Goal: Feedback & Contribution: Submit feedback/report problem

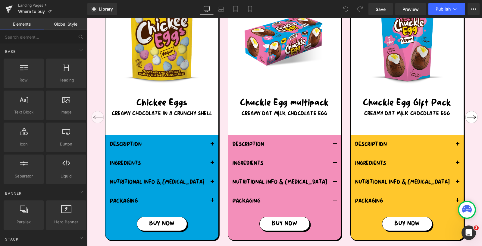
scroll to position [629, 0]
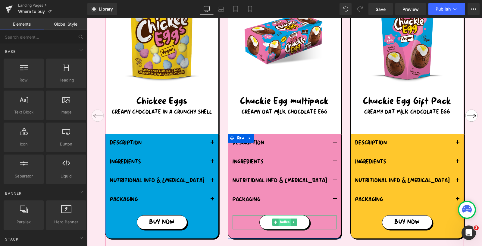
click at [285, 221] on span "Button" at bounding box center [285, 221] width 12 height 7
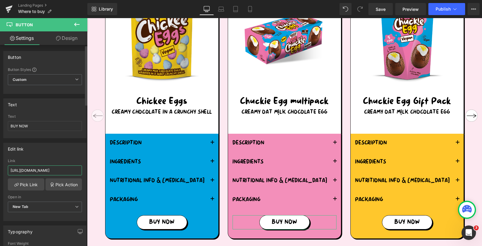
scroll to position [0, 99]
drag, startPoint x: 44, startPoint y: 168, endPoint x: 77, endPoint y: 168, distance: 33.2
click at [77, 168] on input "[URL][DOMAIN_NAME]" at bounding box center [45, 170] width 74 height 10
type input "h"
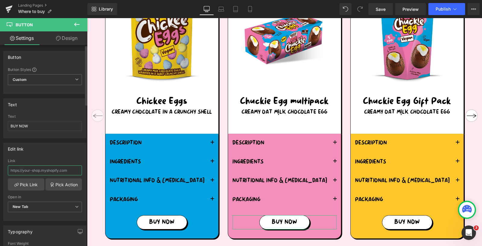
paste input "[URL][DOMAIN_NAME]"
type input "[URL][DOMAIN_NAME]"
click at [62, 154] on div "Edit link https://goodnessgoodies.co.uk/product-category/mummy-meegz/ Link http…" at bounding box center [44, 182] width 83 height 78
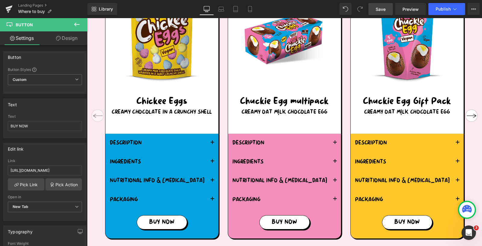
click at [380, 8] on span "Save" at bounding box center [381, 9] width 10 height 6
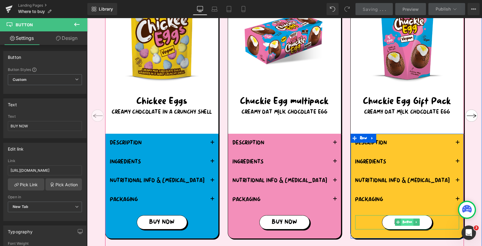
click at [409, 220] on span "Button" at bounding box center [408, 221] width 12 height 7
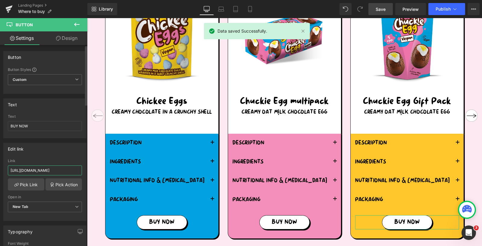
click at [53, 165] on input "https://goodnessgoodies.co.uk/product/mummy-meegz-vegan-chuckie-egg-multipack-5…" at bounding box center [45, 170] width 74 height 10
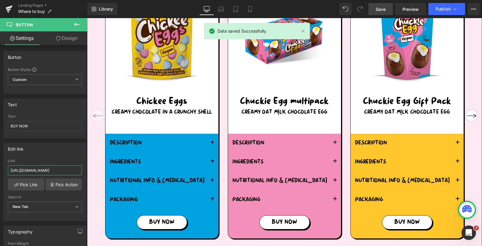
drag, startPoint x: 120, startPoint y: 186, endPoint x: 91, endPoint y: 171, distance: 32.9
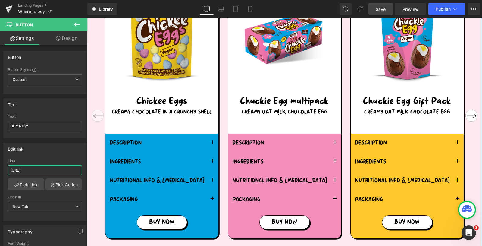
scroll to position [0, 0]
drag, startPoint x: 40, startPoint y: 168, endPoint x: -2, endPoint y: 168, distance: 41.3
click at [0, 168] on html "Button You are previewing how the will restyle your page. You can not edit Elem…" at bounding box center [241, 123] width 482 height 246
paste input "essgoodies.co.uk/product-category/mummy-meegz/"
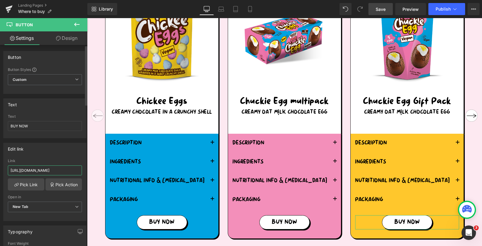
type input "https://goodnessgoodies.co.uk/product-category/mummy-meegz/"
click at [37, 152] on div "Edit link" at bounding box center [45, 148] width 83 height 11
drag, startPoint x: 382, startPoint y: 9, endPoint x: 214, endPoint y: 29, distance: 168.8
click at [382, 9] on span "Save" at bounding box center [381, 9] width 10 height 6
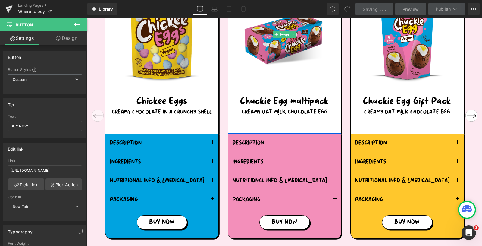
click at [295, 68] on img at bounding box center [284, 34] width 83 height 101
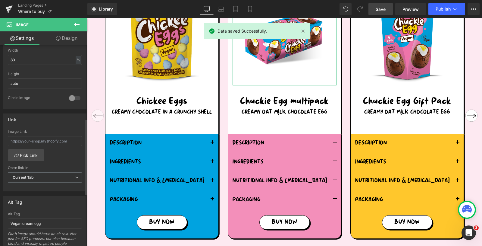
scroll to position [197, 0]
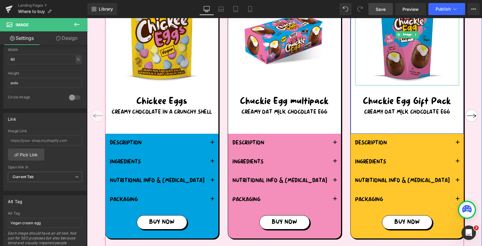
click at [391, 53] on img at bounding box center [407, 34] width 83 height 101
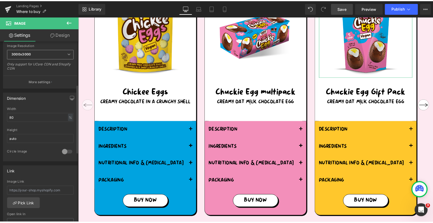
scroll to position [134, 0]
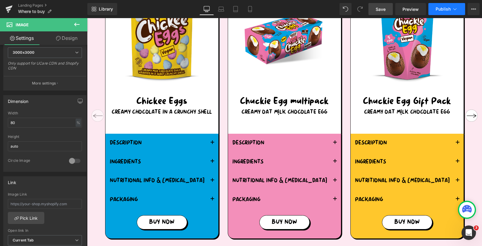
click at [437, 8] on span "Publish" at bounding box center [443, 9] width 15 height 5
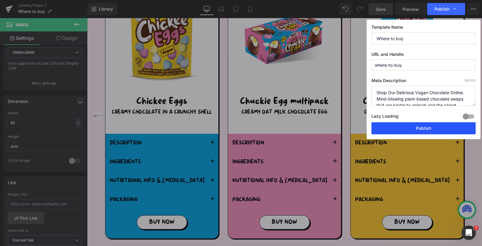
click at [387, 123] on button "Publish" at bounding box center [424, 128] width 104 height 12
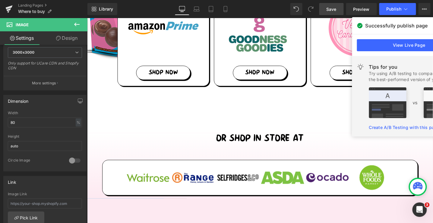
scroll to position [222, 0]
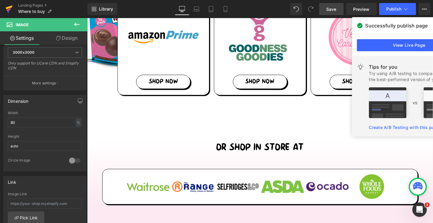
click at [9, 9] on icon at bounding box center [9, 9] width 4 height 3
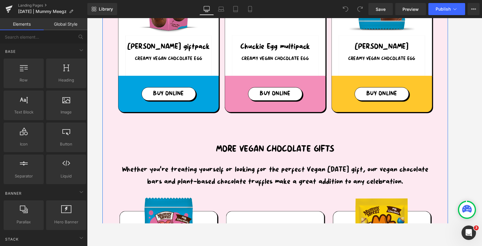
scroll to position [621, 0]
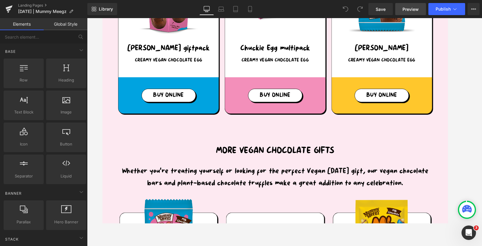
click at [414, 10] on span "Preview" at bounding box center [411, 9] width 16 height 6
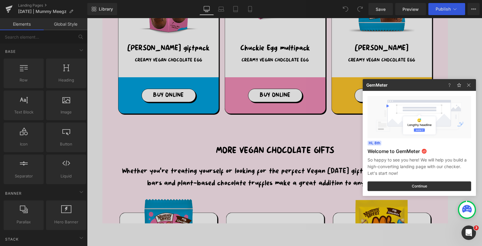
click at [8, 9] on div at bounding box center [241, 123] width 482 height 246
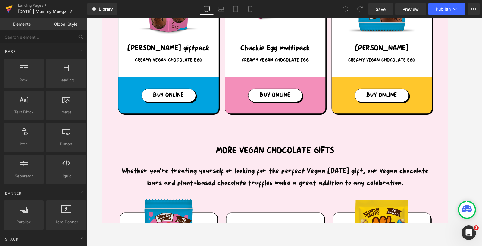
click at [9, 11] on icon at bounding box center [8, 9] width 7 height 15
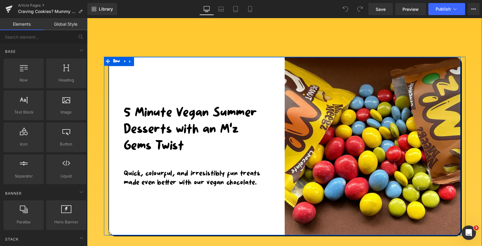
scroll to position [11, 0]
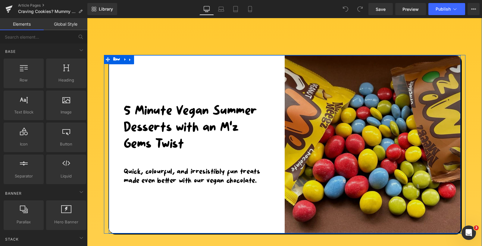
click at [323, 108] on img at bounding box center [373, 144] width 176 height 178
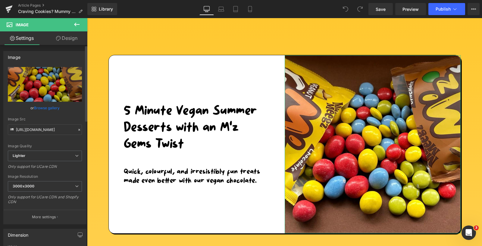
click at [39, 109] on link "Browse gallery" at bounding box center [47, 108] width 26 height 11
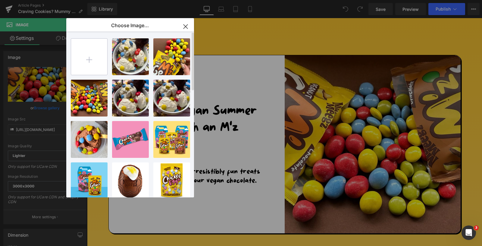
click at [91, 60] on input "file" at bounding box center [89, 57] width 36 height 36
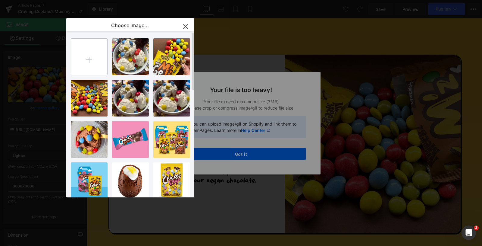
click at [86, 59] on input "file" at bounding box center [89, 57] width 36 height 36
type input "C:\fakepath\Graphics - 2025-09-10T113737.893.png"
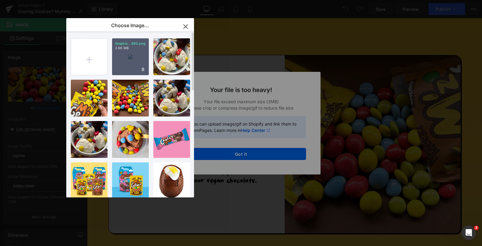
click at [129, 55] on div "Graphic...893.png 2.66 MB" at bounding box center [130, 56] width 37 height 37
type input "https://ucarecdn.com/e5fa74ff-949b-4e6e-8d4f-f08116d3f575/-/format/auto/-/previ…"
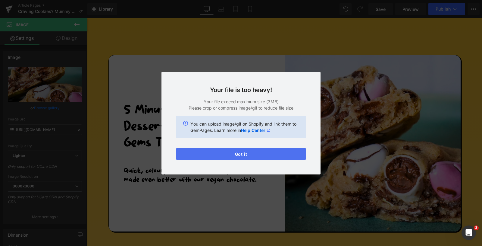
click at [192, 156] on button "Got it" at bounding box center [241, 154] width 130 height 12
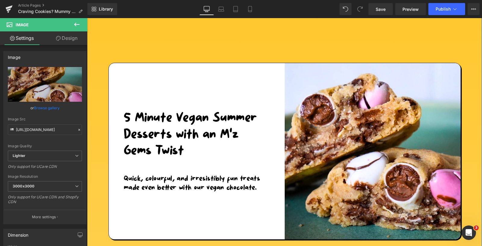
scroll to position [0, 0]
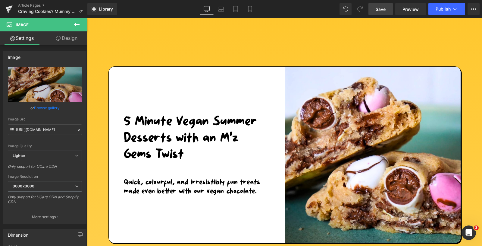
click at [381, 9] on span "Save" at bounding box center [381, 9] width 10 height 6
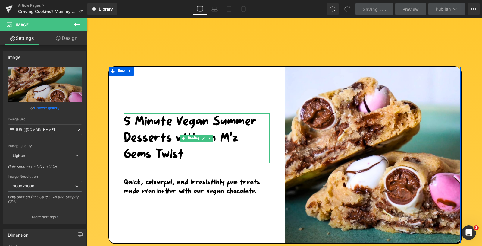
click at [167, 146] on h1 "5 Minute Vegan Summer Desserts with an M’z Gems Twist" at bounding box center [197, 137] width 146 height 49
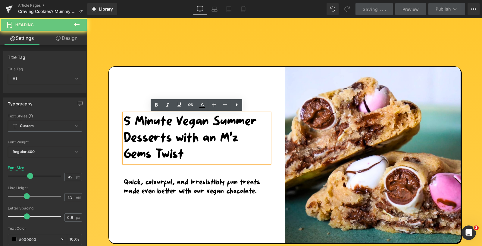
click at [186, 156] on h1 "5 Minute Vegan Summer Desserts with an M’z Gems Twist" at bounding box center [197, 137] width 146 height 49
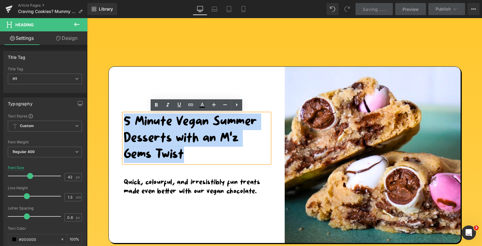
drag, startPoint x: 183, startPoint y: 151, endPoint x: 124, endPoint y: 126, distance: 64.7
click at [124, 126] on h1 "5 Minute Vegan Summer Desserts with an M’z Gems Twist" at bounding box center [197, 137] width 146 height 49
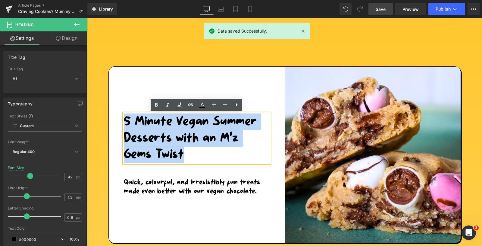
paste div
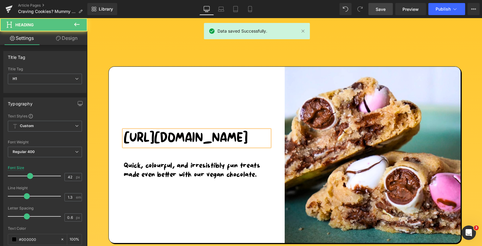
drag, startPoint x: 137, startPoint y: 207, endPoint x: 122, endPoint y: 58, distance: 148.8
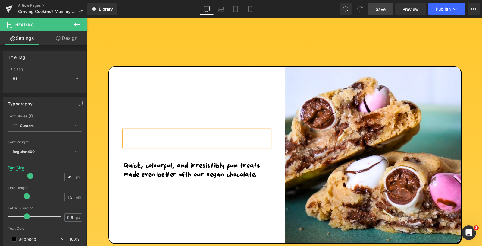
click at [167, 134] on h1 at bounding box center [197, 138] width 146 height 17
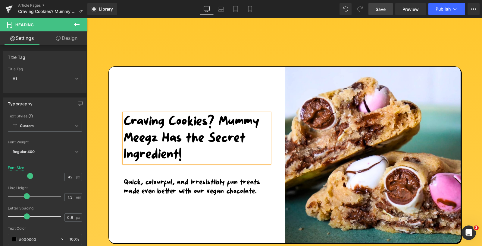
click at [131, 120] on h1 "Craving Cookies? Mummy Meegz Has the Secret Ingredient!" at bounding box center [197, 137] width 146 height 49
click at [151, 69] on div "Craving Cookies? Mummy Meegz Has the Secret Ingredient! Heading Quick, colourfu…" at bounding box center [197, 155] width 176 height 176
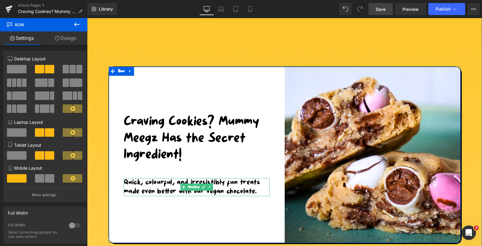
click at [237, 191] on h2 "Quick, colourful, and irresistibly fun treats made even better with our vegan c…" at bounding box center [197, 187] width 146 height 18
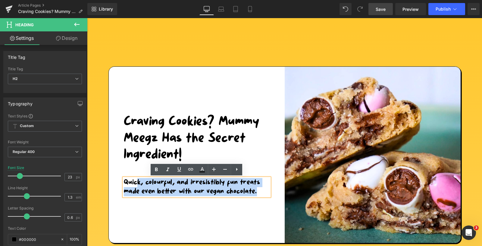
drag, startPoint x: 260, startPoint y: 192, endPoint x: 137, endPoint y: 182, distance: 124.0
click at [137, 182] on h2 "Quick, colourful, and irresistibly fun treats made even better with our vegan c…" at bounding box center [197, 187] width 146 height 18
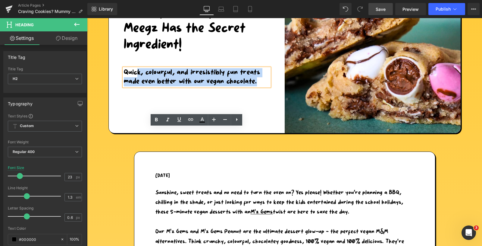
scroll to position [176, 0]
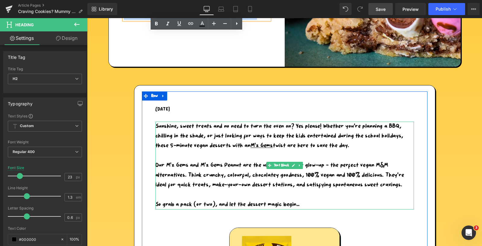
click at [310, 201] on p "So grab a pack (or two), and let the dessert magic begin…" at bounding box center [285, 205] width 259 height 10
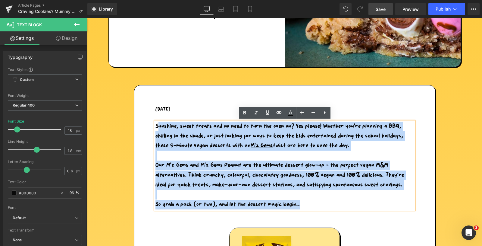
drag, startPoint x: 305, startPoint y: 205, endPoint x: 158, endPoint y: 128, distance: 166.1
click at [158, 128] on div "Sunshine, sweet treats and no need to turn the oven on? Yes please! Whether you…" at bounding box center [285, 165] width 259 height 88
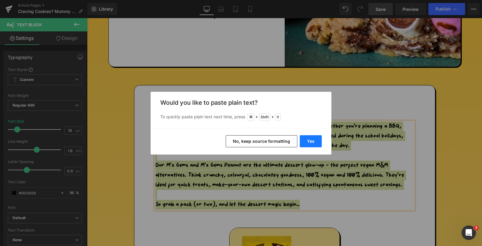
click at [313, 143] on button "Yes" at bounding box center [311, 141] width 22 height 12
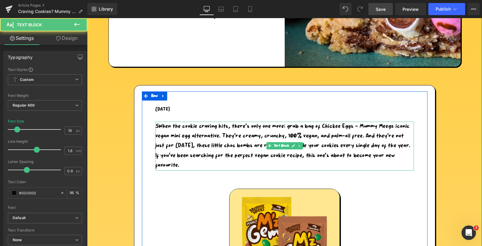
click at [160, 126] on p "SWhen the cookie craving hits, there’s only one move: grab a bag of Chickee Egg…" at bounding box center [285, 145] width 259 height 49
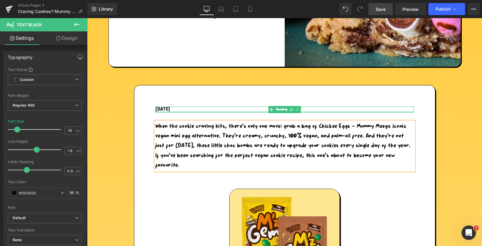
click at [173, 111] on div at bounding box center [285, 112] width 259 height 2
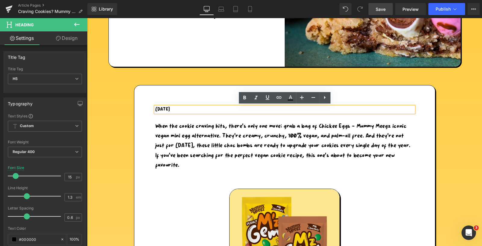
click at [164, 110] on h5 "July, 29 2025" at bounding box center [285, 109] width 259 height 6
click at [186, 109] on h5 "September, 29 2025" at bounding box center [285, 109] width 259 height 6
click at [200, 131] on p "When the cookie craving hits, there’s only one move: grab a bag of Chickee Eggs…" at bounding box center [285, 145] width 259 height 49
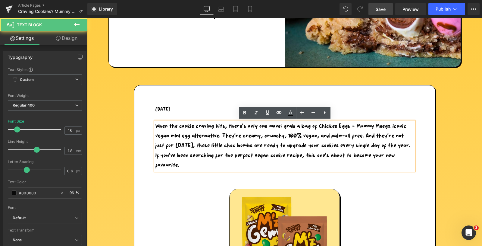
click at [381, 8] on span "Save" at bounding box center [381, 9] width 10 height 6
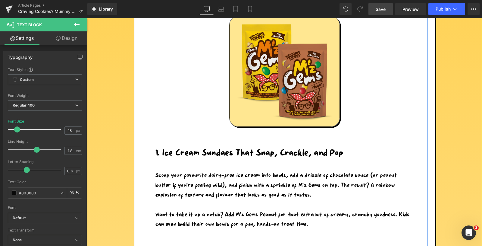
scroll to position [345, 0]
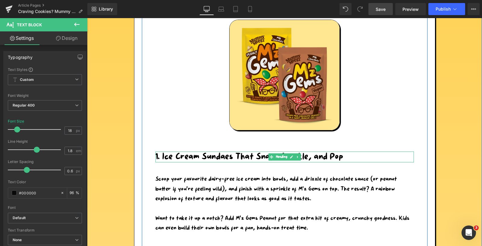
click at [324, 157] on h1 "1. Ice Cream Sundaes That Snap, Crackle, and Pop" at bounding box center [285, 156] width 259 height 11
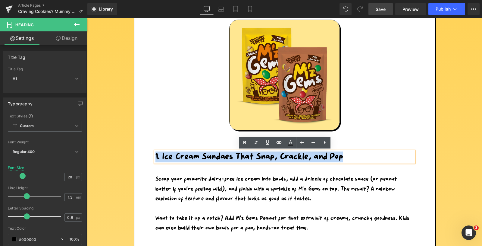
drag, startPoint x: 345, startPoint y: 157, endPoint x: 153, endPoint y: 156, distance: 191.1
paste div
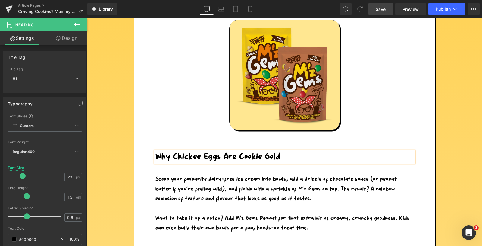
click at [382, 8] on span "Save" at bounding box center [381, 9] width 10 height 6
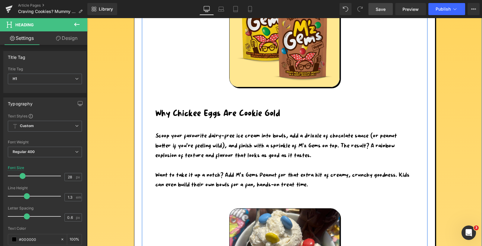
scroll to position [391, 0]
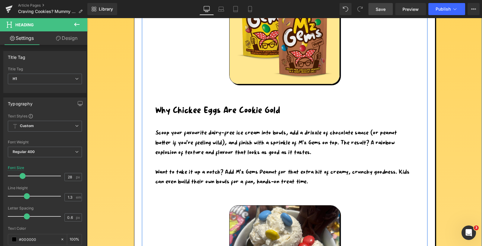
click at [315, 179] on p "Want to take it up a notch? Add M’z Gems Peanut for that extra hit of creamy, c…" at bounding box center [285, 177] width 259 height 20
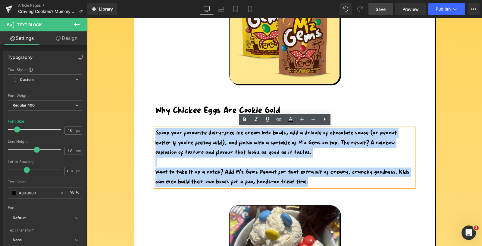
drag, startPoint x: 313, startPoint y: 181, endPoint x: 155, endPoint y: 133, distance: 165.3
click at [156, 133] on div "Scoop your favourite dairy-free ice cream into bowls, add a drizzle of chocolat…" at bounding box center [285, 157] width 259 height 58
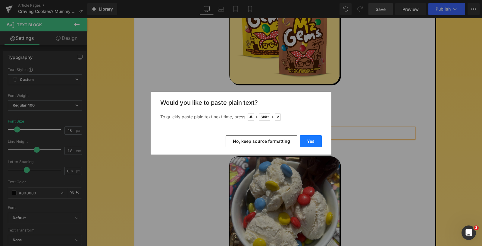
click at [312, 140] on button "Yes" at bounding box center [311, 141] width 22 height 12
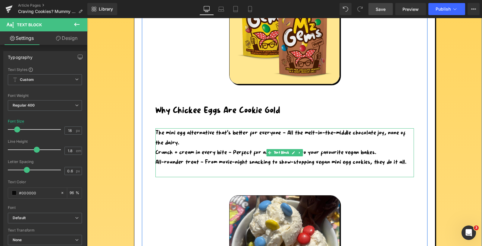
click at [318, 172] on p at bounding box center [285, 172] width 259 height 10
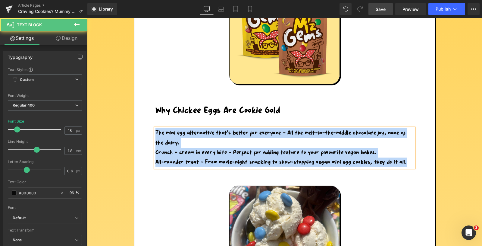
drag, startPoint x: 410, startPoint y: 162, endPoint x: 143, endPoint y: 131, distance: 269.0
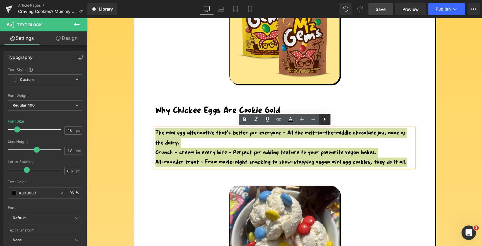
click at [325, 117] on icon at bounding box center [324, 118] width 7 height 7
click at [323, 119] on icon at bounding box center [324, 118] width 7 height 7
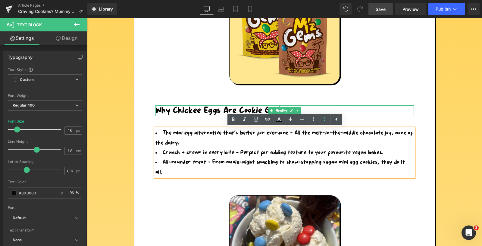
click at [388, 108] on h1 "Why Chickee Eggs Are Cookie Gold" at bounding box center [285, 110] width 259 height 11
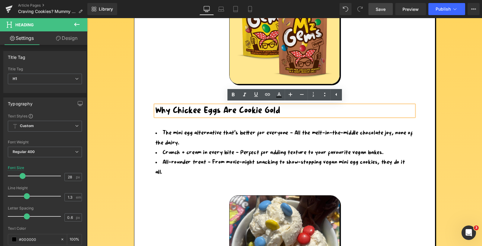
click at [383, 8] on span "Save" at bounding box center [381, 9] width 10 height 6
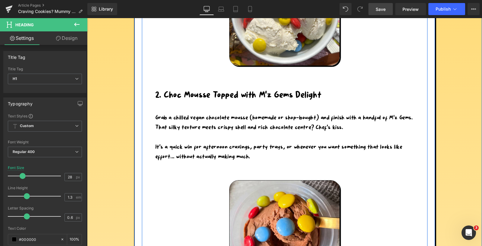
scroll to position [641, 0]
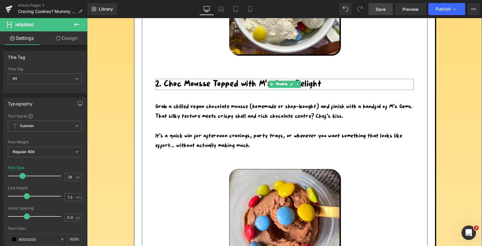
click at [321, 79] on h1 "2. Choc Mousse Topped with M’z Gems Delight" at bounding box center [285, 84] width 259 height 11
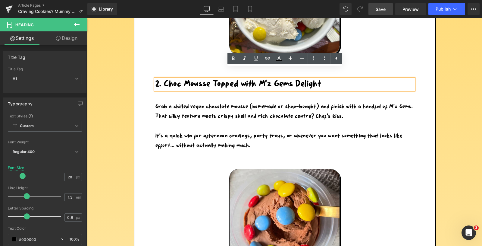
drag, startPoint x: 321, startPoint y: 74, endPoint x: 154, endPoint y: 79, distance: 167.1
click at [156, 79] on div "2. Choc Mousse Topped with M’z Gems Delight" at bounding box center [285, 84] width 259 height 11
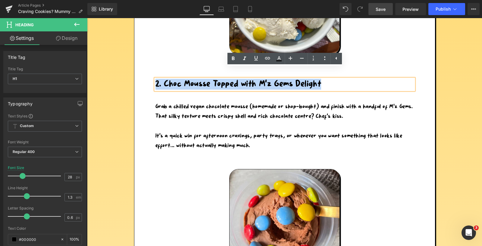
drag, startPoint x: 324, startPoint y: 72, endPoint x: 156, endPoint y: 77, distance: 168.0
click at [156, 79] on h1 "2. Choc Mousse Topped with M’z Gems Delight" at bounding box center [285, 84] width 259 height 11
paste div
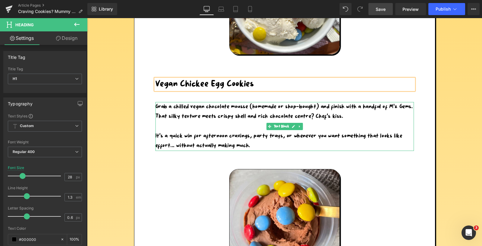
click at [179, 102] on p "Grab a chilled vegan chocolate mousse (homemade or shop-bought) and finish with…" at bounding box center [285, 112] width 259 height 20
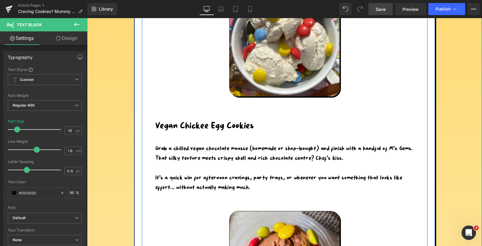
scroll to position [603, 0]
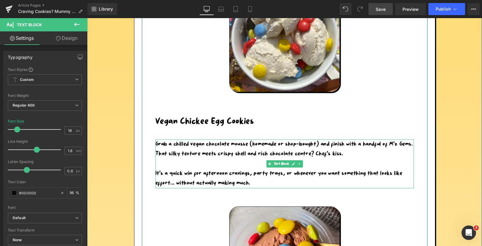
click at [237, 169] on p "It’s a quick win for afternoon cravings, party trays, or whenever you want some…" at bounding box center [285, 179] width 259 height 20
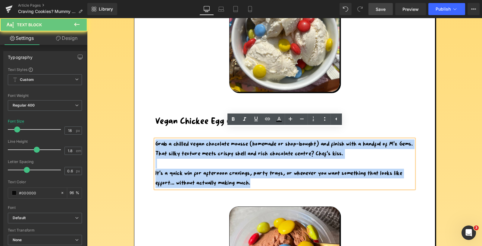
drag, startPoint x: 252, startPoint y: 172, endPoint x: 145, endPoint y: 137, distance: 112.3
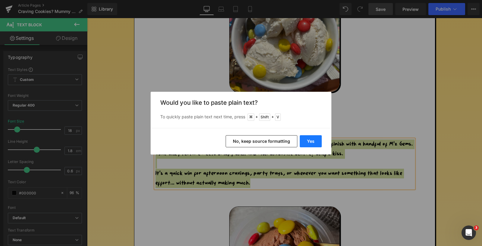
click at [306, 138] on button "Yes" at bounding box center [311, 141] width 22 height 12
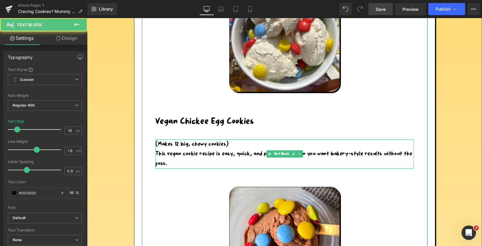
click at [234, 139] on p "(Makes 12 big, chewy cookies)" at bounding box center [285, 144] width 259 height 10
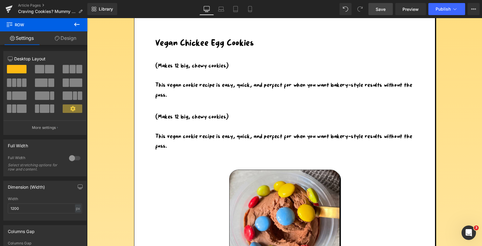
scroll to position [680, 0]
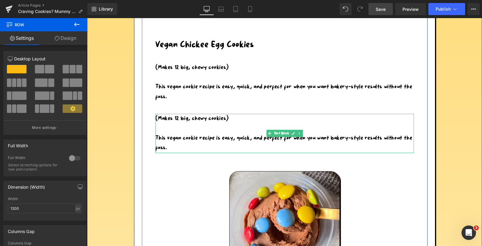
click at [173, 133] on p "This vegan cookie recipe is easy, quick, and perfect for when you want bakery-s…" at bounding box center [285, 143] width 259 height 20
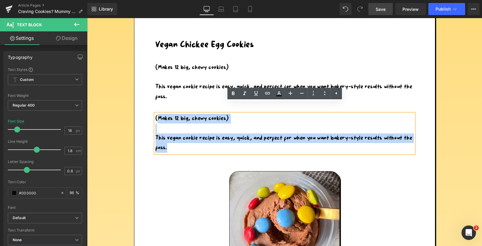
drag, startPoint x: 172, startPoint y: 140, endPoint x: 156, endPoint y: 110, distance: 33.6
click at [156, 114] on div "(Makes 12 big, chewy cookies) This vegan cookie recipe is easy, quick, and perf…" at bounding box center [285, 133] width 259 height 39
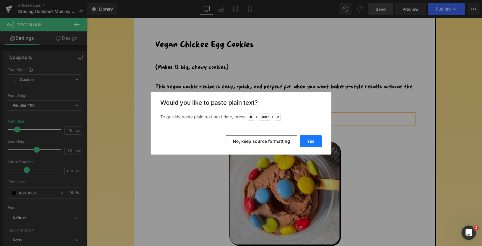
click at [305, 138] on button "Yes" at bounding box center [311, 141] width 22 height 12
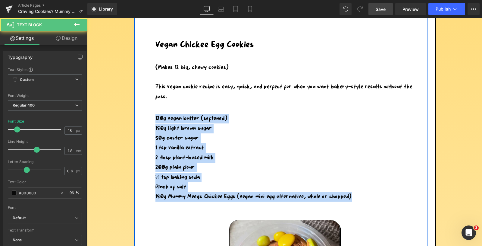
drag, startPoint x: 363, startPoint y: 188, endPoint x: 148, endPoint y: 109, distance: 229.0
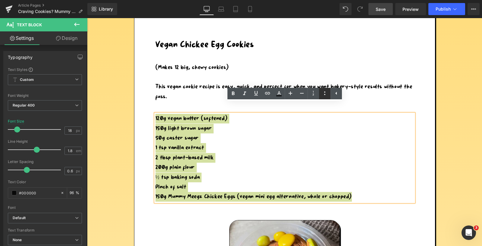
click at [324, 95] on icon at bounding box center [324, 93] width 7 height 7
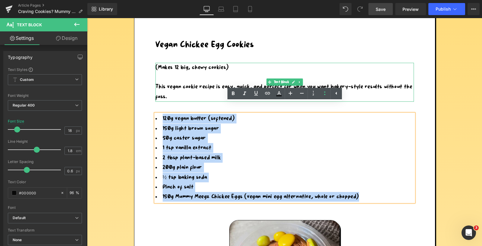
click at [181, 89] on p "This vegan cookie recipe is easy, quick, and perfect for when you want bakery-s…" at bounding box center [285, 92] width 259 height 20
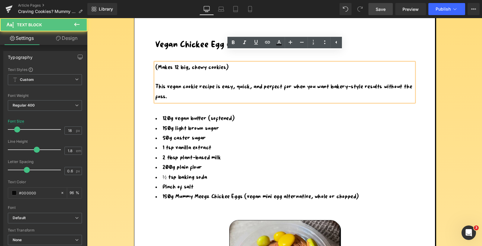
click at [171, 88] on p "This vegan cookie recipe is easy, quick, and perfect for when you want bakery-s…" at bounding box center [285, 92] width 259 height 20
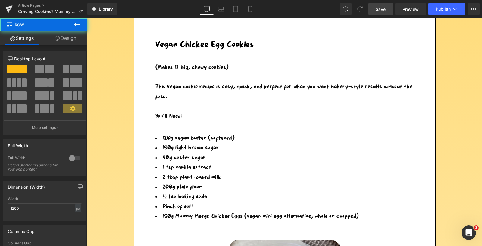
scroll to position [678, 0]
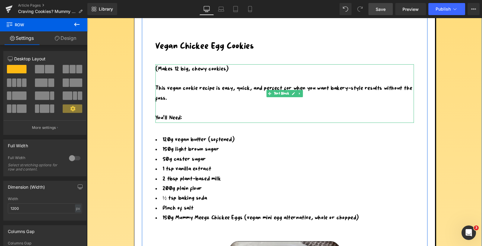
click at [184, 103] on p at bounding box center [285, 108] width 259 height 10
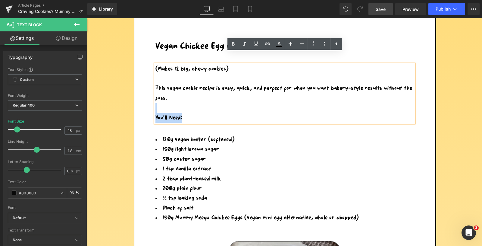
drag, startPoint x: 185, startPoint y: 109, endPoint x: 159, endPoint y: 98, distance: 28.4
click at [159, 98] on div "(Makes 12 big, chewy cookies) This vegan cookie recipe is easy, quick, and perf…" at bounding box center [285, 93] width 259 height 58
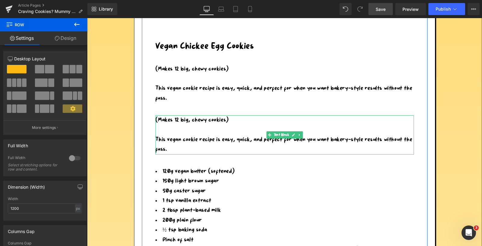
click at [182, 135] on p "This vegan cookie recipe is easy, quick, and perfect for when you want bakery-s…" at bounding box center [285, 145] width 259 height 20
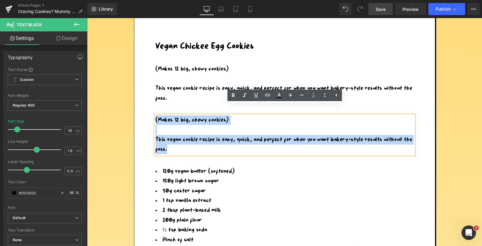
drag, startPoint x: 171, startPoint y: 141, endPoint x: 152, endPoint y: 108, distance: 38.4
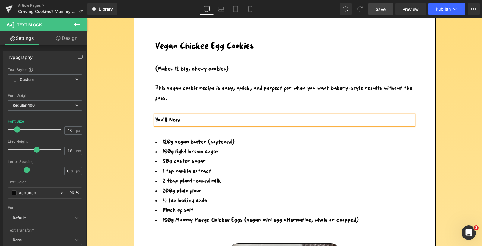
click at [184, 115] on p "You'll Need" at bounding box center [285, 120] width 259 height 10
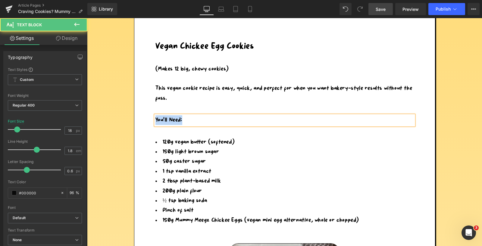
drag, startPoint x: 185, startPoint y: 110, endPoint x: 156, endPoint y: 109, distance: 28.9
click at [156, 115] on p "You'll Need:" at bounding box center [285, 120] width 259 height 10
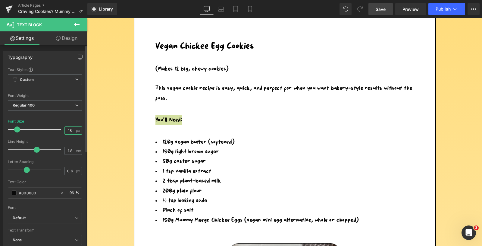
click at [71, 130] on input "18" at bounding box center [70, 131] width 11 height 8
drag, startPoint x: 71, startPoint y: 130, endPoint x: 64, endPoint y: 130, distance: 7.5
click at [65, 130] on input "18" at bounding box center [70, 131] width 11 height 8
type input "21"
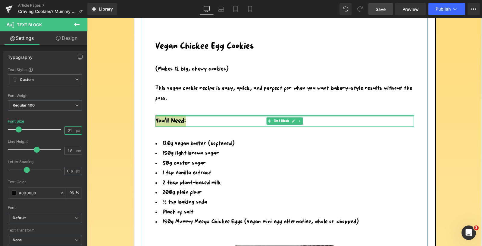
click at [279, 115] on div at bounding box center [285, 116] width 259 height 2
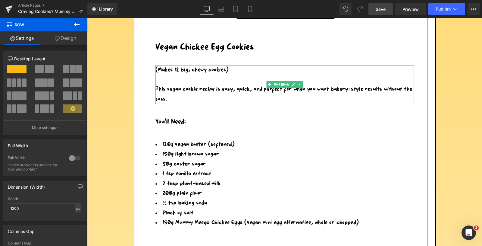
scroll to position [665, 0]
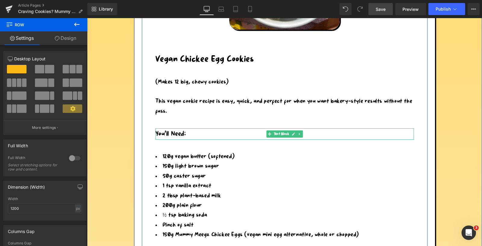
click at [169, 128] on p "You'll Need:" at bounding box center [285, 133] width 259 height 11
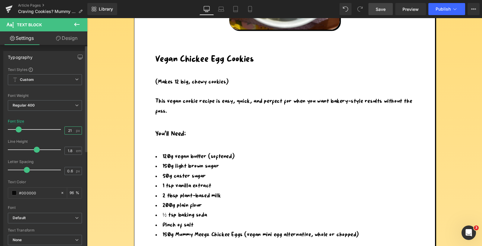
click at [72, 131] on input "21" at bounding box center [70, 131] width 11 height 8
type input "2"
type input "24"
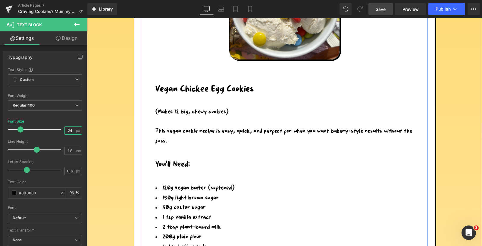
scroll to position [684, 0]
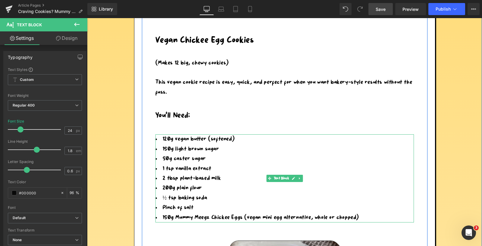
click at [189, 134] on li "120g vegan butter (softened)" at bounding box center [285, 139] width 259 height 10
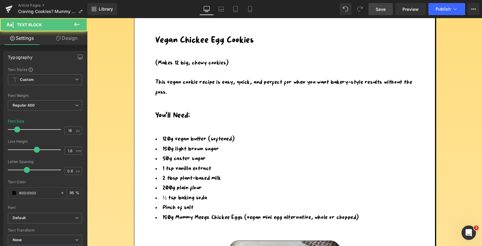
click at [68, 37] on link "Design" at bounding box center [67, 38] width 44 height 14
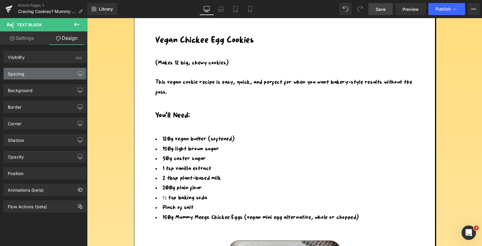
type input "40"
type input "30"
type input "0"
type input "30"
type input "0"
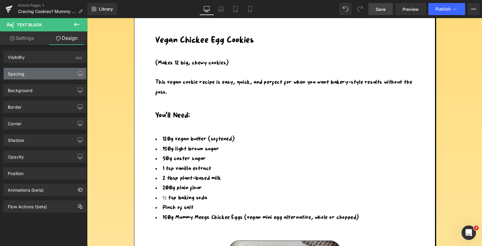
type input "0"
click at [32, 76] on div "Spacing" at bounding box center [45, 73] width 83 height 11
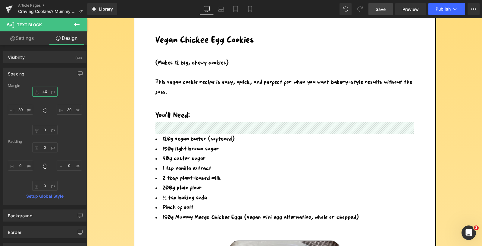
click at [46, 93] on input "40" at bounding box center [44, 92] width 25 height 10
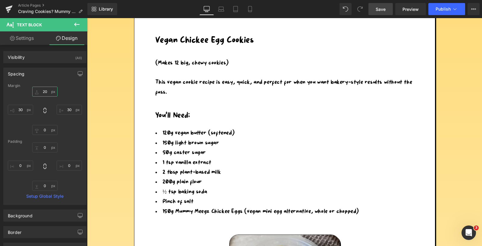
type input "20"
drag, startPoint x: 383, startPoint y: 6, endPoint x: 230, endPoint y: 88, distance: 173.2
click at [383, 6] on span "Save" at bounding box center [381, 9] width 10 height 6
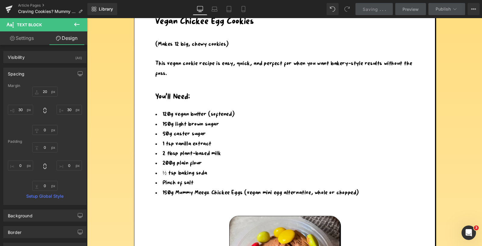
scroll to position [663, 0]
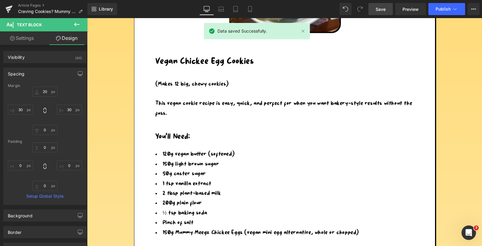
click at [197, 130] on p "You'll Need:" at bounding box center [285, 136] width 259 height 13
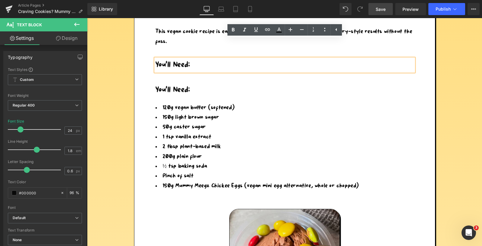
scroll to position [745, 0]
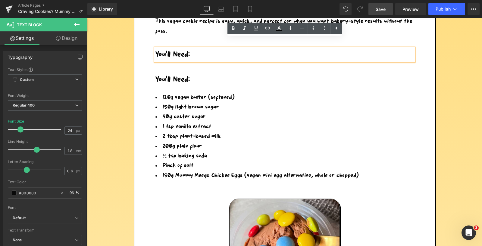
click at [200, 73] on p "You'll Need:" at bounding box center [285, 79] width 259 height 13
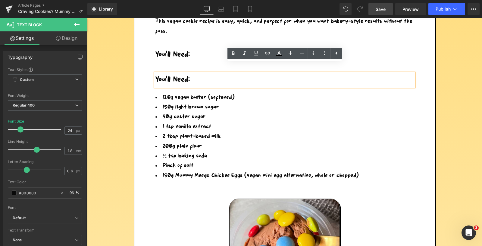
drag, startPoint x: 209, startPoint y: 72, endPoint x: 209, endPoint y: 78, distance: 6.0
click at [209, 77] on div "You'll Need:" at bounding box center [285, 79] width 259 height 13
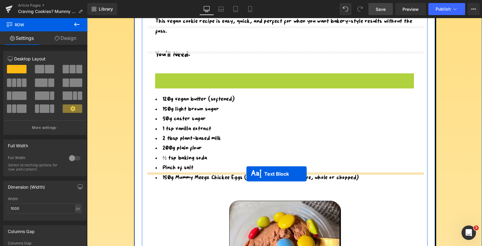
drag, startPoint x: 282, startPoint y: 70, endPoint x: 247, endPoint y: 173, distance: 109.2
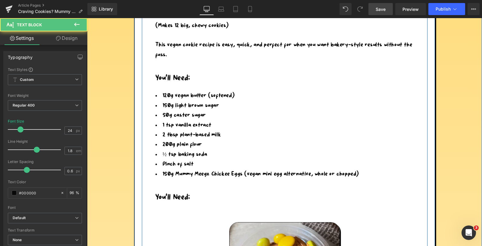
scroll to position [711, 0]
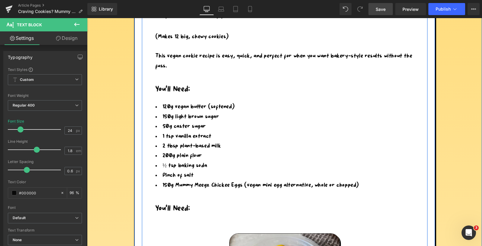
click at [191, 141] on li "2 tbsp plant-based milk" at bounding box center [285, 146] width 259 height 10
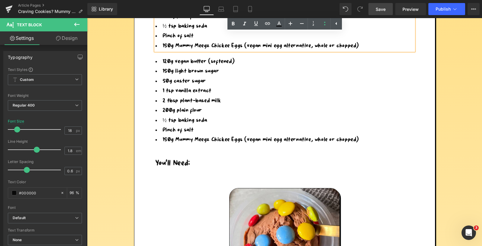
scroll to position [854, 0]
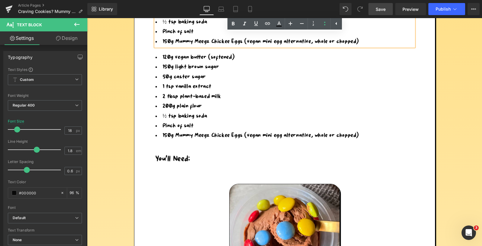
click at [160, 184] on div at bounding box center [285, 235] width 277 height 103
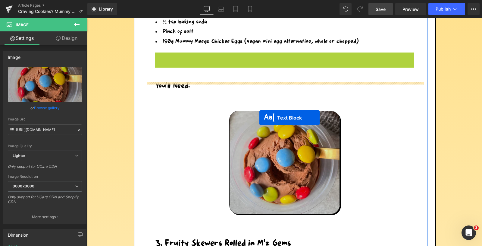
drag, startPoint x: 284, startPoint y: 87, endPoint x: 260, endPoint y: 118, distance: 39.7
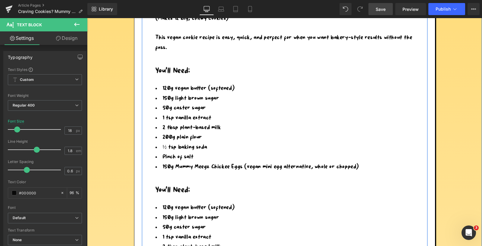
scroll to position [732, 0]
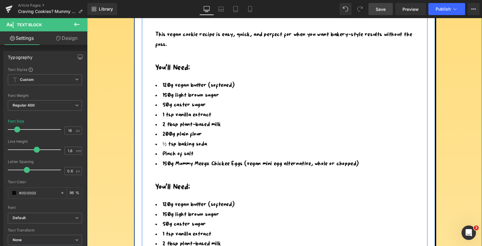
click at [184, 181] on p "You'll Need:" at bounding box center [285, 187] width 259 height 13
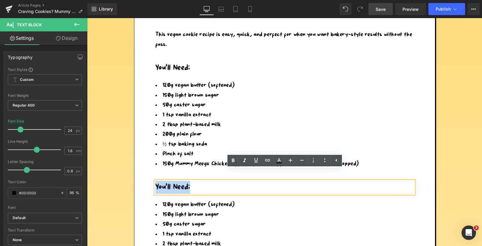
drag, startPoint x: 194, startPoint y: 174, endPoint x: 156, endPoint y: 172, distance: 37.7
click at [156, 181] on p "You'll Need:" at bounding box center [285, 187] width 259 height 13
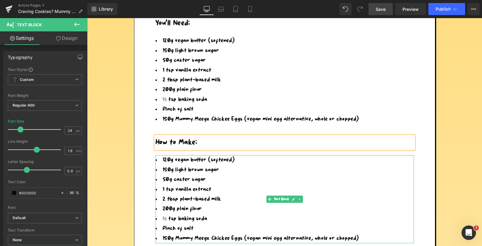
scroll to position [784, 0]
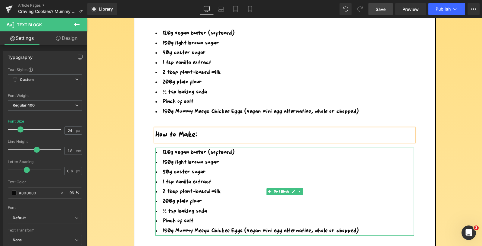
click at [198, 216] on li "Pinch of salt" at bounding box center [285, 221] width 259 height 10
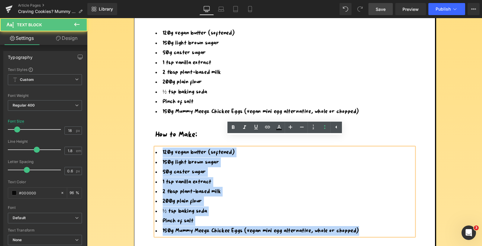
drag, startPoint x: 364, startPoint y: 219, endPoint x: 161, endPoint y: 140, distance: 217.6
click at [161, 147] on ul "120g vegan butter (softened) 150g light brown sugar 50g caster sugar 1 tsp vani…" at bounding box center [285, 191] width 259 height 88
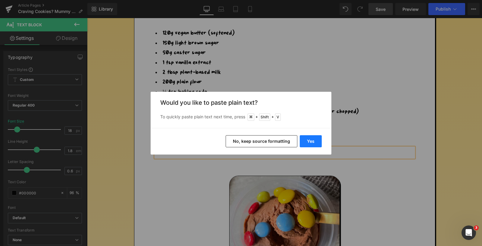
click at [307, 137] on button "Yes" at bounding box center [311, 141] width 22 height 12
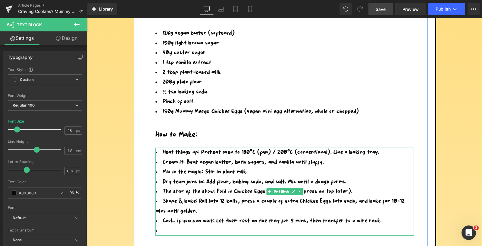
click at [179, 226] on li at bounding box center [285, 231] width 259 height 10
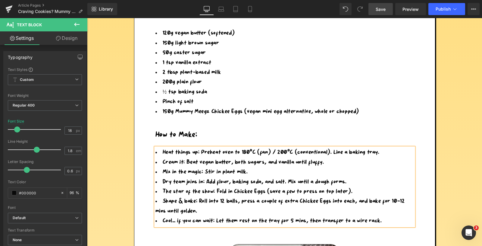
click at [351, 157] on li "Cream it: Beat vegan butter, both sugars, and vanilla until fluffy." at bounding box center [285, 162] width 259 height 10
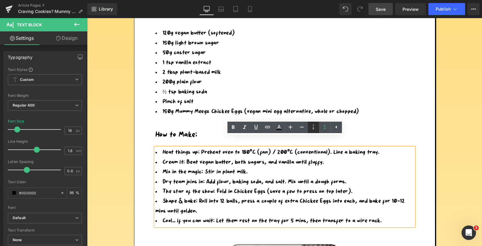
click at [314, 127] on icon at bounding box center [313, 126] width 7 height 7
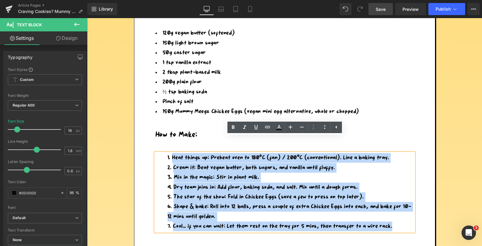
click at [436, 126] on div "Craving Cookies? Mummy Meegz Has the Secret Ingredient! Heading Quick, colourfu…" at bounding box center [284, 212] width 395 height 1850
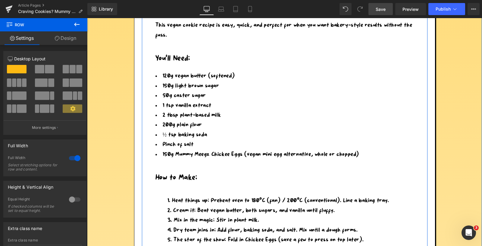
scroll to position [753, 0]
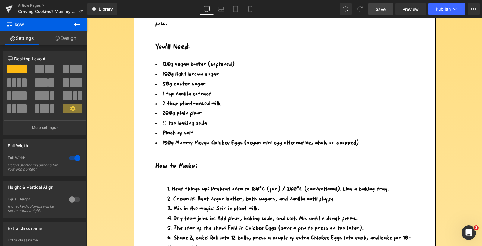
click at [381, 10] on span "Save" at bounding box center [381, 9] width 10 height 6
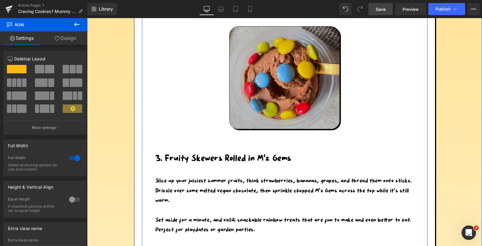
scroll to position [1023, 0]
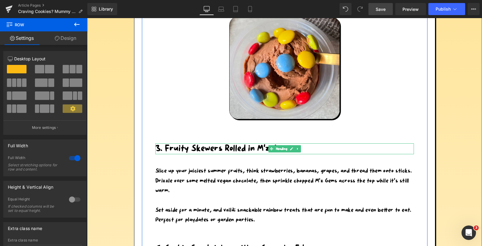
click at [286, 145] on span "Heading" at bounding box center [282, 148] width 14 height 7
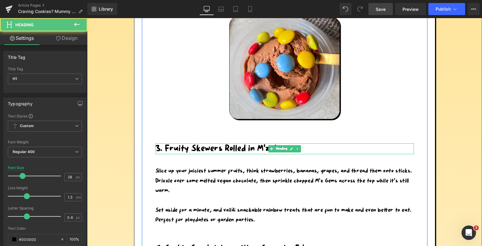
click at [309, 143] on h1 "3. Fruity Skewers Rolled in M’z Gems" at bounding box center [285, 148] width 259 height 11
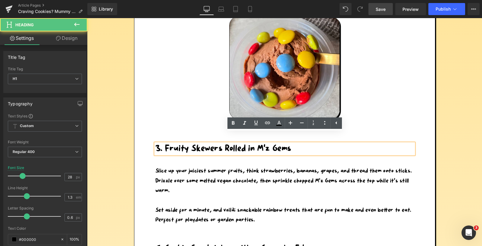
click at [294, 143] on h1 "3. Fruity Skewers Rolled in M’z Gems" at bounding box center [285, 148] width 259 height 11
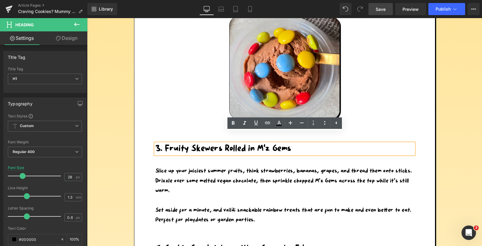
drag, startPoint x: 295, startPoint y: 137, endPoint x: 153, endPoint y: 132, distance: 141.8
click at [156, 143] on div "3. Fruity Skewers Rolled in M’z Gems" at bounding box center [285, 148] width 259 height 11
click at [166, 172] on p "Slice up your juiciest summer fruits, think strawberries, bananas, grapes, and …" at bounding box center [285, 180] width 259 height 29
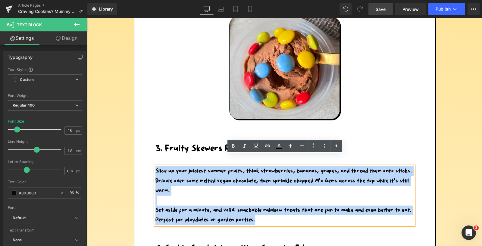
drag, startPoint x: 270, startPoint y: 212, endPoint x: 153, endPoint y: 163, distance: 126.8
click at [153, 163] on div "September, 10 2025 Heading When the cookie craving hits, there’s only one move:…" at bounding box center [285, 68] width 286 height 1647
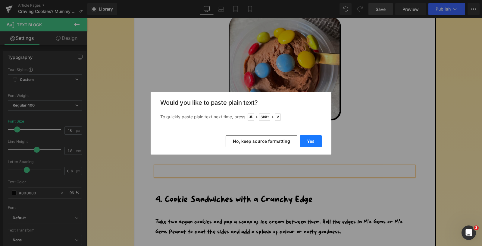
click at [311, 143] on button "Yes" at bounding box center [311, 141] width 22 height 12
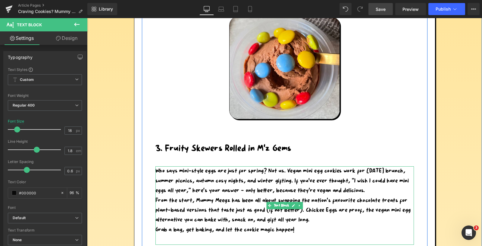
click at [373, 183] on p "Who says mini-style eggs are just for spring? Not us. Vegan mini egg cookies wo…" at bounding box center [285, 180] width 259 height 29
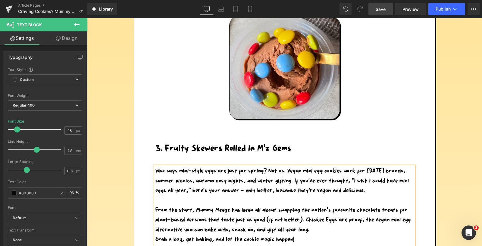
click at [320, 223] on p "From the start, Mummy Meegz has been all about swapping the nation’s favourite …" at bounding box center [285, 219] width 259 height 29
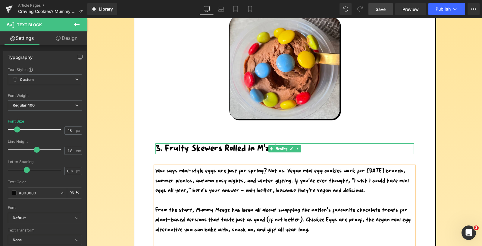
click at [242, 143] on h1 "3. Fruity Skewers Rolled in M’z Gems" at bounding box center [285, 148] width 259 height 11
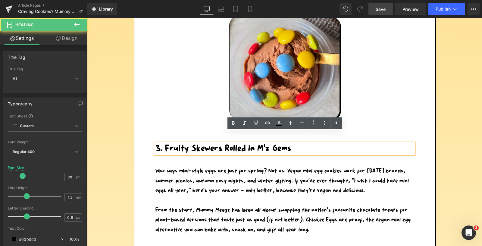
click at [306, 143] on h1 "3. Fruity Skewers Rolled in M’z Gems" at bounding box center [285, 148] width 259 height 11
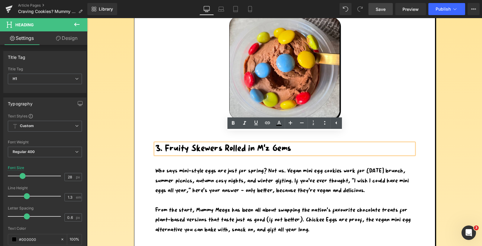
drag, startPoint x: 293, startPoint y: 140, endPoint x: 155, endPoint y: 134, distance: 137.9
click at [156, 143] on div "3. Fruity Skewers Rolled in M’z Gems" at bounding box center [285, 148] width 259 height 11
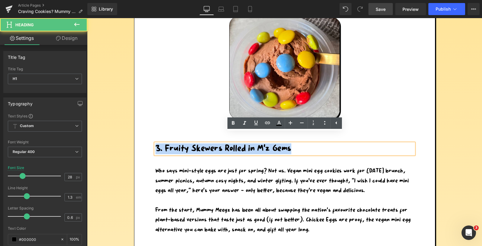
drag, startPoint x: 294, startPoint y: 138, endPoint x: 124, endPoint y: 137, distance: 170.0
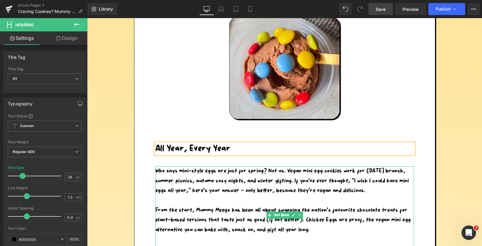
click at [191, 174] on p "Who says mini-style eggs are just for spring? Not us. Vegan mini egg cookies wo…" at bounding box center [285, 180] width 259 height 29
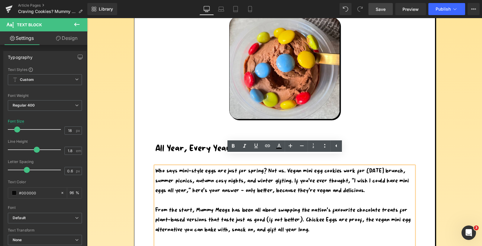
click at [382, 9] on span "Save" at bounding box center [381, 9] width 10 height 6
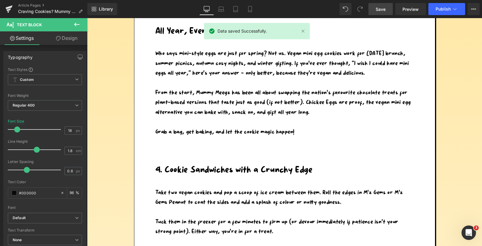
scroll to position [1155, 0]
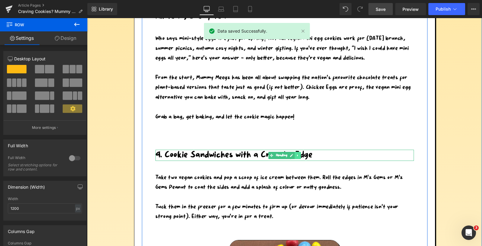
click at [298, 153] on icon at bounding box center [297, 155] width 3 height 4
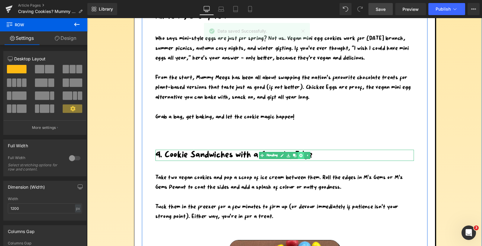
click at [301, 153] on icon at bounding box center [300, 155] width 3 height 4
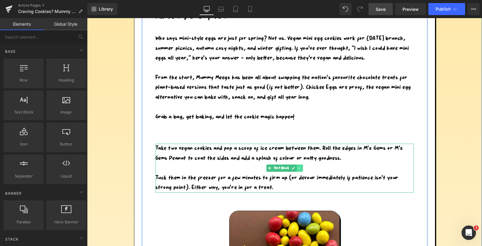
click at [302, 164] on link at bounding box center [300, 167] width 6 height 7
click at [304, 166] on icon at bounding box center [302, 167] width 3 height 3
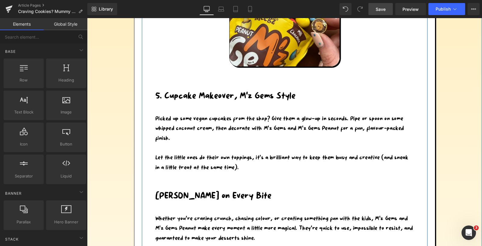
scroll to position [1343, 0]
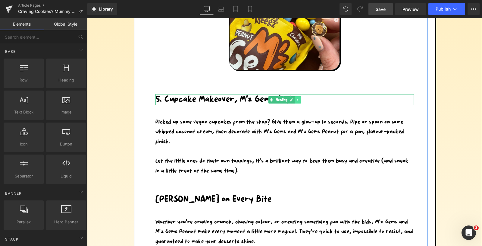
click at [298, 99] on icon at bounding box center [297, 100] width 1 height 2
click at [301, 98] on icon at bounding box center [300, 99] width 3 height 3
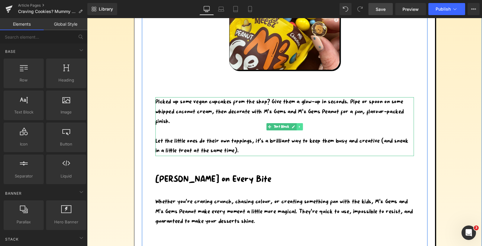
click at [301, 123] on link at bounding box center [300, 126] width 6 height 7
click at [304, 125] on icon at bounding box center [302, 126] width 3 height 3
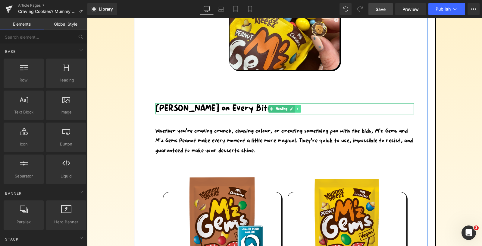
click at [298, 107] on icon at bounding box center [297, 109] width 3 height 4
click at [301, 107] on icon at bounding box center [300, 109] width 3 height 4
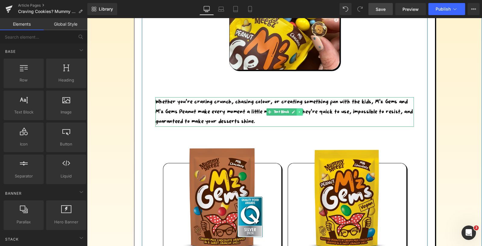
click at [301, 110] on icon at bounding box center [299, 112] width 3 height 4
click at [303, 110] on icon at bounding box center [302, 111] width 3 height 3
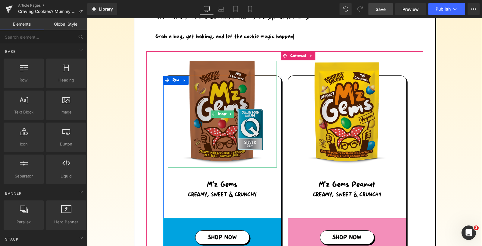
scroll to position [1231, 0]
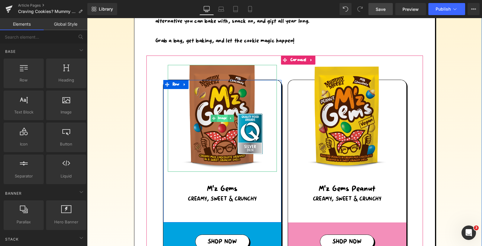
click at [220, 115] on span "Image" at bounding box center [222, 118] width 11 height 7
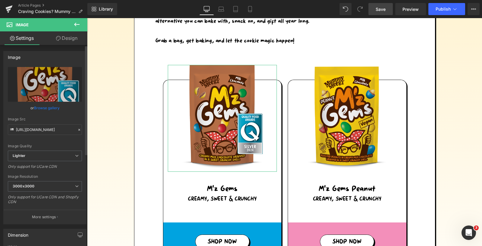
click at [38, 109] on link "Browse gallery" at bounding box center [47, 108] width 26 height 11
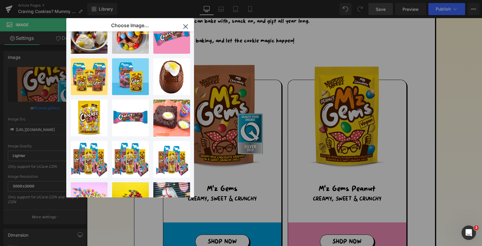
scroll to position [115, 0]
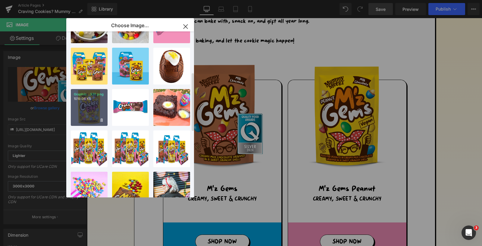
click at [89, 107] on div "Graphic...331.png 1019.06 KB" at bounding box center [89, 107] width 37 height 37
type input "https://ucarecdn.com/510d7d1e-f124-4bec-aab7-9f7131ffcf60/-/format/auto/-/previ…"
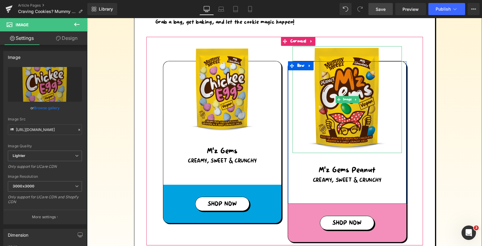
scroll to position [1250, 0]
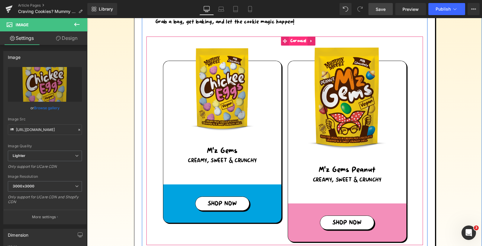
click at [297, 36] on span "Carousel" at bounding box center [298, 40] width 19 height 9
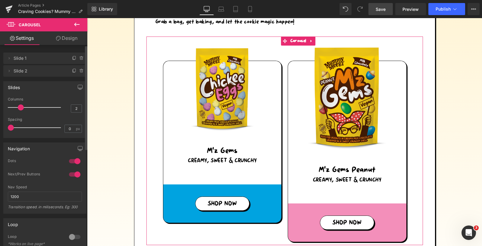
type input "1"
drag, startPoint x: 22, startPoint y: 108, endPoint x: 15, endPoint y: 108, distance: 6.6
click at [15, 108] on div at bounding box center [36, 107] width 50 height 12
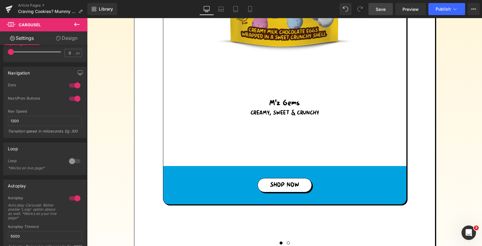
scroll to position [1368, 0]
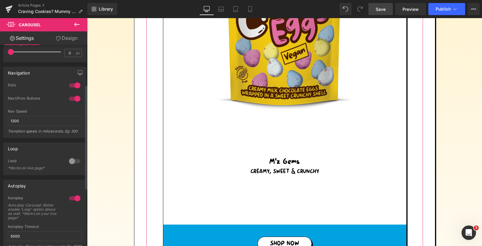
click at [74, 84] on div at bounding box center [75, 85] width 14 height 10
click at [74, 97] on div at bounding box center [75, 99] width 14 height 10
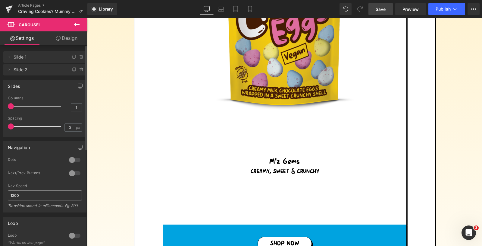
scroll to position [0, 0]
click at [82, 70] on icon at bounding box center [82, 70] width 0 height 1
click at [74, 71] on button "Delete" at bounding box center [75, 71] width 19 height 8
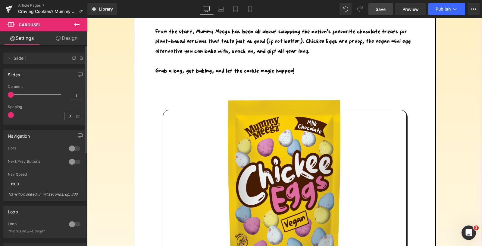
scroll to position [1177, 0]
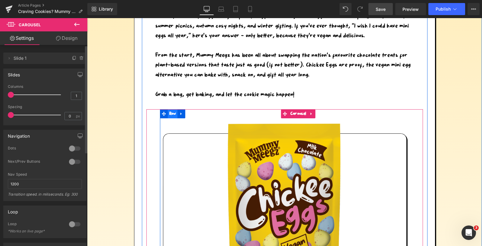
click at [174, 109] on span "Row" at bounding box center [173, 113] width 10 height 9
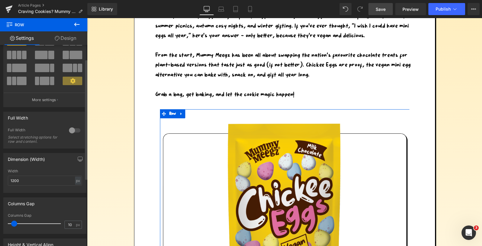
scroll to position [38, 0]
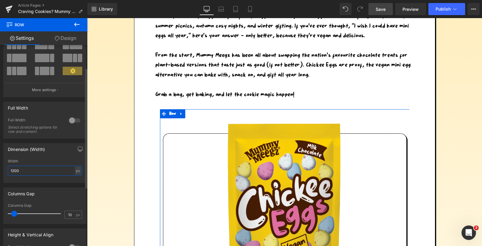
drag, startPoint x: 22, startPoint y: 169, endPoint x: 8, endPoint y: 169, distance: 13.9
click at [8, 169] on input "1200" at bounding box center [45, 171] width 74 height 10
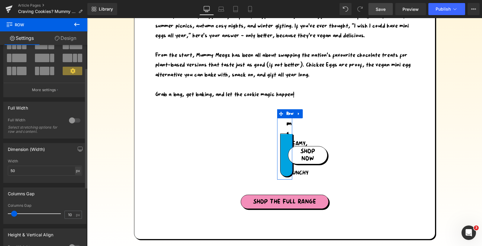
click at [78, 172] on div "px" at bounding box center [78, 170] width 6 height 8
click at [77, 179] on li "%" at bounding box center [78, 179] width 8 height 9
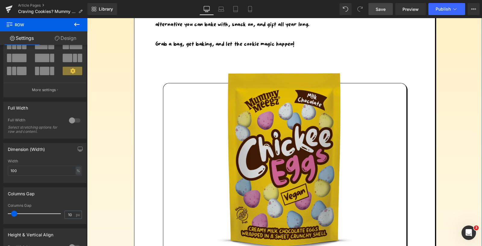
scroll to position [1228, 0]
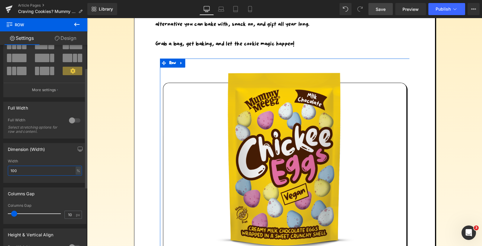
drag, startPoint x: 16, startPoint y: 170, endPoint x: 3, endPoint y: 169, distance: 13.3
click at [3, 169] on div "Dimension (Width) 100% Width 100 % % px" at bounding box center [44, 163] width 83 height 40
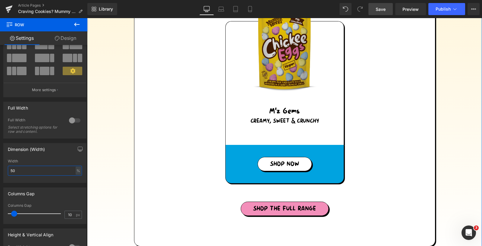
scroll to position [1287, 0]
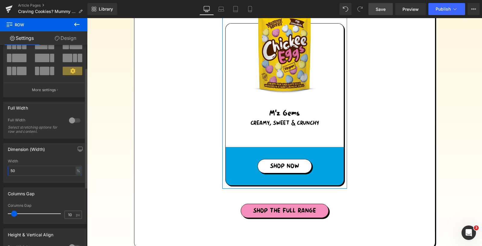
drag, startPoint x: 17, startPoint y: 172, endPoint x: 5, endPoint y: 170, distance: 13.1
click at [5, 171] on div "50% Width 50 % % px" at bounding box center [45, 171] width 83 height 24
type input "60"
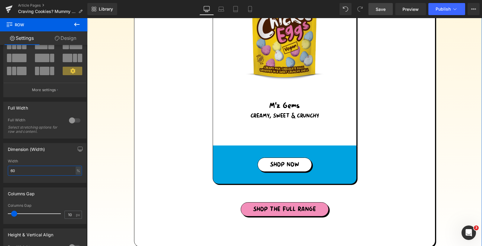
scroll to position [1300, 0]
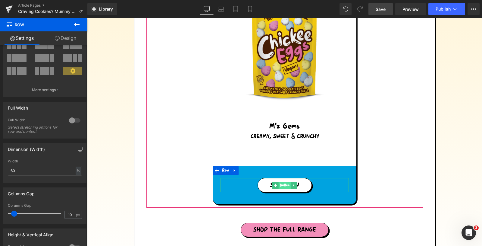
click at [282, 181] on span "Button" at bounding box center [285, 184] width 12 height 7
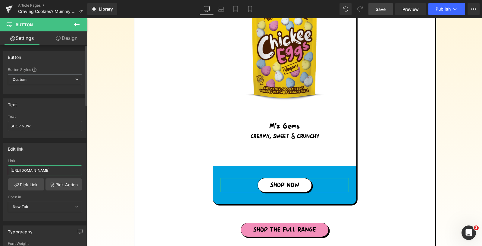
drag, startPoint x: 55, startPoint y: 167, endPoint x: 78, endPoint y: 167, distance: 23.8
click at [78, 167] on input "https://mummymeegz.com/pages/where-to-buy" at bounding box center [45, 170] width 74 height 10
drag, startPoint x: 63, startPoint y: 166, endPoint x: 82, endPoint y: 169, distance: 18.9
click at [82, 169] on div "https://mummymeegz.com/pages/where-to-buy Link https://mummymeegz.com/pages/whe…" at bounding box center [45, 190] width 83 height 62
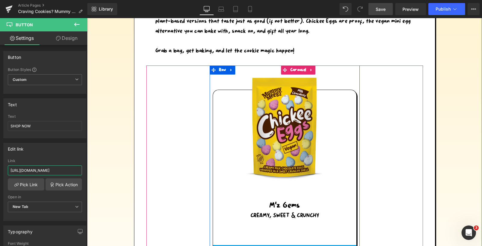
scroll to position [1220, 0]
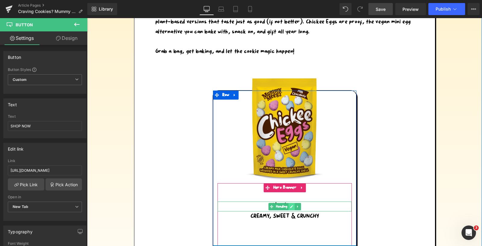
click at [293, 204] on icon at bounding box center [291, 206] width 3 height 4
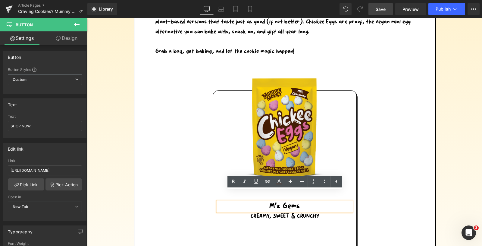
scroll to position [0, 0]
click at [306, 201] on h3 "M'z Gems" at bounding box center [284, 206] width 131 height 10
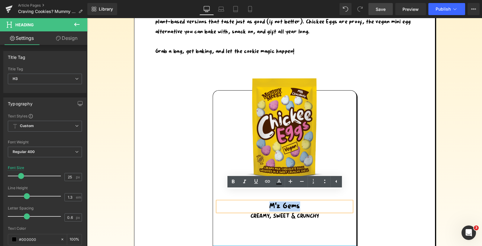
drag, startPoint x: 300, startPoint y: 197, endPoint x: 269, endPoint y: 197, distance: 31.1
click at [269, 201] on h3 "M'z Gems" at bounding box center [284, 206] width 131 height 10
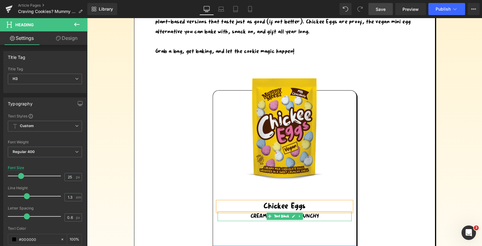
click at [320, 211] on p "CREAMY, SWEET & CRUNCHY" at bounding box center [284, 216] width 131 height 10
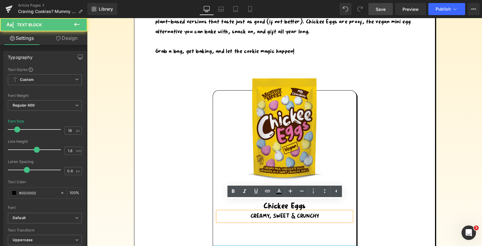
click at [323, 211] on p "CREAMY, SWEET & CRUNCHY" at bounding box center [284, 216] width 131 height 10
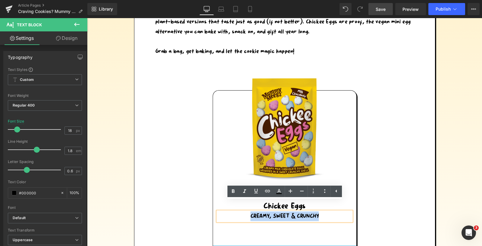
drag, startPoint x: 322, startPoint y: 206, endPoint x: 247, endPoint y: 201, distance: 75.2
click at [247, 211] on p "CREAMY, SWEET & CRUNCHY" at bounding box center [284, 216] width 131 height 10
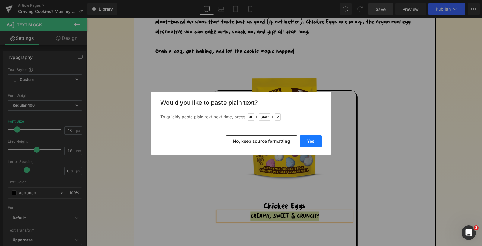
click at [312, 143] on button "Yes" at bounding box center [311, 141] width 22 height 12
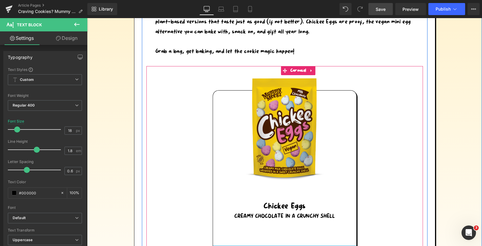
click at [381, 159] on div "Image Chickee Eggs Heading Creamy Chocolate in a crunchy shell Text Block Hero …" at bounding box center [285, 176] width 250 height 221
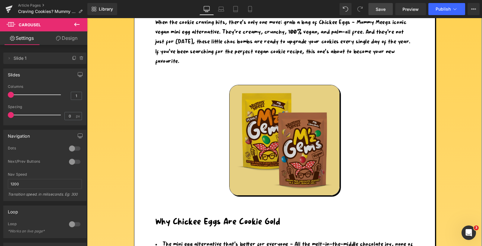
scroll to position [296, 0]
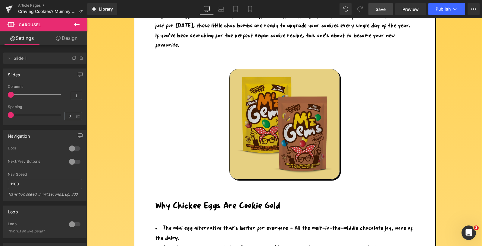
click at [299, 126] on img at bounding box center [284, 124] width 111 height 111
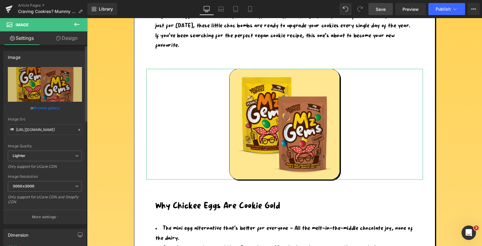
click at [49, 109] on link "Browse gallery" at bounding box center [47, 108] width 26 height 11
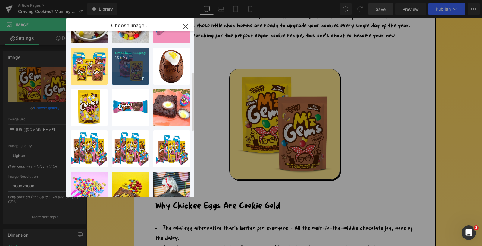
scroll to position [0, 0]
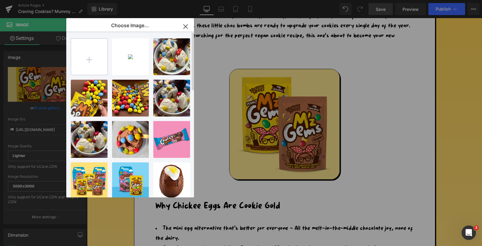
click at [88, 62] on input "file" at bounding box center [89, 57] width 36 height 36
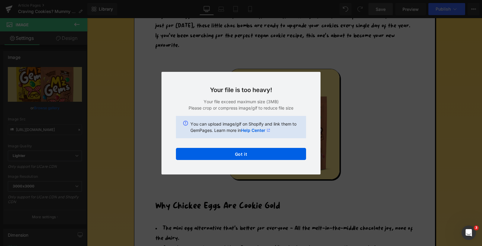
click at [245, 0] on div "Text Color Highlight Color #333333 Choose Image... Back to Library Insert Graph…" at bounding box center [241, 0] width 482 height 0
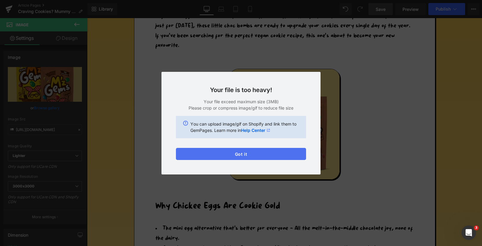
click at [238, 151] on button "Got it" at bounding box center [241, 154] width 130 height 12
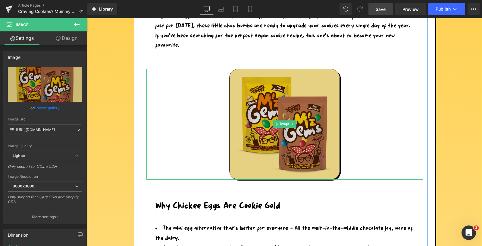
click at [266, 115] on img at bounding box center [284, 124] width 111 height 111
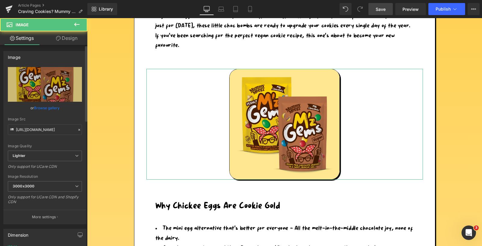
click at [47, 108] on link "Browse gallery" at bounding box center [47, 108] width 26 height 11
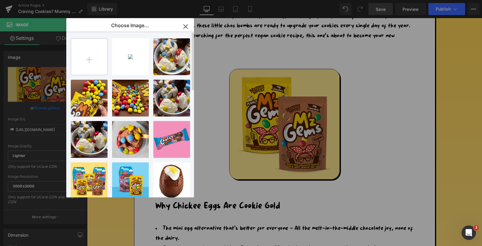
click at [83, 62] on input "file" at bounding box center [89, 57] width 36 height 36
type input "C:\fakepath\Screenshot 2025-09-10 at 12.07.59.png"
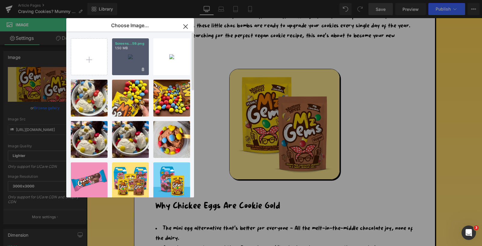
click at [130, 56] on div "Screens...59.png 1.50 MB" at bounding box center [130, 56] width 37 height 37
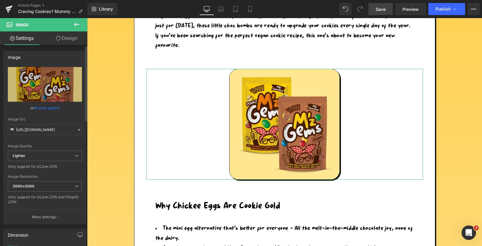
click at [50, 108] on link "Browse gallery" at bounding box center [47, 108] width 26 height 11
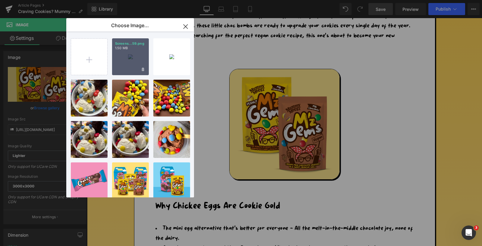
click at [122, 59] on div "Screens...59.png 1.50 MB" at bounding box center [130, 56] width 37 height 37
type input "https://ucarecdn.com/80c46203-4581-45cc-b5fe-4c2256779a0b/-/format/auto/-/previ…"
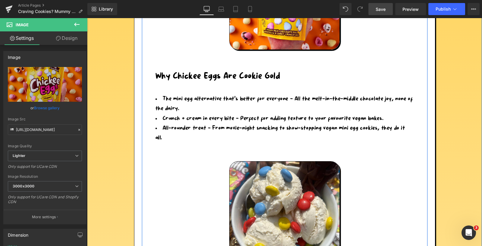
scroll to position [518, 0]
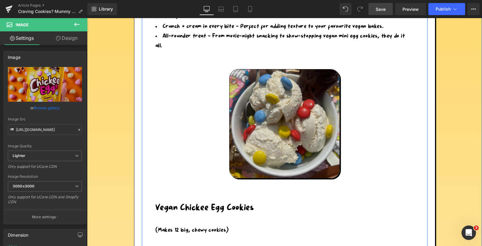
click at [255, 106] on img at bounding box center [284, 123] width 111 height 109
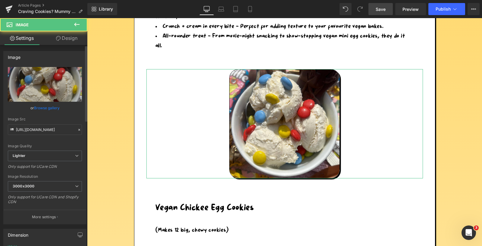
click at [50, 107] on link "Browse gallery" at bounding box center [47, 108] width 26 height 11
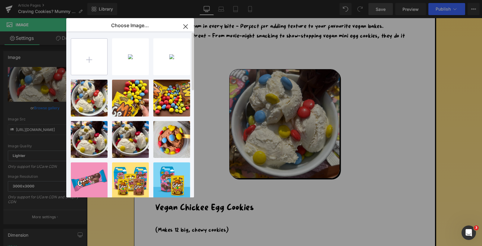
click at [99, 60] on input "file" at bounding box center [89, 57] width 36 height 36
type input "C:\fakepath\Screenshot 2025-09-10 at 12.07.48.png"
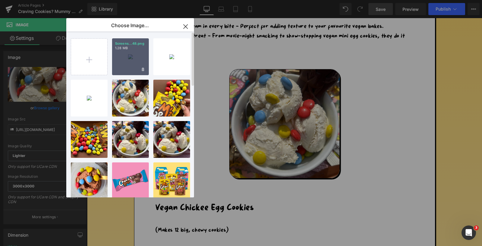
click at [134, 64] on div "Screens...48.png 1.28 MB" at bounding box center [130, 56] width 37 height 37
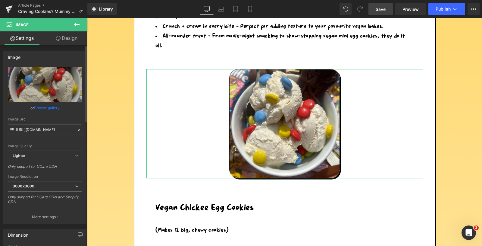
click at [43, 105] on link "Browse gallery" at bounding box center [47, 108] width 26 height 11
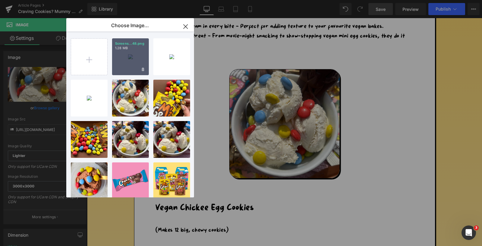
click at [131, 56] on div "Screens...48.png 1.28 MB" at bounding box center [130, 56] width 37 height 37
type input "https://ucarecdn.com/53039eda-393a-4a6c-9007-3585382b5a23/-/format/auto/-/previ…"
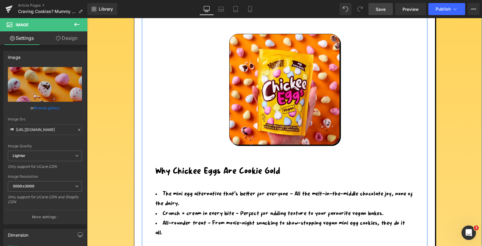
scroll to position [345, 0]
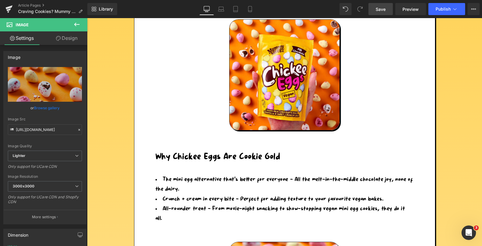
click at [383, 7] on span "Save" at bounding box center [381, 9] width 10 height 6
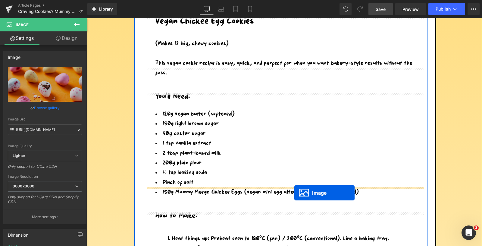
drag, startPoint x: 285, startPoint y: 82, endPoint x: 295, endPoint y: 192, distance: 110.8
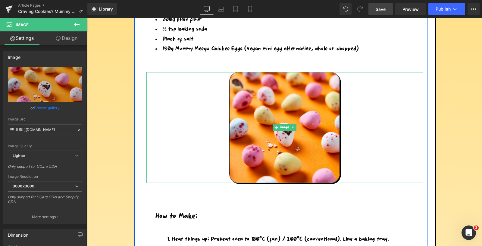
scroll to position [722, 0]
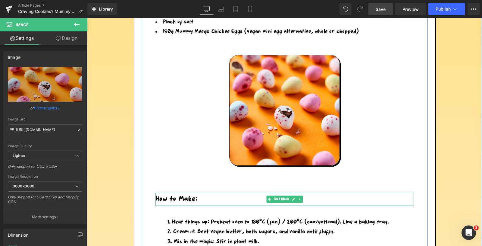
click at [171, 193] on p "How to Make:" at bounding box center [285, 199] width 259 height 13
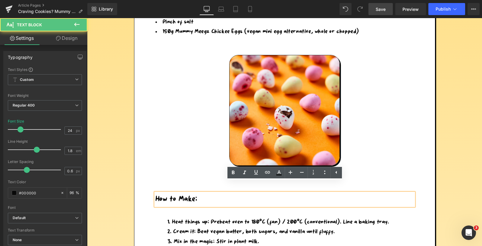
click at [74, 41] on link "Design" at bounding box center [67, 38] width 44 height 14
click at [0, 0] on div "Spacing" at bounding box center [0, 0] width 0 height 0
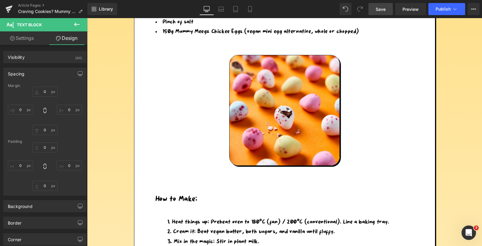
type input "40"
type input "30"
type input "0"
type input "30"
type input "0"
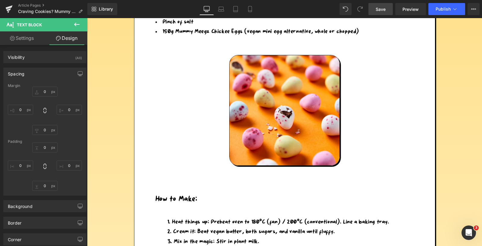
type input "0"
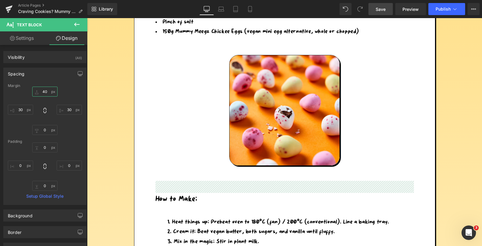
click at [44, 89] on input "40" at bounding box center [44, 92] width 25 height 10
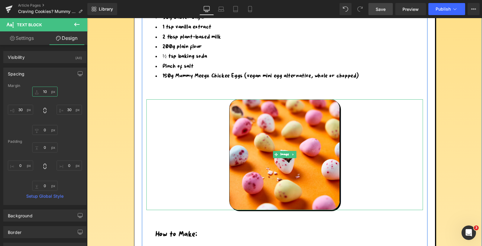
scroll to position [678, 0]
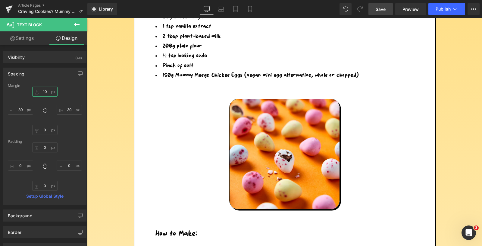
type input "10"
click at [387, 12] on link "Save" at bounding box center [381, 9] width 24 height 12
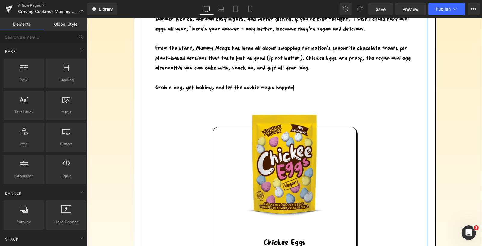
scroll to position [1072, 0]
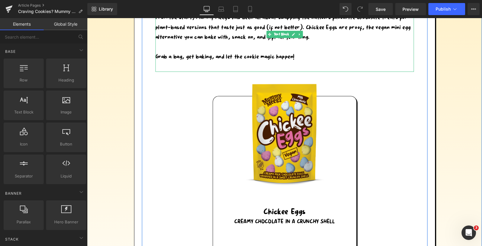
click at [205, 62] on p at bounding box center [285, 67] width 259 height 10
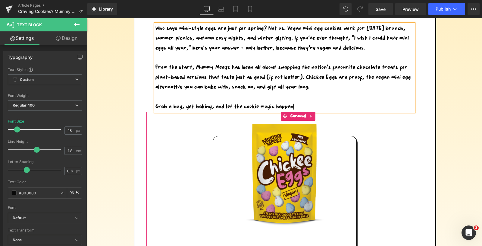
scroll to position [942, 0]
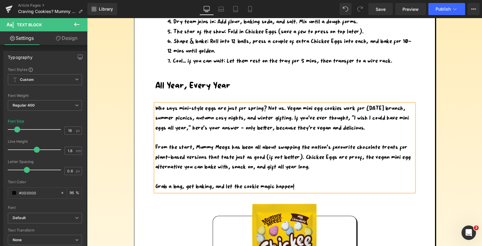
click at [178, 104] on p "Who says mini-style eggs are just for spring? Not us. Vegan mini egg cookies wo…" at bounding box center [285, 118] width 259 height 29
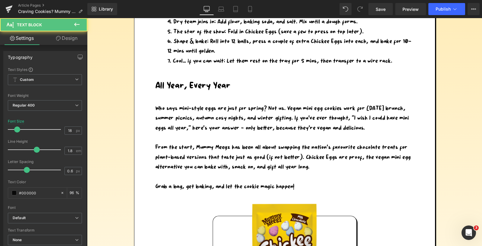
click at [68, 37] on link "Design" at bounding box center [67, 38] width 44 height 14
click at [0, 0] on div "Spacing" at bounding box center [0, 0] width 0 height 0
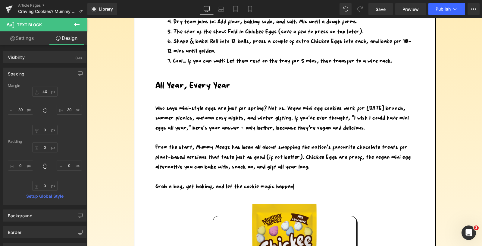
type input "40"
type input "30"
type input "0"
type input "30"
type input "0"
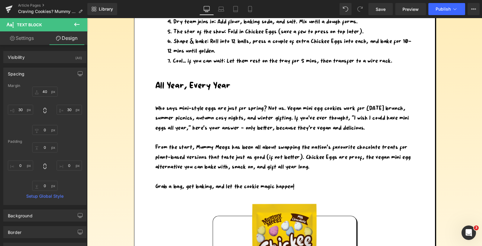
type input "0"
click at [44, 128] on input "0" at bounding box center [44, 130] width 25 height 10
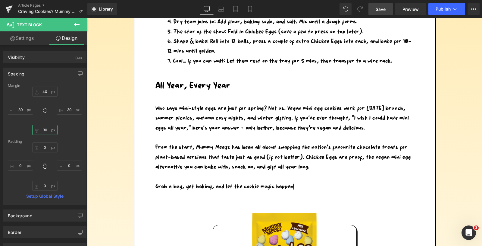
type input "30"
click at [380, 4] on link "Save" at bounding box center [381, 9] width 24 height 12
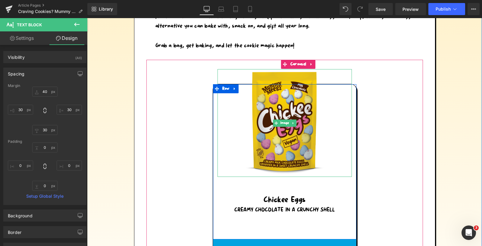
scroll to position [1075, 0]
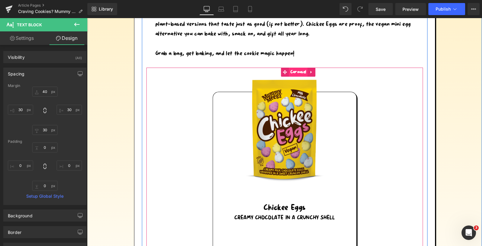
click at [297, 68] on span "Carousel" at bounding box center [298, 72] width 19 height 9
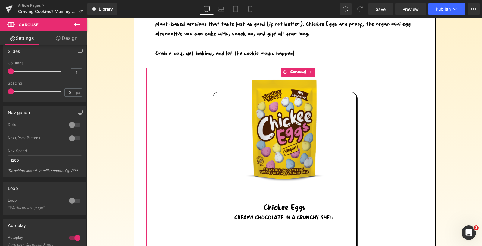
scroll to position [65, 0]
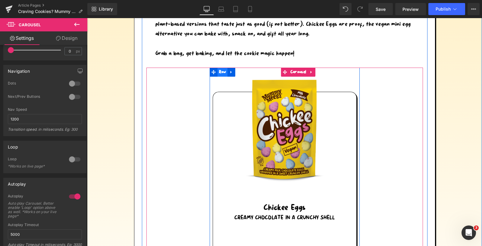
click at [222, 68] on span "Row" at bounding box center [223, 72] width 10 height 9
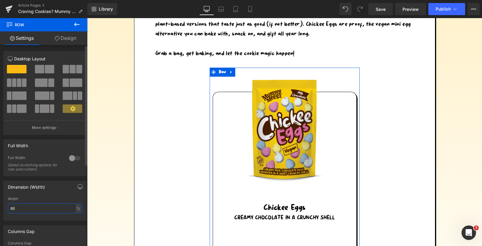
drag, startPoint x: 17, startPoint y: 210, endPoint x: 7, endPoint y: 210, distance: 10.9
click at [7, 210] on div "60% Width 60 % % px" at bounding box center [45, 209] width 83 height 24
drag, startPoint x: 20, startPoint y: 208, endPoint x: 6, endPoint y: 208, distance: 14.2
click at [6, 208] on div "60% Width 60 % % px" at bounding box center [45, 209] width 83 height 24
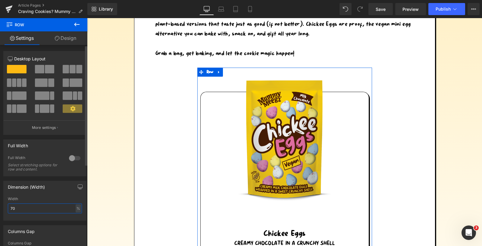
type input "7"
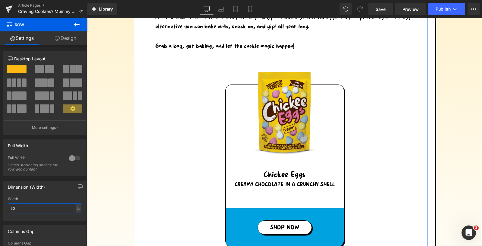
scroll to position [953, 0]
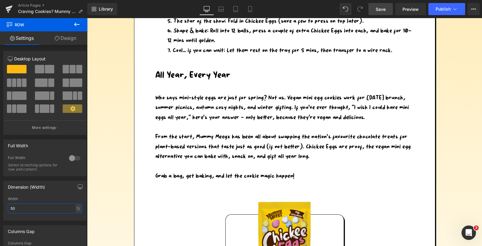
type input "50"
drag, startPoint x: 380, startPoint y: 8, endPoint x: 266, endPoint y: 112, distance: 154.5
click at [380, 8] on span "Save" at bounding box center [381, 9] width 10 height 6
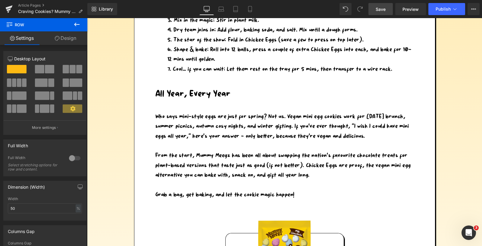
scroll to position [939, 0]
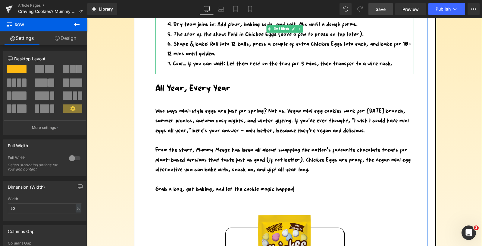
click at [255, 59] on li "Cool… if you can wait: Let them rest on the tray for 5 mins, then transfer to a…" at bounding box center [291, 64] width 247 height 10
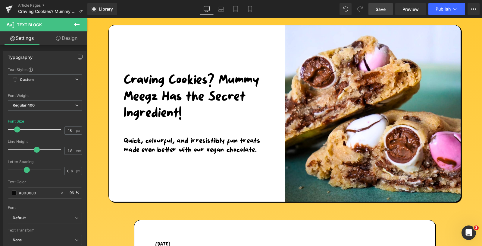
scroll to position [0, 0]
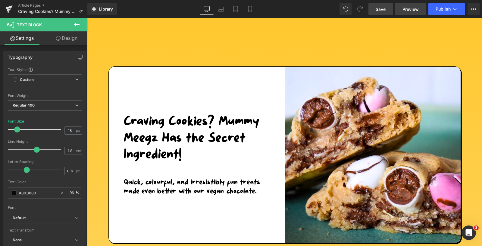
click at [414, 10] on span "Preview" at bounding box center [411, 9] width 16 height 6
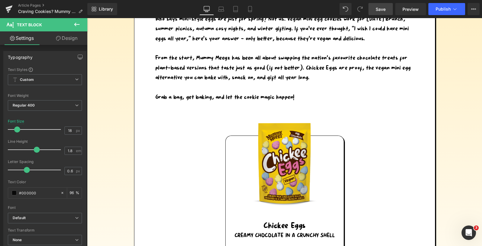
scroll to position [1046, 0]
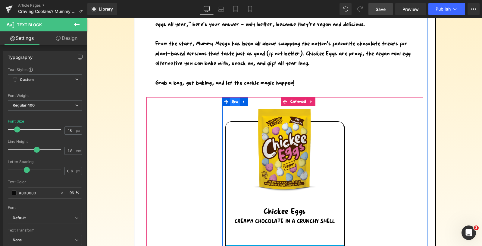
click at [236, 97] on span "Row" at bounding box center [235, 101] width 10 height 9
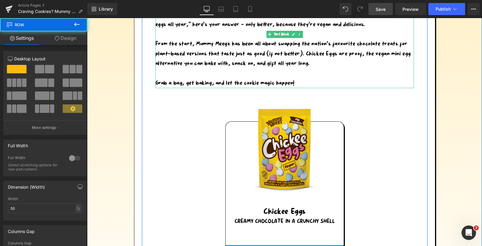
click at [178, 69] on p at bounding box center [285, 74] width 259 height 10
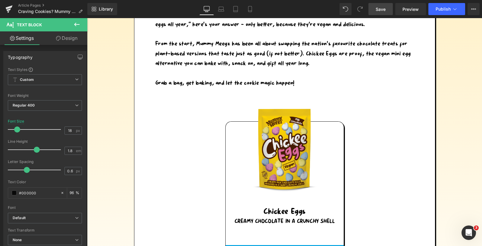
click at [67, 40] on link "Design" at bounding box center [67, 38] width 44 height 14
click at [0, 0] on div "Spacing" at bounding box center [0, 0] width 0 height 0
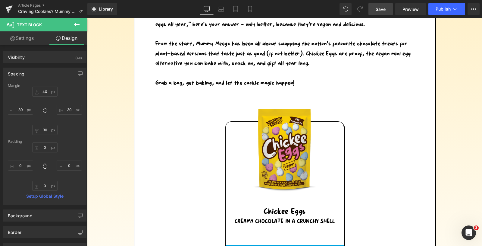
type input "40"
type input "30"
type input "0"
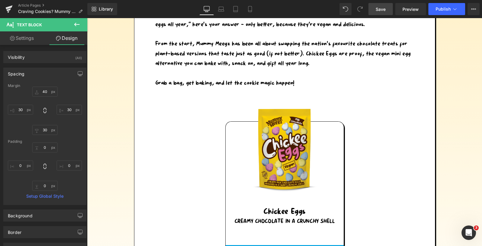
type input "0"
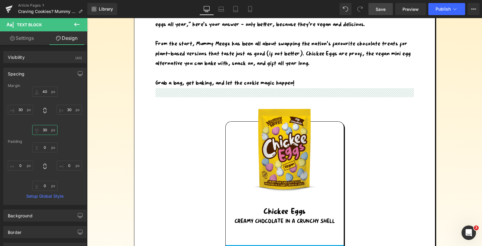
click at [45, 131] on input "30" at bounding box center [44, 130] width 25 height 10
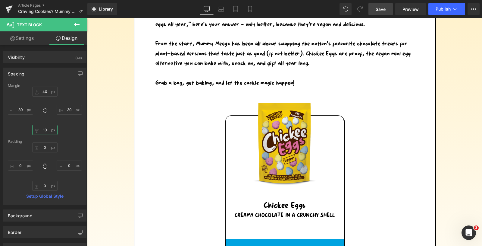
type input "10"
click at [382, 9] on span "Save" at bounding box center [381, 9] width 10 height 6
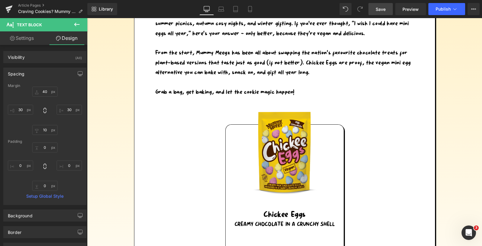
scroll to position [1039, 0]
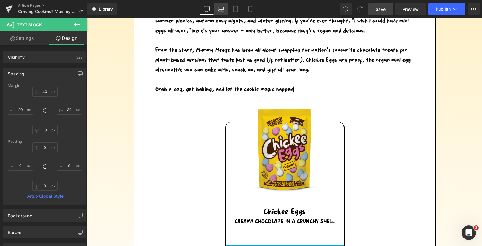
click at [219, 7] on icon at bounding box center [221, 8] width 5 height 3
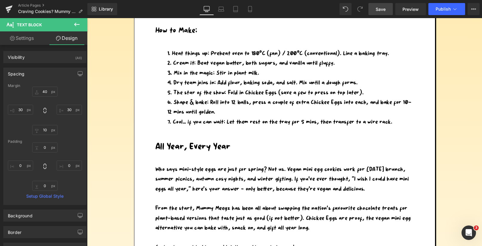
type input "30"
type input "0"
type input "10"
type input "0"
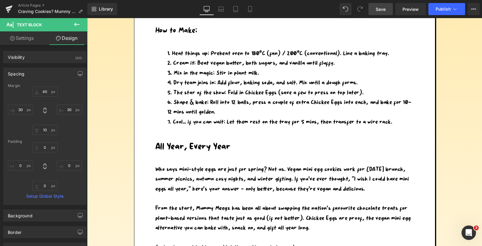
type input "0"
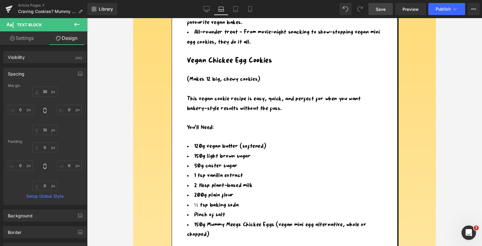
scroll to position [451, 0]
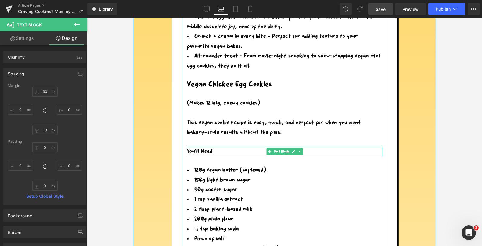
click at [221, 150] on p "You'll Need:" at bounding box center [284, 152] width 195 height 10
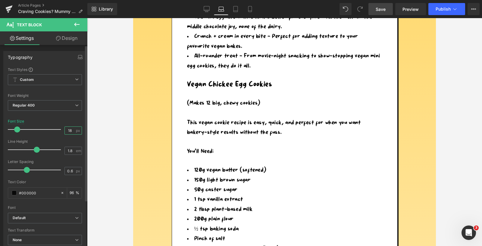
drag, startPoint x: 71, startPoint y: 130, endPoint x: 62, endPoint y: 129, distance: 8.1
click at [65, 130] on input "18" at bounding box center [70, 131] width 11 height 8
type input "22"
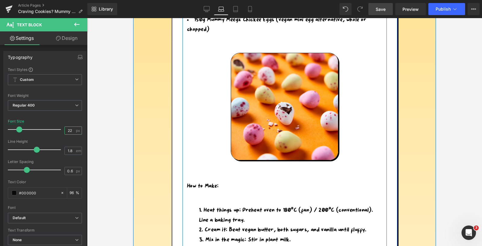
scroll to position [724, 0]
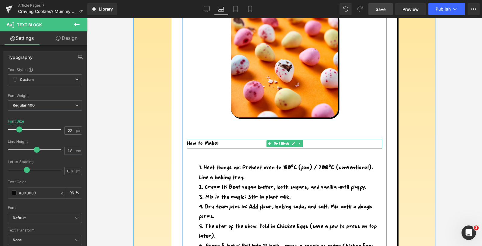
click at [226, 145] on p "How to Make:" at bounding box center [284, 144] width 195 height 10
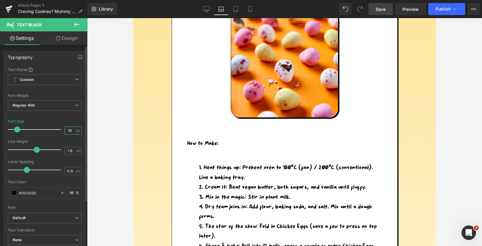
click at [71, 128] on input "18" at bounding box center [70, 131] width 11 height 8
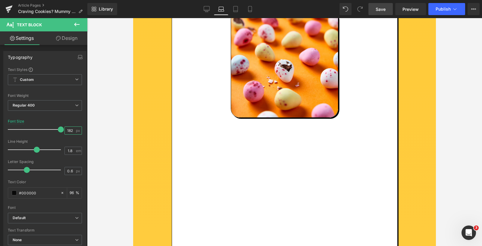
scroll to position [0, 0]
type input "1"
type input "22"
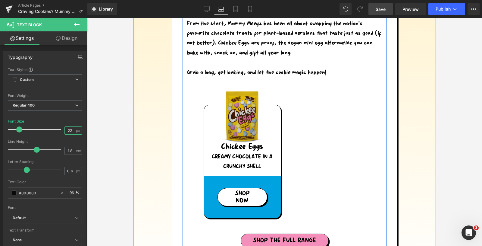
scroll to position [1071, 0]
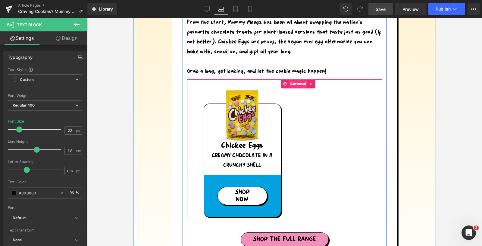
click at [301, 84] on span "Carousel" at bounding box center [298, 83] width 19 height 9
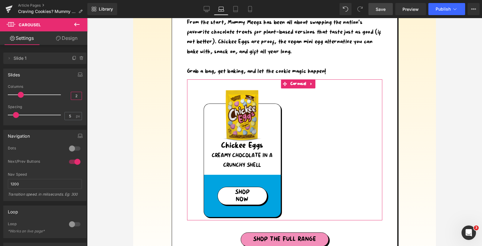
click at [76, 96] on input "2" at bounding box center [76, 96] width 11 height 8
type input "1"
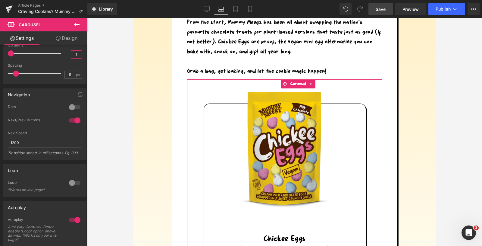
scroll to position [84, 0]
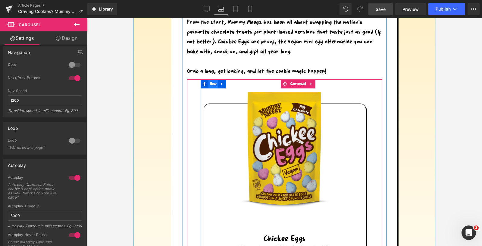
click at [212, 83] on span "Row" at bounding box center [214, 83] width 10 height 9
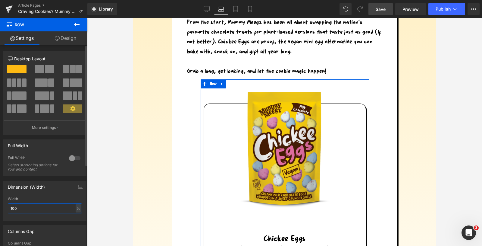
drag, startPoint x: 20, startPoint y: 210, endPoint x: 4, endPoint y: 209, distance: 16.3
click at [4, 209] on div "100% Width 100 % % px" at bounding box center [45, 209] width 83 height 24
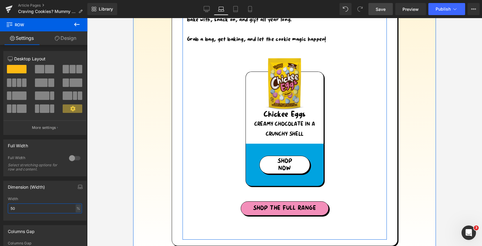
scroll to position [1052, 0]
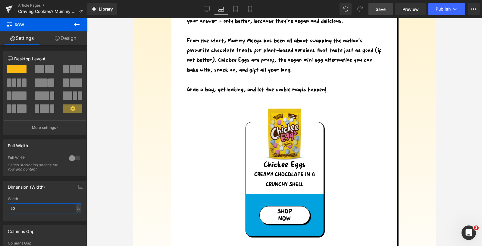
type input "50"
click at [383, 7] on span "Save" at bounding box center [381, 9] width 10 height 6
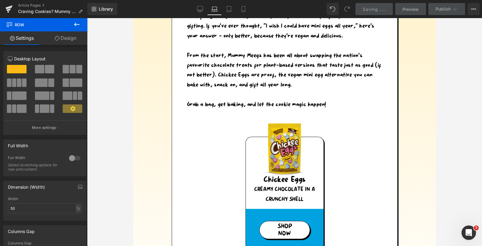
scroll to position [1039, 0]
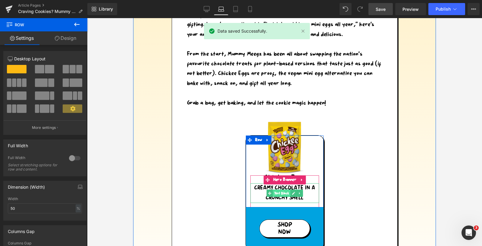
click at [286, 193] on span "Text Block" at bounding box center [281, 192] width 17 height 7
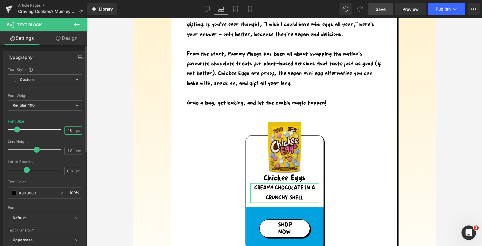
drag, startPoint x: 71, startPoint y: 130, endPoint x: 63, endPoint y: 130, distance: 8.4
click at [65, 130] on input "18" at bounding box center [70, 131] width 11 height 8
type input "16"
drag, startPoint x: 383, startPoint y: 8, endPoint x: 202, endPoint y: 96, distance: 201.4
click at [383, 8] on span "Save" at bounding box center [381, 9] width 10 height 6
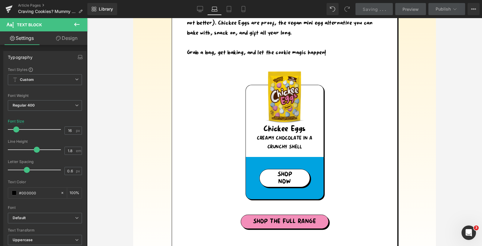
scroll to position [1089, 0]
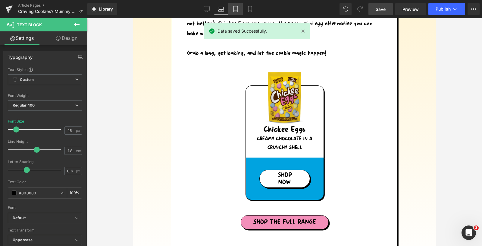
click at [232, 8] on link "Tablet" at bounding box center [236, 9] width 14 height 12
type input "100"
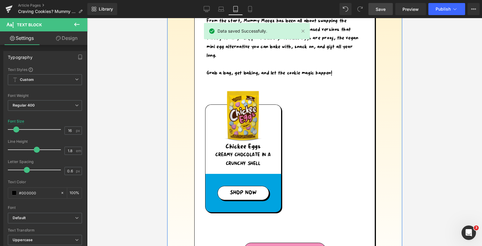
scroll to position [937, 0]
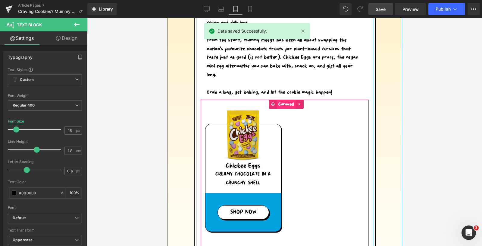
drag, startPoint x: 287, startPoint y: 104, endPoint x: 285, endPoint y: 137, distance: 33.5
click at [287, 104] on span "Carousel" at bounding box center [286, 104] width 19 height 9
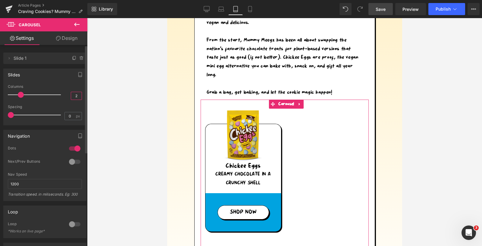
click at [76, 96] on input "2" at bounding box center [76, 96] width 11 height 8
type input "1"
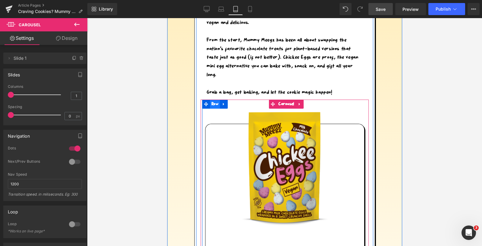
click at [214, 102] on span "Row" at bounding box center [215, 103] width 10 height 9
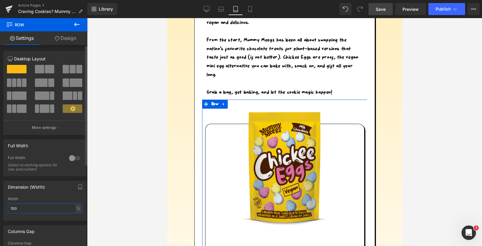
drag, startPoint x: 24, startPoint y: 207, endPoint x: 2, endPoint y: 205, distance: 22.7
click at [2, 206] on div "Dimension (Width) 100% Width 100 % % px" at bounding box center [45, 198] width 90 height 44
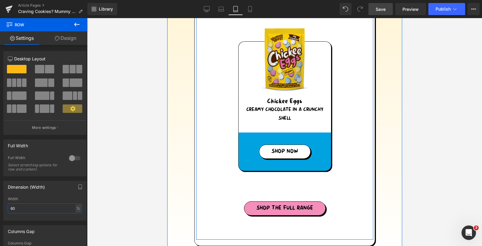
scroll to position [1109, 0]
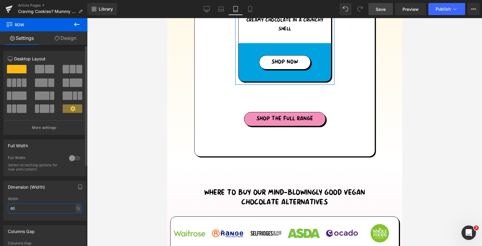
type input "6"
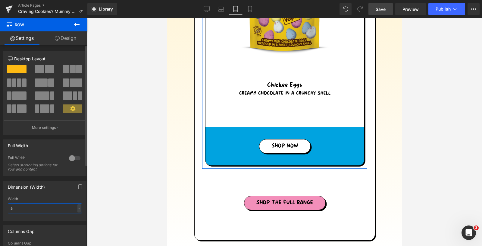
type input "50"
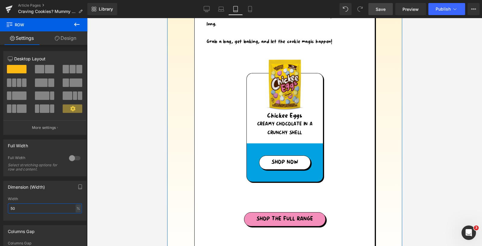
scroll to position [987, 0]
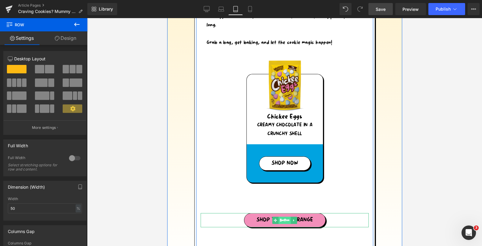
click at [285, 219] on span "Button" at bounding box center [285, 219] width 12 height 7
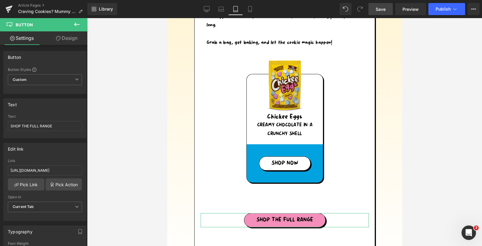
click at [70, 36] on link "Design" at bounding box center [67, 38] width 44 height 14
click at [0, 0] on div "Spacing" at bounding box center [0, 0] width 0 height 0
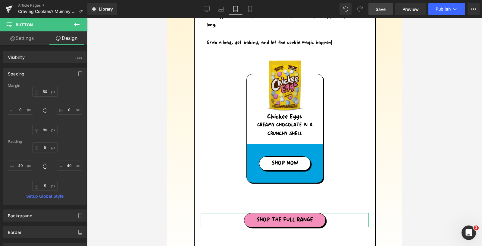
type input "50"
type input "0"
type input "80"
type input "0"
type input "5"
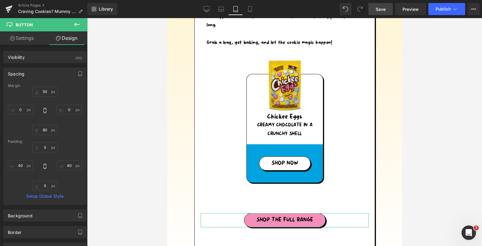
type input "40"
type input "5"
type input "40"
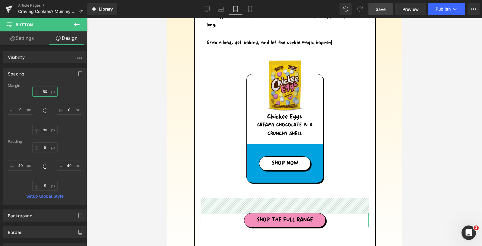
click at [45, 92] on input "50" at bounding box center [44, 92] width 25 height 10
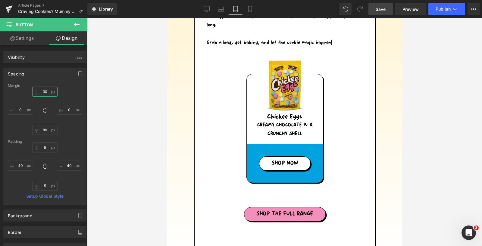
type input "30"
click at [380, 7] on span "Save" at bounding box center [381, 9] width 10 height 6
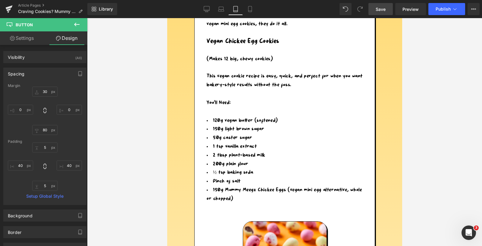
scroll to position [403, 0]
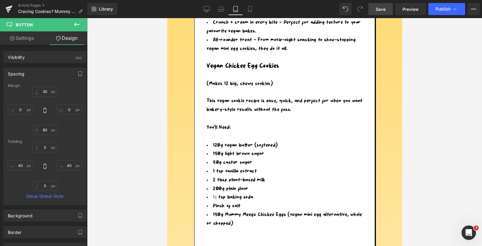
click at [239, 126] on p "You'll Need:" at bounding box center [285, 127] width 156 height 9
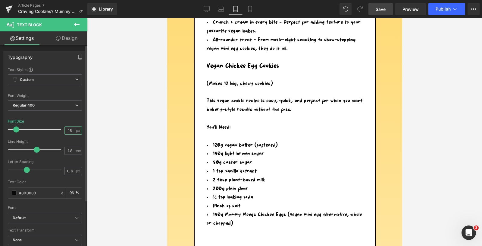
drag, startPoint x: 71, startPoint y: 129, endPoint x: 61, endPoint y: 128, distance: 10.0
click at [61, 129] on div "Font Size 16 px" at bounding box center [45, 129] width 74 height 20
type input "21"
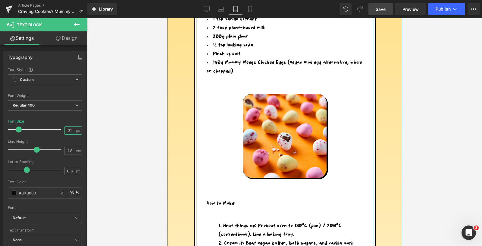
scroll to position [677, 0]
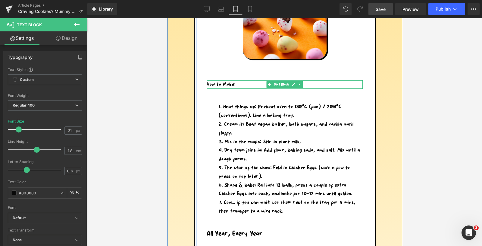
click at [241, 85] on p "How to Make:" at bounding box center [285, 84] width 156 height 9
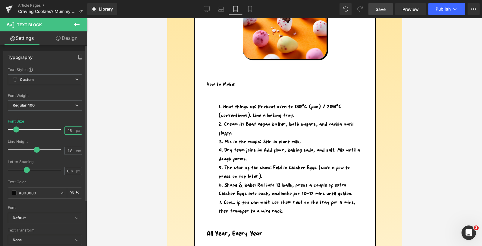
drag, startPoint x: 71, startPoint y: 129, endPoint x: 55, endPoint y: 128, distance: 16.6
click at [58, 129] on div "Font Size 16 px" at bounding box center [45, 129] width 74 height 20
type input "21"
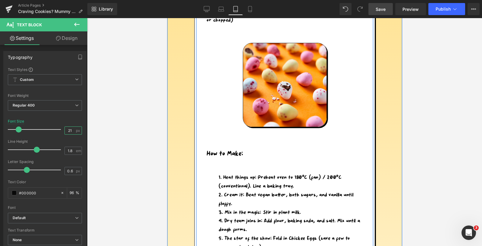
scroll to position [610, 0]
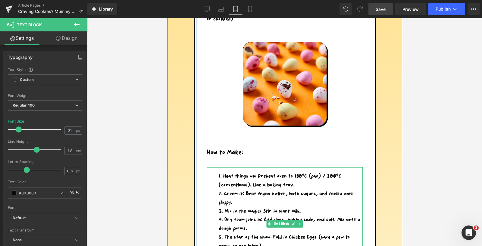
click at [247, 176] on li "Heat things up: Preheat oven to 180°C (fan) / 200°C (conventional). Line a baki…" at bounding box center [291, 180] width 144 height 17
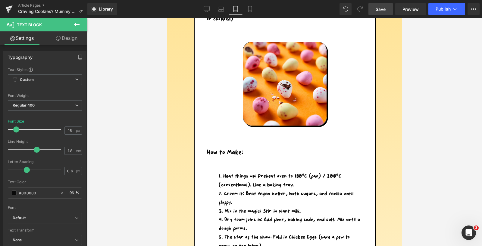
click at [72, 39] on link "Design" at bounding box center [67, 38] width 44 height 14
click at [0, 0] on div "Spacing" at bounding box center [0, 0] width 0 height 0
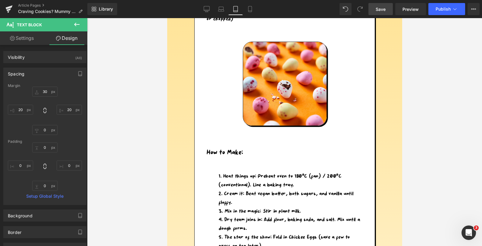
type input "30"
type input "20"
type input "0"
type input "20"
type input "0"
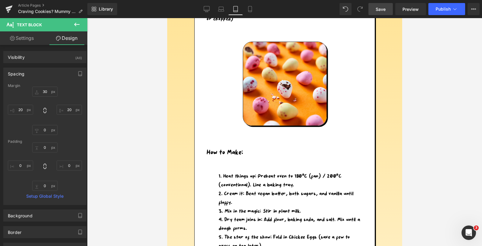
type input "0"
click at [45, 90] on input "30" at bounding box center [44, 92] width 25 height 10
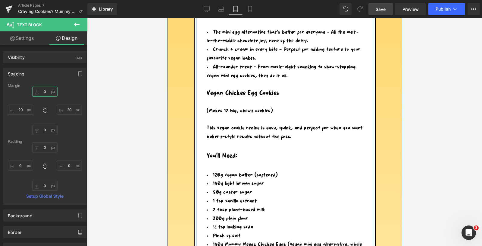
scroll to position [354, 0]
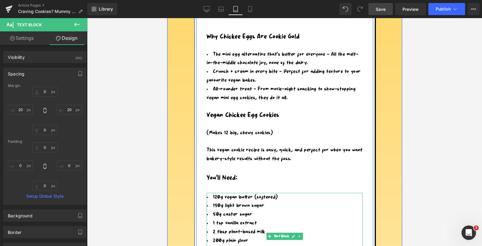
click at [233, 201] on li "150g light brown sugar" at bounding box center [285, 205] width 156 height 9
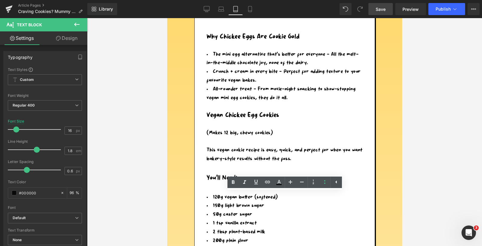
click at [67, 40] on link "Design" at bounding box center [67, 38] width 44 height 14
click at [0, 0] on div "Spacing" at bounding box center [0, 0] width 0 height 0
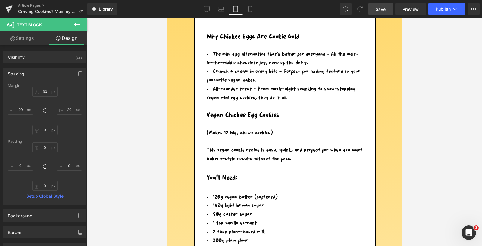
type input "30"
type input "20"
type input "0"
type input "20"
type input "0"
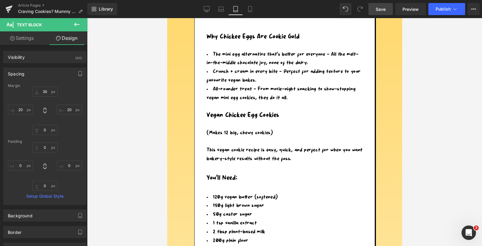
type input "0"
click at [43, 90] on input "30" at bounding box center [44, 92] width 25 height 10
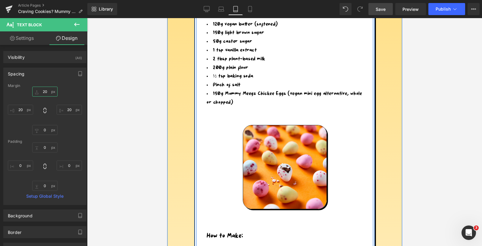
scroll to position [525, 0]
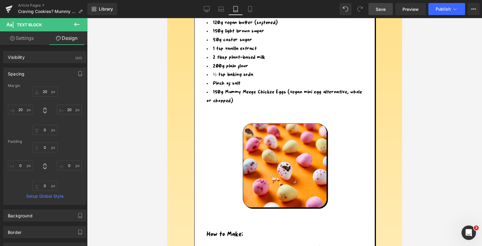
click at [384, 8] on span "Save" at bounding box center [381, 9] width 10 height 6
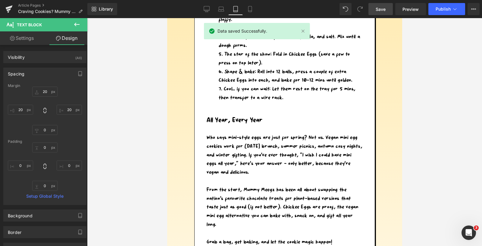
scroll to position [671, 0]
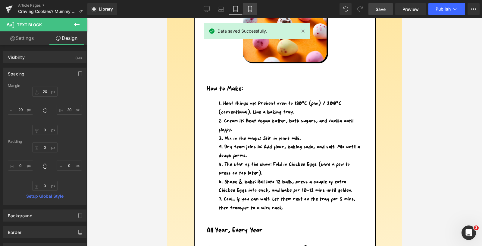
click at [248, 8] on icon at bounding box center [249, 9] width 3 height 6
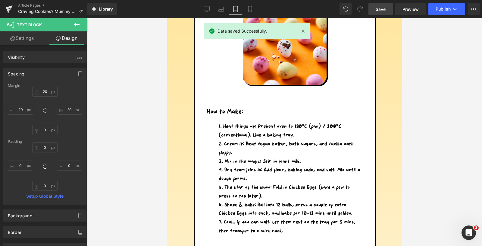
type input "30"
type input "20"
type input "0"
type input "20"
type input "0"
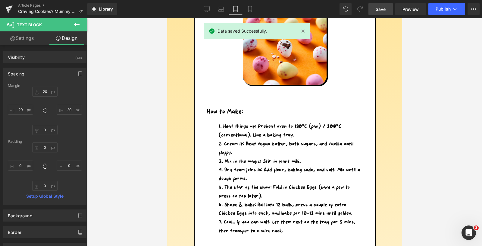
type input "0"
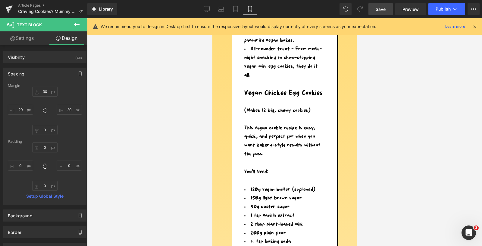
scroll to position [605, 0]
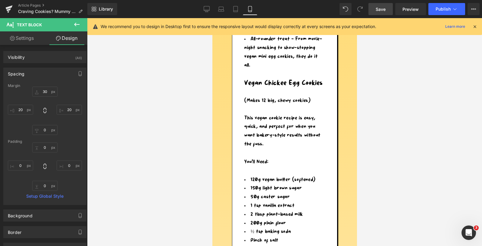
click at [263, 162] on p "You'll Need:" at bounding box center [284, 161] width 81 height 9
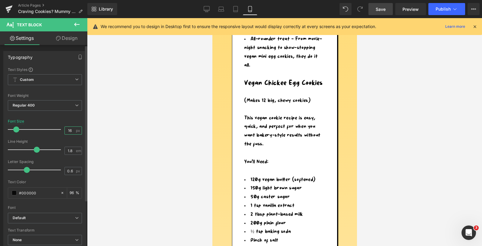
drag, startPoint x: 70, startPoint y: 130, endPoint x: 61, endPoint y: 130, distance: 9.0
click at [61, 130] on div "Font Size 16 px" at bounding box center [45, 129] width 74 height 20
type input "21"
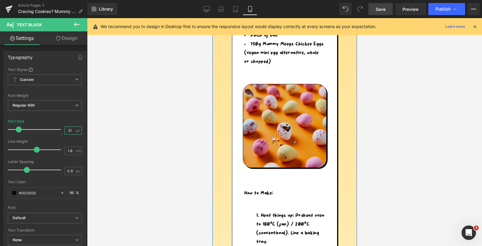
scroll to position [838, 0]
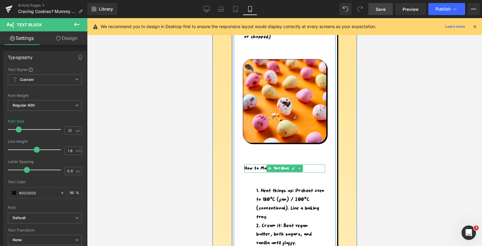
click at [251, 167] on p "How to Make:" at bounding box center [284, 168] width 81 height 9
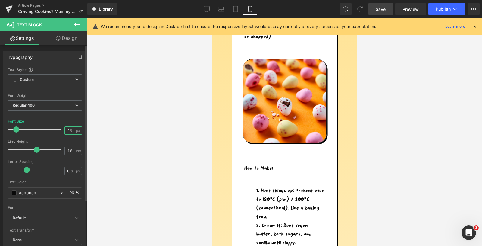
drag, startPoint x: 70, startPoint y: 128, endPoint x: 59, endPoint y: 128, distance: 11.5
click at [59, 128] on div "Font Size 16 px" at bounding box center [45, 129] width 74 height 20
type input "21"
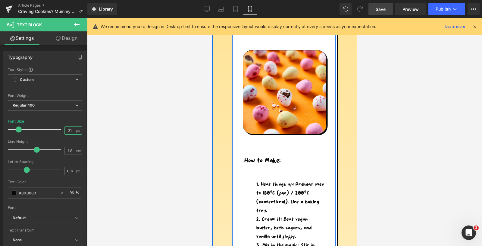
scroll to position [850, 0]
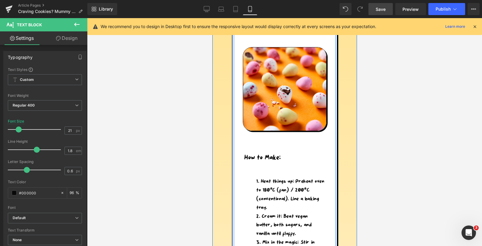
click at [273, 205] on li "Heat things up: Preheat oven to 180°C (fan) / 200°C (conventional). Line a baki…" at bounding box center [290, 194] width 69 height 35
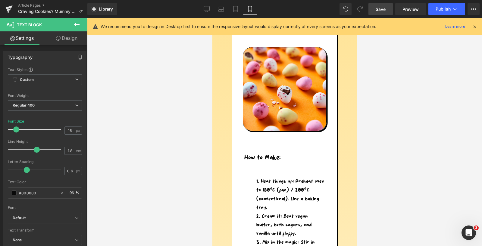
click at [71, 40] on link "Design" at bounding box center [67, 38] width 44 height 14
click at [0, 0] on div "Spacing" at bounding box center [0, 0] width 0 height 0
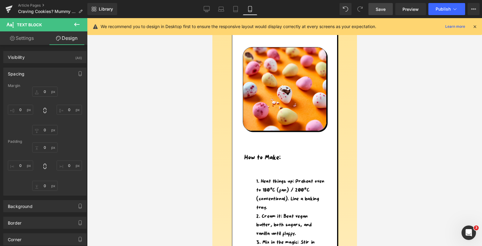
type input "30"
type input "20"
type input "0"
type input "20"
type input "0"
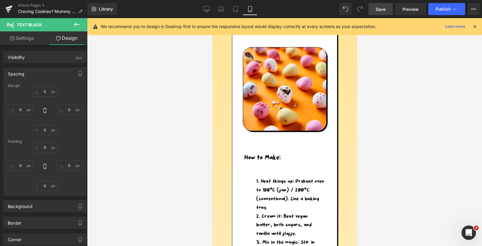
type input "0"
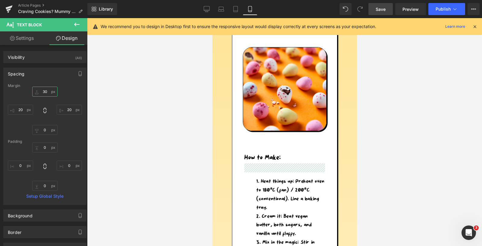
click at [44, 91] on input "30" at bounding box center [44, 92] width 25 height 10
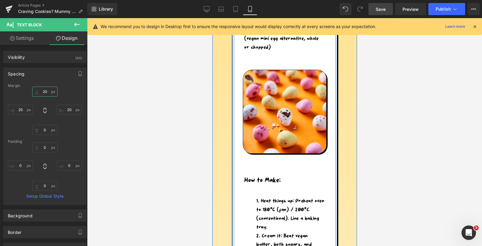
scroll to position [861, 0]
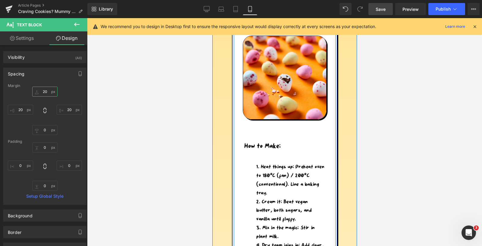
type input "2"
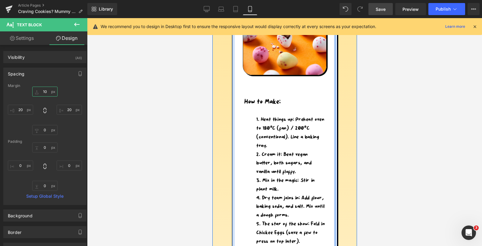
scroll to position [920, 0]
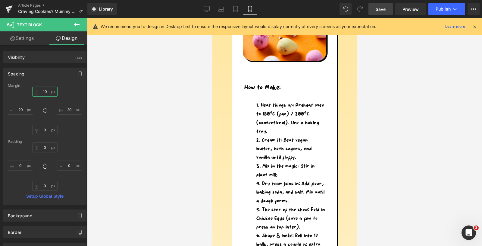
type input "10"
click at [382, 10] on span "Save" at bounding box center [381, 9] width 10 height 6
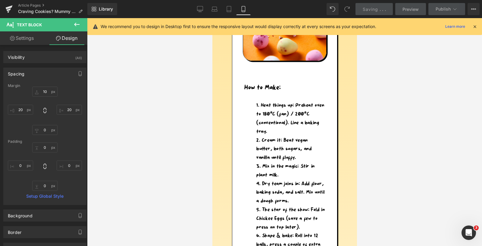
scroll to position [783, 0]
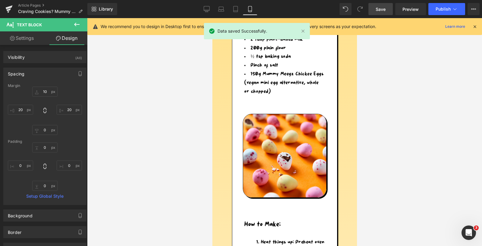
click at [381, 9] on span "Save" at bounding box center [381, 9] width 10 height 6
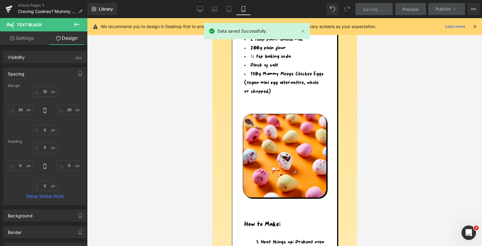
scroll to position [0, 0]
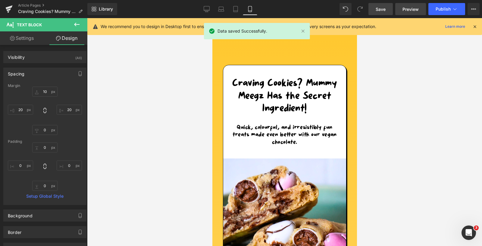
click at [409, 9] on span "Preview" at bounding box center [411, 9] width 16 height 6
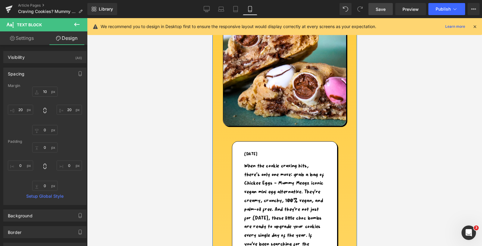
scroll to position [656, 0]
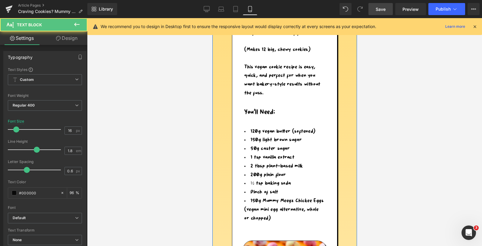
click at [266, 162] on li "2 tbsp plant-based milk" at bounding box center [284, 166] width 81 height 9
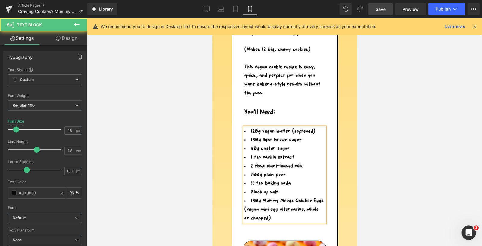
click at [71, 37] on link "Design" at bounding box center [67, 38] width 44 height 14
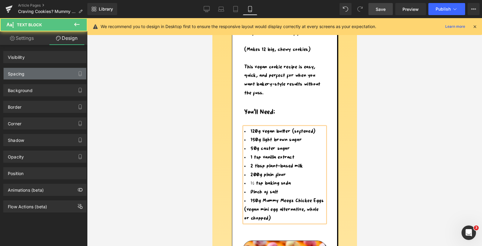
click at [35, 71] on div "Spacing" at bounding box center [45, 73] width 83 height 11
click at [25, 72] on div "Spacing" at bounding box center [45, 73] width 83 height 11
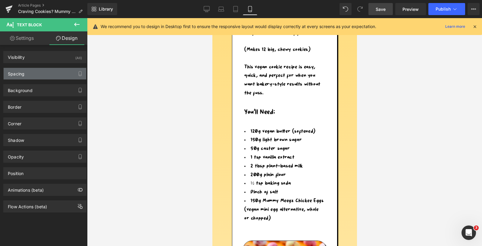
click at [28, 73] on div "Spacing" at bounding box center [45, 73] width 83 height 11
type input "30"
type input "20"
type input "0"
type input "20"
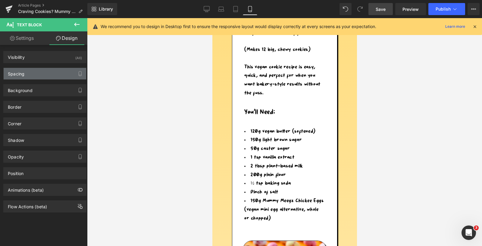
type input "0"
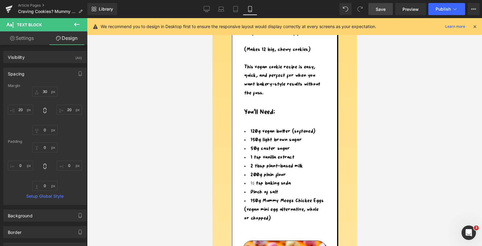
scroll to position [703, 0]
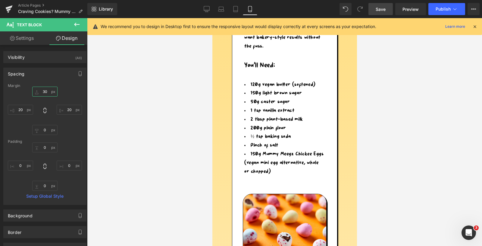
click at [44, 89] on input "30" at bounding box center [44, 92] width 25 height 10
type input "10"
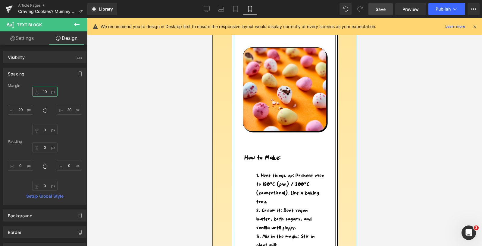
scroll to position [918, 0]
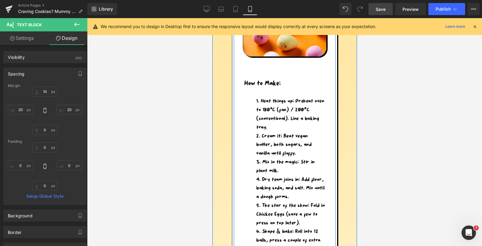
click at [271, 107] on li "Heat things up: Preheat oven to 180°C (fan) / 200°C (conventional). Line a baki…" at bounding box center [290, 114] width 69 height 35
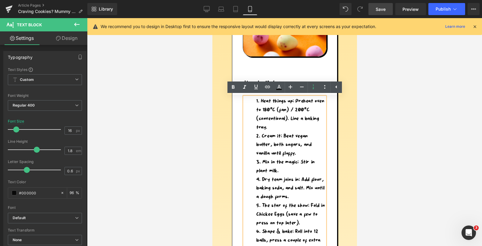
click at [70, 36] on link "Design" at bounding box center [67, 38] width 44 height 14
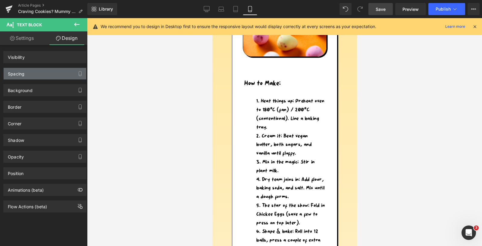
click at [24, 71] on div "Spacing" at bounding box center [16, 72] width 17 height 8
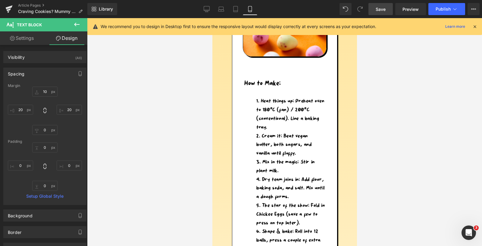
type input "10"
type input "20"
type input "0"
type input "20"
type input "0"
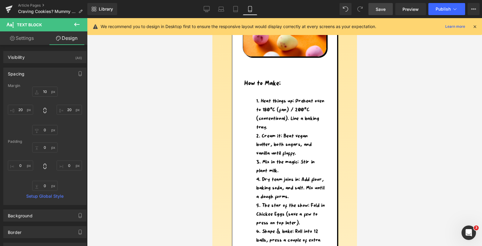
type input "0"
drag, startPoint x: 43, startPoint y: 88, endPoint x: 39, endPoint y: 89, distance: 4.0
click at [42, 88] on input "10" at bounding box center [44, 92] width 25 height 10
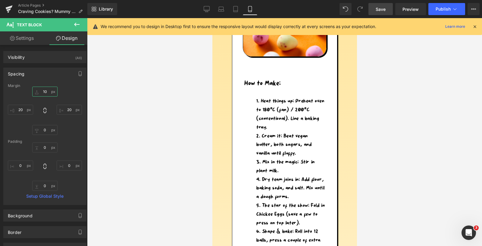
click at [47, 91] on input "10" at bounding box center [44, 92] width 25 height 10
type input "1"
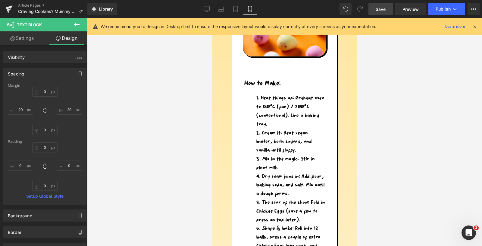
click at [381, 11] on span "Save" at bounding box center [381, 9] width 10 height 6
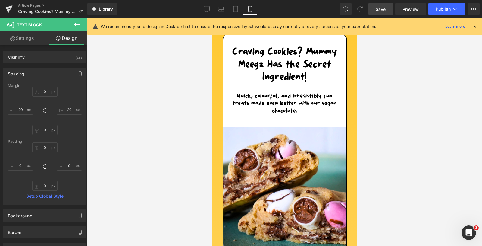
scroll to position [0, 0]
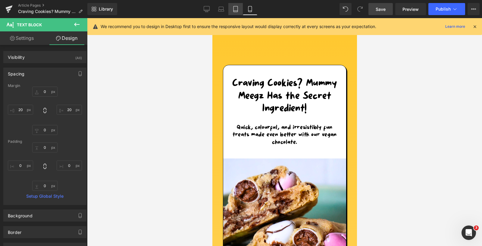
click at [237, 8] on icon at bounding box center [236, 9] width 6 height 6
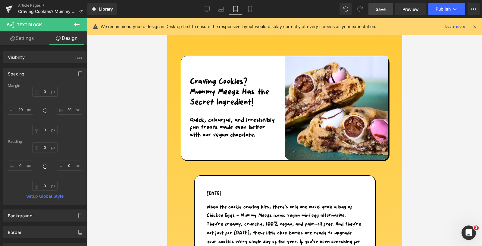
type input "0"
type input "20"
type input "0"
type input "20"
type input "0"
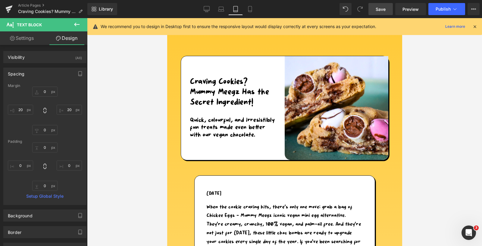
type input "0"
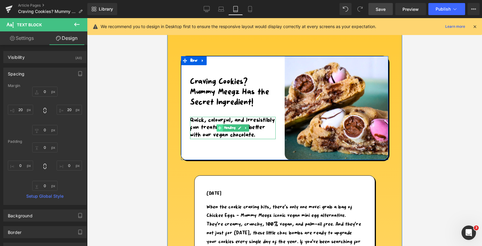
click at [216, 125] on span at bounding box center [219, 127] width 6 height 7
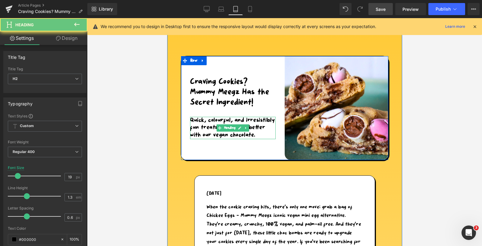
click at [257, 133] on h2 "Quick, colourful, and irresistibly fun treats made even better with our vegan c…" at bounding box center [233, 128] width 86 height 22
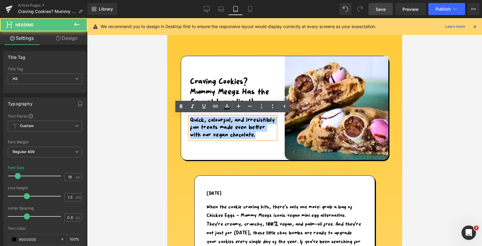
drag, startPoint x: 258, startPoint y: 135, endPoint x: 196, endPoint y: 110, distance: 67.1
click at [196, 110] on div "Craving Cookies? Mummy Meegz Has the Secret Ingredient! Heading Quick, colourfu…" at bounding box center [233, 108] width 104 height 104
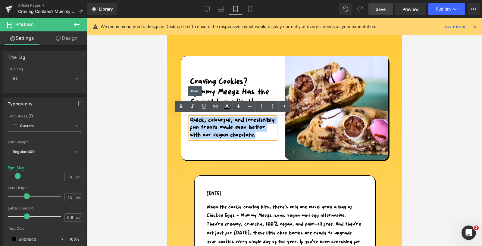
paste div
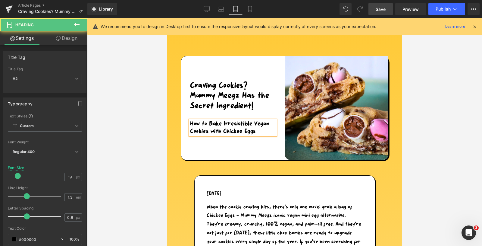
click at [259, 131] on h2 "How to Bake Irresistible Vegan Cookies with Chickee Eggs" at bounding box center [233, 127] width 86 height 15
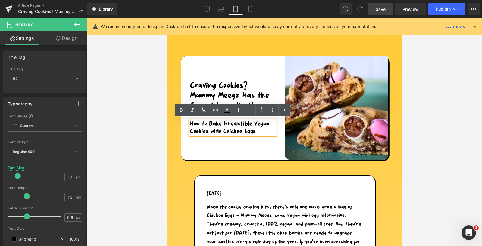
click at [263, 132] on h2 "How to Bake Irresistible Vegan Cookies with Chickee Eggs" at bounding box center [233, 127] width 86 height 15
drag, startPoint x: 262, startPoint y: 133, endPoint x: 210, endPoint y: 126, distance: 52.8
click at [210, 126] on h2 "How to Bake Irresistible Vegan Cookies with Chickee Eggs" at bounding box center [233, 127] width 86 height 15
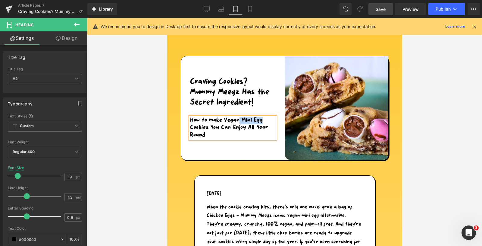
drag, startPoint x: 262, startPoint y: 118, endPoint x: 239, endPoint y: 118, distance: 22.9
click at [239, 118] on h2 "How to make Vegan Mini Egg Cookies You Can Enjoy All Year Round" at bounding box center [233, 128] width 86 height 22
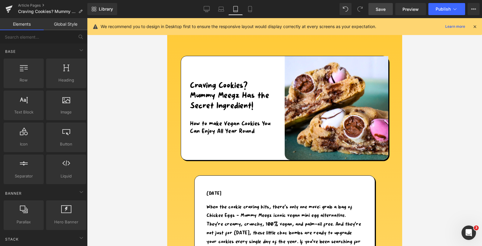
click at [428, 103] on div at bounding box center [284, 132] width 395 height 228
drag, startPoint x: 383, startPoint y: 8, endPoint x: 206, endPoint y: 105, distance: 202.1
click at [383, 8] on span "Save" at bounding box center [381, 9] width 10 height 6
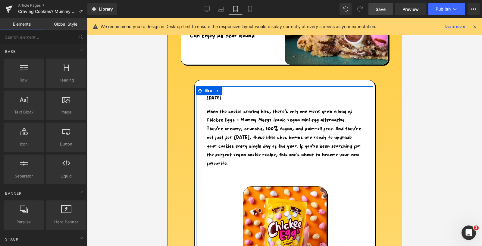
scroll to position [86, 0]
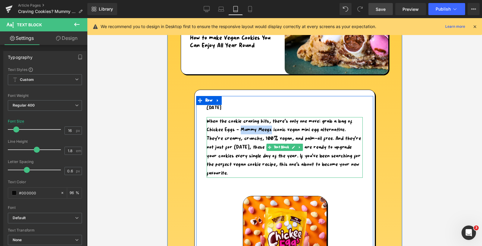
drag, startPoint x: 271, startPoint y: 129, endPoint x: 241, endPoint y: 129, distance: 29.9
click at [241, 129] on p "When the cookie craving hits, there’s only one move: grab a bag of Chickee Eggs…" at bounding box center [285, 147] width 156 height 61
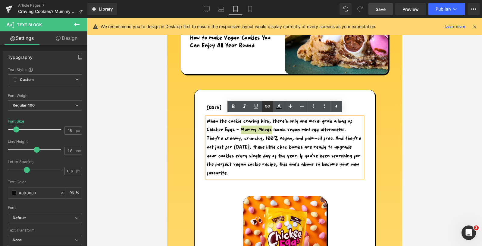
click at [268, 106] on icon at bounding box center [267, 106] width 5 height 2
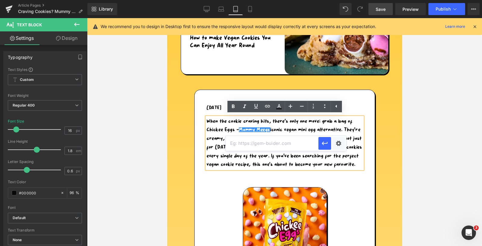
click at [267, 143] on input "text" at bounding box center [272, 143] width 93 height 15
paste input "https://mummymeegz.com/pages/where-to-buy"
type input "https://mummymeegz.com/pages/where-to-buy"
click at [339, 0] on div "Text Color Highlight Color #333333 Choose Image... Back to Library Insert Scree…" at bounding box center [241, 0] width 482 height 0
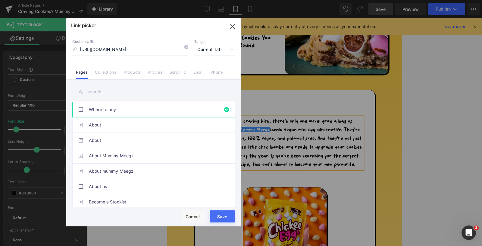
click at [222, 216] on button "Save" at bounding box center [222, 216] width 25 height 12
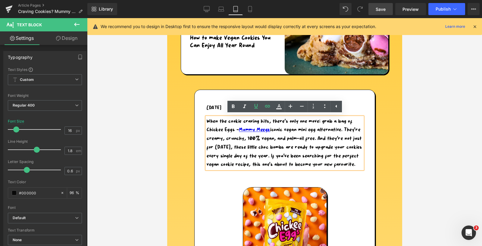
click at [230, 153] on p "When the cookie craving hits, there’s only one move: grab a bag of Chickee Eggs…" at bounding box center [285, 143] width 156 height 52
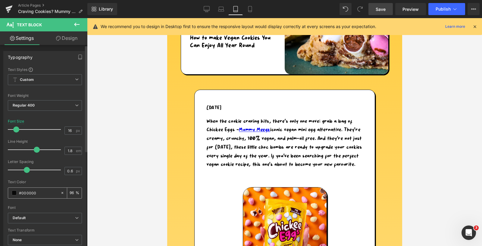
drag, startPoint x: 39, startPoint y: 190, endPoint x: 12, endPoint y: 190, distance: 26.8
click at [12, 190] on div "#000000" at bounding box center [34, 193] width 52 height 11
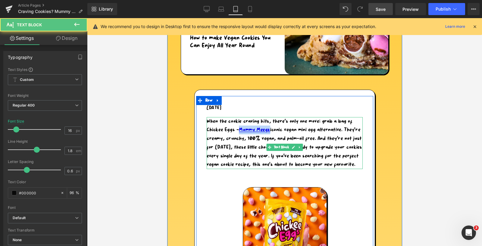
drag, startPoint x: 271, startPoint y: 129, endPoint x: 241, endPoint y: 129, distance: 29.9
click at [241, 129] on p "When the cookie craving hits, there’s only one move: grab a bag of Chickee Eggs…" at bounding box center [285, 143] width 156 height 52
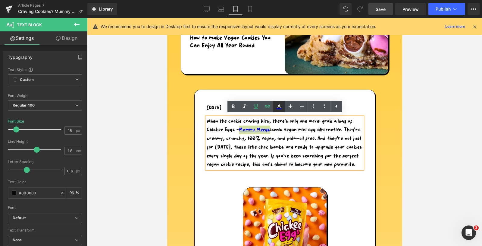
click at [280, 106] on icon at bounding box center [279, 106] width 3 height 4
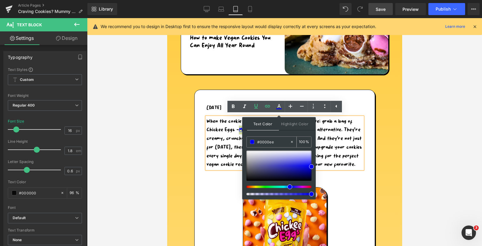
drag, startPoint x: 274, startPoint y: 144, endPoint x: 257, endPoint y: 144, distance: 16.9
click at [257, 144] on input "#0000ee" at bounding box center [273, 141] width 33 height 7
type input "0"
paste input "#000000"
type input "#000000"
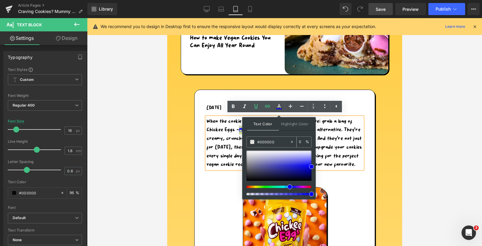
type input "100"
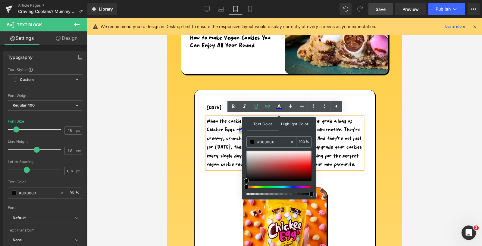
click at [296, 126] on span "Highlight Color" at bounding box center [295, 123] width 32 height 13
click at [264, 122] on span "Text Color" at bounding box center [263, 123] width 32 height 13
click at [228, 145] on p "When the cookie craving hits, there’s only one move: grab a bag of Chickee Eggs…" at bounding box center [285, 143] width 156 height 52
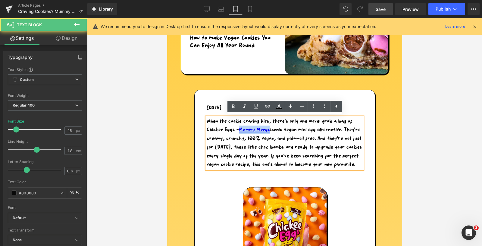
drag, startPoint x: 271, startPoint y: 129, endPoint x: 241, endPoint y: 130, distance: 30.2
click at [241, 130] on link "Mummy Meegz" at bounding box center [254, 129] width 31 height 5
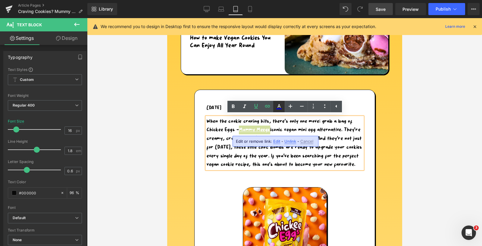
click at [281, 109] on icon at bounding box center [278, 108] width 5 height 1
type input "#ffffff"
type input "100"
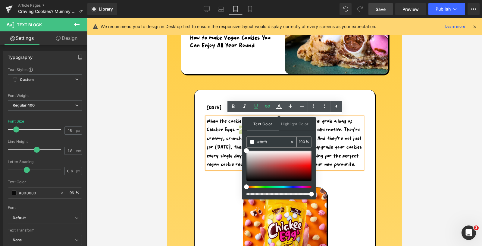
click at [292, 141] on icon at bounding box center [292, 142] width 2 height 2
type input "none"
type input "0"
drag, startPoint x: 279, startPoint y: 143, endPoint x: 255, endPoint y: 142, distance: 24.5
click at [255, 143] on div "none" at bounding box center [268, 142] width 43 height 11
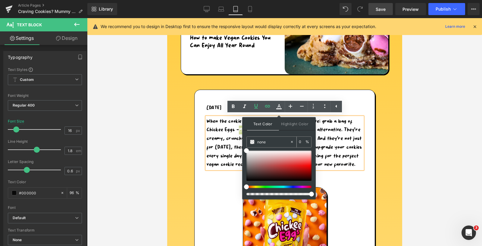
paste input "#000000"
type input "#000000"
type input "100"
type input "#000000"
click at [291, 125] on span "Highlight Color" at bounding box center [295, 123] width 32 height 13
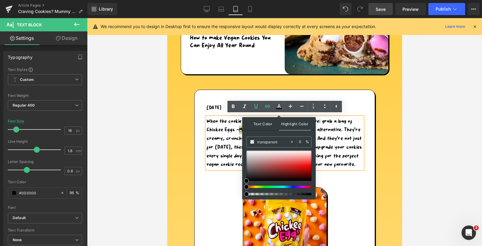
click at [268, 122] on span "Text Color" at bounding box center [263, 123] width 32 height 13
click at [233, 148] on p "When the cookie craving hits, there’s only one move: grab a bag of Chickee Eggs…" at bounding box center [285, 143] width 156 height 52
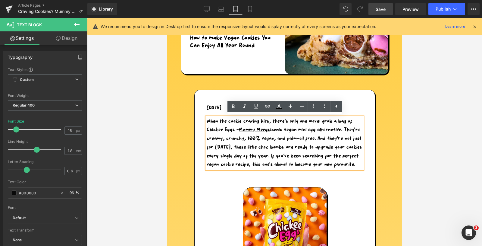
click at [381, 9] on span "Save" at bounding box center [381, 9] width 10 height 6
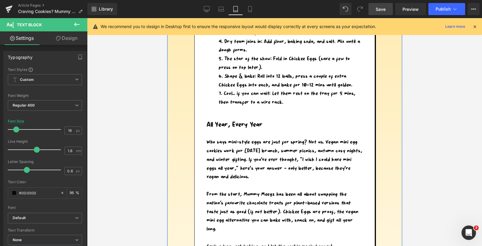
scroll to position [769, 0]
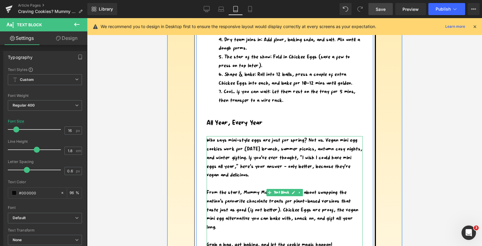
click at [253, 200] on p "From the start, Mummy Meegz has been all about swapping the nation’s favourite …" at bounding box center [285, 209] width 156 height 43
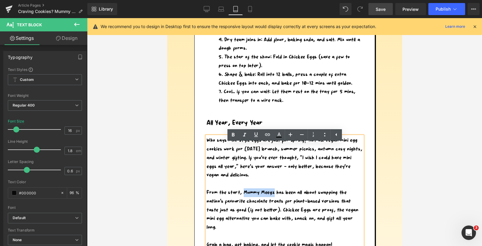
drag, startPoint x: 244, startPoint y: 200, endPoint x: 273, endPoint y: 201, distance: 29.3
click at [273, 201] on p "From the start, Mummy Meegz has been all about swapping the nation’s favourite …" at bounding box center [285, 209] width 156 height 43
click at [269, 132] on icon at bounding box center [267, 134] width 7 height 7
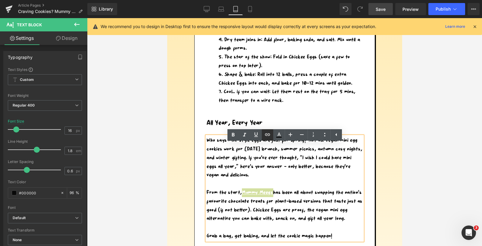
scroll to position [0, 0]
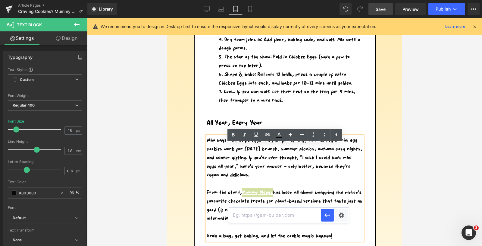
click at [261, 216] on input "text" at bounding box center [275, 214] width 93 height 15
paste input "https://mummymeegz.com/pages/where-to-buy"
type input "https://mummymeegz.com/pages/where-to-buy"
click at [328, 215] on icon "button" at bounding box center [328, 215] width 6 height 4
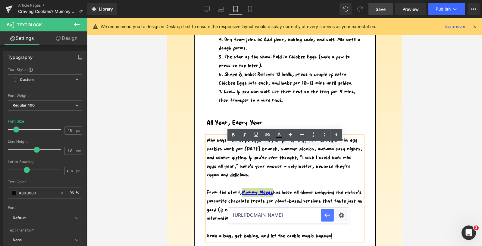
scroll to position [0, 0]
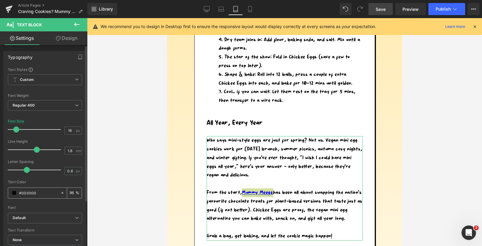
drag, startPoint x: 41, startPoint y: 194, endPoint x: 9, endPoint y: 191, distance: 31.8
click at [10, 191] on div "#000000" at bounding box center [34, 193] width 52 height 11
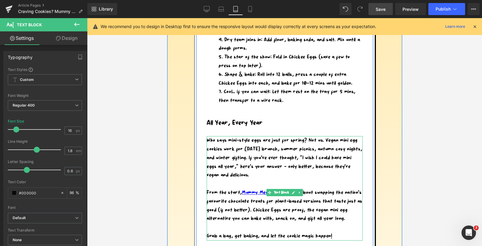
click at [234, 211] on p "From the start, Mummy Meegz has been all about swapping the nation’s favourite …" at bounding box center [285, 205] width 156 height 35
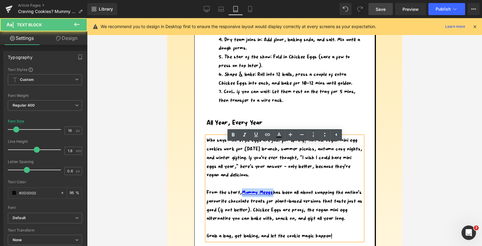
drag, startPoint x: 274, startPoint y: 200, endPoint x: 244, endPoint y: 200, distance: 30.1
click at [244, 195] on link "Mummy Meegz" at bounding box center [257, 192] width 31 height 5
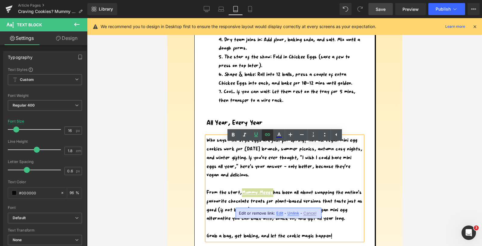
click at [270, 134] on icon at bounding box center [267, 134] width 7 height 7
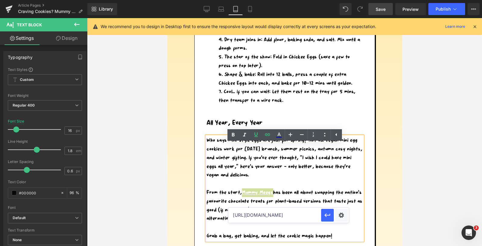
drag, startPoint x: 290, startPoint y: 213, endPoint x: 251, endPoint y: 213, distance: 39.5
click at [251, 213] on input "https://mummymeegz.com/pages/where-to-buy" at bounding box center [275, 214] width 93 height 15
click at [301, 161] on p "Who says mini-style eggs are just for spring? Not us. Vegan mini egg cookies wo…" at bounding box center [285, 157] width 156 height 43
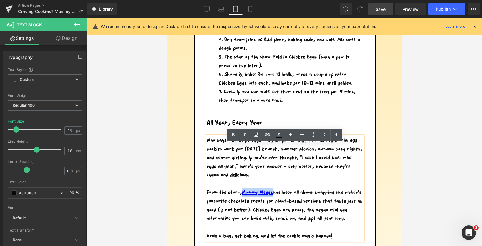
drag, startPoint x: 274, startPoint y: 201, endPoint x: 245, endPoint y: 201, distance: 29.2
click at [245, 195] on link "Mummy Meegz" at bounding box center [257, 192] width 31 height 5
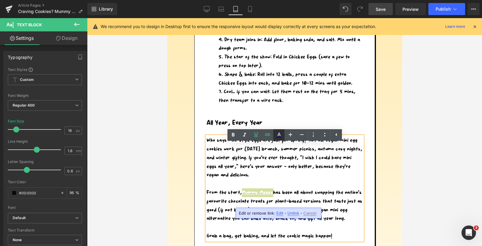
click at [280, 134] on icon at bounding box center [279, 134] width 7 height 7
type input "#ffffff"
type input "100"
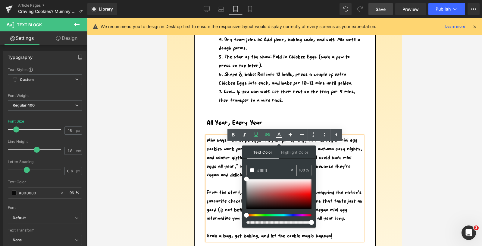
click at [294, 169] on icon at bounding box center [292, 170] width 4 height 4
type input "none"
type input "0"
drag, startPoint x: 273, startPoint y: 170, endPoint x: 245, endPoint y: 167, distance: 28.5
click at [245, 167] on div "Text Color Highlight Color none none 0 % transparent transparent 0 %" at bounding box center [279, 186] width 74 height 82
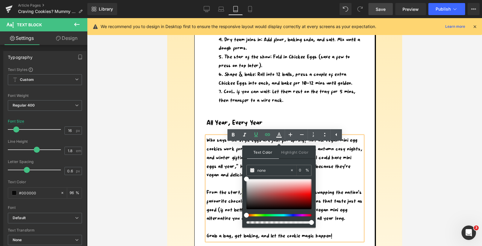
paste input "#000000"
type input "#000000"
type input "100"
type input "#000000"
click at [292, 147] on span "Highlight Color" at bounding box center [295, 151] width 32 height 13
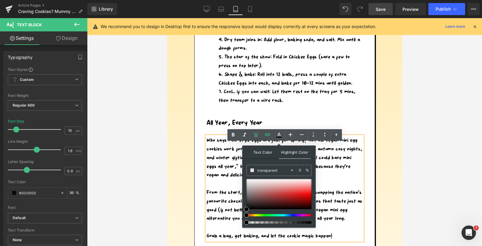
click at [267, 151] on span "Text Color" at bounding box center [263, 151] width 32 height 13
click at [330, 163] on p "Who says mini-style eggs are just for spring? Not us. Vegan mini egg cookies wo…" at bounding box center [285, 157] width 156 height 43
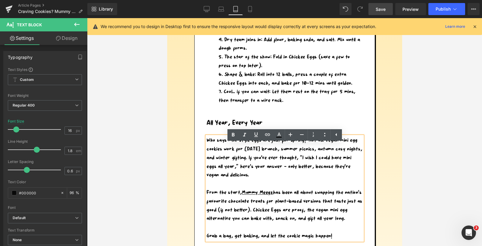
click at [385, 8] on span "Save" at bounding box center [381, 9] width 10 height 6
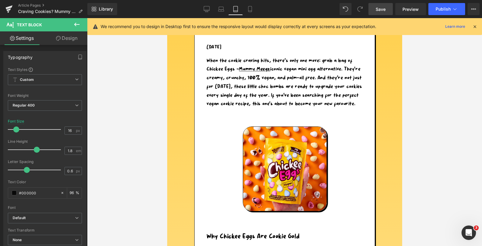
scroll to position [43, 0]
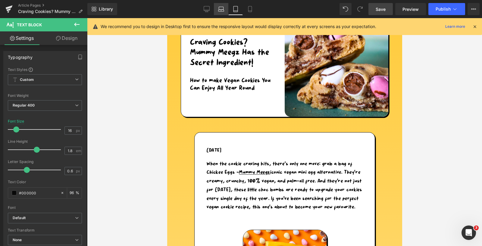
click at [221, 10] on icon at bounding box center [222, 11] width 6 height 2
type input "18"
type input "96"
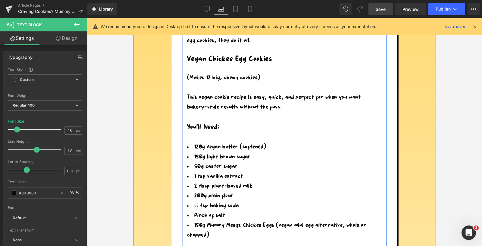
scroll to position [496, 0]
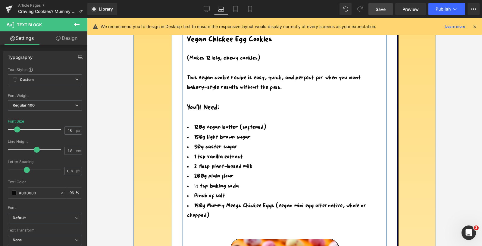
click at [208, 122] on div "120g vegan butter (softened) 150g light brown sugar 50g caster sugar 1 tsp vani…" at bounding box center [284, 171] width 195 height 98
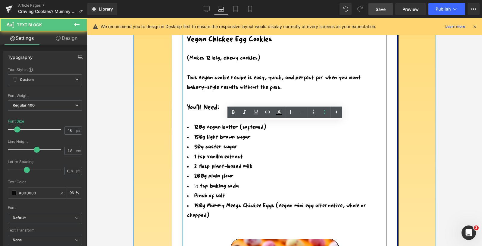
click at [209, 134] on li "150g light brown sugar" at bounding box center [284, 137] width 195 height 10
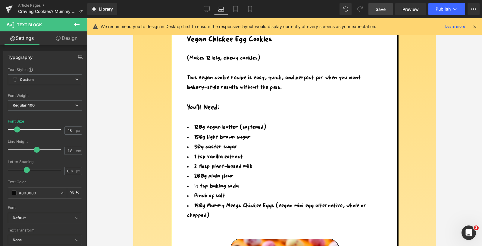
click at [68, 36] on link "Design" at bounding box center [67, 38] width 44 height 14
click at [0, 0] on div "Spacing" at bounding box center [0, 0] width 0 height 0
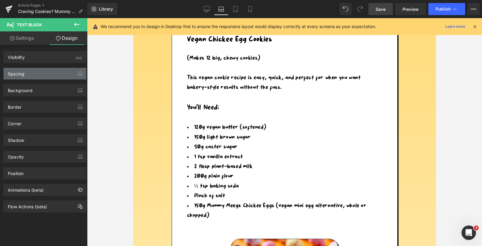
click at [26, 74] on div "Spacing" at bounding box center [45, 73] width 83 height 11
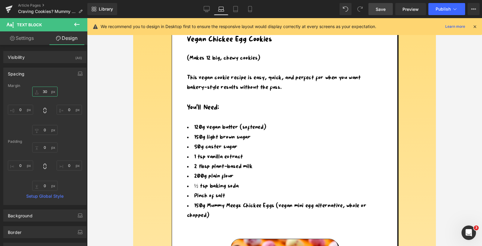
click at [45, 92] on input "30" at bounding box center [44, 92] width 25 height 10
type input "10"
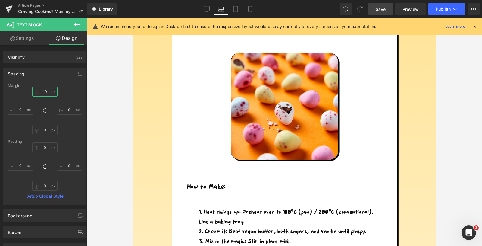
scroll to position [759, 0]
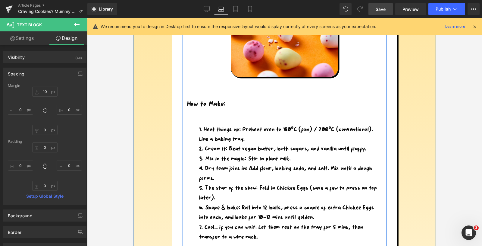
click at [219, 141] on li "Heat things up: Preheat oven to 180°C (fan) / 200°C (conventional). Line a baki…" at bounding box center [290, 135] width 183 height 20
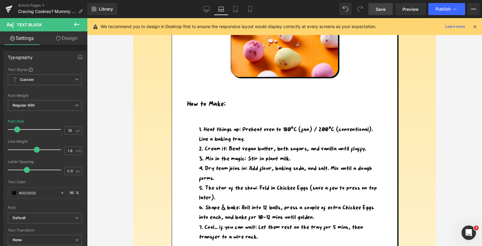
click at [68, 39] on link "Design" at bounding box center [67, 38] width 44 height 14
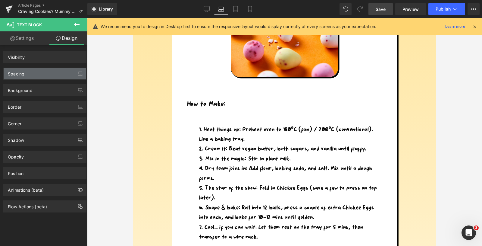
click at [25, 74] on div "Spacing" at bounding box center [45, 73] width 83 height 11
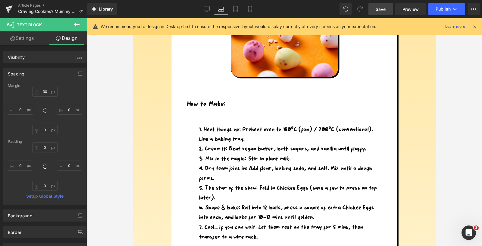
type input "30"
type input "0"
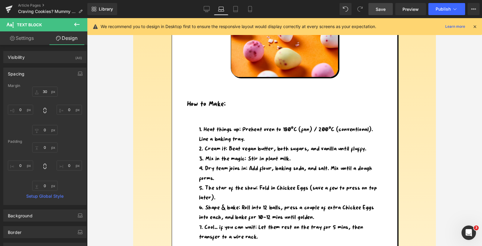
type input "0"
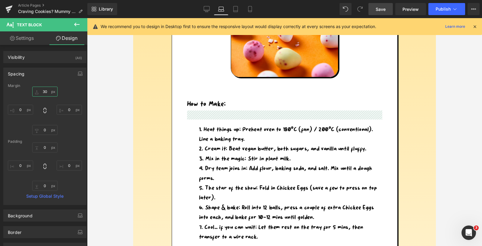
click at [44, 91] on input "30" at bounding box center [44, 92] width 25 height 10
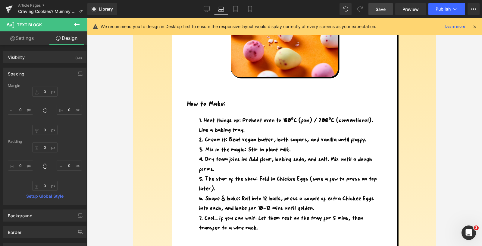
click at [378, 9] on span "Save" at bounding box center [381, 9] width 10 height 6
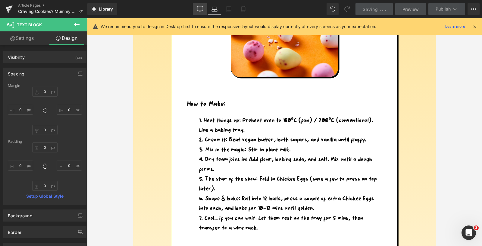
click at [202, 7] on icon at bounding box center [200, 9] width 6 height 6
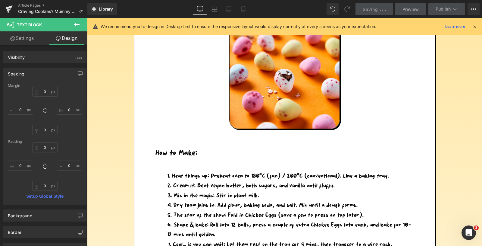
type input "20"
type input "30"
type input "0"
type input "30"
type input "0"
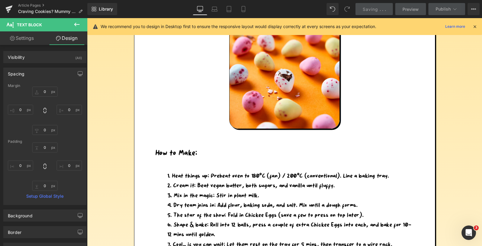
type input "0"
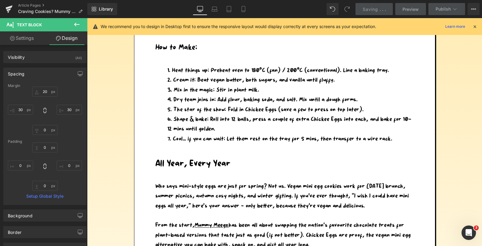
click at [203, 9] on icon at bounding box center [200, 9] width 6 height 6
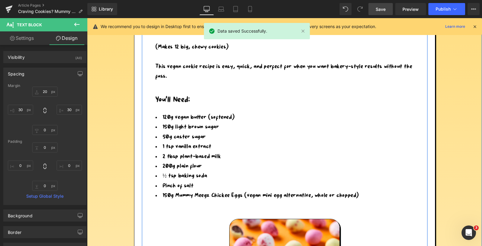
scroll to position [557, 0]
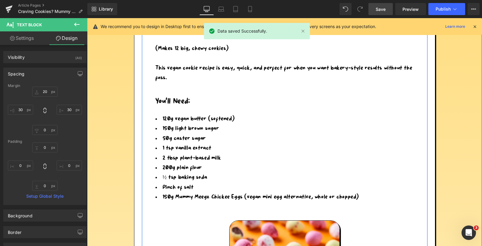
click at [205, 134] on li "50g caster sugar" at bounding box center [285, 139] width 259 height 10
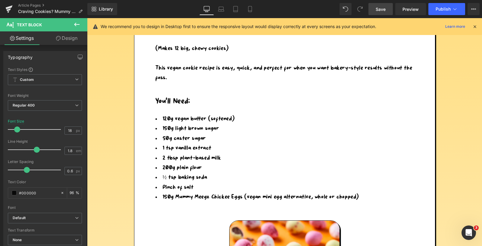
click at [73, 38] on link "Design" at bounding box center [67, 38] width 44 height 14
click at [0, 0] on div "Spacing" at bounding box center [0, 0] width 0 height 0
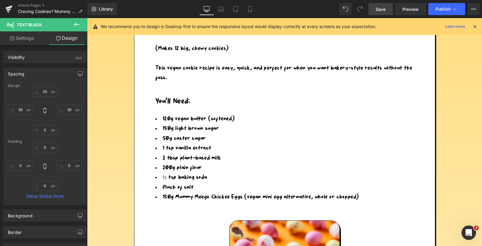
click at [42, 87] on div "Margin" at bounding box center [45, 86] width 74 height 4
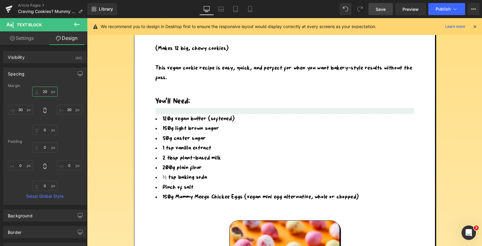
click at [47, 91] on input "20" at bounding box center [44, 92] width 25 height 10
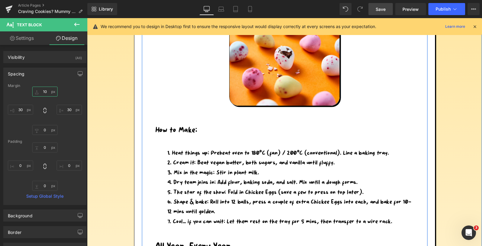
scroll to position [783, 0]
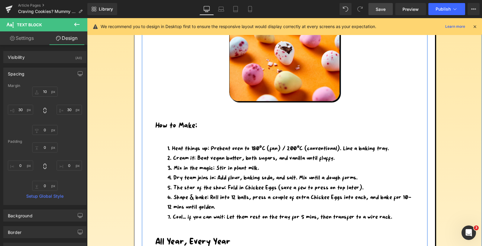
click at [189, 144] on li "Heat things up: Preheat oven to 180°C (fan) / 200°C (conventional). Line a baki…" at bounding box center [291, 149] width 247 height 10
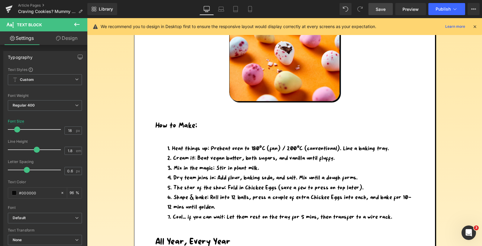
click at [69, 39] on link "Design" at bounding box center [67, 38] width 44 height 14
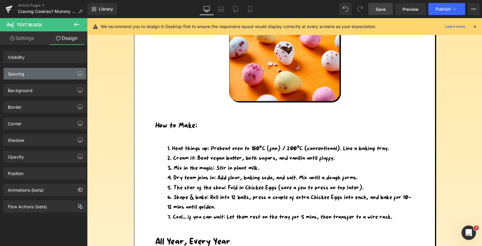
click at [38, 73] on div "Spacing" at bounding box center [45, 73] width 83 height 11
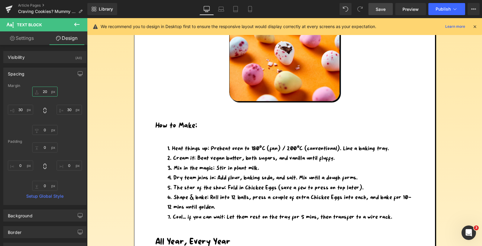
click at [45, 90] on input "20" at bounding box center [44, 92] width 25 height 10
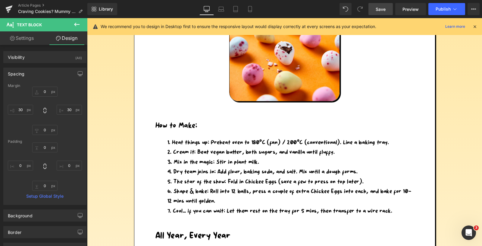
click at [380, 9] on span "Save" at bounding box center [381, 9] width 10 height 6
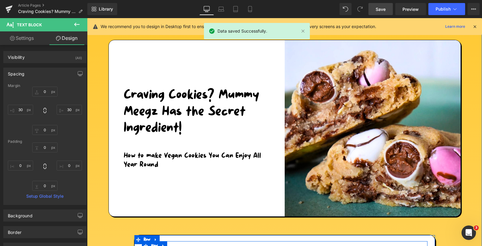
scroll to position [0, 0]
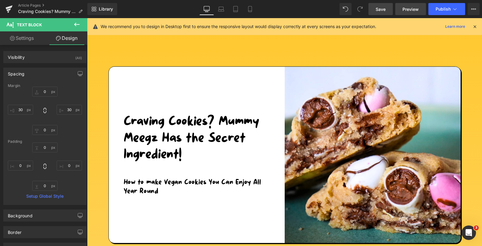
click at [408, 9] on span "Preview" at bounding box center [411, 9] width 16 height 6
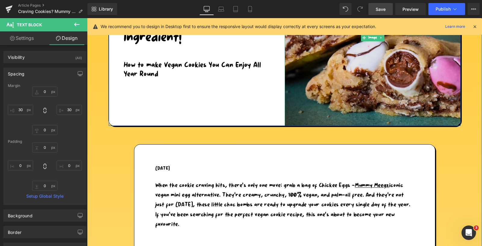
scroll to position [240, 0]
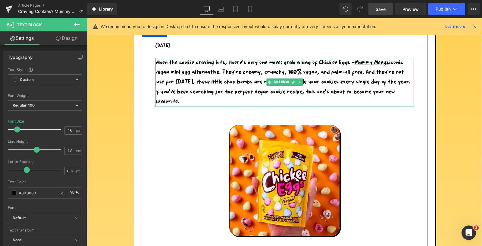
drag, startPoint x: 390, startPoint y: 62, endPoint x: 321, endPoint y: 60, distance: 68.8
click at [321, 61] on p "When the cookie craving hits, there’s only one move: grab a bag of Chickee Eggs…" at bounding box center [285, 82] width 259 height 49
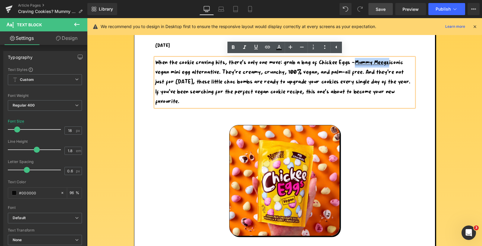
drag, startPoint x: 357, startPoint y: 62, endPoint x: 390, endPoint y: 62, distance: 32.6
click at [390, 62] on link "Mummy Meegz" at bounding box center [372, 62] width 34 height 5
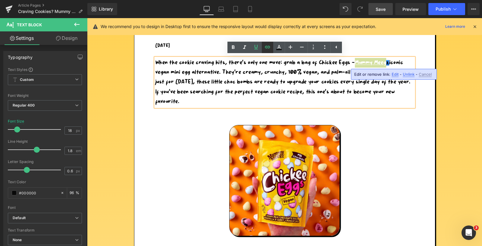
click at [270, 45] on icon at bounding box center [267, 46] width 7 height 7
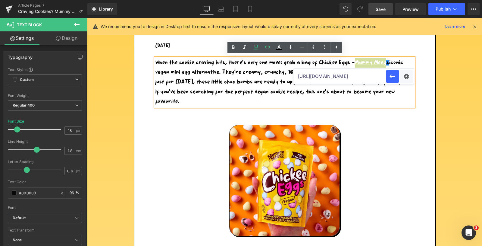
click at [298, 76] on input "https://mummymeegz.com/pages/where-to-buy" at bounding box center [340, 76] width 93 height 15
drag, startPoint x: 299, startPoint y: 77, endPoint x: 385, endPoint y: 72, distance: 85.7
click at [385, 73] on input "https://mummymeegz.com/pages/where-to-buy" at bounding box center [340, 76] width 93 height 15
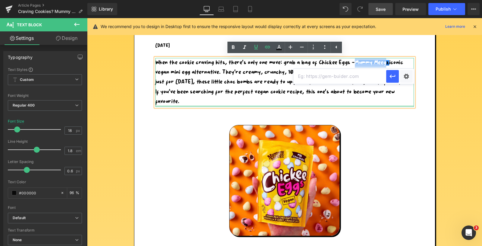
click at [390, 106] on div "When the cookie craving hits, there’s only one move: grab a bag of Chickee Eggs…" at bounding box center [285, 82] width 259 height 49
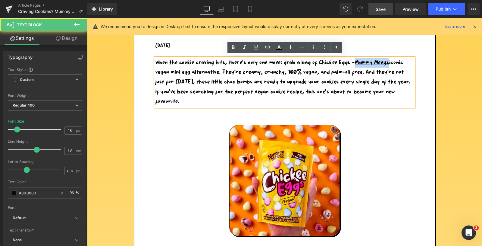
drag, startPoint x: 391, startPoint y: 62, endPoint x: 356, endPoint y: 61, distance: 35.0
click at [356, 61] on p "When the cookie craving hits, there’s only one move: grab a bag of Chickee Eggs…" at bounding box center [285, 82] width 259 height 49
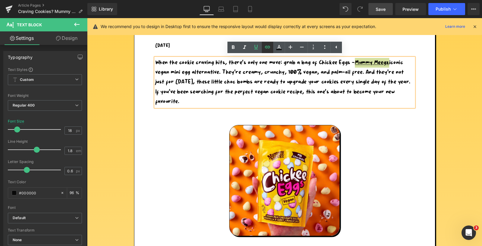
click at [270, 45] on icon at bounding box center [267, 46] width 7 height 7
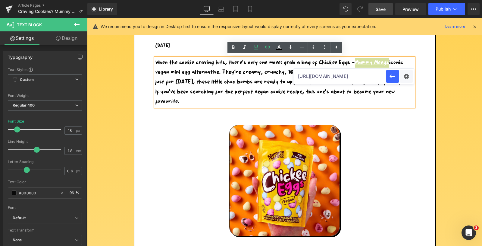
drag, startPoint x: 375, startPoint y: 77, endPoint x: 301, endPoint y: 77, distance: 74.2
click at [301, 77] on input "https://mummymeegz.com/pages/where-to-buy" at bounding box center [340, 76] width 93 height 15
drag, startPoint x: 336, startPoint y: 76, endPoint x: 296, endPoint y: 76, distance: 40.4
click at [299, 76] on input "hwhere-to-buy" at bounding box center [340, 76] width 93 height 15
click at [387, 77] on button "button" at bounding box center [393, 76] width 13 height 13
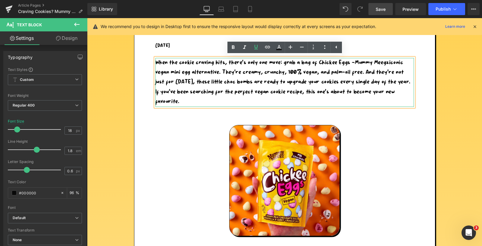
click at [344, 83] on p "When the cookie craving hits, there’s only one move: grab a bag of Chickee Eggs…" at bounding box center [285, 82] width 259 height 49
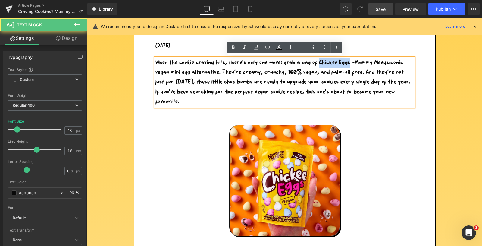
drag, startPoint x: 349, startPoint y: 62, endPoint x: 319, endPoint y: 62, distance: 30.8
click at [319, 62] on p "When the cookie craving hits, there’s only one move: grab a bag of Chickee Eggs…" at bounding box center [285, 82] width 259 height 49
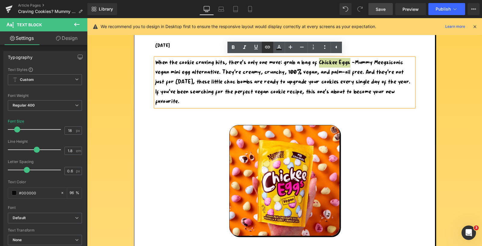
click at [268, 49] on icon at bounding box center [267, 46] width 7 height 7
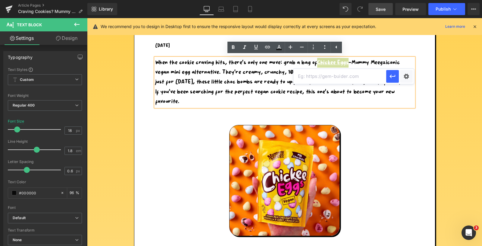
click at [301, 80] on input "text" at bounding box center [340, 76] width 93 height 15
paste input "https://mummymeegz.com/pages/where-to-buy"
click at [391, 76] on icon "button" at bounding box center [392, 76] width 7 height 7
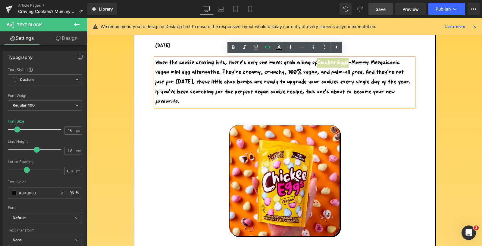
scroll to position [0, 0]
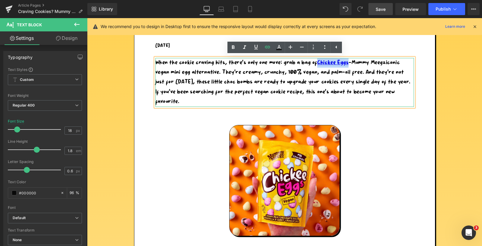
click at [270, 73] on p "When the cookie craving hits, there’s only one move: grab a bag of Chickee Eggs…" at bounding box center [285, 82] width 259 height 49
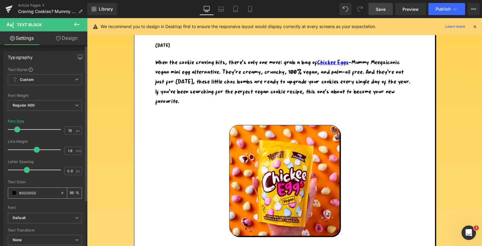
drag, startPoint x: 37, startPoint y: 192, endPoint x: 15, endPoint y: 192, distance: 21.4
click at [15, 192] on div "#000000" at bounding box center [34, 193] width 52 height 11
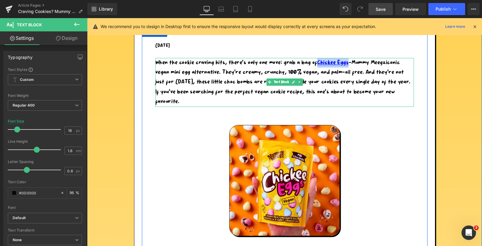
drag, startPoint x: 350, startPoint y: 62, endPoint x: 320, endPoint y: 62, distance: 30.5
click at [320, 62] on p "When the cookie craving hits, there’s only one move: grab a bag of Chickee Eggs…" at bounding box center [285, 82] width 259 height 49
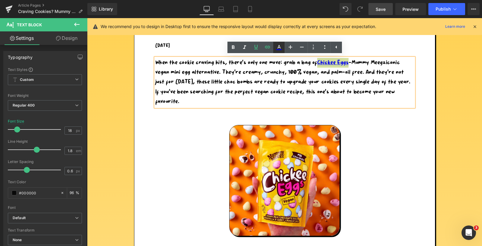
click at [282, 47] on icon at bounding box center [279, 47] width 7 height 7
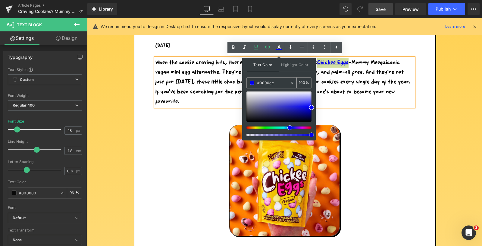
click at [292, 82] on icon at bounding box center [292, 83] width 2 height 2
drag, startPoint x: 275, startPoint y: 82, endPoint x: 251, endPoint y: 79, distance: 23.9
click at [253, 81] on div "none" at bounding box center [268, 82] width 43 height 11
paste input "#000000"
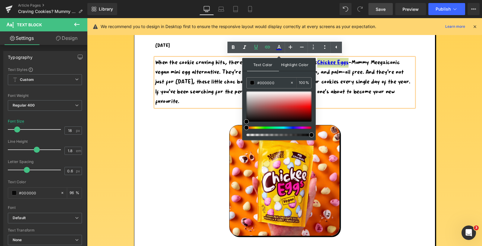
click at [287, 64] on span "Highlight Color" at bounding box center [295, 64] width 32 height 13
click at [262, 64] on span "Text Color" at bounding box center [263, 64] width 32 height 13
click at [221, 82] on p "When the cookie craving hits, there’s only one move: grab a bag of Chickee Eggs…" at bounding box center [285, 82] width 259 height 49
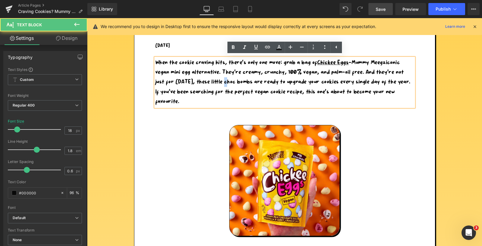
click at [221, 82] on p "When the cookie craving hits, there’s only one move: grab a bag of Chickee Eggs…" at bounding box center [285, 82] width 259 height 49
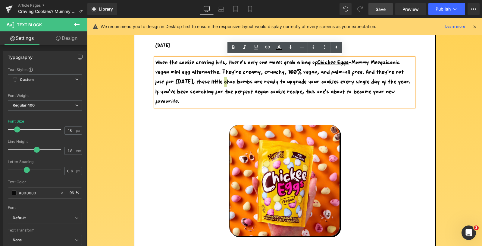
click at [382, 10] on span "Save" at bounding box center [381, 9] width 10 height 6
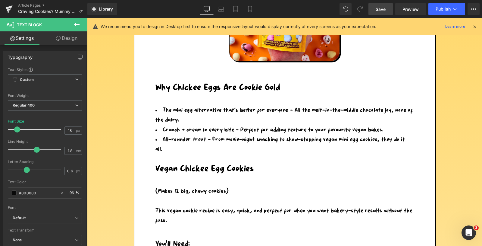
scroll to position [418, 0]
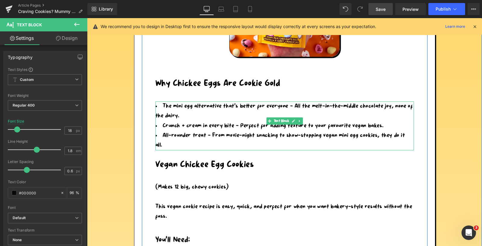
click at [213, 106] on li "The mini egg alternative that’s better for everyone - All the melt-in-the-middl…" at bounding box center [285, 111] width 259 height 20
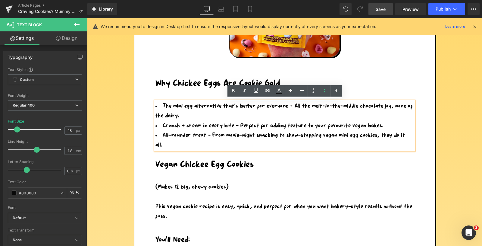
click at [71, 40] on link "Design" at bounding box center [67, 38] width 44 height 14
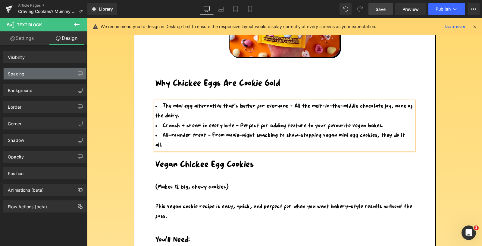
click at [40, 71] on div "Spacing" at bounding box center [45, 73] width 83 height 11
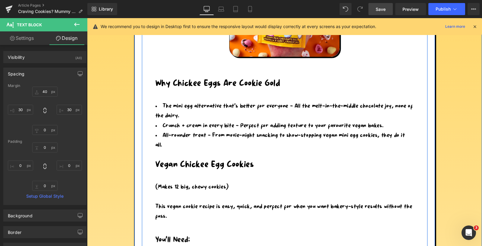
click at [170, 182] on p "(Makes 12 big, chewy cookies)" at bounding box center [285, 187] width 259 height 10
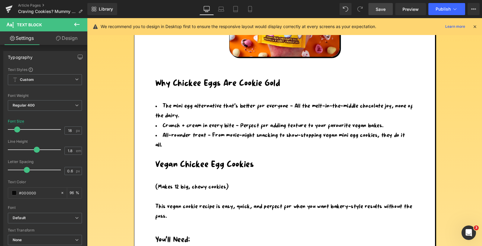
click at [73, 38] on link "Design" at bounding box center [67, 38] width 44 height 14
click at [0, 0] on div "Spacing" at bounding box center [0, 0] width 0 height 0
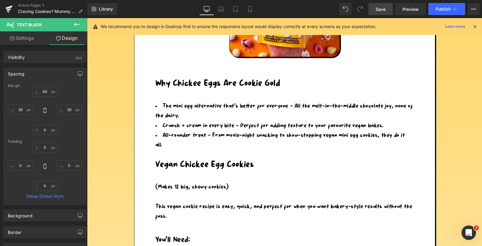
click at [383, 8] on span "Save" at bounding box center [381, 9] width 10 height 6
click at [412, 5] on link "Preview" at bounding box center [411, 9] width 31 height 12
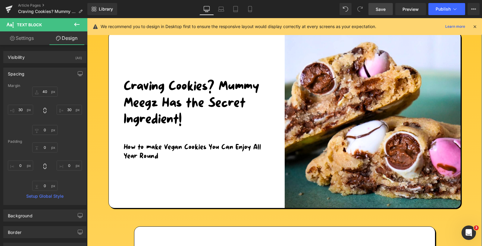
scroll to position [0, 0]
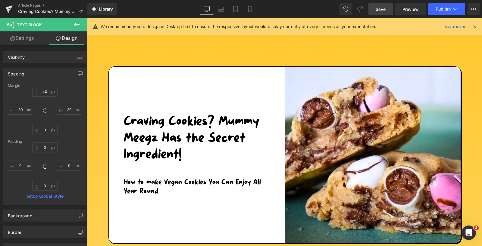
click at [382, 11] on span "Save" at bounding box center [381, 9] width 10 height 6
click at [8, 9] on icon at bounding box center [9, 9] width 4 height 3
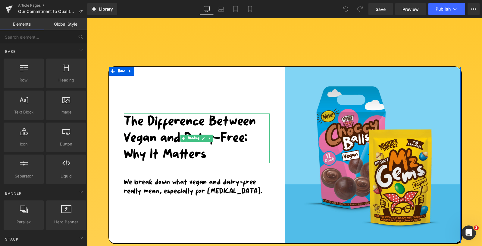
click at [224, 133] on h1 "The Difference Between Vegan and Dairy-Free: Why It Matters" at bounding box center [197, 137] width 146 height 49
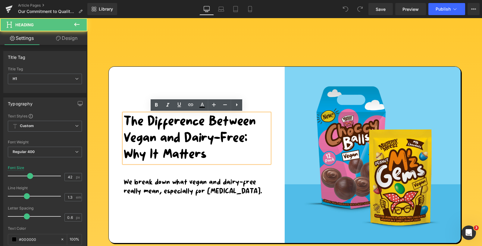
click at [210, 154] on h1 "The Difference Between Vegan and Dairy-Free: Why It Matters" at bounding box center [197, 137] width 146 height 49
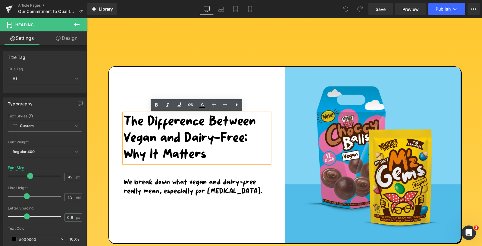
drag, startPoint x: 207, startPoint y: 156, endPoint x: 122, endPoint y: 125, distance: 89.9
click at [124, 125] on div "The Difference Between Vegan and Dairy-Free: Why It Matters" at bounding box center [197, 137] width 146 height 49
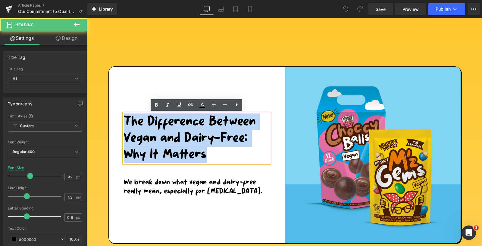
drag, startPoint x: 209, startPoint y: 157, endPoint x: 126, endPoint y: 124, distance: 89.2
click at [126, 124] on h1 "The Difference Between Vegan and Dairy-Free: Why It Matters" at bounding box center [197, 137] width 146 height 49
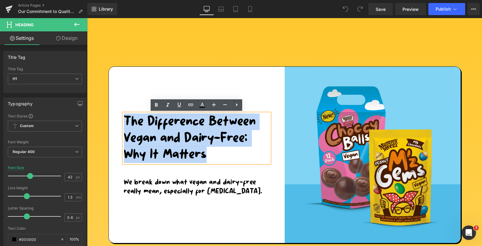
paste div
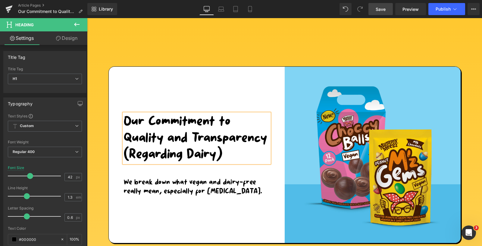
click at [384, 7] on span "Save" at bounding box center [381, 9] width 10 height 6
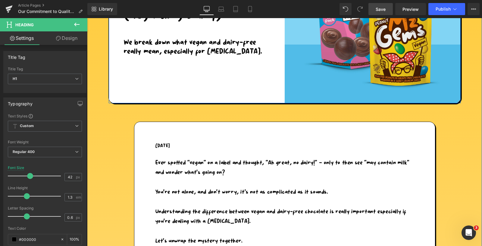
scroll to position [154, 0]
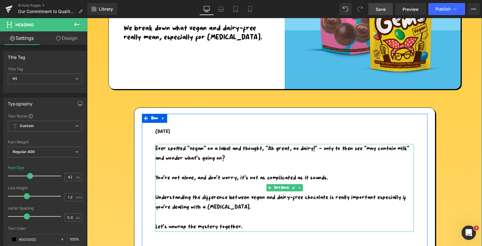
click at [233, 176] on p "You’re not alone, and don’t worry, it’s not as complicated as it sounds." at bounding box center [285, 178] width 259 height 10
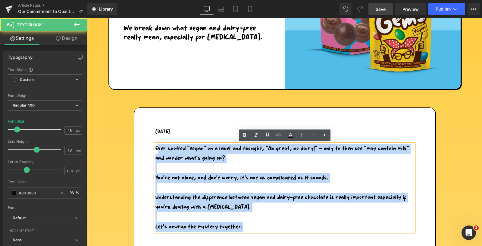
drag, startPoint x: 247, startPoint y: 226, endPoint x: 157, endPoint y: 150, distance: 118.5
click at [157, 150] on div "Ever spotted “vegan” on a label and thought, “Ah great, no dairy!” — only to th…" at bounding box center [285, 188] width 259 height 88
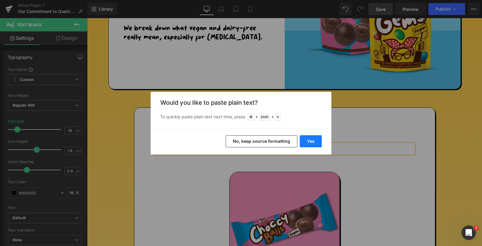
click at [318, 139] on button "Yes" at bounding box center [311, 141] width 22 height 12
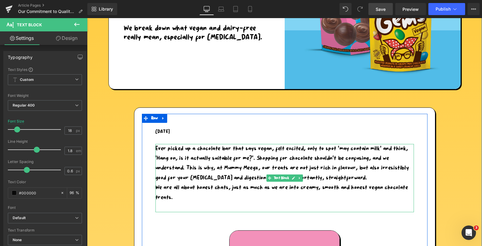
click at [168, 208] on p at bounding box center [285, 207] width 259 height 10
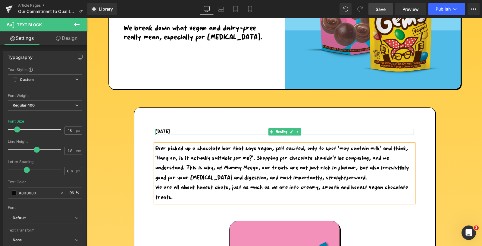
click at [170, 131] on h5 "July, 14 2025" at bounding box center [285, 132] width 259 height 6
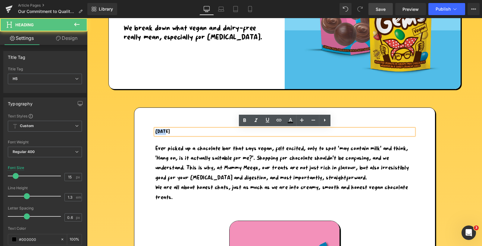
drag, startPoint x: 164, startPoint y: 131, endPoint x: 156, endPoint y: 131, distance: 7.5
click at [156, 131] on h5 "July, 14 2025" at bounding box center [285, 132] width 259 height 6
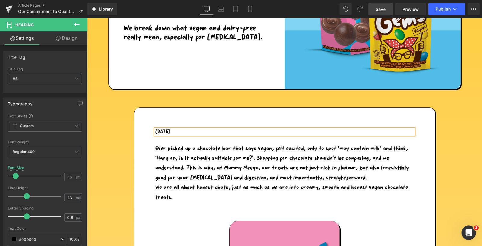
click at [185, 131] on h5 "September, 14 2025" at bounding box center [285, 132] width 259 height 6
click at [207, 131] on h5 "September, 10 2025" at bounding box center [285, 132] width 259 height 6
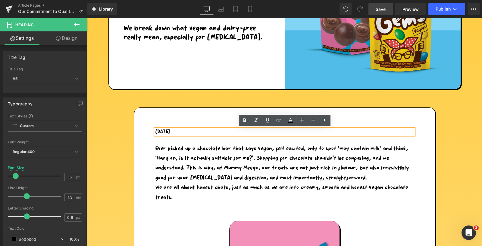
click at [380, 8] on span "Save" at bounding box center [381, 9] width 10 height 6
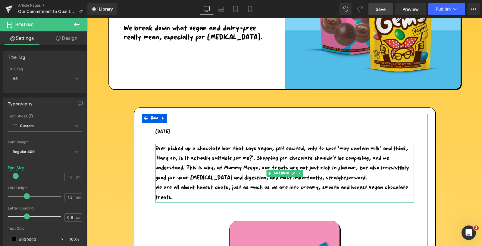
click at [361, 177] on p "Ever picked up a chocolate bar that says vegan, felt excited, only to spot ‘may…" at bounding box center [285, 163] width 259 height 39
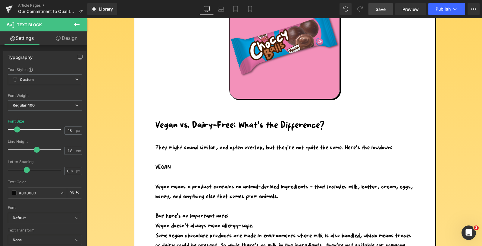
scroll to position [397, 0]
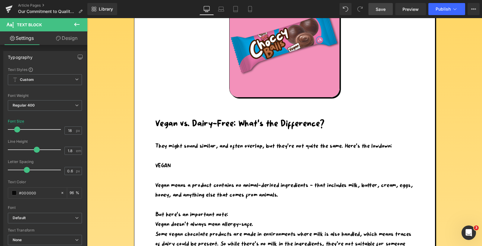
click at [271, 124] on div "Vegan vs. Dairy-Free: What’s the Difference? Heading" at bounding box center [285, 123] width 259 height 11
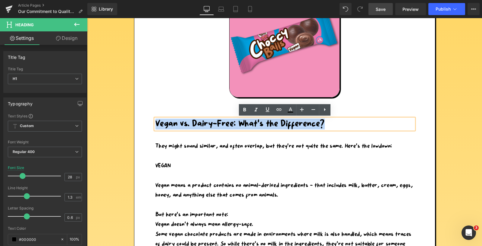
drag, startPoint x: 326, startPoint y: 123, endPoint x: 156, endPoint y: 120, distance: 169.2
click at [156, 120] on h1 "Vegan vs. Dairy-Free: What’s the Difference?" at bounding box center [285, 123] width 259 height 11
paste div
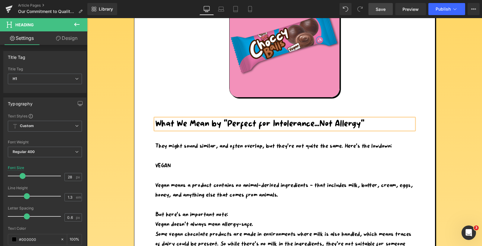
drag, startPoint x: 381, startPoint y: 9, endPoint x: 294, endPoint y: 9, distance: 87.1
click at [381, 9] on span "Save" at bounding box center [381, 9] width 10 height 6
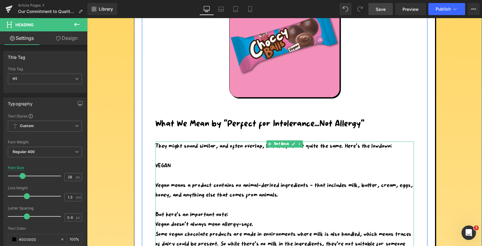
click at [179, 151] on p at bounding box center [285, 156] width 259 height 10
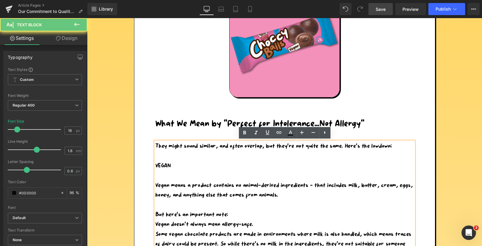
click at [172, 145] on p "They might sound similar, and often overlap, but they’re not quite the same. He…" at bounding box center [285, 146] width 259 height 10
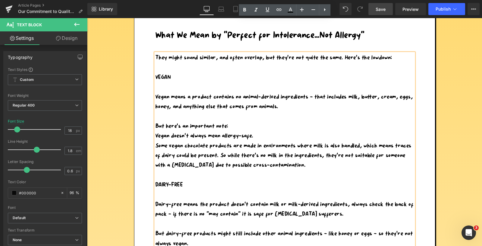
scroll to position [520, 0]
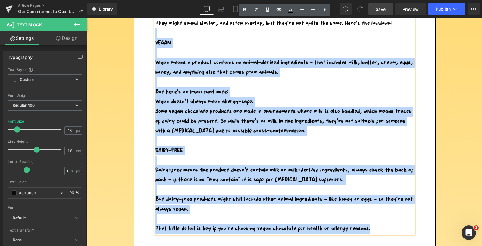
drag, startPoint x: 373, startPoint y: 227, endPoint x: 181, endPoint y: 33, distance: 273.1
click at [181, 33] on div "They might sound similar, and often overlap, but they’re not quite the same. He…" at bounding box center [285, 126] width 259 height 215
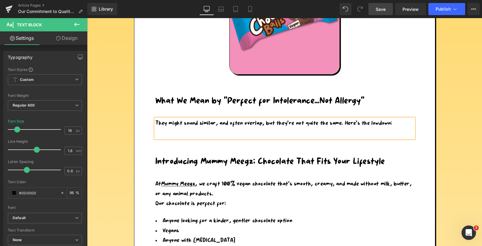
scroll to position [364, 0]
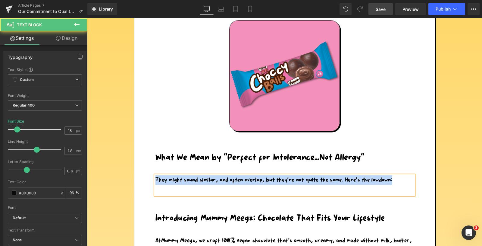
drag, startPoint x: 397, startPoint y: 179, endPoint x: 167, endPoint y: 169, distance: 230.6
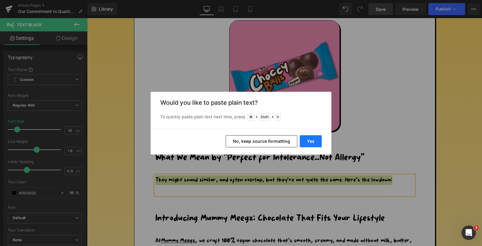
click at [308, 139] on button "Yes" at bounding box center [311, 141] width 22 height 12
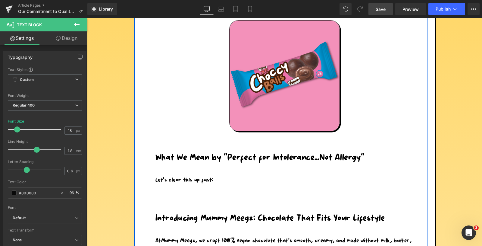
click at [186, 186] on p at bounding box center [285, 190] width 259 height 10
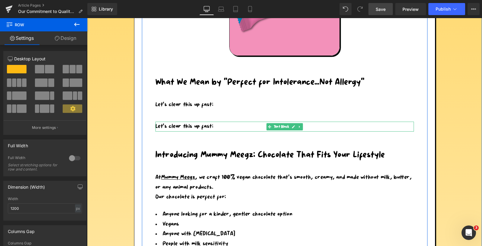
scroll to position [433, 0]
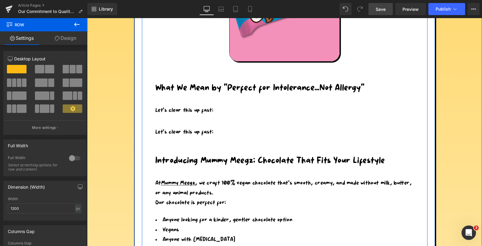
click at [213, 132] on p "Let’s clear this up fast:" at bounding box center [285, 132] width 259 height 10
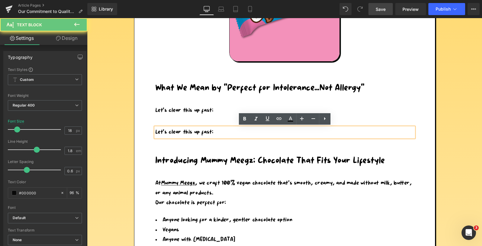
click at [219, 130] on p "Let’s clear this up fast:" at bounding box center [285, 132] width 259 height 10
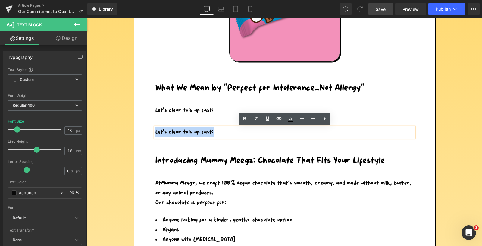
drag, startPoint x: 216, startPoint y: 134, endPoint x: 155, endPoint y: 128, distance: 61.4
click at [156, 128] on p "Let’s clear this up fast:" at bounding box center [285, 132] width 259 height 10
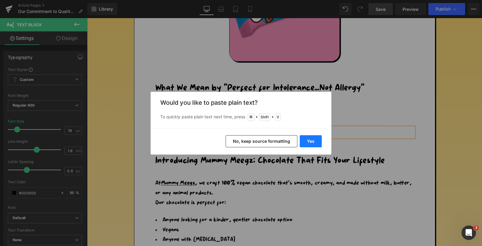
click at [312, 142] on button "Yes" at bounding box center [311, 141] width 22 height 12
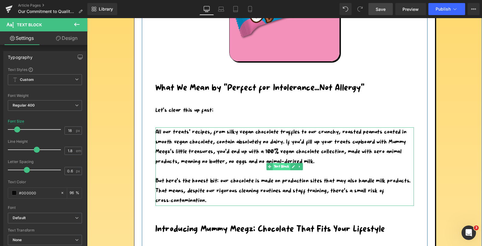
click at [282, 168] on span "Text Block" at bounding box center [281, 166] width 17 height 7
click at [314, 112] on p "Let’s clear this up fast:" at bounding box center [285, 111] width 259 height 10
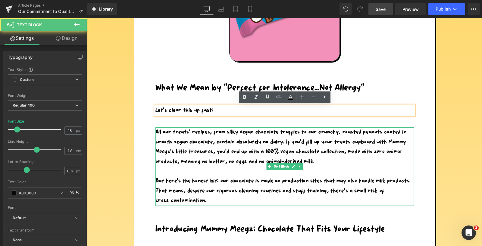
click at [310, 146] on p "All our treats’ recipes, from silky vegan chocolate truffles to our crunchy, ro…" at bounding box center [285, 146] width 259 height 39
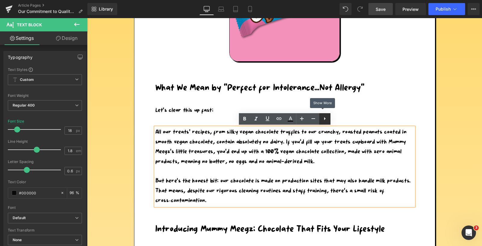
click at [326, 120] on icon at bounding box center [324, 118] width 7 height 7
click at [324, 118] on icon at bounding box center [324, 118] width 7 height 7
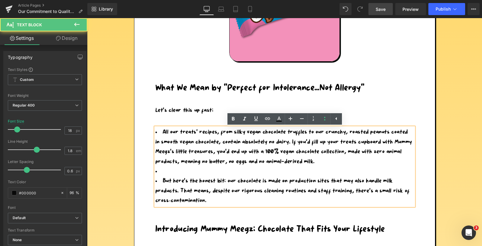
click at [179, 171] on li at bounding box center [285, 171] width 259 height 10
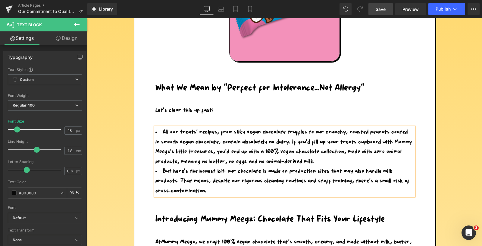
click at [324, 161] on li "All our treats’ recipes, from silky vegan chocolate truffles to our crunchy, ro…" at bounding box center [285, 146] width 259 height 39
click at [382, 11] on span "Save" at bounding box center [381, 9] width 10 height 6
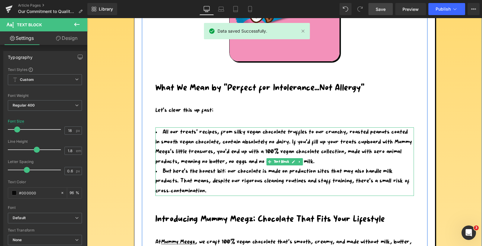
click at [176, 132] on li "All our treats’ recipes, from silky vegan chocolate truffles to our crunchy, ro…" at bounding box center [285, 146] width 259 height 39
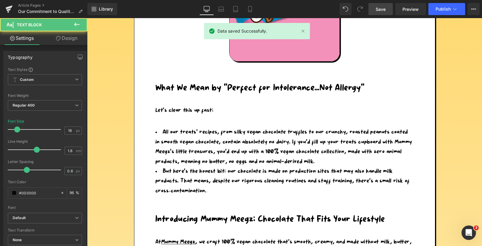
click at [73, 37] on link "Design" at bounding box center [67, 38] width 44 height 14
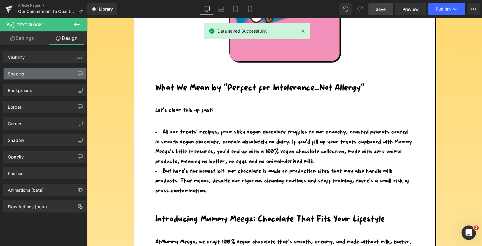
type input "40"
type input "30"
type input "0"
type input "30"
type input "0"
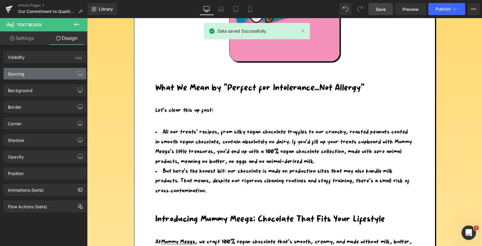
type input "0"
click at [38, 75] on div "Spacing" at bounding box center [45, 73] width 83 height 11
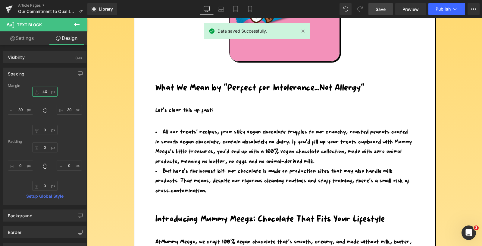
click at [42, 90] on input "40" at bounding box center [44, 92] width 25 height 10
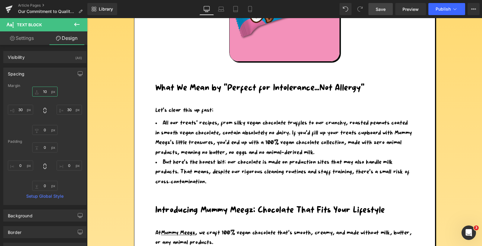
type input "10"
click at [383, 7] on span "Save" at bounding box center [381, 9] width 10 height 6
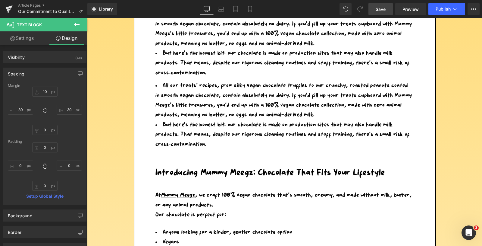
scroll to position [522, 0]
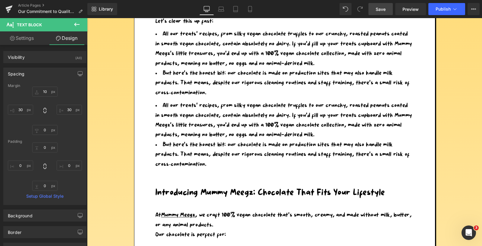
click at [217, 150] on li "But here’s the honest bit: our chocolate is made on production sites that may a…" at bounding box center [285, 154] width 259 height 29
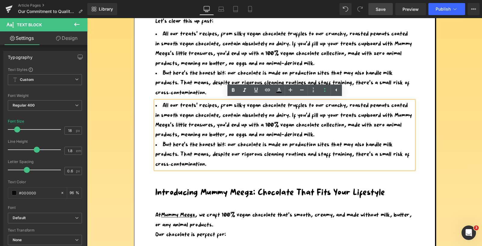
drag, startPoint x: 212, startPoint y: 164, endPoint x: 150, endPoint y: 105, distance: 85.3
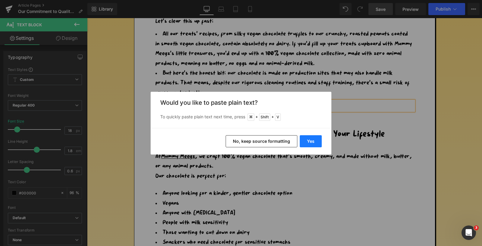
click at [307, 140] on button "Yes" at bounding box center [311, 141] width 22 height 12
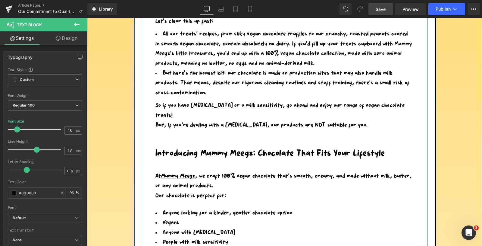
scroll to position [507, 0]
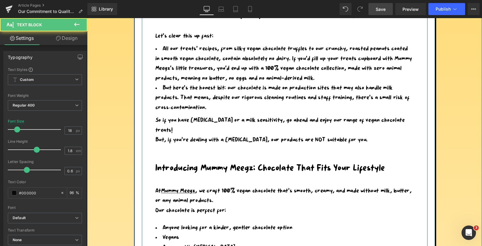
click at [189, 129] on div "So if you have lactose intolerance or a milk sensitivity, go ahead and enjoy ou…" at bounding box center [285, 129] width 259 height 29
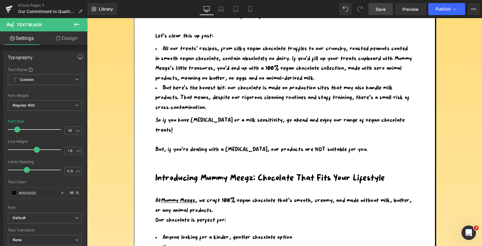
click at [71, 36] on link "Design" at bounding box center [67, 38] width 44 height 14
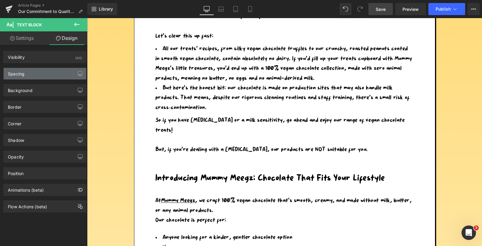
type input "10"
type input "30"
type input "0"
type input "30"
type input "0"
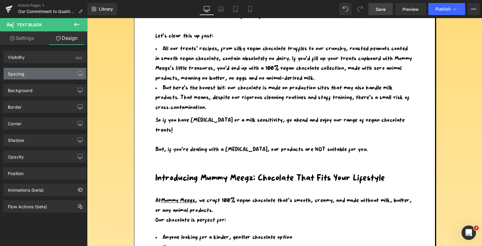
type input "0"
click at [32, 74] on div "Spacing" at bounding box center [45, 73] width 83 height 11
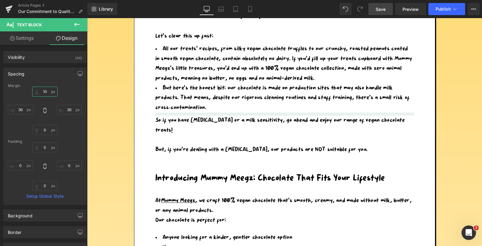
click at [45, 91] on input "10" at bounding box center [44, 92] width 25 height 10
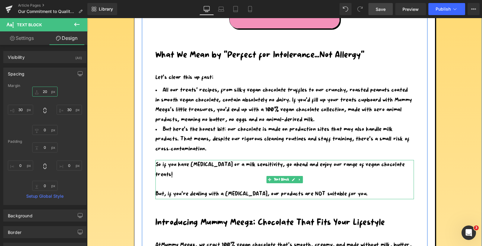
scroll to position [465, 0]
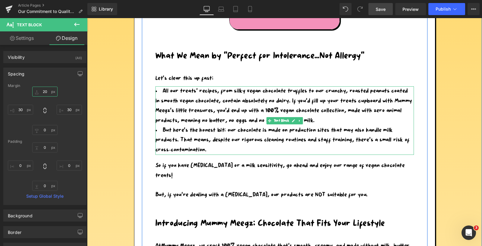
type input "2"
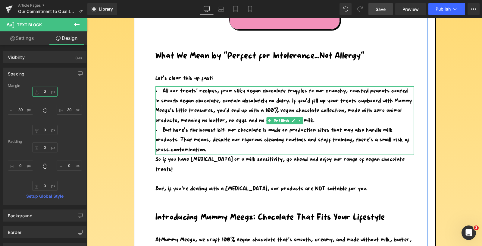
type input "30"
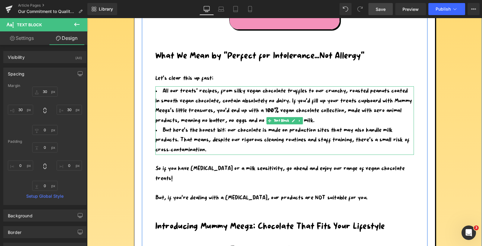
click at [185, 101] on li "All our treats’ recipes, from silky vegan chocolate truffles to our crunchy, ro…" at bounding box center [285, 105] width 259 height 39
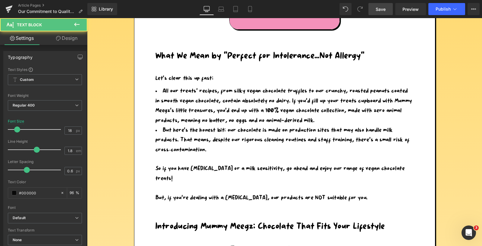
click at [69, 37] on link "Design" at bounding box center [67, 38] width 44 height 14
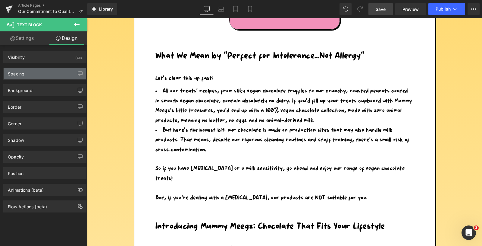
click at [34, 74] on div "Spacing" at bounding box center [45, 73] width 83 height 11
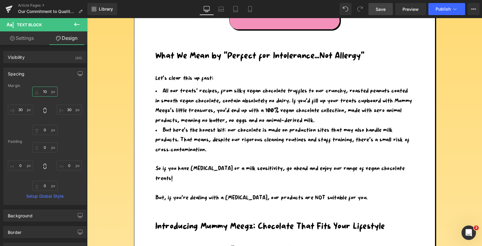
click at [44, 90] on input "10" at bounding box center [44, 92] width 25 height 10
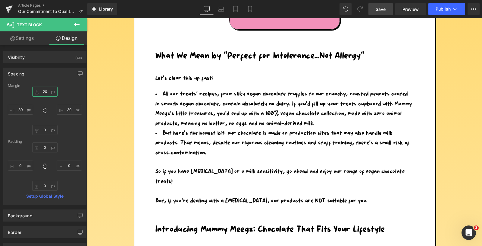
type input "20"
drag, startPoint x: 380, startPoint y: 7, endPoint x: 185, endPoint y: 197, distance: 272.9
click at [380, 7] on span "Save" at bounding box center [381, 9] width 10 height 6
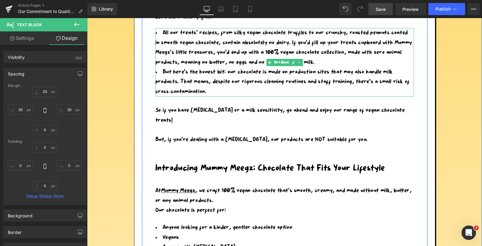
scroll to position [550, 0]
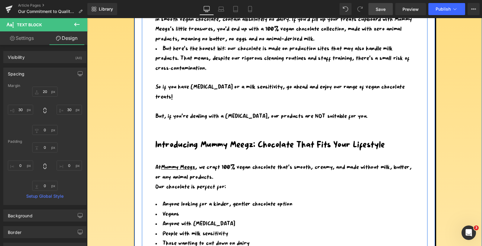
click at [261, 142] on h1 "Introducing Mummy Meegz: Chocolate That Fits Your Lifestyle" at bounding box center [285, 145] width 259 height 11
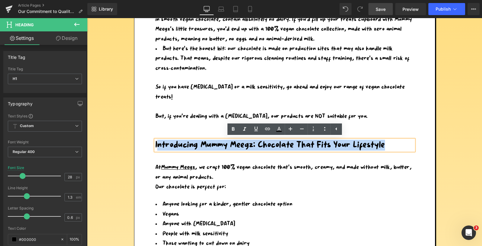
drag, startPoint x: 386, startPoint y: 144, endPoint x: 156, endPoint y: 138, distance: 229.2
click at [156, 140] on h1 "Introducing Mummy Meegz: Chocolate That Fits Your Lifestyle" at bounding box center [285, 145] width 259 height 11
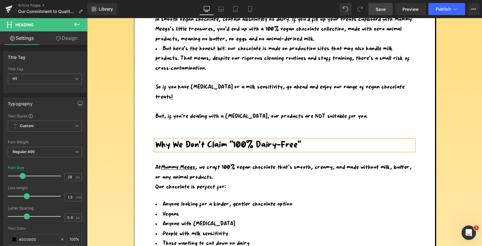
click at [383, 5] on link "Save" at bounding box center [381, 9] width 24 height 12
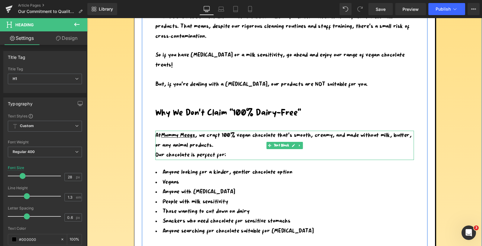
scroll to position [595, 0]
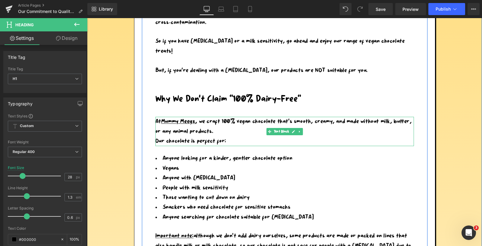
click at [228, 145] on div at bounding box center [285, 145] width 259 height 2
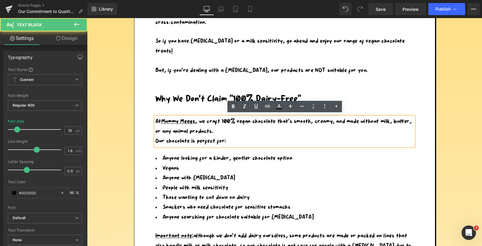
click at [232, 137] on p "Our chocolate is perfect for:" at bounding box center [285, 141] width 259 height 10
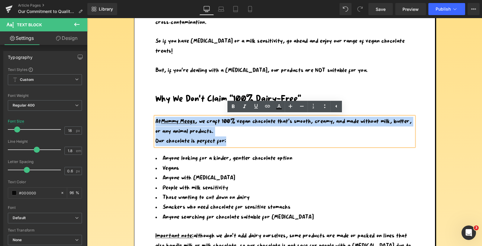
drag, startPoint x: 230, startPoint y: 142, endPoint x: 156, endPoint y: 121, distance: 76.7
click at [156, 122] on div "At Mummy Meegz , we craft 100% vegan chocolate that’s smooth, creamy, and made …" at bounding box center [285, 131] width 259 height 29
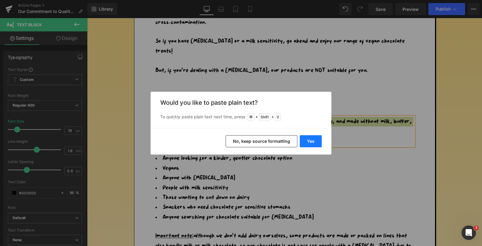
click at [304, 142] on button "Yes" at bounding box center [311, 141] width 22 height 12
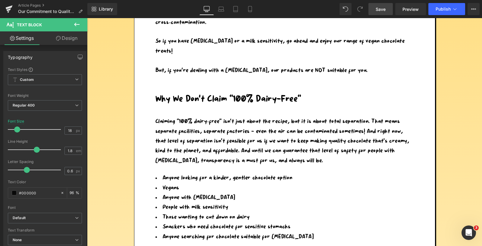
click at [383, 7] on span "Save" at bounding box center [381, 9] width 10 height 6
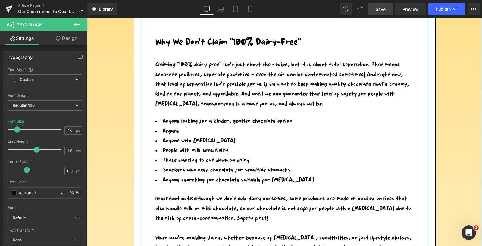
scroll to position [648, 0]
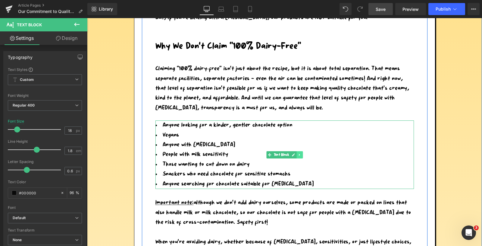
click at [300, 153] on icon at bounding box center [299, 155] width 3 height 4
click at [303, 153] on icon at bounding box center [302, 154] width 3 height 3
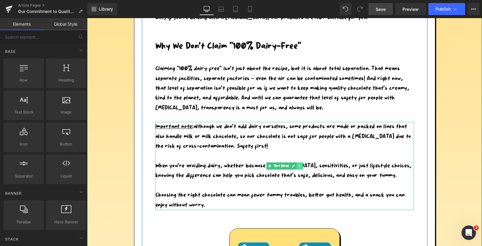
click at [301, 164] on icon at bounding box center [299, 166] width 3 height 4
click at [305, 165] on link at bounding box center [303, 165] width 6 height 7
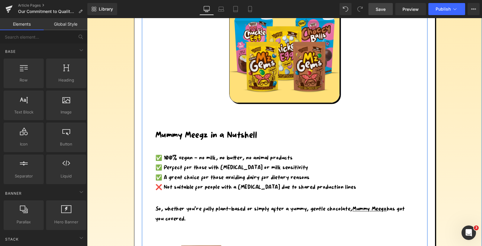
scroll to position [763, 0]
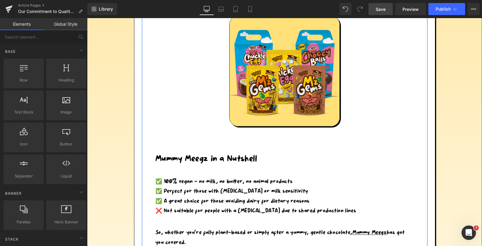
click at [263, 161] on h1 "Mummy Meegz in a Nutshell" at bounding box center [285, 158] width 259 height 11
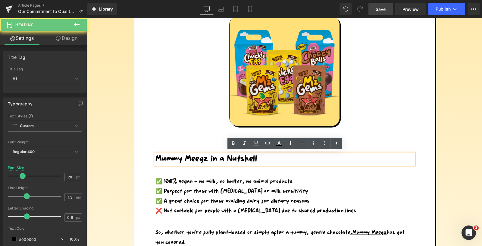
click at [257, 156] on h1 "Mummy Meegz in a Nutshell" at bounding box center [285, 158] width 259 height 11
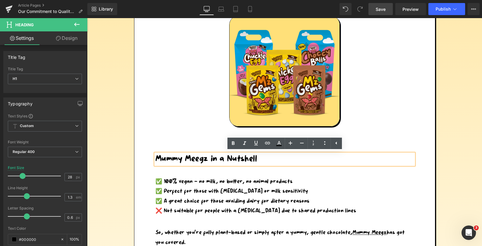
drag, startPoint x: 260, startPoint y: 159, endPoint x: 156, endPoint y: 155, distance: 103.5
click at [156, 155] on h1 "Mummy Meegz in a Nutshell" at bounding box center [285, 158] width 259 height 11
paste div
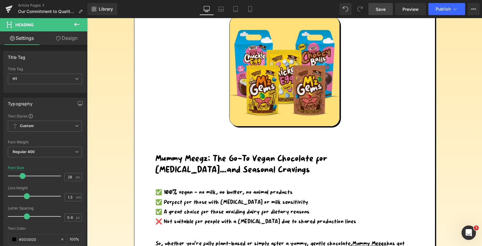
click at [383, 6] on span "Save" at bounding box center [381, 9] width 10 height 6
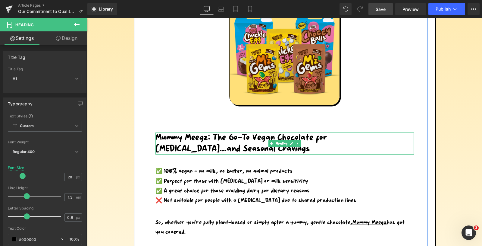
scroll to position [807, 0]
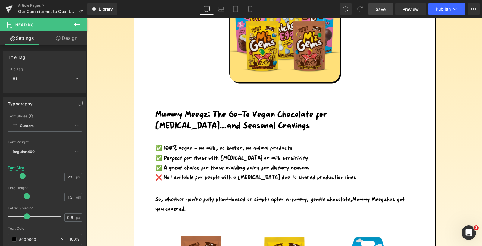
click at [255, 157] on div "✅ Perfect for those with lactose intolerance or milk sensitivity" at bounding box center [285, 158] width 259 height 10
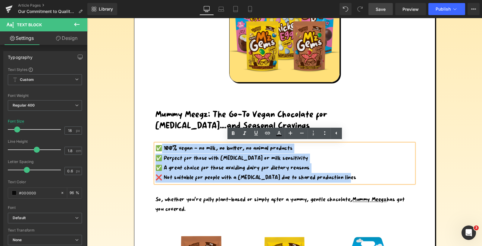
drag, startPoint x: 345, startPoint y: 178, endPoint x: 158, endPoint y: 146, distance: 189.0
click at [158, 146] on div "✅ 100% vegan — no milk, no butter, no animal products ✅ Perfect for those with …" at bounding box center [285, 163] width 259 height 39
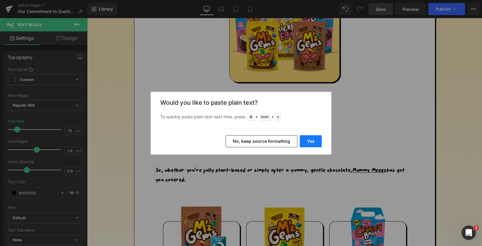
click at [310, 138] on button "Yes" at bounding box center [311, 141] width 22 height 12
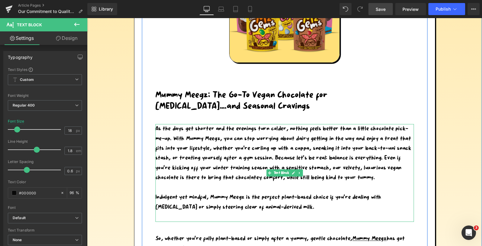
scroll to position [828, 0]
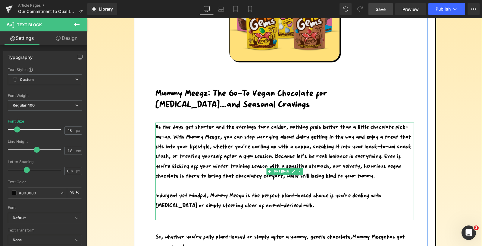
click at [231, 212] on div at bounding box center [285, 215] width 259 height 10
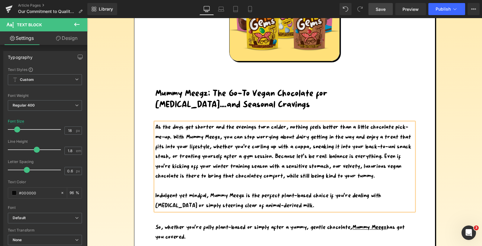
click at [383, 6] on span "Save" at bounding box center [381, 9] width 10 height 6
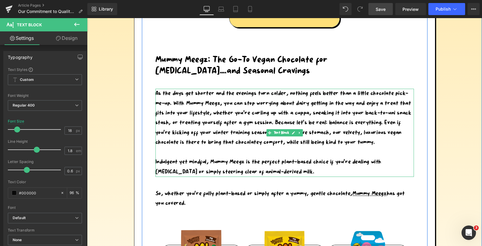
scroll to position [874, 0]
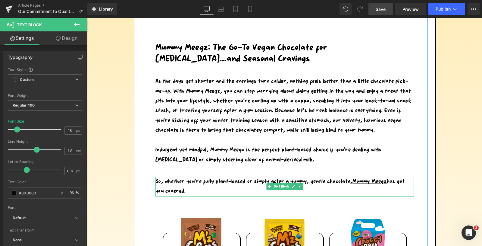
click at [195, 190] on div "So, whether you’re fully plant-based or simply after a yummy, gentle chocolate,…" at bounding box center [285, 187] width 259 height 20
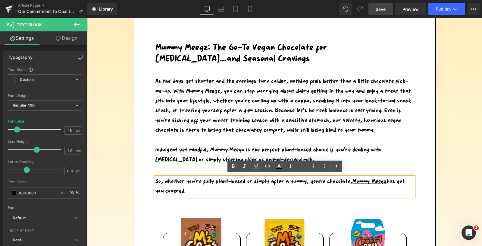
drag, startPoint x: 190, startPoint y: 191, endPoint x: 158, endPoint y: 182, distance: 33.1
click at [158, 182] on div "So, whether you’re fully plant-based or simply after a yummy, gentle chocolate,…" at bounding box center [285, 187] width 259 height 20
click at [194, 194] on div "So, whether you’re fully plant-based or simply after a yummy, gentle chocolate,…" at bounding box center [285, 187] width 259 height 20
drag, startPoint x: 192, startPoint y: 194, endPoint x: 144, endPoint y: 181, distance: 49.1
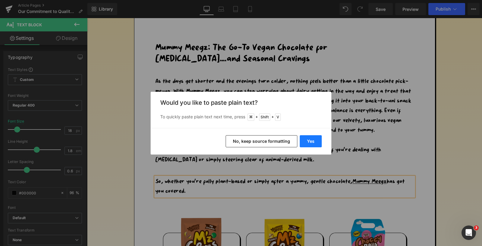
click at [304, 140] on button "Yes" at bounding box center [311, 141] width 22 height 12
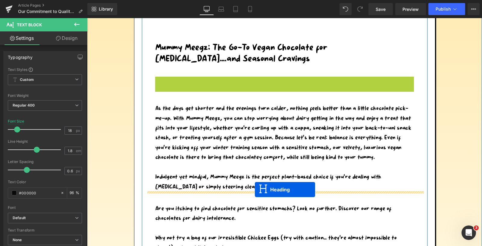
drag, startPoint x: 280, startPoint y: 87, endPoint x: 255, endPoint y: 190, distance: 105.3
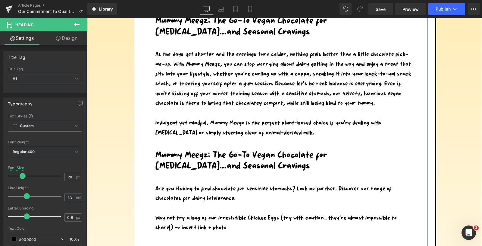
scroll to position [901, 0]
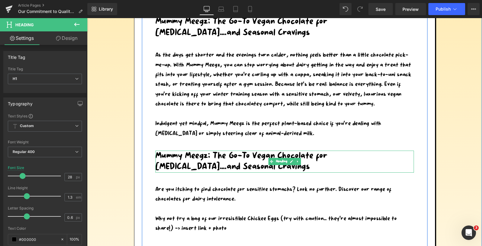
click at [268, 159] on h1 "Mummy Meegz: The Go-To Vegan Chocolate for Lactose Intolerance….and Seasonal Cr…" at bounding box center [285, 161] width 259 height 22
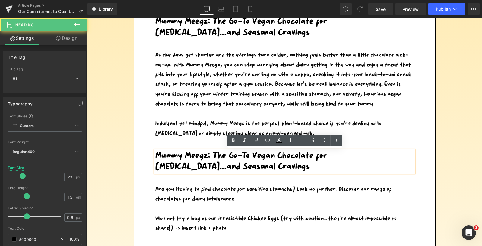
click at [286, 169] on h1 "Mummy Meegz: The Go-To Vegan Chocolate for Lactose Intolerance….and Seasonal Cr…" at bounding box center [285, 161] width 259 height 22
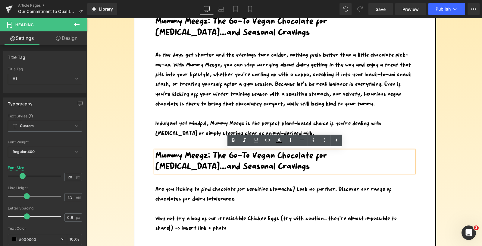
drag, startPoint x: 289, startPoint y: 169, endPoint x: 156, endPoint y: 157, distance: 133.3
click at [156, 157] on h1 "Mummy Meegz: The Go-To Vegan Chocolate for Lactose Intolerance….and Seasonal Cr…" at bounding box center [285, 161] width 259 height 22
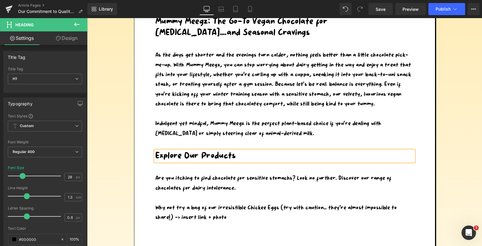
click at [210, 182] on div "Are you itching to find chocolate for sensitive stomachs? Look no further. Disc…" at bounding box center [285, 202] width 259 height 58
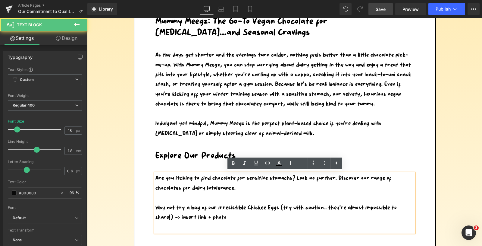
click at [380, 9] on span "Save" at bounding box center [381, 9] width 10 height 6
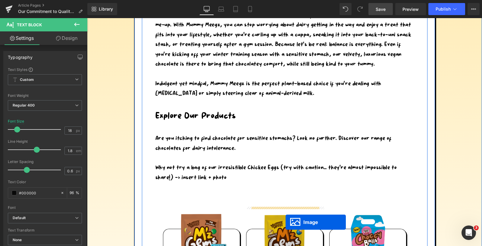
scroll to position [857, 0]
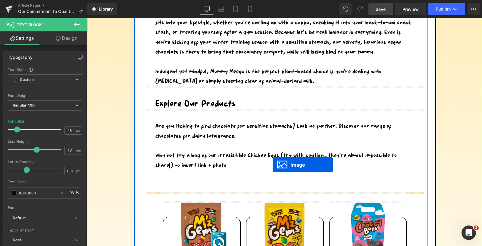
drag, startPoint x: 286, startPoint y: 51, endPoint x: 273, endPoint y: 165, distance: 115.1
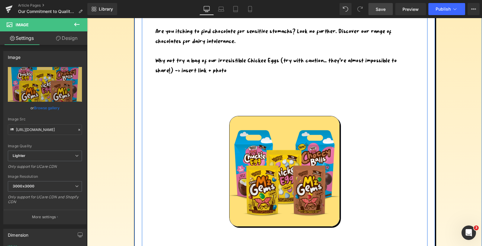
scroll to position [892, 0]
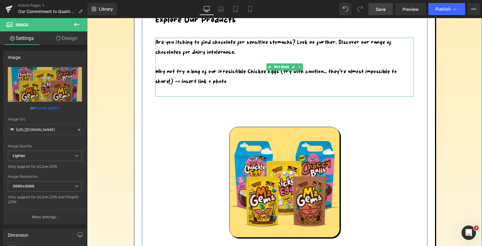
click at [267, 87] on div at bounding box center [285, 92] width 259 height 10
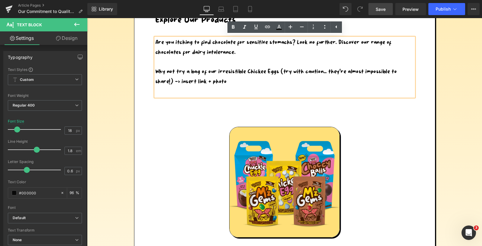
click at [216, 91] on div at bounding box center [285, 92] width 259 height 10
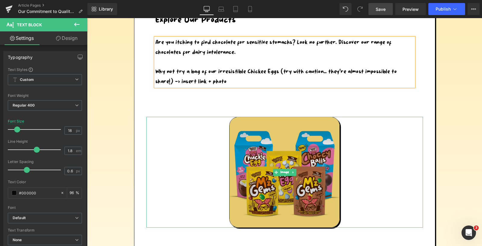
click at [290, 144] on img at bounding box center [284, 172] width 111 height 111
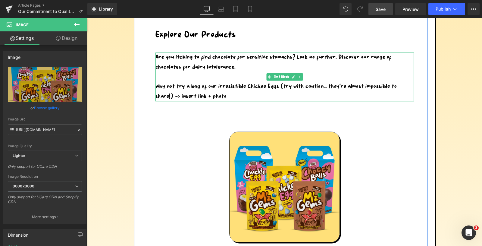
scroll to position [876, 0]
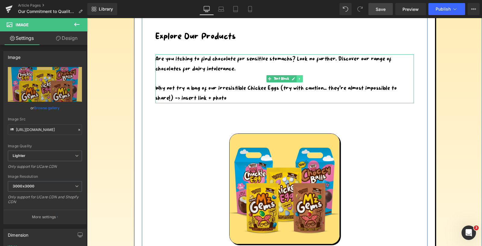
click at [301, 78] on icon at bounding box center [299, 79] width 3 height 4
click at [296, 78] on icon at bounding box center [296, 78] width 3 height 3
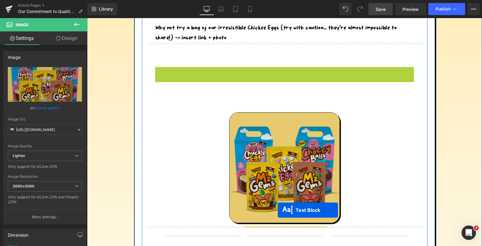
scroll to position [948, 0]
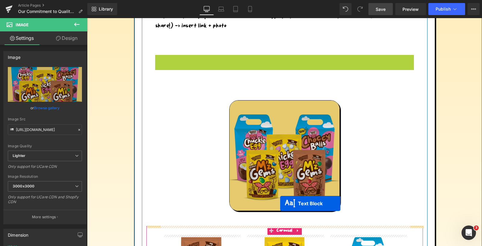
drag, startPoint x: 284, startPoint y: 151, endPoint x: 280, endPoint y: 203, distance: 52.0
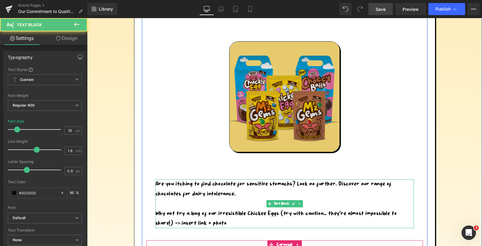
scroll to position [1057, 0]
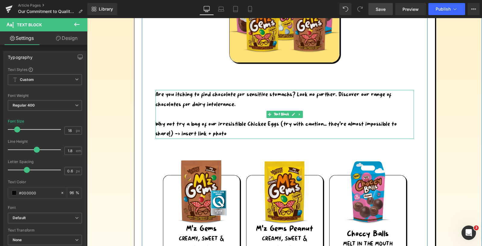
click at [234, 134] on div "Why not try a bag of our irresistible Chickee Eggs (try with caution… they’re a…" at bounding box center [285, 129] width 259 height 20
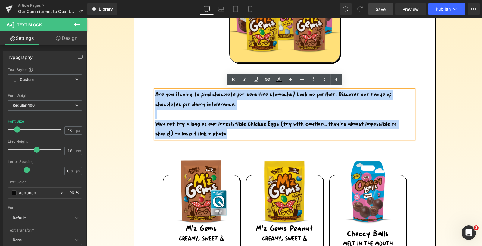
drag, startPoint x: 234, startPoint y: 135, endPoint x: 156, endPoint y: 92, distance: 88.8
click at [156, 92] on div "Are you itching to find chocolate for sensitive stomachs? Look no further. Disc…" at bounding box center [285, 114] width 259 height 49
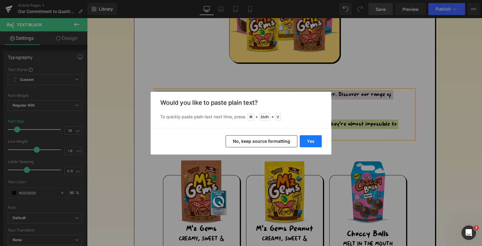
click at [310, 138] on button "Yes" at bounding box center [311, 141] width 22 height 12
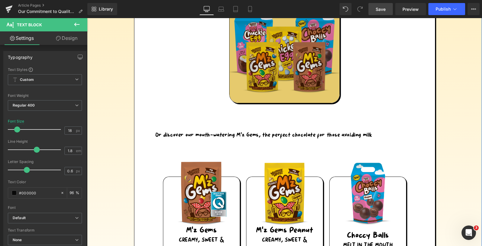
scroll to position [1021, 0]
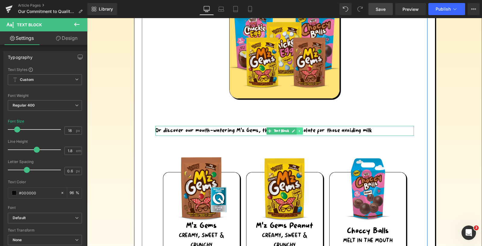
click at [299, 130] on icon at bounding box center [299, 131] width 1 height 2
click at [296, 130] on icon at bounding box center [296, 130] width 3 height 3
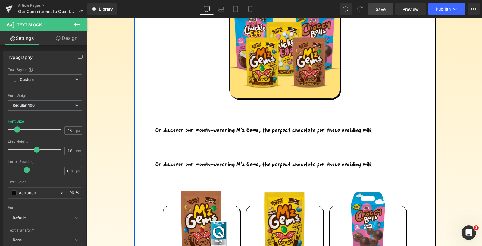
scroll to position [1021, 0]
click at [286, 165] on div "Or discover our mouth-watering M’z Gems, the perfect chocolate for those avoidi…" at bounding box center [285, 164] width 259 height 10
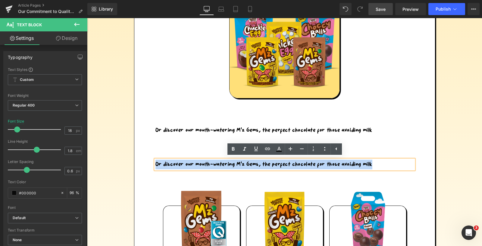
drag, startPoint x: 377, startPoint y: 166, endPoint x: 156, endPoint y: 163, distance: 220.7
click at [156, 163] on div "Or discover our mouth-watering M’z Gems, the perfect chocolate for those avoidi…" at bounding box center [285, 164] width 259 height 10
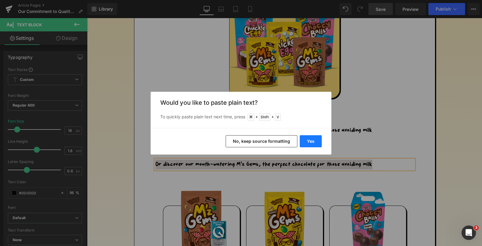
click at [308, 140] on button "Yes" at bounding box center [311, 141] width 22 height 12
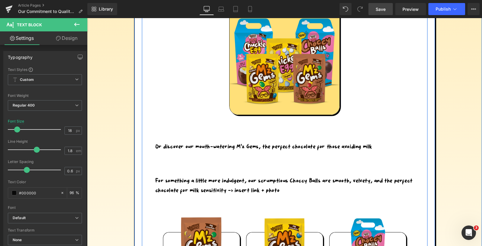
scroll to position [960, 0]
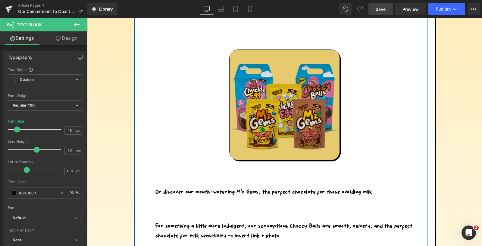
click at [298, 109] on img at bounding box center [284, 104] width 111 height 111
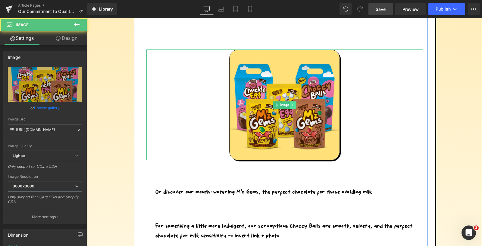
click at [293, 104] on icon at bounding box center [293, 105] width 1 height 2
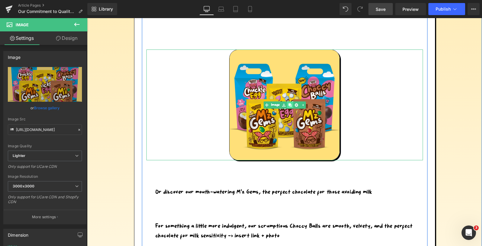
click at [291, 105] on icon at bounding box center [290, 104] width 3 height 3
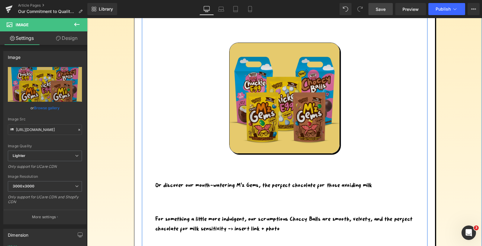
click at [286, 100] on div "Image" at bounding box center [285, 98] width 277 height 111
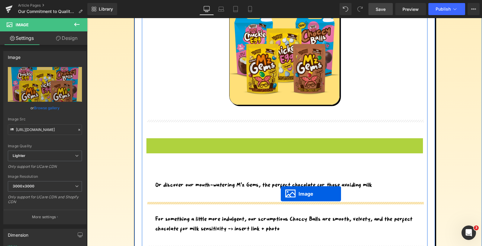
drag, startPoint x: 283, startPoint y: 99, endPoint x: 281, endPoint y: 193, distance: 94.1
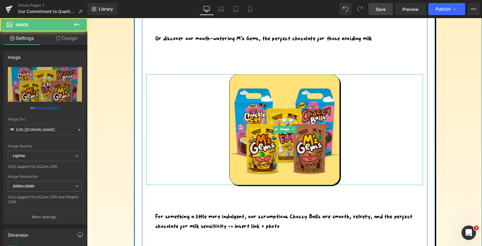
scroll to position [1116, 0]
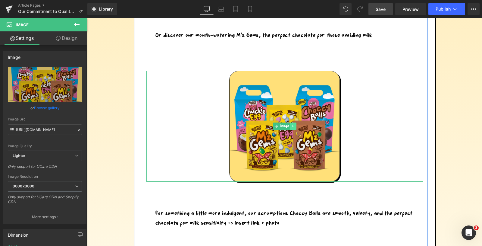
click at [293, 124] on icon at bounding box center [293, 126] width 3 height 4
click at [290, 125] on icon at bounding box center [290, 126] width 3 height 3
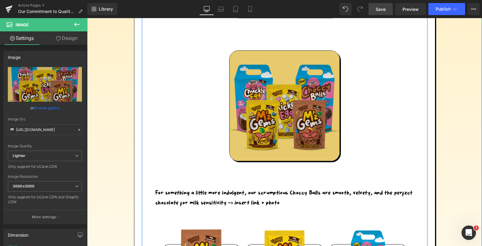
scroll to position [1288, 0]
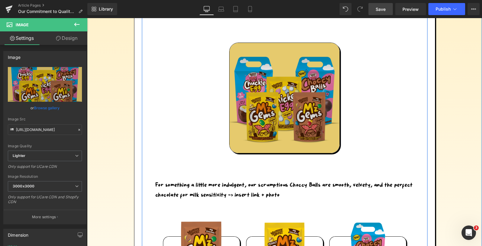
click at [310, 94] on img at bounding box center [284, 98] width 111 height 111
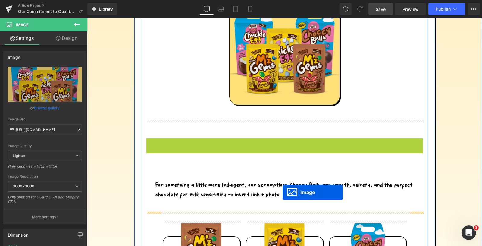
drag, startPoint x: 284, startPoint y: 96, endPoint x: 283, endPoint y: 190, distance: 94.4
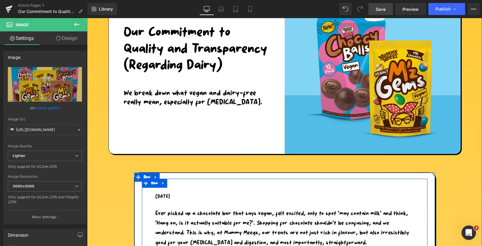
scroll to position [53, 0]
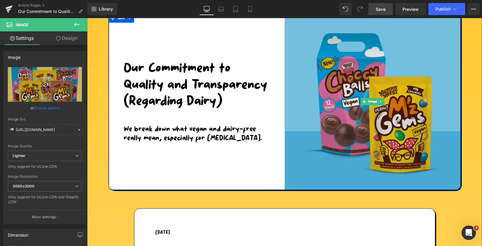
click at [314, 74] on img at bounding box center [373, 102] width 176 height 176
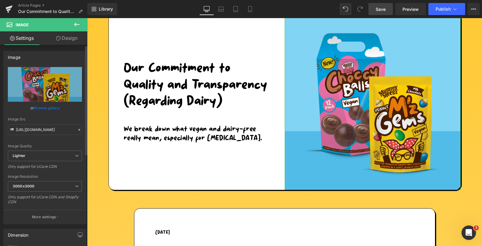
click at [47, 109] on link "Browse gallery" at bounding box center [47, 108] width 26 height 11
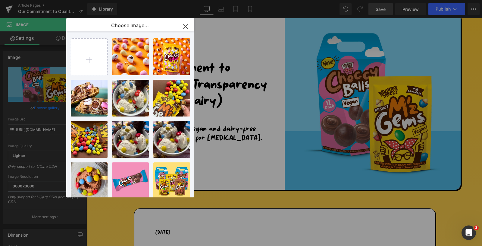
click at [188, 24] on icon "button" at bounding box center [186, 27] width 10 height 10
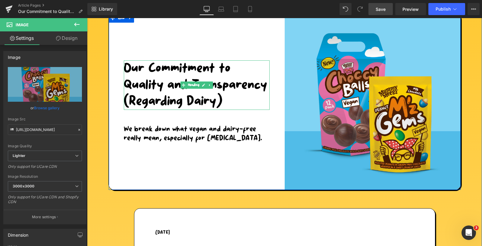
scroll to position [0, 0]
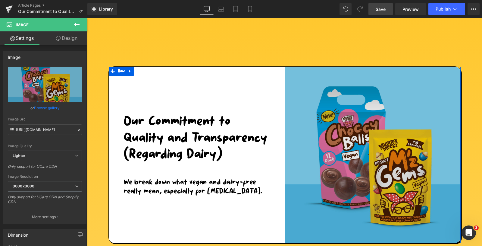
click at [311, 106] on img at bounding box center [373, 155] width 176 height 176
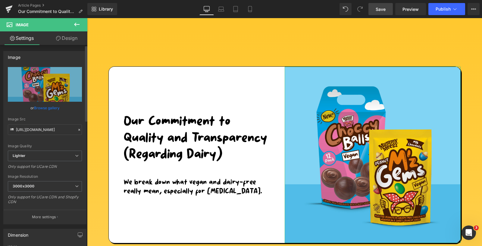
click at [40, 108] on link "Browse gallery" at bounding box center [47, 108] width 26 height 11
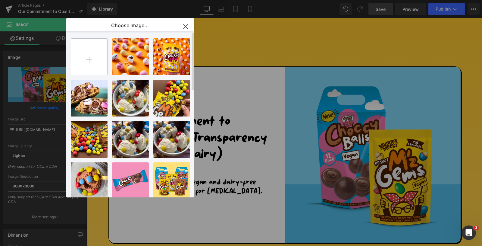
click at [89, 59] on input "file" at bounding box center [89, 57] width 36 height 36
type input "C:\fakepath\Screenshot 2025-09-10 at 12.48.59.png"
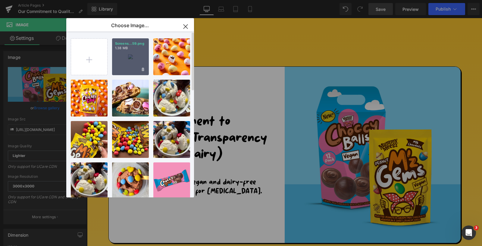
click at [130, 61] on div "Screens...59.png 1.38 MB" at bounding box center [130, 56] width 37 height 37
type input "https://ucarecdn.com/a0df2290-9c11-4a75-82e3-e9c9e4d4ac7e/-/format/auto/-/previ…"
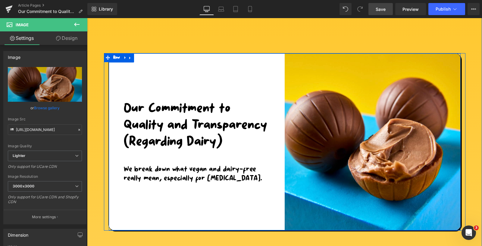
scroll to position [16, 0]
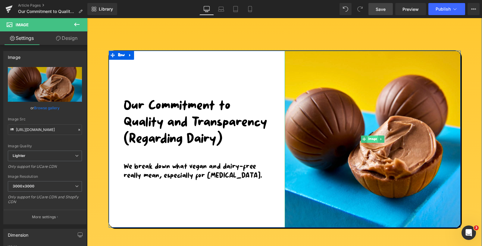
click at [373, 140] on span "Image" at bounding box center [373, 138] width 11 height 7
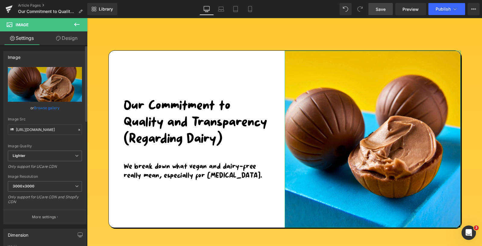
click at [35, 108] on link "Browse gallery" at bounding box center [47, 108] width 26 height 11
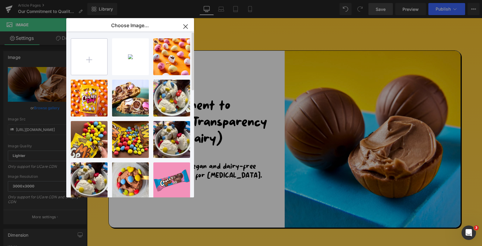
click at [90, 61] on input "file" at bounding box center [89, 57] width 36 height 36
type input "C:\fakepath\Screenshot 2025-09-10 at 12.49.36.png"
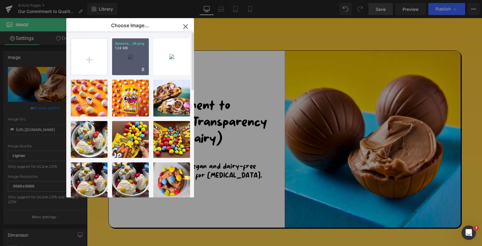
click at [136, 63] on div "Screens...36.png 1.24 MB" at bounding box center [130, 56] width 37 height 37
type input "https://ucarecdn.com/d600e009-3b5f-42b8-91dd-470a61158e37/-/format/auto/-/previ…"
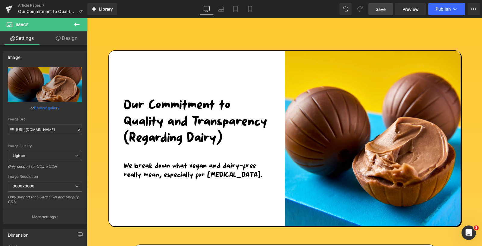
click at [380, 8] on span "Save" at bounding box center [381, 9] width 10 height 6
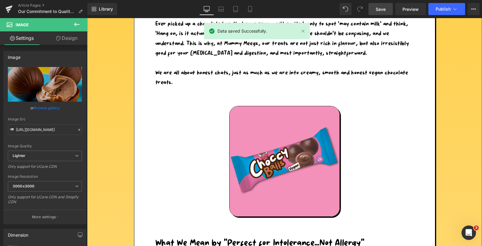
scroll to position [283, 0]
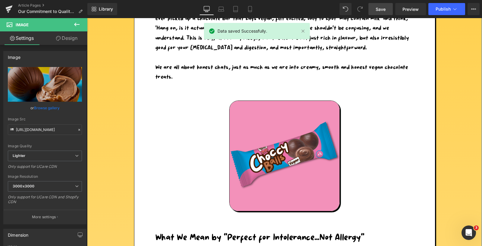
click at [278, 158] on div "Image" at bounding box center [285, 155] width 277 height 111
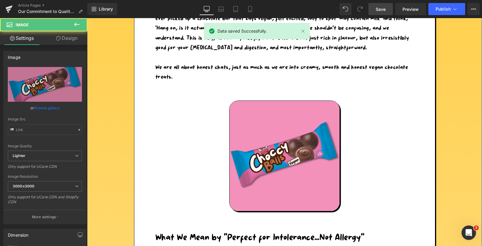
type input "https://ucarecdn.com/830bf0fb-43d9-4b78-840f-46e984cdd404/-/format/auto/-/previ…"
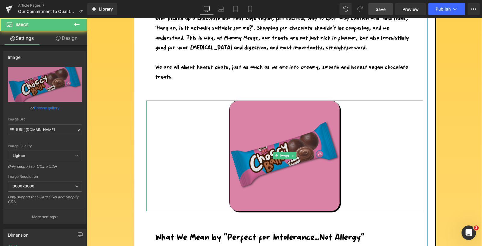
click at [261, 149] on img at bounding box center [284, 155] width 111 height 111
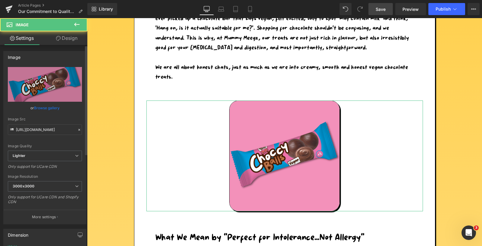
click at [52, 109] on link "Browse gallery" at bounding box center [47, 108] width 26 height 11
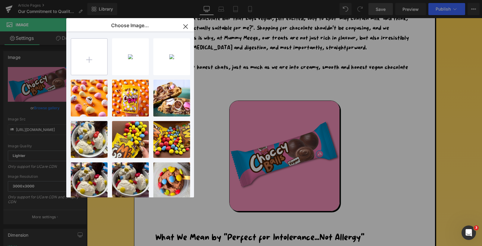
click at [95, 60] on input "file" at bounding box center [89, 57] width 36 height 36
type input "C:\fakepath\Screenshot 2025-09-10 at 12.50.10.png"
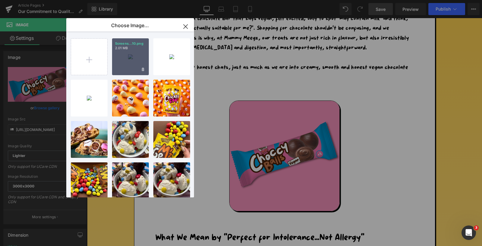
click at [136, 61] on div "Screens...10.png 2.01 MB" at bounding box center [130, 56] width 37 height 37
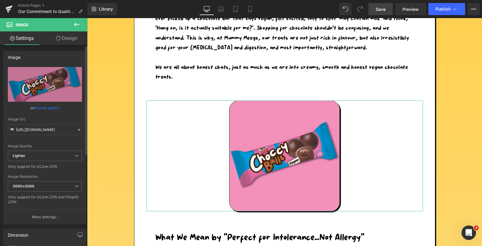
click at [52, 105] on link "Browse gallery" at bounding box center [47, 108] width 26 height 11
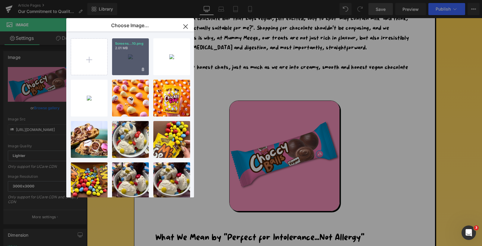
click at [132, 54] on div "Screens...10.png 2.01 MB" at bounding box center [130, 56] width 37 height 37
type input "https://ucarecdn.com/aade2cfb-bf2a-4115-9f4e-50d49fca2831/-/format/auto/-/previ…"
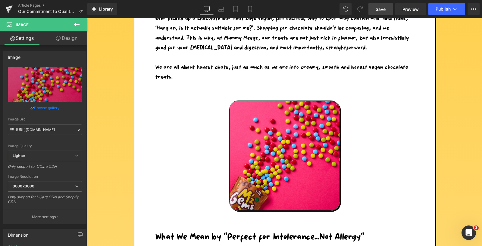
click at [382, 11] on span "Save" at bounding box center [381, 9] width 10 height 6
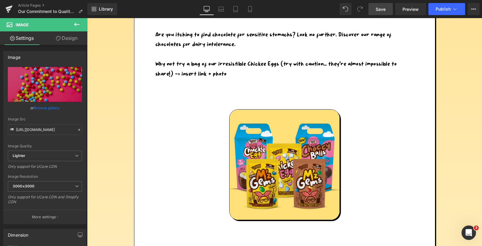
scroll to position [898, 0]
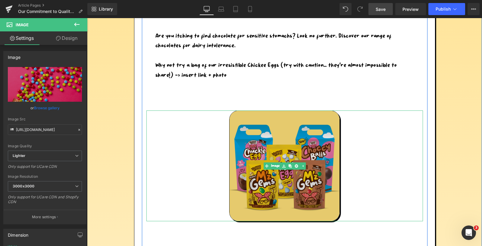
click at [285, 179] on img at bounding box center [284, 165] width 111 height 111
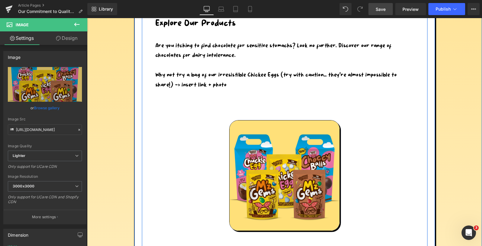
scroll to position [907, 0]
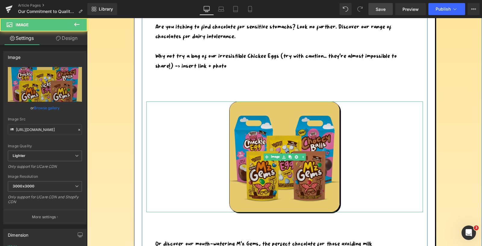
click at [287, 135] on img at bounding box center [284, 156] width 111 height 111
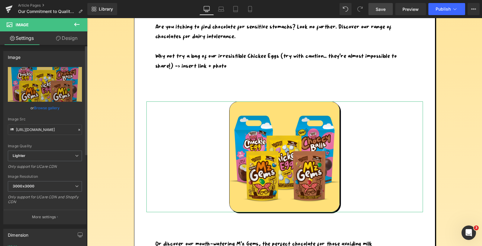
click at [53, 106] on link "Browse gallery" at bounding box center [47, 108] width 26 height 11
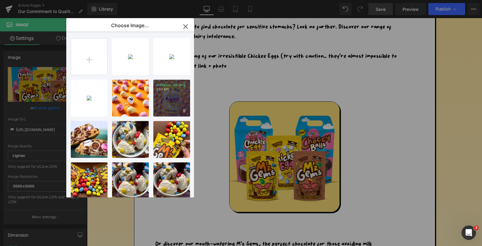
click at [155, 89] on div "Screens...59.png 1.50 MB" at bounding box center [171, 98] width 37 height 37
type input "https://ucarecdn.com/80c46203-4581-45cc-b5fe-4c2256779a0b/-/format/auto/-/previ…"
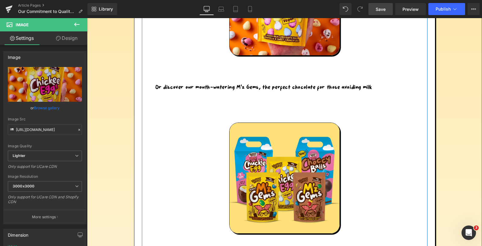
scroll to position [1069, 0]
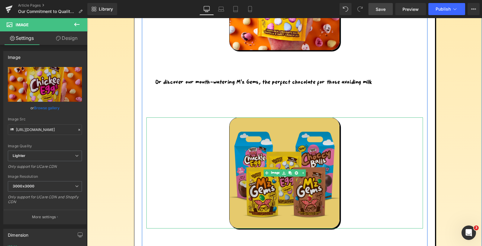
click at [242, 140] on img at bounding box center [284, 172] width 111 height 111
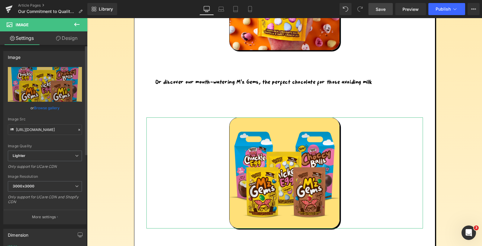
click at [48, 111] on link "Browse gallery" at bounding box center [47, 108] width 26 height 11
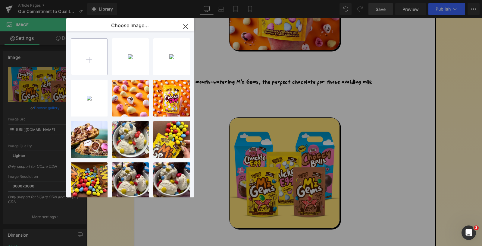
click at [89, 58] on input "file" at bounding box center [89, 57] width 36 height 36
type input "C:\fakepath\Screenshot 2025-09-10 at 12.51.02.png"
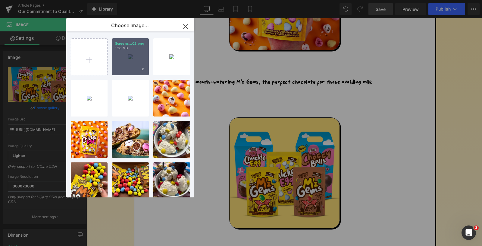
click at [132, 61] on div "Screens...02.png 1.28 MB" at bounding box center [130, 56] width 37 height 37
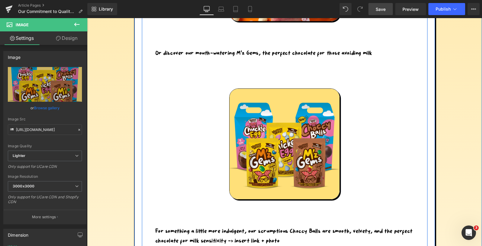
scroll to position [1118, 0]
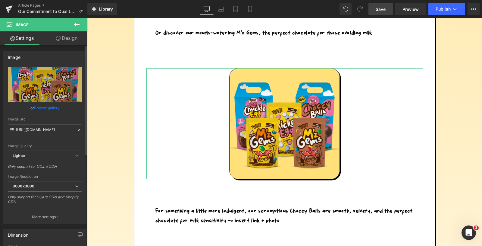
click at [43, 108] on link "Browse gallery" at bounding box center [47, 108] width 26 height 11
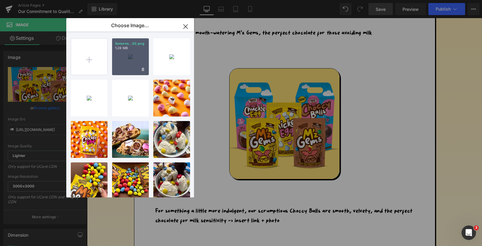
click at [129, 55] on div "Screens...02.png 1.28 MB" at bounding box center [130, 56] width 37 height 37
type input "https://ucarecdn.com/e360664b-28ea-4b8f-b739-1734db1042c7/-/format/auto/-/previ…"
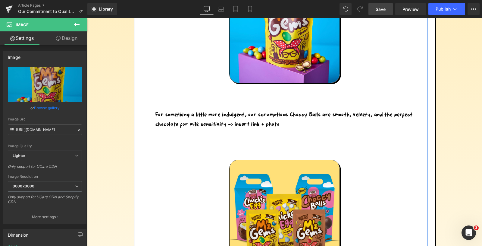
scroll to position [1222, 0]
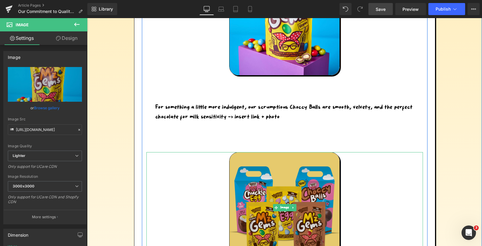
click at [253, 176] on img at bounding box center [284, 207] width 111 height 111
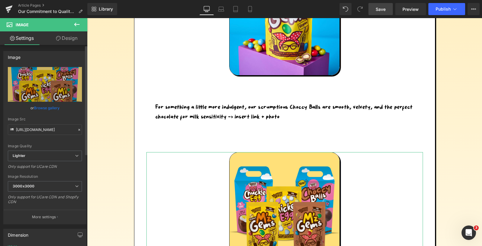
click at [41, 107] on link "Browse gallery" at bounding box center [47, 108] width 26 height 11
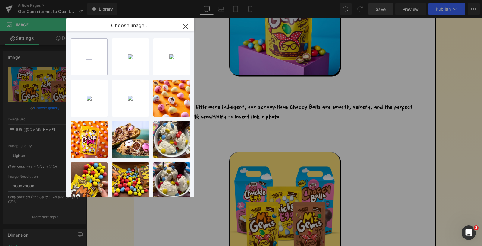
click at [87, 57] on input "file" at bounding box center [89, 57] width 36 height 36
type input "C:\fakepath\Screenshot 2025-09-10 at 12.50.49.png"
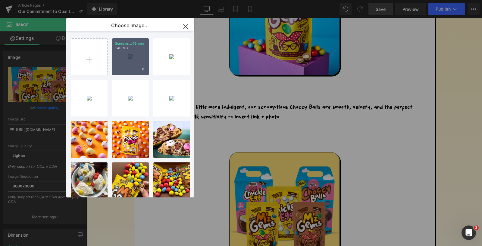
click at [130, 57] on div "Screens...49.png 1.40 MB" at bounding box center [130, 56] width 37 height 37
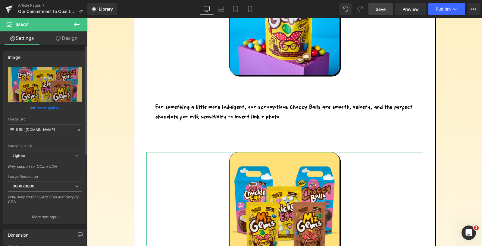
click at [52, 106] on link "Browse gallery" at bounding box center [47, 108] width 26 height 11
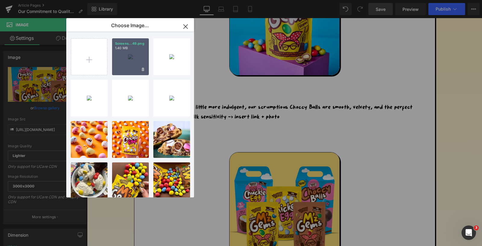
click at [131, 49] on p "1.40 MB" at bounding box center [130, 48] width 31 height 5
type input "https://ucarecdn.com/a2705006-d62f-4d22-92d4-d9e484964b18/-/format/auto/-/previ…"
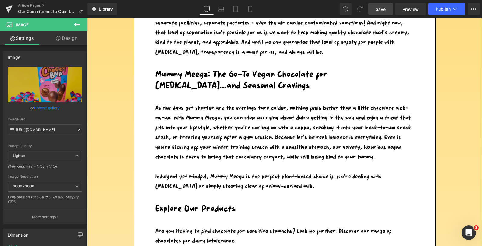
scroll to position [697, 0]
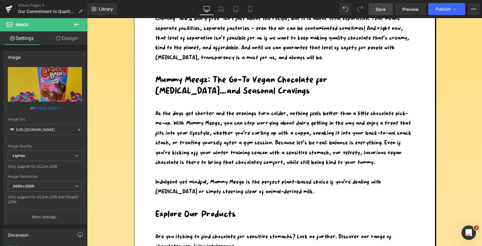
click at [382, 7] on span "Save" at bounding box center [381, 9] width 10 height 6
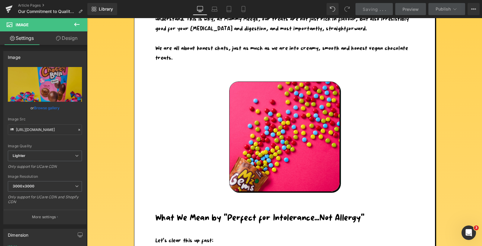
scroll to position [319, 0]
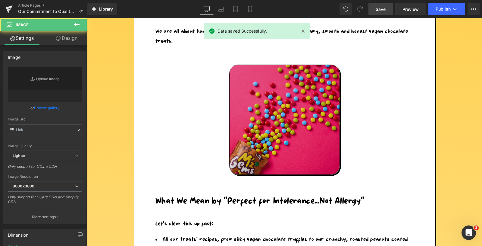
click at [285, 105] on img at bounding box center [284, 120] width 111 height 110
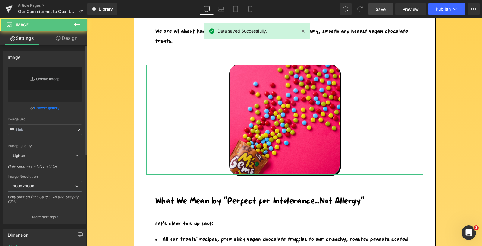
type input "https://ucarecdn.com/aade2cfb-bf2a-4115-9f4e-50d49fca2831/-/format/auto/-/previ…"
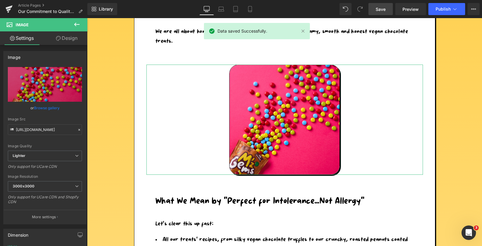
click at [67, 39] on link "Design" at bounding box center [67, 38] width 44 height 14
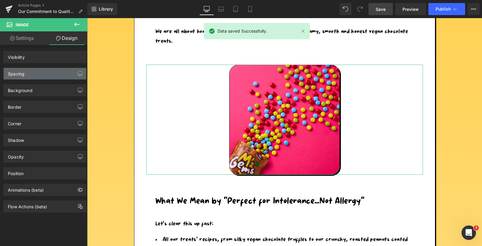
click at [36, 75] on div "Spacing" at bounding box center [45, 73] width 83 height 11
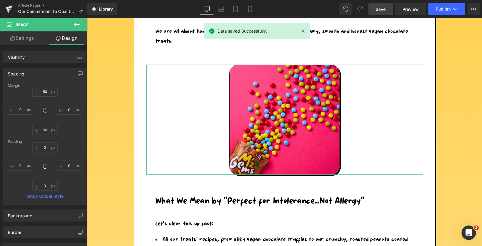
type input "60"
type input "0"
type input "50"
type input "0"
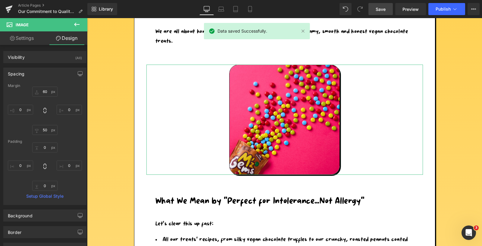
type input "0"
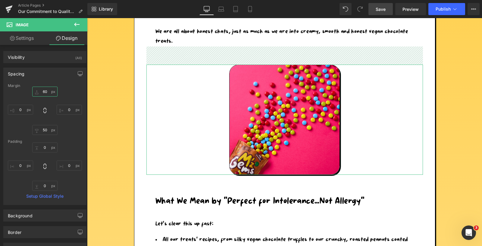
click at [45, 89] on input "60" at bounding box center [44, 92] width 25 height 10
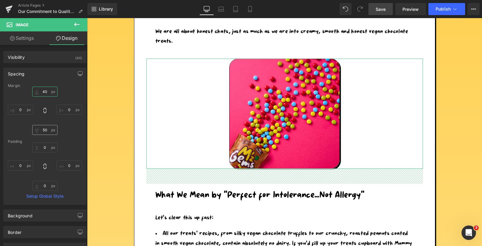
type input "40"
click at [43, 130] on input "50" at bounding box center [44, 130] width 25 height 10
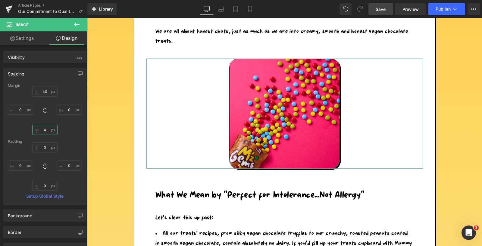
type input "40"
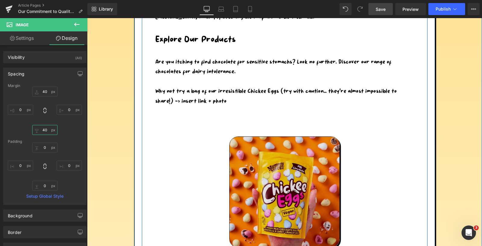
scroll to position [866, 0]
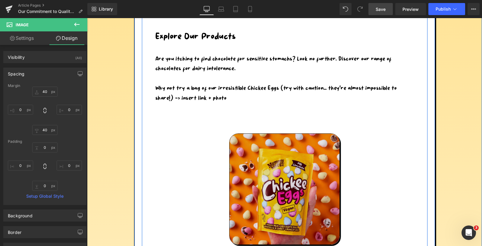
click at [254, 162] on img at bounding box center [284, 188] width 111 height 111
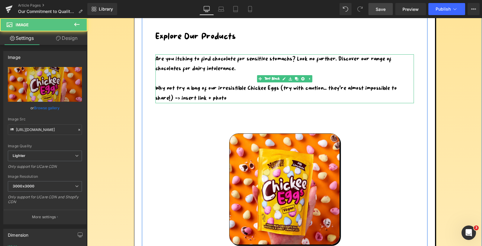
click at [209, 99] on div "Why not try a bag of our irresistible Chickee Eggs (try with caution… they’re a…" at bounding box center [285, 94] width 259 height 20
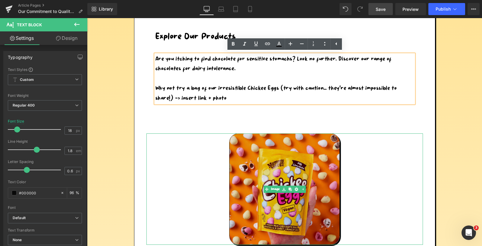
click at [265, 157] on img at bounding box center [284, 188] width 111 height 111
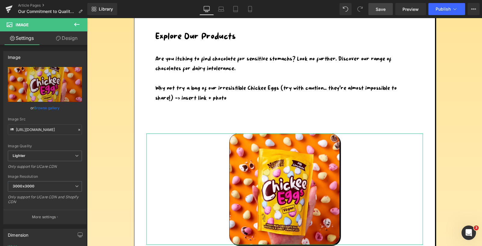
click at [66, 35] on link "Design" at bounding box center [67, 38] width 44 height 14
click at [0, 0] on div "Spacing" at bounding box center [0, 0] width 0 height 0
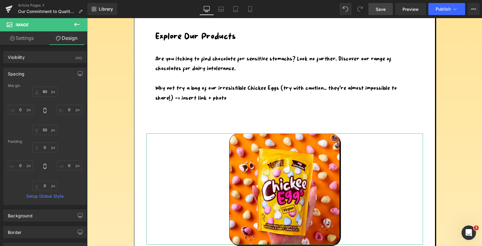
type input "60"
type input "0"
type input "50"
type input "0"
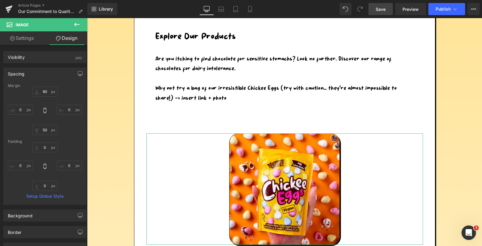
type input "0"
click at [43, 89] on input "60" at bounding box center [44, 92] width 25 height 10
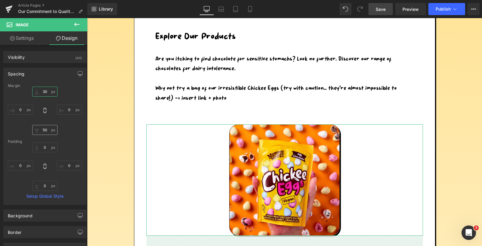
type input "30"
click at [45, 129] on input "50" at bounding box center [44, 130] width 25 height 10
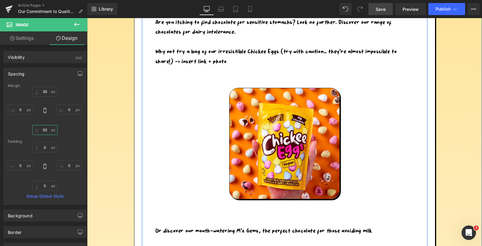
scroll to position [898, 0]
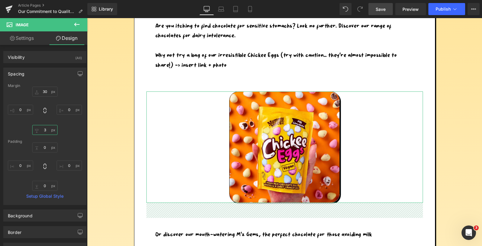
type input "30"
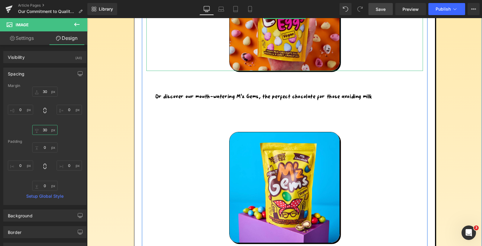
scroll to position [1052, 0]
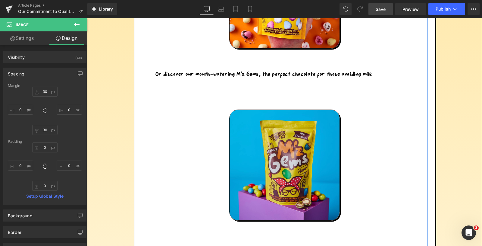
click at [260, 148] on img at bounding box center [284, 164] width 111 height 111
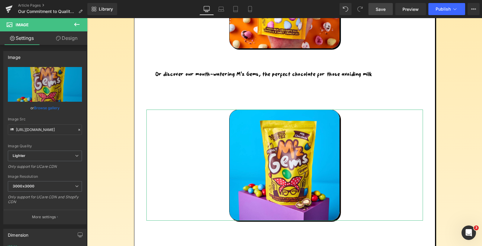
click at [69, 40] on link "Design" at bounding box center [67, 38] width 44 height 14
click at [0, 0] on div "Spacing" at bounding box center [0, 0] width 0 height 0
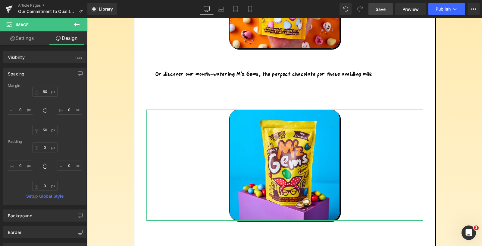
type input "60"
type input "0"
type input "50"
type input "0"
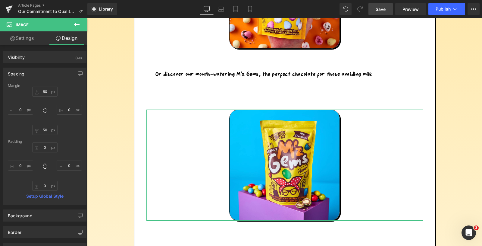
type input "0"
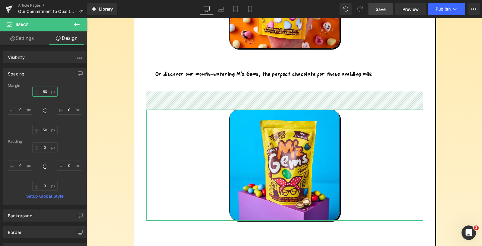
click at [41, 90] on input "60" at bounding box center [44, 92] width 25 height 10
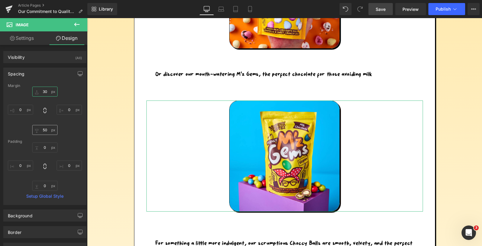
type input "30"
click at [46, 128] on input "50" at bounding box center [44, 130] width 25 height 10
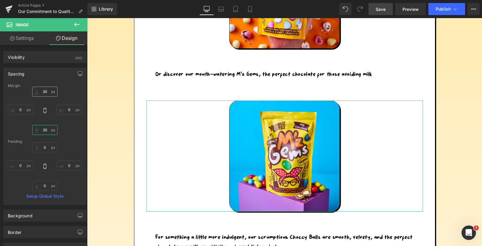
type input "30"
click at [45, 89] on input "30" at bounding box center [44, 92] width 25 height 10
type input "20"
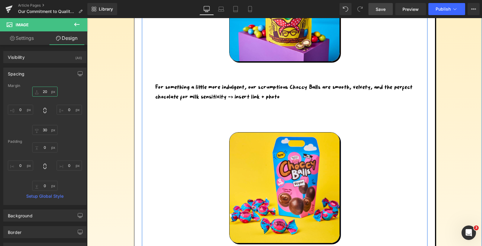
scroll to position [1234, 0]
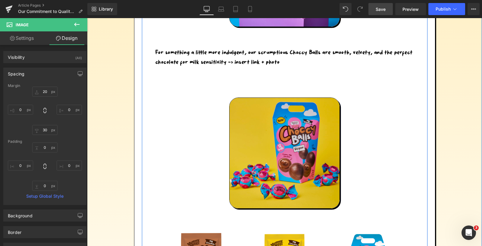
click at [246, 124] on img at bounding box center [284, 152] width 111 height 111
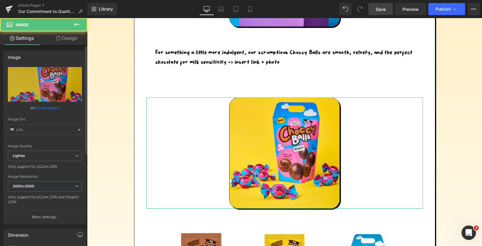
type input "https://ucarecdn.com/a2705006-d62f-4d22-92d4-d9e484964b18/-/format/auto/-/previ…"
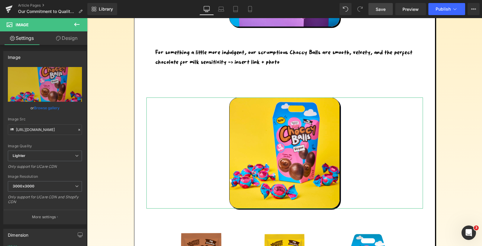
click at [67, 39] on link "Design" at bounding box center [67, 38] width 44 height 14
click at [0, 0] on div "Spacing" at bounding box center [0, 0] width 0 height 0
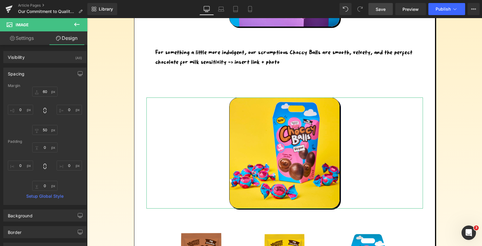
type input "60"
type input "0"
type input "50"
type input "0"
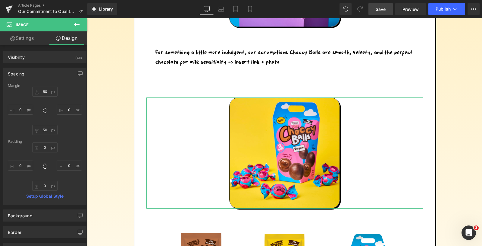
type input "0"
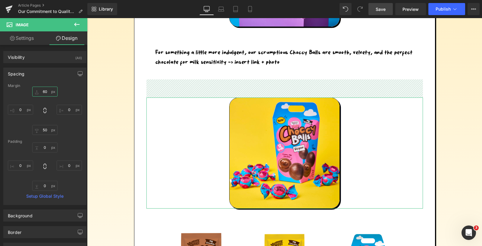
click at [42, 90] on input "60" at bounding box center [44, 92] width 25 height 10
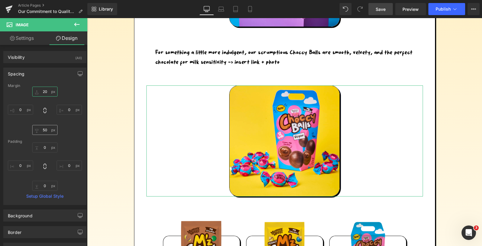
type input "20"
click at [46, 128] on input "50" at bounding box center [44, 130] width 25 height 10
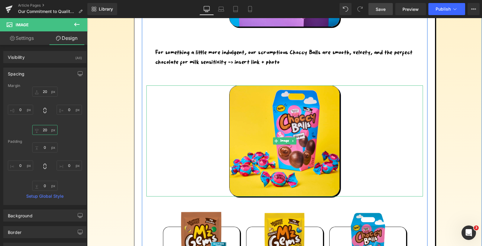
type input "2"
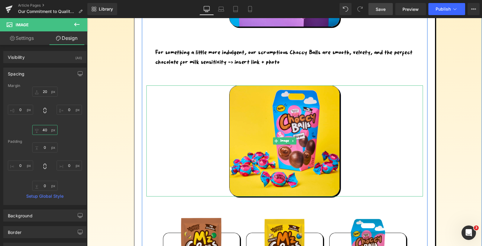
type input "4"
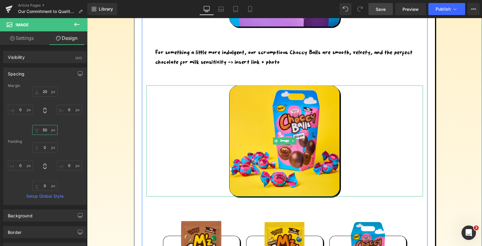
type input "5"
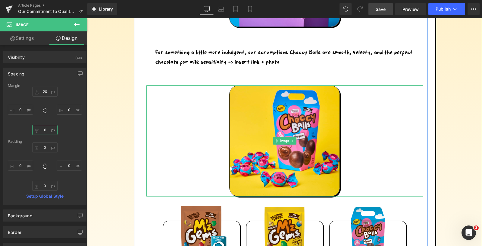
type input "60"
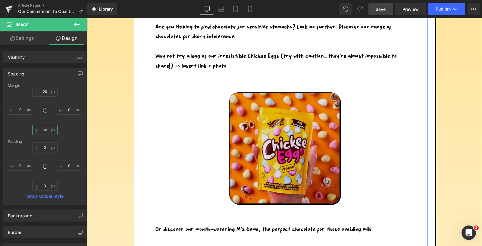
scroll to position [892, 0]
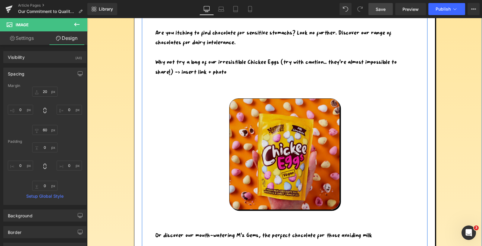
click at [256, 113] on img at bounding box center [284, 153] width 111 height 111
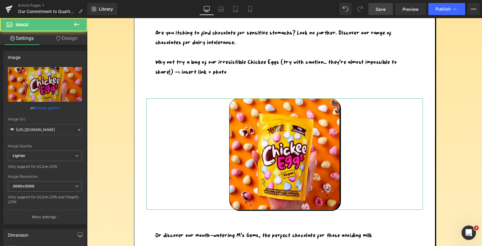
click at [67, 39] on link "Design" at bounding box center [67, 38] width 44 height 14
click at [0, 0] on div "Spacing" at bounding box center [0, 0] width 0 height 0
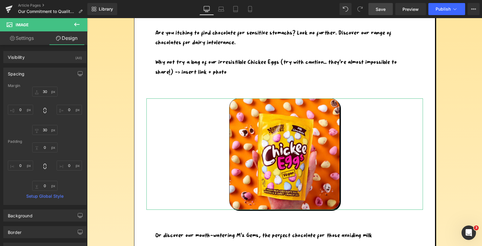
type input "30"
type input "0"
type input "30"
type input "0"
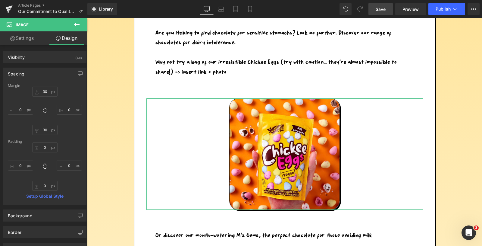
type input "0"
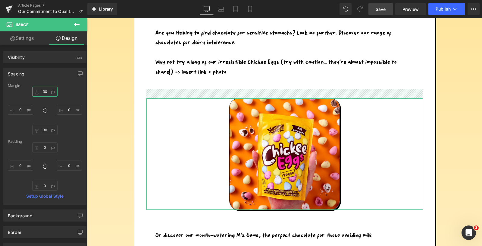
click at [44, 90] on input "30" at bounding box center [44, 92] width 25 height 10
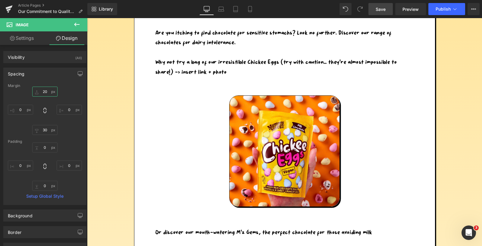
type input "20"
click at [383, 9] on span "Save" at bounding box center [381, 9] width 10 height 6
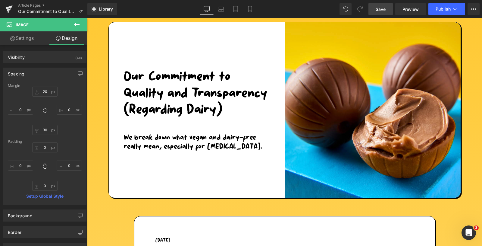
scroll to position [26, 0]
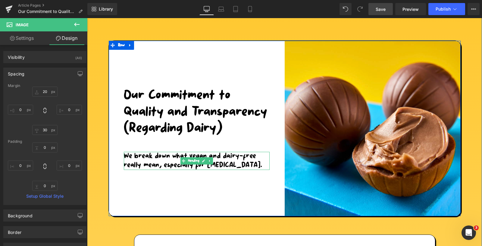
click at [232, 164] on h2 "We break down what vegan and dairy-free really mean, especially for allergies." at bounding box center [197, 161] width 146 height 18
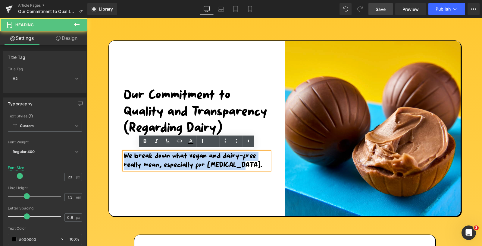
drag, startPoint x: 236, startPoint y: 165, endPoint x: 117, endPoint y: 155, distance: 119.2
click at [117, 155] on div "Our Commitment to Quality and Transparency (Regarding Dairy) Heading We break d…" at bounding box center [197, 128] width 176 height 175
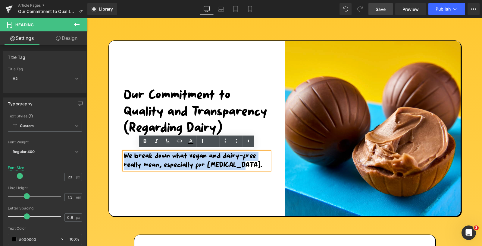
paste div
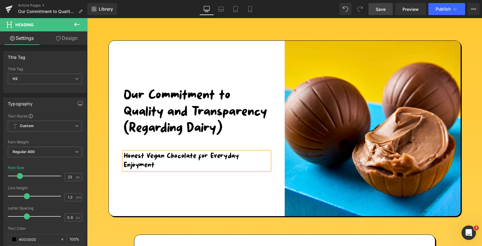
click at [126, 155] on h2 "Honest Vegan Chocolate for Everyday Enjoyment" at bounding box center [197, 161] width 146 height 18
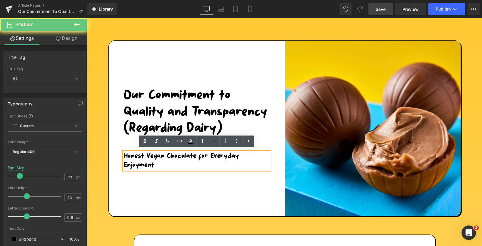
click at [124, 154] on h2 "Honest Vegan Chocolate for Everyday Enjoyment" at bounding box center [197, 161] width 146 height 18
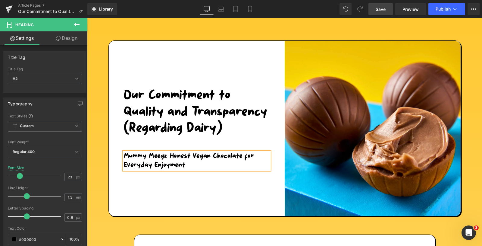
click at [152, 202] on div "Our Commitment to Quality and Transparency (Regarding Dairy) Heading Mummy Meeg…" at bounding box center [197, 128] width 176 height 175
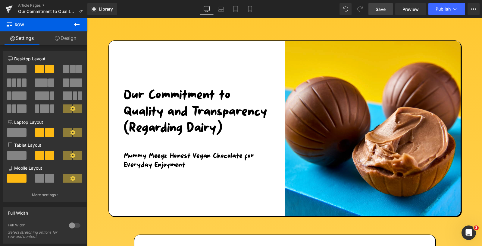
click at [382, 11] on span "Save" at bounding box center [381, 9] width 10 height 6
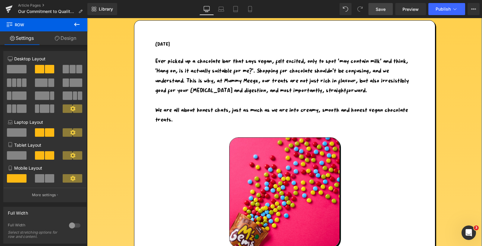
scroll to position [242, 0]
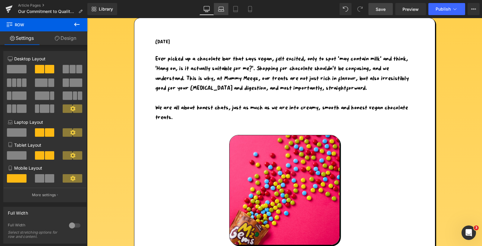
click at [221, 10] on icon at bounding box center [221, 9] width 6 height 6
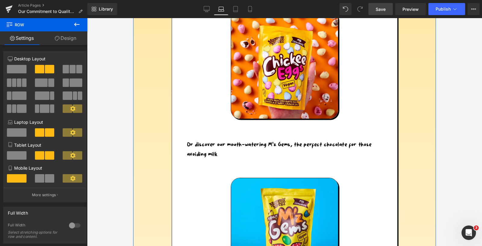
scroll to position [934, 0]
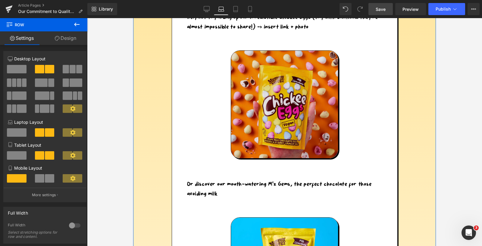
click at [265, 89] on img at bounding box center [284, 104] width 107 height 108
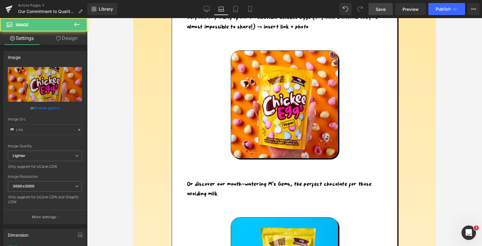
type input "https://ucarecdn.com/80c46203-4581-45cc-b5fe-4c2256779a0b/-/format/auto/-/previ…"
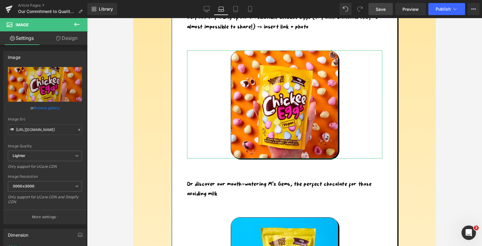
click at [68, 38] on link "Design" at bounding box center [67, 38] width 44 height 14
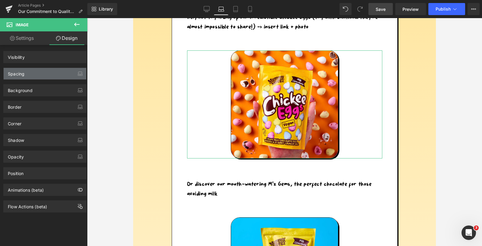
click at [33, 75] on div "Spacing" at bounding box center [45, 73] width 83 height 11
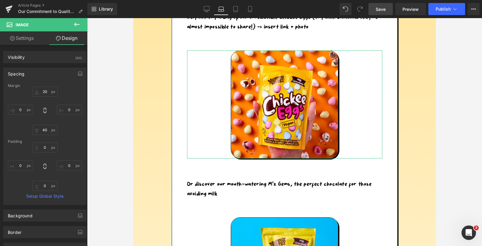
type input "20"
type input "0"
type input "40"
type input "0"
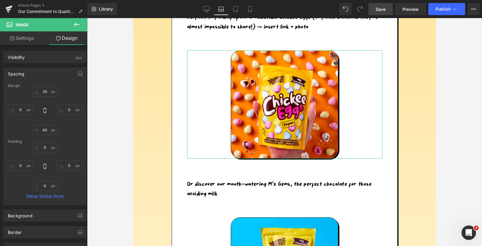
type input "0"
click at [41, 91] on input "20" at bounding box center [44, 92] width 25 height 10
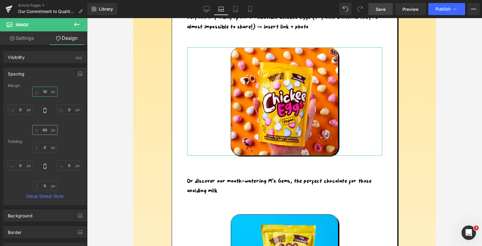
type input "10"
click at [43, 128] on input "40" at bounding box center [44, 130] width 25 height 10
type input "30"
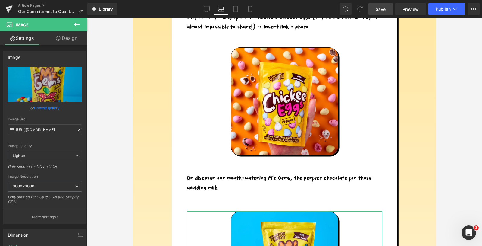
click at [71, 37] on link "Design" at bounding box center [67, 38] width 44 height 14
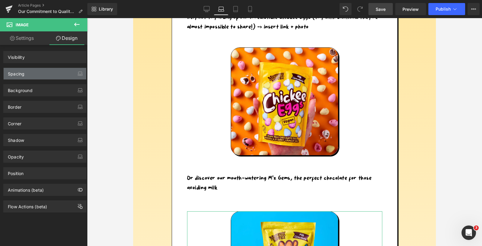
click at [24, 74] on div "Spacing" at bounding box center [45, 73] width 83 height 11
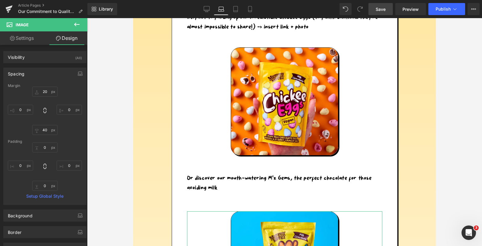
type input "20"
type input "0"
type input "40"
type input "0"
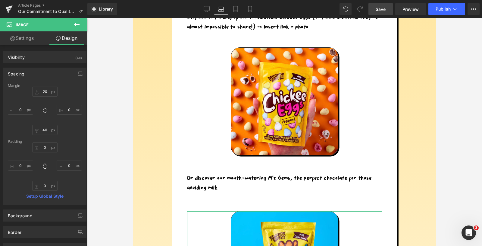
type input "0"
click at [42, 90] on input "20" at bounding box center [44, 92] width 25 height 10
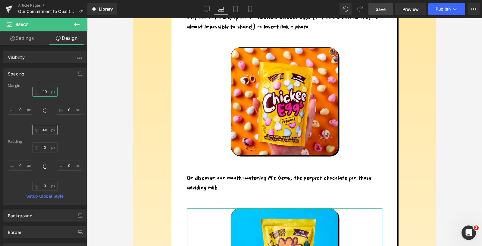
type input "10"
click at [44, 130] on input "40" at bounding box center [44, 130] width 25 height 10
type input "3-"
type input "30"
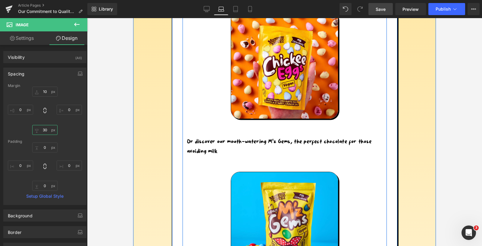
scroll to position [1136, 0]
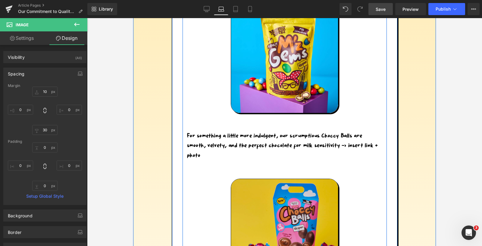
click at [258, 191] on img at bounding box center [284, 232] width 107 height 108
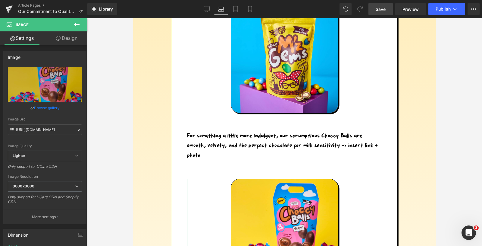
click at [71, 37] on link "Design" at bounding box center [67, 38] width 44 height 14
click at [0, 0] on div "Spacing" at bounding box center [0, 0] width 0 height 0
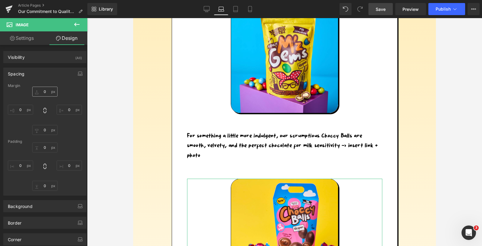
type input "20"
type input "0"
type input "60"
type input "0"
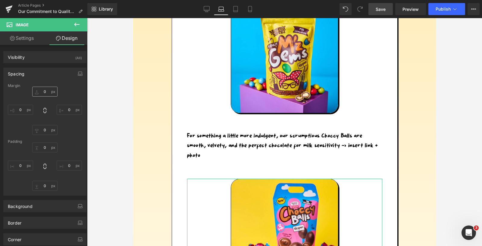
type input "0"
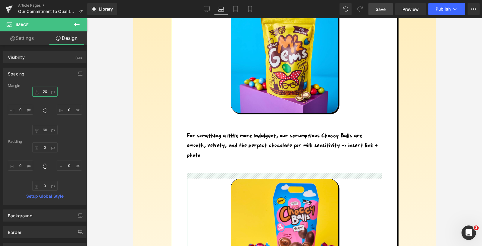
click at [41, 92] on input "20" at bounding box center [44, 92] width 25 height 10
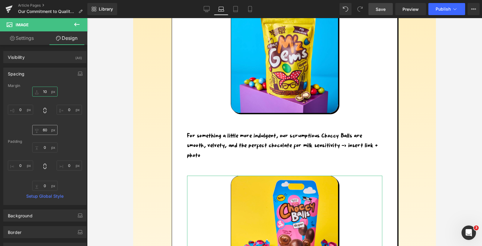
type input "10"
click at [45, 131] on input "60" at bounding box center [44, 130] width 25 height 10
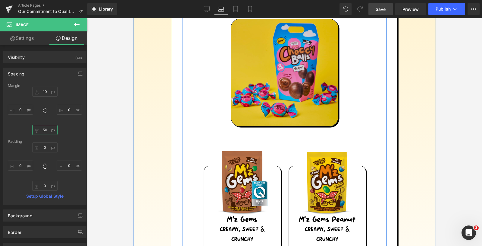
scroll to position [1286, 0]
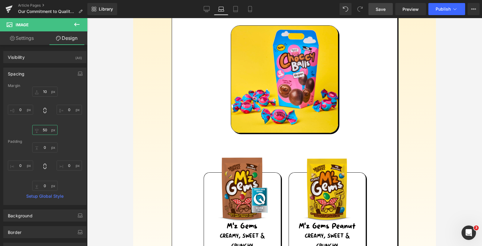
type input "50"
click at [384, 9] on span "Save" at bounding box center [381, 9] width 10 height 6
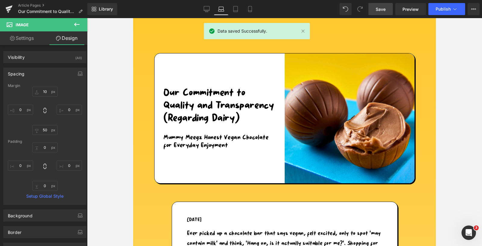
scroll to position [0, 0]
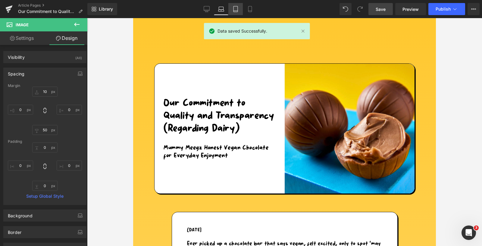
click at [236, 10] on icon at bounding box center [236, 9] width 6 height 6
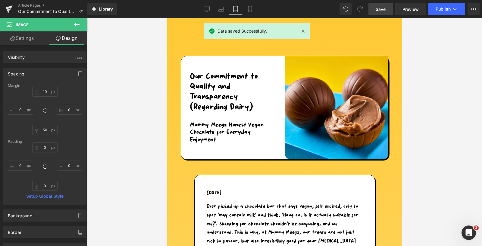
type input "20"
type input "0"
type input "60"
type input "0"
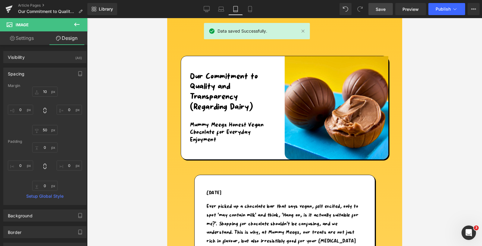
type input "0"
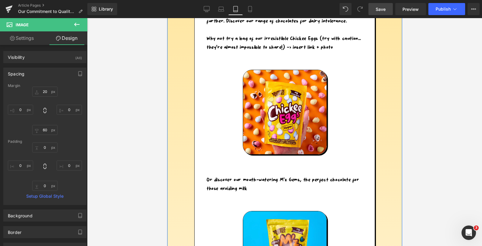
scroll to position [843, 0]
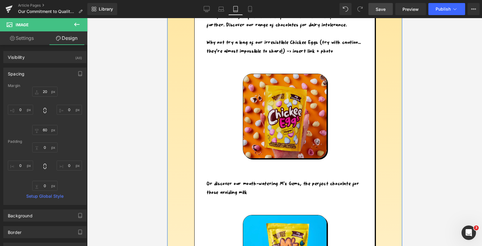
click at [273, 113] on div "Image" at bounding box center [284, 116] width 168 height 84
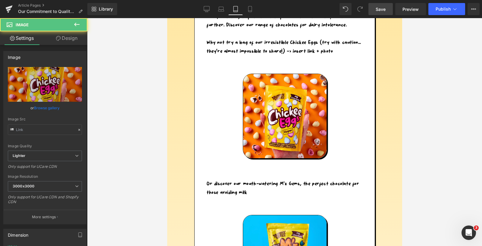
type input "https://ucarecdn.com/80c46203-4581-45cc-b5fe-4c2256779a0b/-/format/auto/-/previ…"
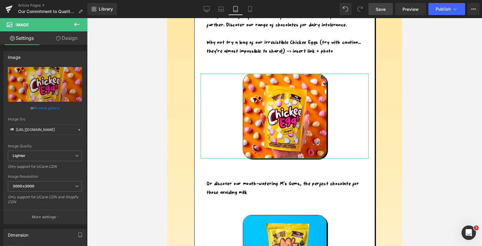
click at [72, 37] on link "Design" at bounding box center [67, 38] width 44 height 14
click at [0, 0] on div "Spacing" at bounding box center [0, 0] width 0 height 0
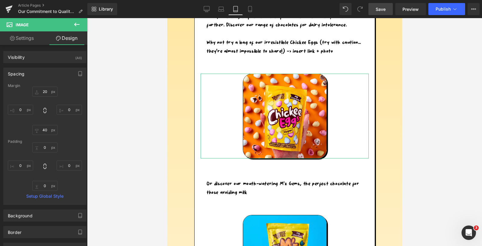
type input "20"
type input "0"
type input "40"
type input "0"
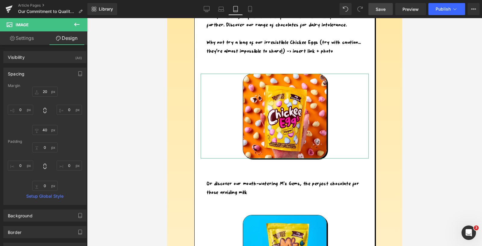
type input "0"
click at [44, 93] on input "20" at bounding box center [44, 92] width 25 height 10
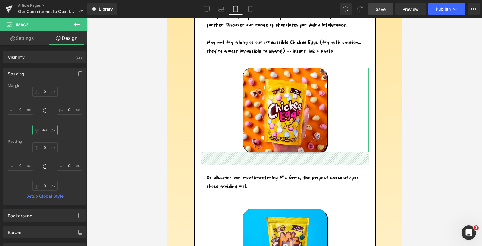
click at [46, 128] on input "40" at bounding box center [44, 130] width 25 height 10
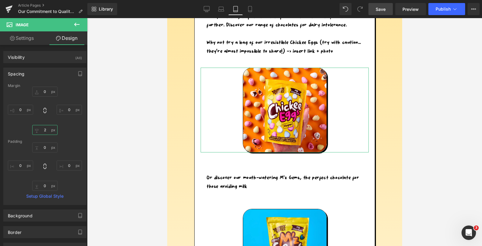
type input "20"
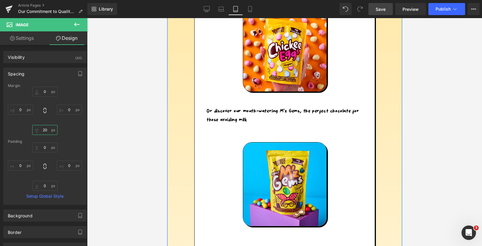
scroll to position [933, 0]
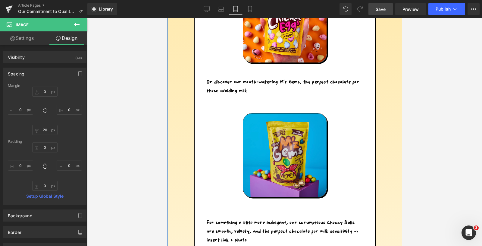
click at [247, 140] on img at bounding box center [285, 155] width 84 height 84
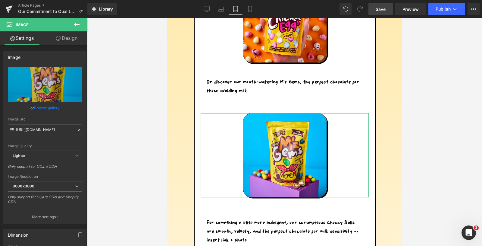
click at [66, 39] on link "Design" at bounding box center [67, 38] width 44 height 14
click at [0, 0] on div "Spacing" at bounding box center [0, 0] width 0 height 0
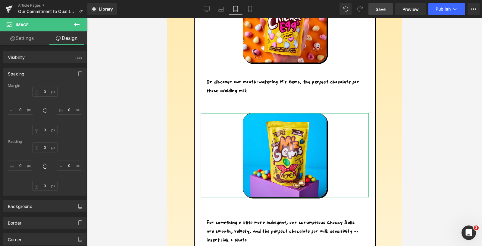
type input "20"
type input "0"
type input "40"
type input "0"
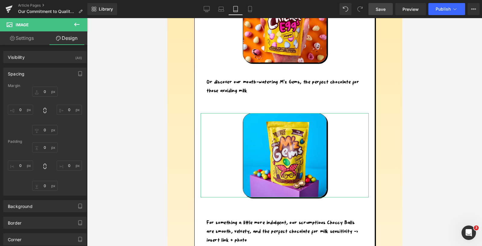
type input "0"
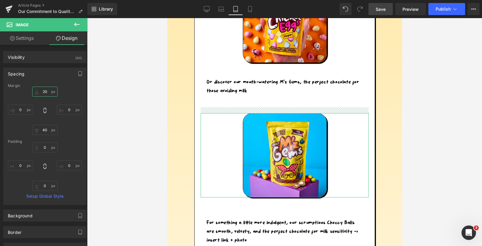
click at [43, 90] on input "20" at bounding box center [44, 92] width 25 height 10
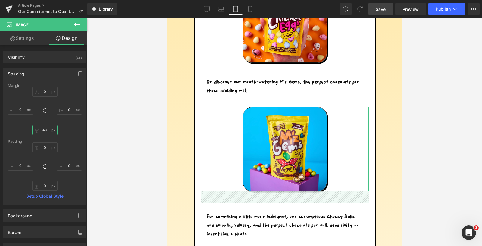
click at [45, 130] on input "40" at bounding box center [44, 130] width 25 height 10
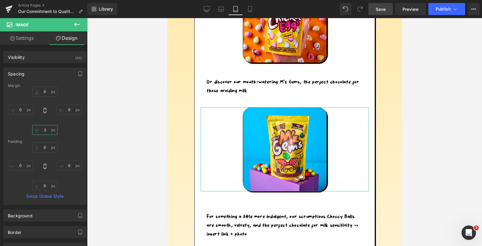
type input "20"
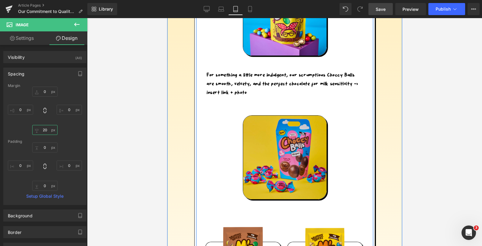
scroll to position [1070, 0]
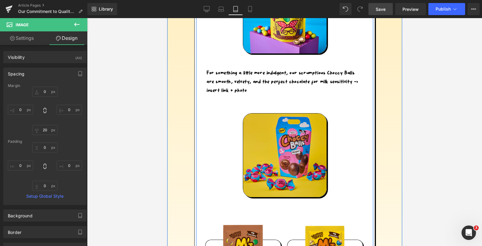
click at [257, 150] on img at bounding box center [285, 155] width 84 height 84
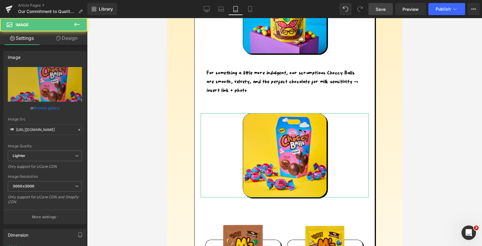
click at [71, 36] on link "Design" at bounding box center [67, 38] width 44 height 14
click at [0, 0] on div "Spacing" at bounding box center [0, 0] width 0 height 0
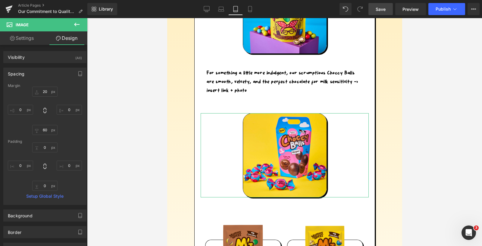
type input "20"
type input "0"
type input "60"
type input "0"
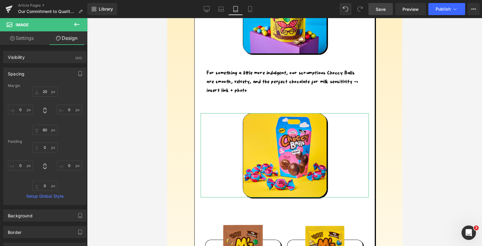
type input "0"
click at [45, 89] on input "20" at bounding box center [44, 92] width 25 height 10
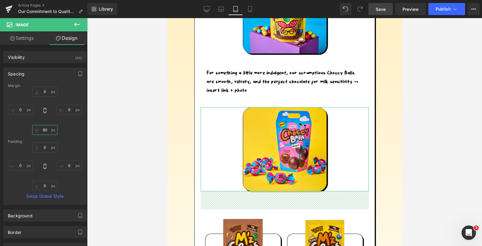
click at [46, 129] on input "60" at bounding box center [44, 130] width 25 height 10
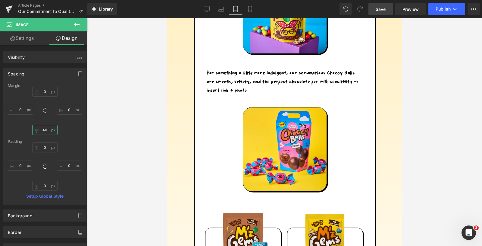
type input "40"
click at [380, 10] on span "Save" at bounding box center [381, 9] width 10 height 6
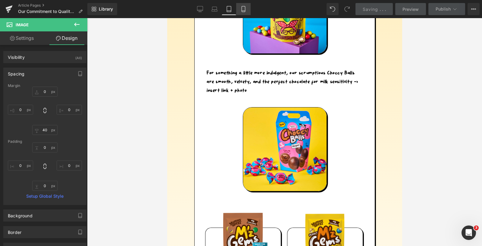
click at [243, 9] on icon at bounding box center [244, 9] width 6 height 6
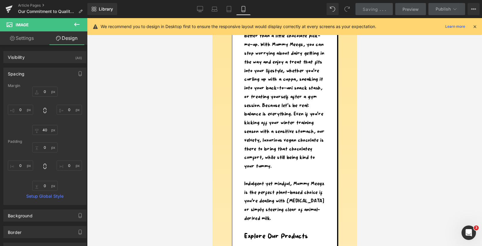
type input "20"
type input "0"
type input "60"
type input "0"
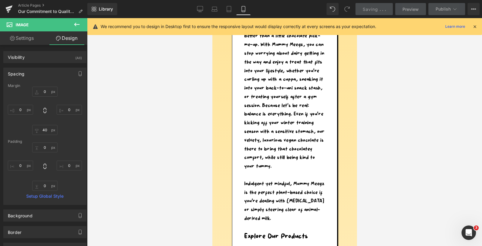
type input "0"
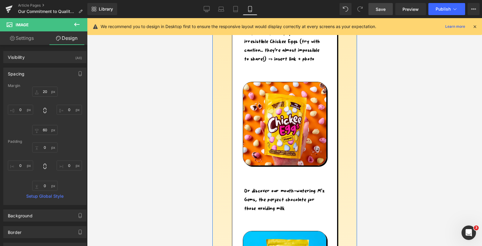
scroll to position [1339, 0]
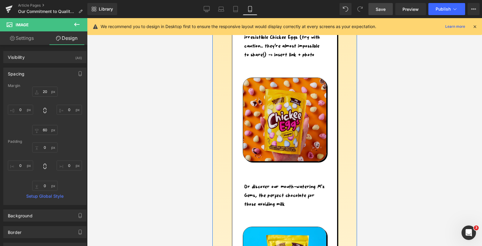
click at [267, 122] on div "Image" at bounding box center [284, 119] width 93 height 84
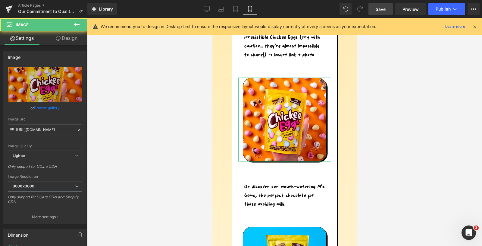
click at [73, 42] on link "Design" at bounding box center [67, 38] width 44 height 14
click at [0, 0] on div "Spacing" at bounding box center [0, 0] width 0 height 0
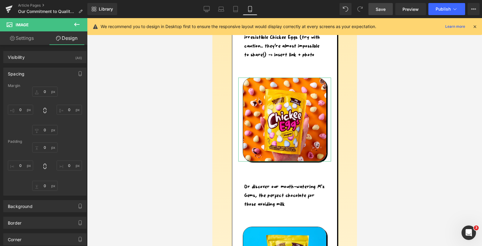
type input "20"
type input "0"
type input "40"
type input "0"
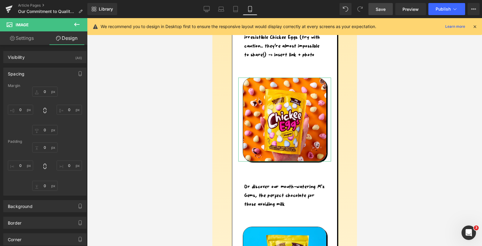
type input "0"
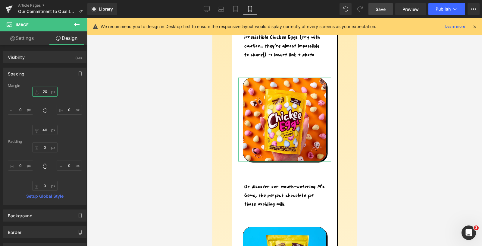
click at [42, 90] on input "20" at bounding box center [44, 92] width 25 height 10
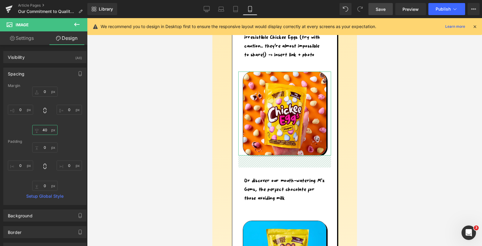
click at [47, 128] on input "40" at bounding box center [44, 130] width 25 height 10
type input "20"
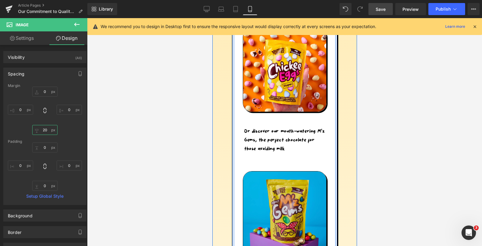
scroll to position [1402, 0]
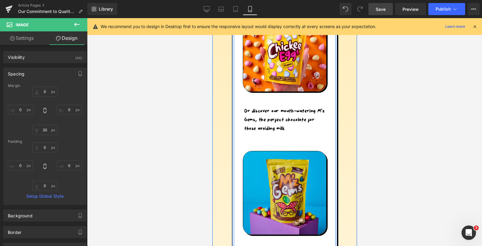
click at [283, 169] on img at bounding box center [285, 193] width 84 height 84
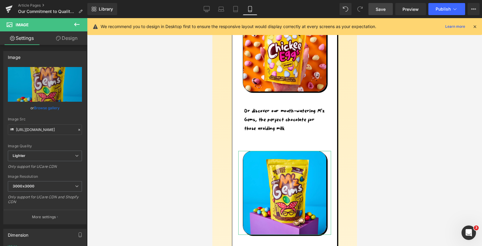
click at [71, 36] on link "Design" at bounding box center [67, 38] width 44 height 14
click at [0, 0] on div "Spacing" at bounding box center [0, 0] width 0 height 0
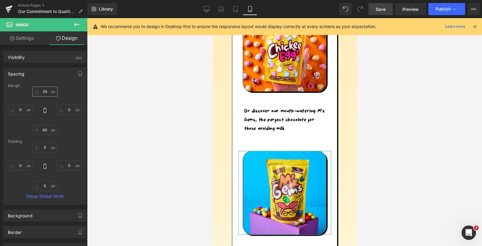
type input "20"
type input "0"
type input "40"
click at [43, 92] on input "20" at bounding box center [44, 92] width 25 height 10
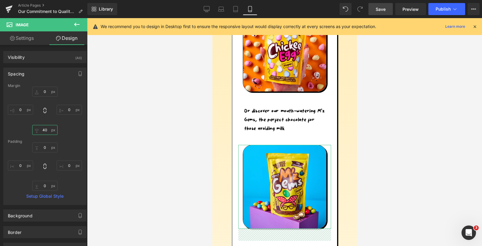
click at [44, 130] on input "40" at bounding box center [44, 130] width 25 height 10
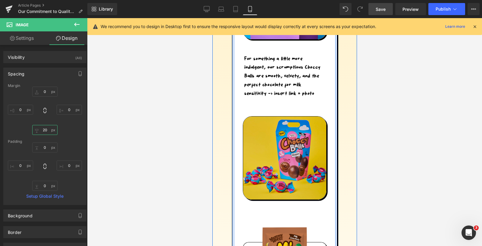
scroll to position [1595, 0]
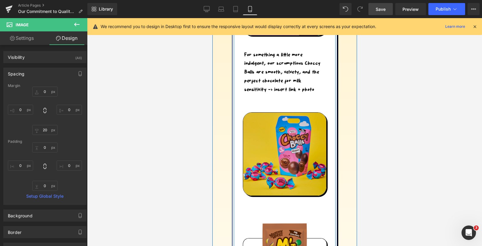
click at [282, 162] on img at bounding box center [285, 154] width 84 height 84
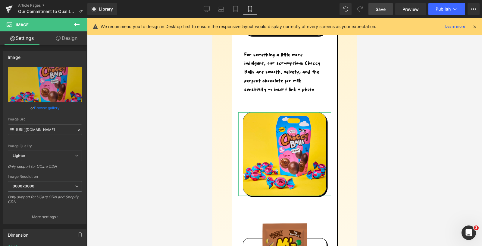
click at [68, 44] on link "Design" at bounding box center [67, 38] width 44 height 14
click at [0, 0] on div "Spacing" at bounding box center [0, 0] width 0 height 0
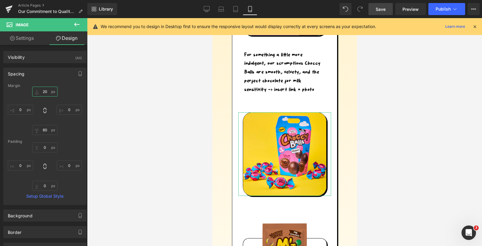
click at [43, 90] on input "20" at bounding box center [44, 92] width 25 height 10
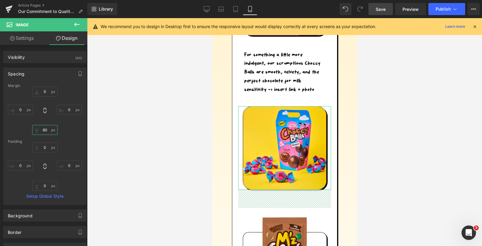
click at [44, 129] on input "60" at bounding box center [44, 130] width 25 height 10
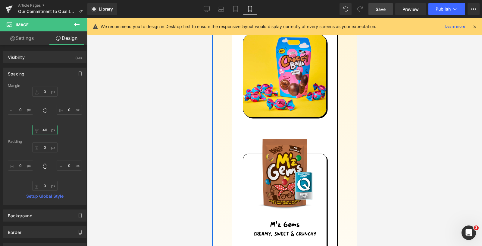
scroll to position [1688, 0]
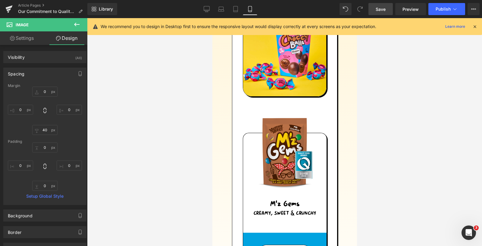
click at [376, 8] on link "Save" at bounding box center [381, 9] width 24 height 12
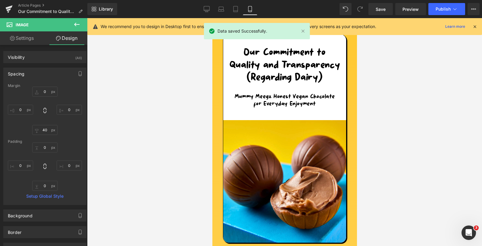
scroll to position [0, 0]
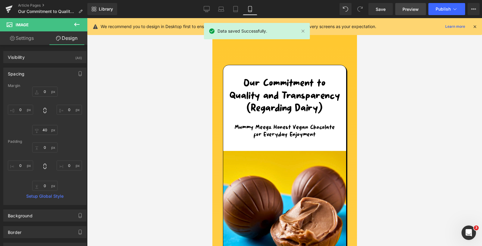
click at [410, 7] on span "Preview" at bounding box center [411, 9] width 16 height 6
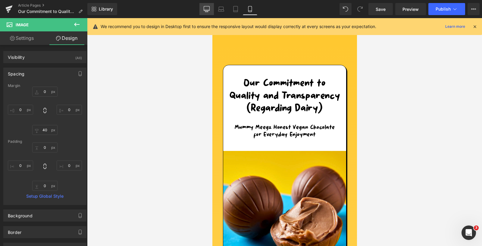
click at [206, 7] on icon at bounding box center [207, 9] width 6 height 6
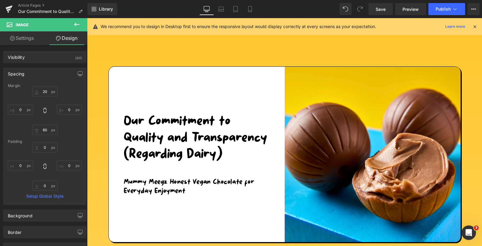
scroll to position [30, 0]
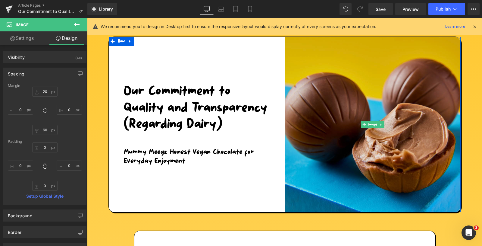
click at [319, 109] on img at bounding box center [373, 124] width 176 height 175
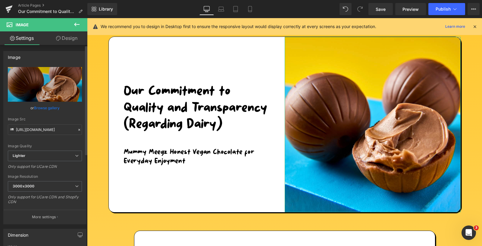
click at [46, 109] on link "Browse gallery" at bounding box center [47, 108] width 26 height 11
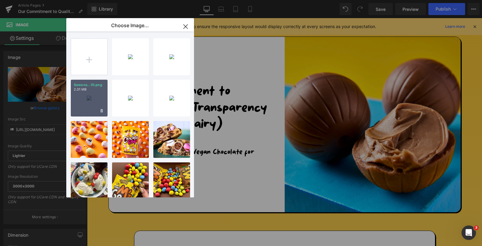
click at [91, 92] on div "Screens...10.png 2.01 MB" at bounding box center [89, 98] width 37 height 37
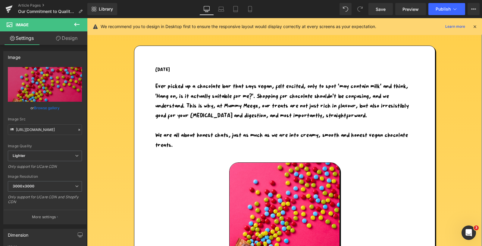
scroll to position [260, 0]
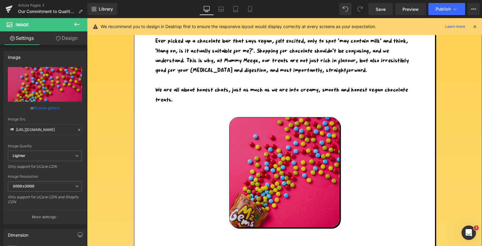
click at [242, 138] on img at bounding box center [284, 172] width 111 height 110
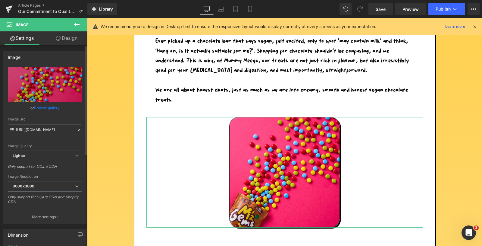
click at [50, 111] on link "Browse gallery" at bounding box center [47, 108] width 26 height 11
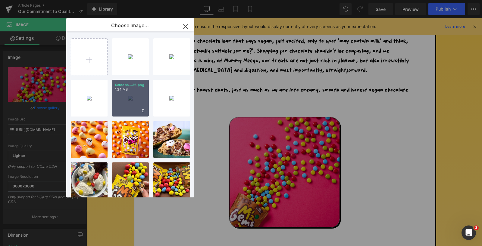
click at [131, 103] on div "Screens...36.png 1.24 MB" at bounding box center [130, 98] width 37 height 37
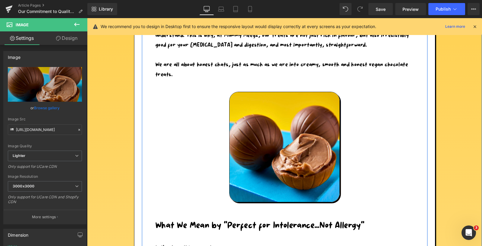
scroll to position [281, 0]
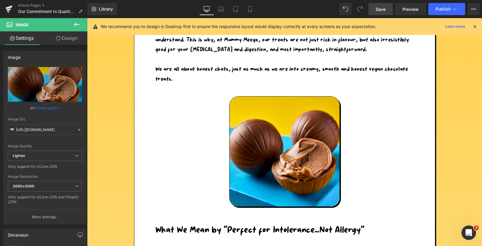
click at [382, 6] on span "Save" at bounding box center [381, 9] width 10 height 6
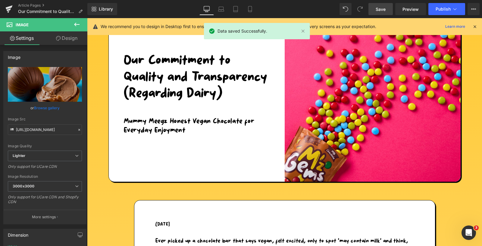
scroll to position [0, 0]
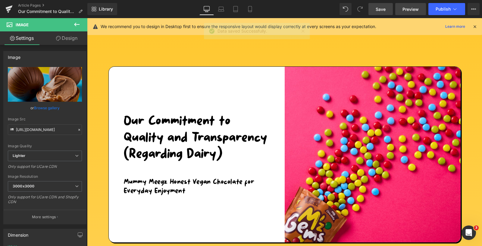
click at [408, 9] on span "Preview" at bounding box center [411, 9] width 16 height 6
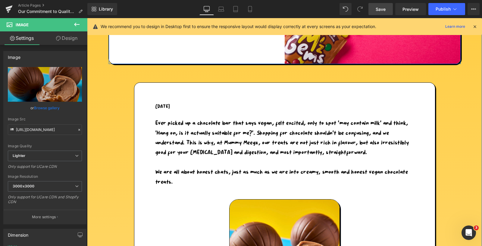
scroll to position [226, 0]
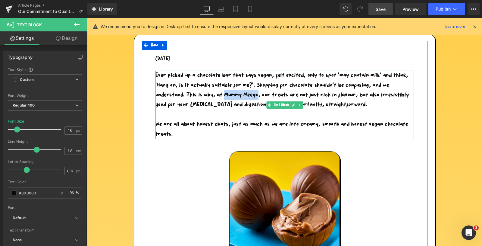
drag, startPoint x: 259, startPoint y: 95, endPoint x: 226, endPoint y: 94, distance: 33.5
click at [226, 94] on p "Ever picked up a chocolate bar that says vegan, felt excited, only to spot ‘may…" at bounding box center [285, 90] width 259 height 39
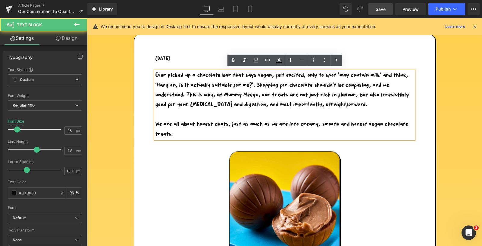
click at [280, 91] on p "Ever picked up a chocolate bar that says vegan, felt excited, only to spot ‘may…" at bounding box center [285, 90] width 259 height 39
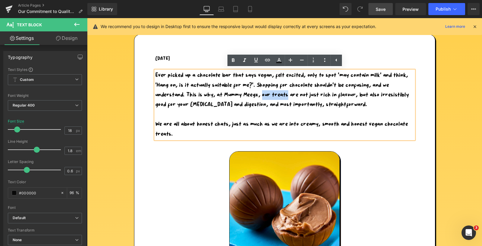
drag, startPoint x: 288, startPoint y: 95, endPoint x: 264, endPoint y: 95, distance: 24.4
click at [264, 95] on p "Ever picked up a chocolate bar that says vegan, felt excited, only to spot ‘may…" at bounding box center [285, 90] width 259 height 39
click at [270, 58] on icon at bounding box center [267, 59] width 7 height 7
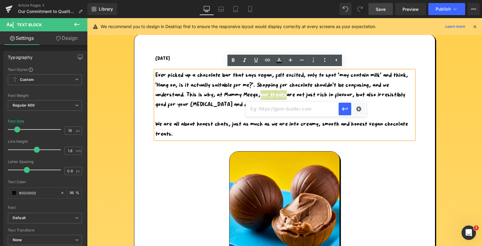
click at [262, 109] on input "text" at bounding box center [292, 108] width 93 height 15
paste input "https://mummymeegz.com/pages/where-to-buy"
click at [345, 109] on icon "button" at bounding box center [345, 108] width 7 height 7
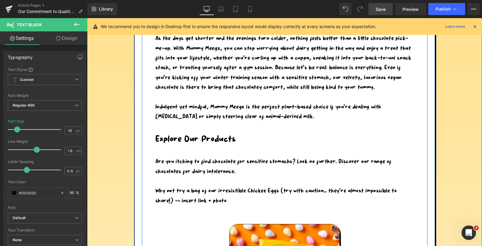
scroll to position [764, 0]
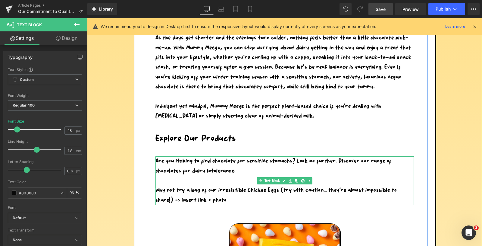
drag, startPoint x: 278, startPoint y: 191, endPoint x: 249, endPoint y: 190, distance: 29.0
click at [249, 190] on div "Why not try a bag of our irresistible Chickee Eggs (try with caution… they’re a…" at bounding box center [285, 195] width 259 height 20
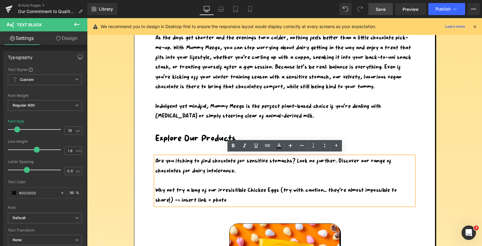
click at [279, 191] on div "Why not try a bag of our irresistible Chickee Eggs (try with caution… they’re a…" at bounding box center [285, 195] width 259 height 20
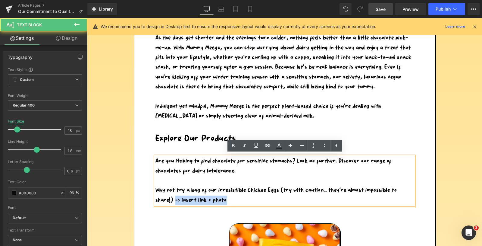
drag, startPoint x: 228, startPoint y: 199, endPoint x: 175, endPoint y: 199, distance: 52.2
click at [175, 199] on div "Why not try a bag of our irresistible Chickee Eggs (try with caution… they’re a…" at bounding box center [285, 195] width 259 height 20
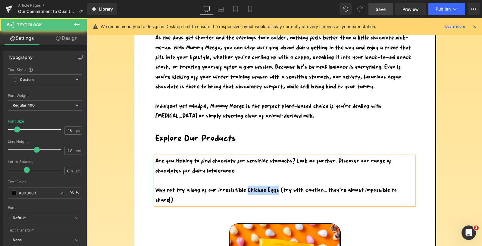
drag, startPoint x: 279, startPoint y: 190, endPoint x: 248, endPoint y: 190, distance: 30.5
click at [248, 190] on div "Why not try a bag of our irresistible Chickee Eggs (try with caution… they’re a…" at bounding box center [285, 195] width 259 height 20
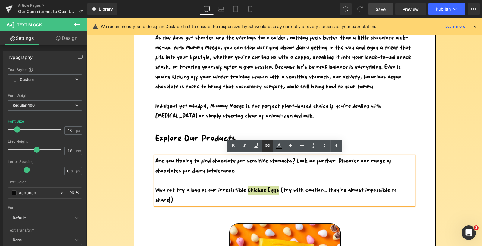
click at [268, 145] on icon at bounding box center [267, 145] width 5 height 2
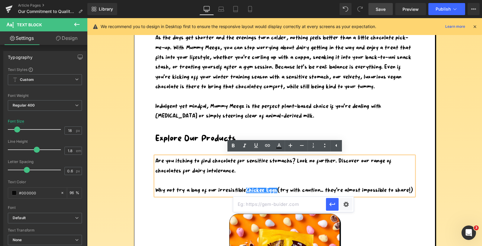
click at [284, 204] on input "text" at bounding box center [279, 204] width 93 height 15
paste input "https://mummymeegz.com/pages/where-to-buy"
click at [330, 207] on icon "button" at bounding box center [332, 203] width 7 height 7
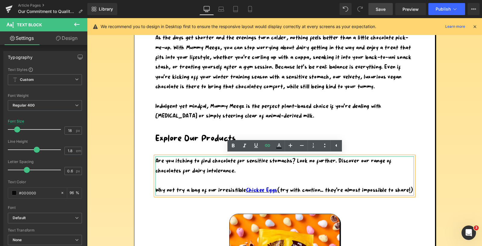
click at [190, 195] on div "Why not try a bag of our irresistible Chickee Eggs (try with caution… they’re a…" at bounding box center [285, 190] width 259 height 10
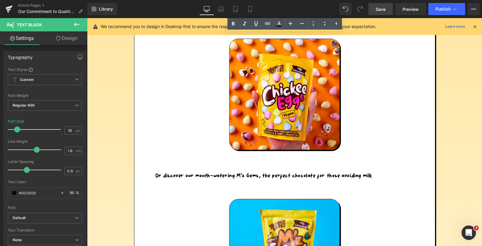
scroll to position [939, 0]
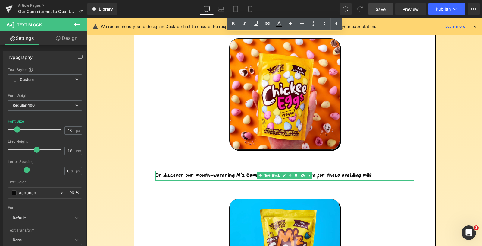
click at [200, 180] on div "Or discover our mouth-watering M’z Gems, the perfect chocolate for those avoidi…" at bounding box center [285, 176] width 259 height 10
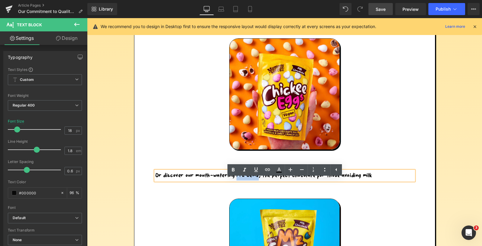
drag, startPoint x: 237, startPoint y: 184, endPoint x: 259, endPoint y: 185, distance: 21.8
click at [259, 180] on div "Or discover our mouth-watering M’z Gems, the perfect chocolate for those avoidi…" at bounding box center [285, 176] width 259 height 10
click at [265, 168] on icon at bounding box center [267, 169] width 7 height 7
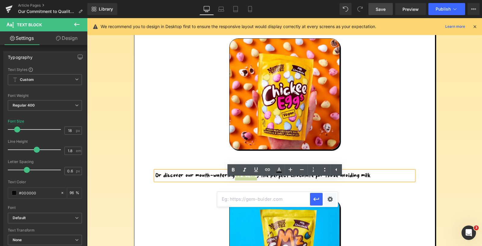
click at [264, 202] on input "text" at bounding box center [263, 198] width 93 height 15
paste input "https://mummymeegz.com/pages/where-to-buy"
click at [317, 201] on icon "button" at bounding box center [316, 198] width 7 height 7
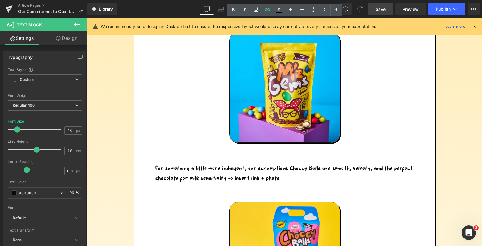
scroll to position [1107, 0]
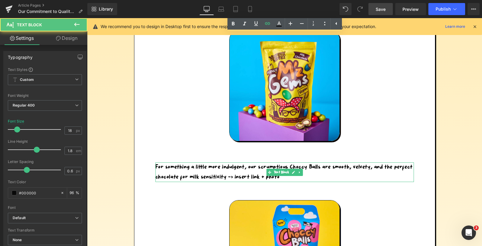
drag, startPoint x: 319, startPoint y: 176, endPoint x: 289, endPoint y: 176, distance: 29.5
click at [289, 176] on div "For something a little more indulgent, our scrumptious Choccy Balls are smooth,…" at bounding box center [285, 172] width 259 height 20
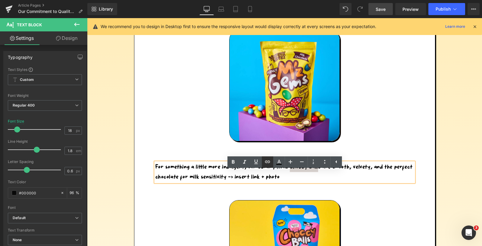
click at [267, 159] on icon at bounding box center [267, 161] width 7 height 7
click at [289, 189] on input "text" at bounding box center [320, 190] width 93 height 15
paste input "https://mummymeegz.com/pages/where-to-buy"
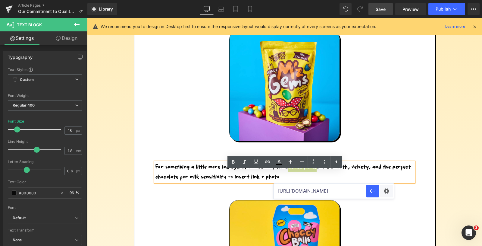
scroll to position [0, 23]
click at [372, 192] on icon "button" at bounding box center [372, 190] width 7 height 7
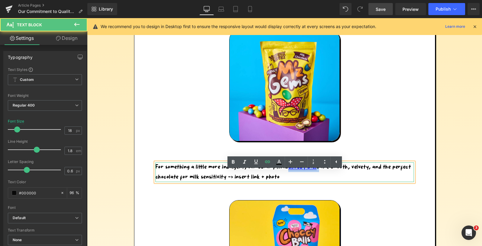
drag, startPoint x: 320, startPoint y: 177, endPoint x: 291, endPoint y: 177, distance: 29.3
click at [291, 177] on div "For something a little more indulgent, our scrumptious Choccy Ball s are smooth…" at bounding box center [285, 172] width 259 height 20
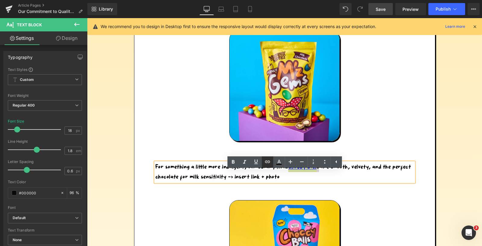
click at [265, 160] on icon at bounding box center [267, 161] width 7 height 7
click at [291, 193] on input "text" at bounding box center [321, 190] width 93 height 15
paste input "https://mummymeegz.com/pages/where-to-buy"
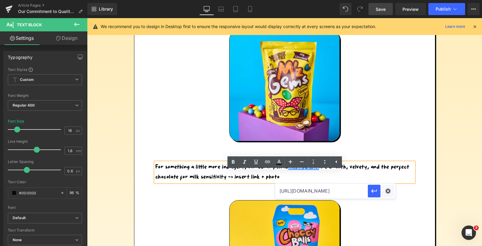
scroll to position [0, 23]
click at [375, 192] on icon "button" at bounding box center [374, 190] width 7 height 7
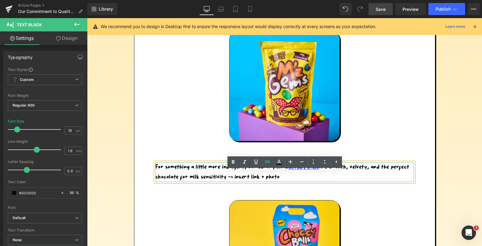
click at [284, 182] on div "For something a little more indulgent, our scrumptious Choccy Ball s are smooth…" at bounding box center [285, 172] width 259 height 20
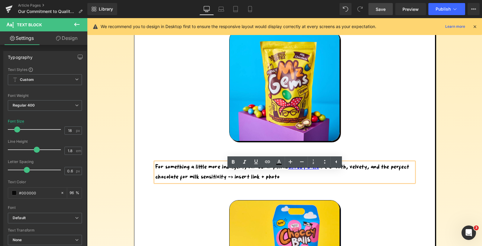
drag, startPoint x: 281, startPoint y: 188, endPoint x: 227, endPoint y: 188, distance: 54.6
click at [227, 182] on div "For something a little more indulgent, our scrumptious Choccy Ball s are smooth…" at bounding box center [285, 172] width 259 height 20
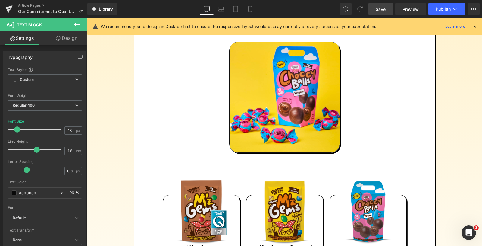
scroll to position [1097, 0]
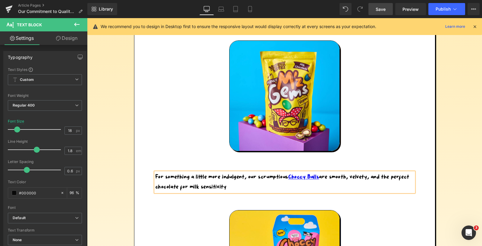
click at [232, 192] on div "For something a little more indulgent, our scrumptious Choccy Ball s are smooth…" at bounding box center [285, 182] width 259 height 20
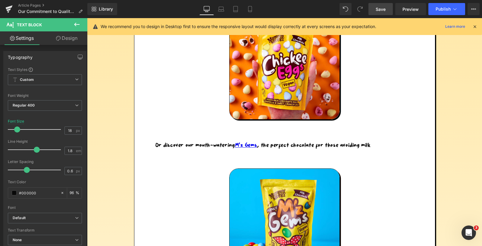
scroll to position [805, 0]
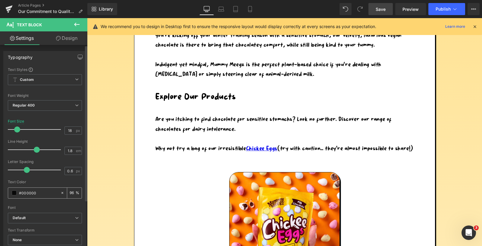
drag, startPoint x: 39, startPoint y: 193, endPoint x: 9, endPoint y: 192, distance: 30.8
click at [9, 192] on div "#000000" at bounding box center [34, 193] width 52 height 11
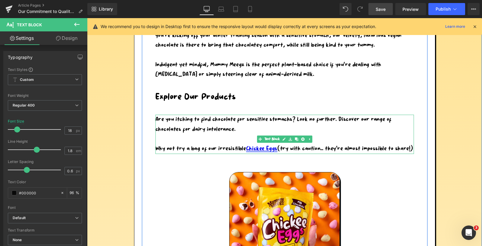
drag, startPoint x: 279, startPoint y: 148, endPoint x: 248, endPoint y: 148, distance: 31.4
click at [248, 148] on div "Why not try a bag of our irresistible Chickee Eggs (try with caution… they’re a…" at bounding box center [285, 149] width 259 height 10
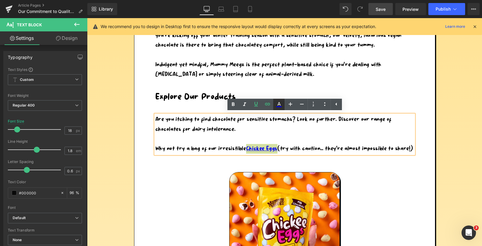
click at [280, 104] on icon at bounding box center [279, 104] width 3 height 4
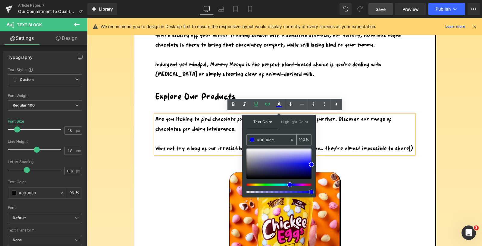
click at [293, 139] on icon at bounding box center [292, 139] width 4 height 4
drag, startPoint x: 272, startPoint y: 141, endPoint x: 253, endPoint y: 140, distance: 19.0
click at [253, 140] on div "none" at bounding box center [268, 139] width 43 height 11
paste input "#000000"
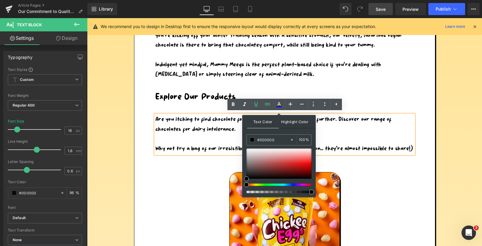
click at [295, 123] on span "Highlight Color" at bounding box center [295, 121] width 32 height 13
click at [267, 119] on span "Text Color" at bounding box center [263, 121] width 32 height 13
click at [217, 131] on div "Are you itching to find chocolate for sensitive stomachs? Look no further. Disc…" at bounding box center [285, 134] width 259 height 39
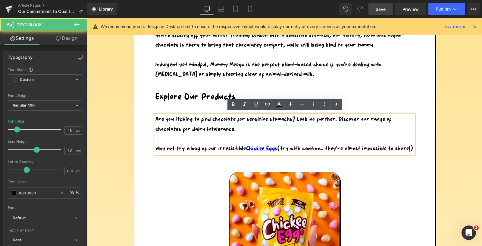
scroll to position [810, 0]
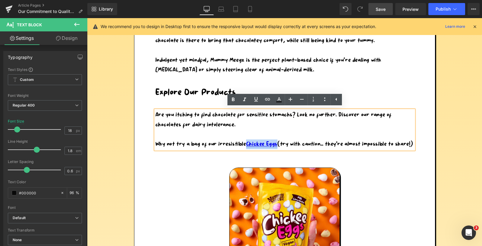
drag, startPoint x: 279, startPoint y: 144, endPoint x: 249, endPoint y: 144, distance: 29.8
click at [249, 144] on div "Why not try a bag of our irresistible Chickee Eggs (try with caution… they’re a…" at bounding box center [285, 144] width 259 height 10
click at [278, 100] on icon at bounding box center [279, 99] width 7 height 7
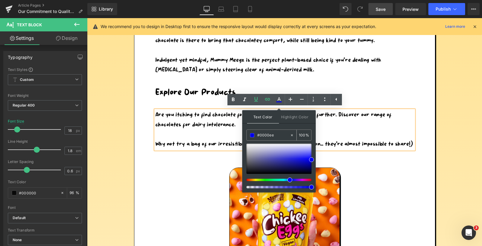
click at [292, 135] on icon at bounding box center [292, 135] width 2 height 2
click at [278, 134] on input "none" at bounding box center [273, 135] width 33 height 7
paste input "#000000"
drag, startPoint x: 284, startPoint y: 135, endPoint x: 254, endPoint y: 135, distance: 30.1
click at [254, 135] on div "none#000000" at bounding box center [268, 135] width 43 height 11
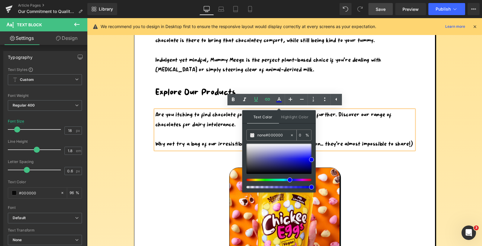
paste input "text"
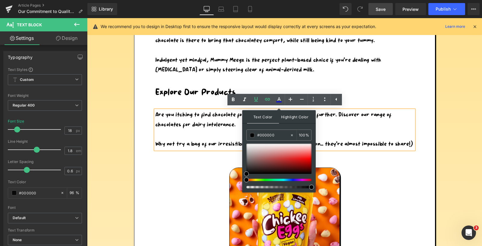
click at [288, 118] on span "Highlight Color" at bounding box center [295, 116] width 32 height 13
click at [261, 118] on span "Text Color" at bounding box center [263, 116] width 32 height 13
click at [212, 123] on div "Are you itching to find chocolate for sensitive stomachs? Look no further. Disc…" at bounding box center [285, 129] width 259 height 39
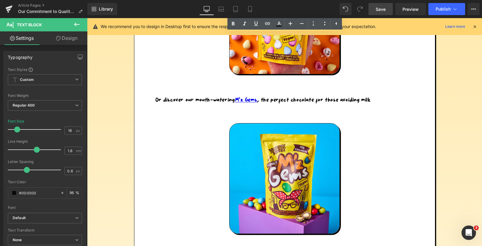
scroll to position [1029, 0]
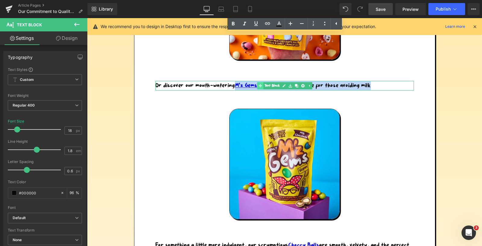
drag, startPoint x: 255, startPoint y: 95, endPoint x: 258, endPoint y: 96, distance: 3.1
click at [258, 90] on div "Or discover our mouth-watering M’z Gems , the perfect chocolate for those avoid…" at bounding box center [285, 86] width 259 height 10
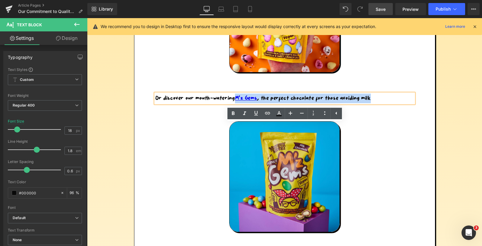
scroll to position [996, 0]
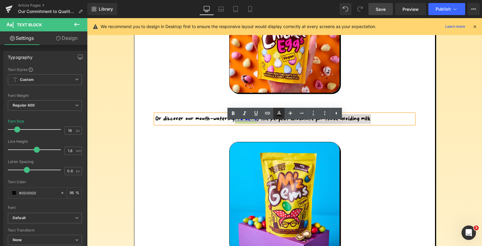
click at [278, 113] on icon at bounding box center [279, 113] width 7 height 7
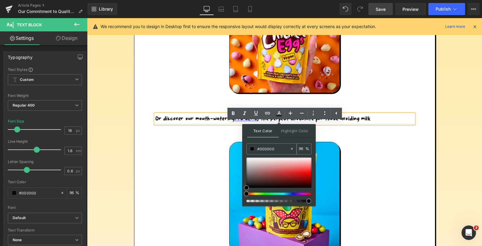
click at [291, 149] on icon at bounding box center [292, 149] width 4 height 4
click at [210, 158] on div at bounding box center [285, 197] width 277 height 111
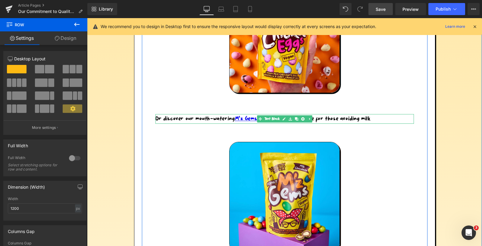
drag, startPoint x: 237, startPoint y: 128, endPoint x: 259, endPoint y: 130, distance: 22.1
click at [260, 124] on div "Or discover our mouth-watering M’z Gems , the perfect chocolate for those avoid…" at bounding box center [285, 119] width 259 height 10
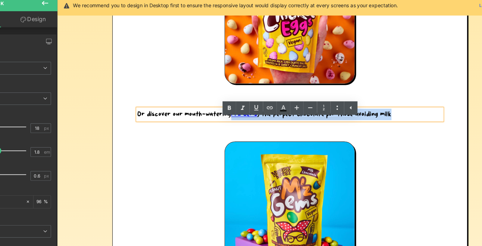
click at [232, 99] on span "M’z Gems , the perfect chocolate for those avoiding milk" at bounding box center [273, 96] width 136 height 5
drag, startPoint x: 229, startPoint y: 106, endPoint x: 207, endPoint y: 106, distance: 21.7
click at [207, 99] on span "M’z Gems , the perfect chocolate for those avoiding milk" at bounding box center [273, 96] width 136 height 5
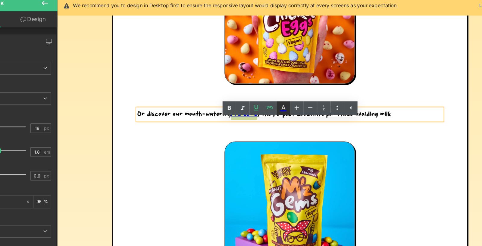
click at [278, 113] on icon at bounding box center [279, 113] width 7 height 7
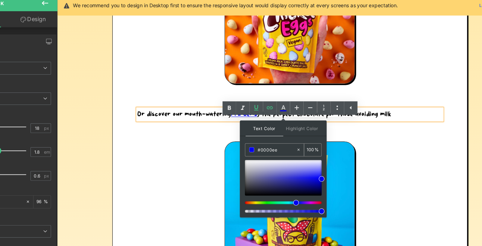
click at [292, 149] on icon at bounding box center [292, 149] width 2 height 2
drag, startPoint x: 272, startPoint y: 150, endPoint x: 251, endPoint y: 147, distance: 21.6
click at [251, 147] on div "none" at bounding box center [268, 149] width 43 height 11
paste input "#000000"
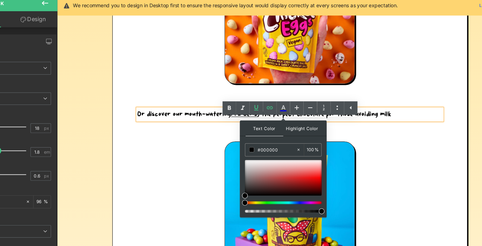
click at [290, 129] on span "Highlight Color" at bounding box center [295, 130] width 32 height 13
click at [262, 128] on span "Text Color" at bounding box center [263, 130] width 32 height 13
click at [168, 101] on div "Or discover our mouth-watering M’z Gems , the perfect chocolate for those avoid…" at bounding box center [254, 97] width 259 height 10
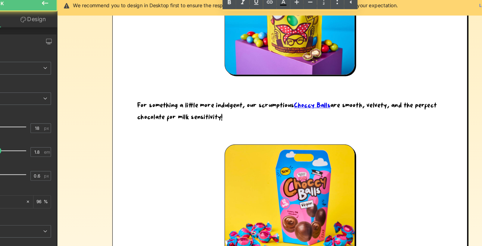
scroll to position [1165, 0]
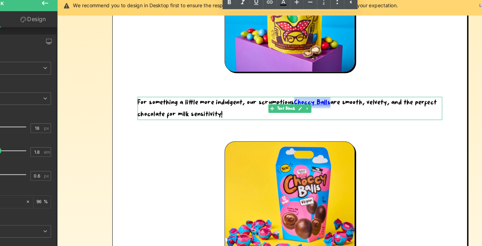
drag, startPoint x: 290, startPoint y: 97, endPoint x: 261, endPoint y: 96, distance: 29.3
click at [261, 96] on div "For something a little more indulgent, our scrumptious Choccy Ball s are smooth…" at bounding box center [254, 91] width 259 height 20
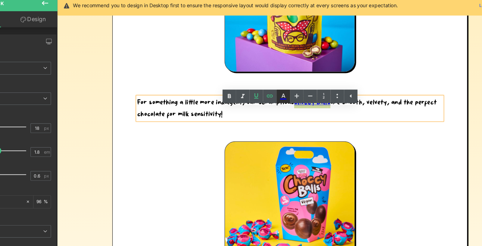
click at [280, 102] on icon at bounding box center [279, 103] width 7 height 7
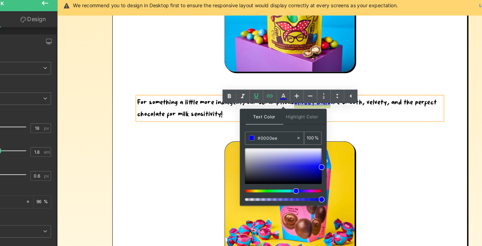
click at [293, 136] on div at bounding box center [293, 139] width 7 height 11
click at [278, 140] on input "none" at bounding box center [273, 138] width 33 height 7
drag, startPoint x: 267, startPoint y: 139, endPoint x: 251, endPoint y: 139, distance: 15.1
click at [252, 139] on div "none" at bounding box center [268, 139] width 43 height 11
paste input "#000000"
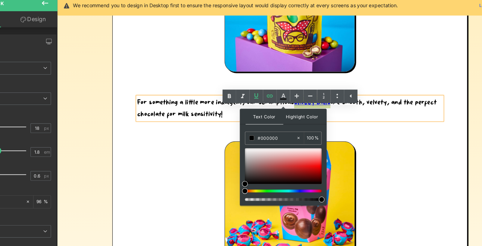
click at [287, 121] on span "Highlight Color" at bounding box center [295, 120] width 32 height 13
click at [271, 118] on span "Text Color" at bounding box center [263, 120] width 32 height 13
click at [184, 101] on div "For something a little more indulgent, our scrumptious Choccy Ball s are smooth…" at bounding box center [254, 91] width 259 height 20
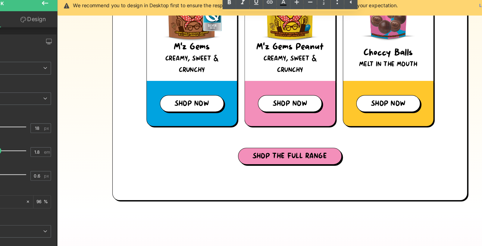
scroll to position [1552, 0]
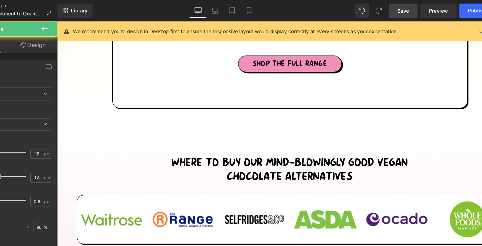
drag, startPoint x: 259, startPoint y: 108, endPoint x: 234, endPoint y: 109, distance: 25.0
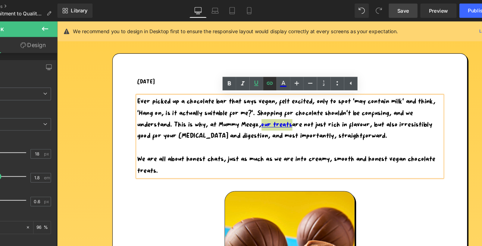
click at [269, 71] on icon at bounding box center [267, 70] width 5 height 2
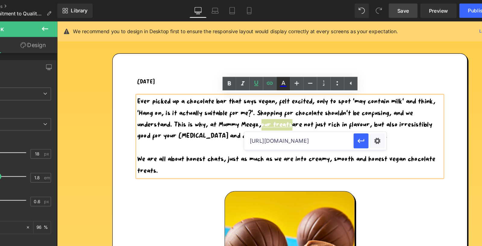
click at [279, 71] on icon at bounding box center [279, 70] width 7 height 7
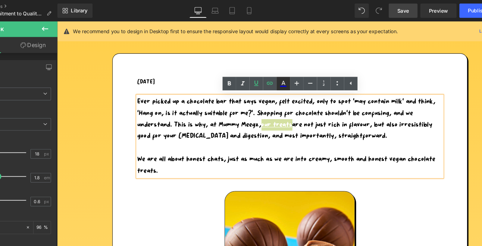
click at [279, 71] on icon at bounding box center [279, 70] width 3 height 4
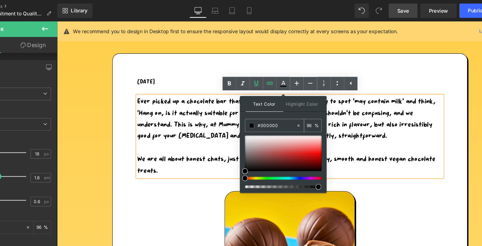
drag, startPoint x: 277, startPoint y: 105, endPoint x: 257, endPoint y: 105, distance: 20.5
click at [257, 105] on input "#000000" at bounding box center [273, 106] width 33 height 7
click at [205, 109] on p "Ever picked up a chocolate bar that says vegan, felt excited, only to spot ‘may…" at bounding box center [254, 103] width 259 height 39
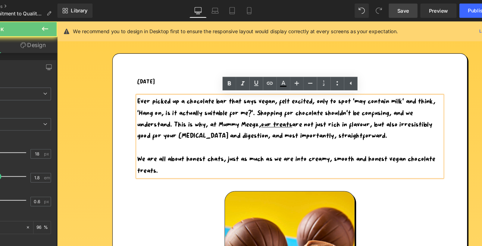
click at [201, 110] on p "Ever picked up a chocolate bar that says vegan, felt excited, only to spot ‘may…" at bounding box center [254, 103] width 259 height 39
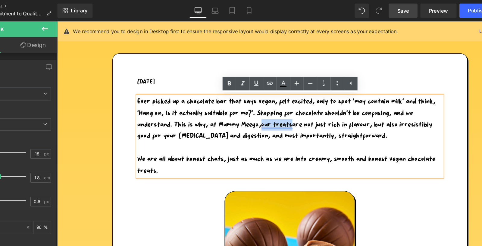
drag, startPoint x: 259, startPoint y: 109, endPoint x: 234, endPoint y: 109, distance: 25.3
click at [234, 109] on p "Ever picked up a chocolate bar that says vegan, felt excited, only to spot ‘may…" at bounding box center [254, 103] width 259 height 39
click at [268, 70] on icon at bounding box center [267, 70] width 7 height 7
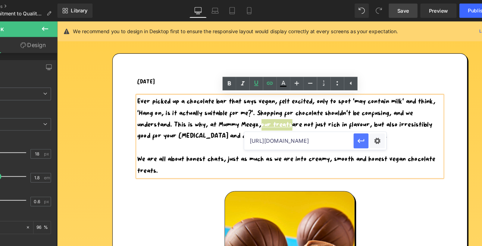
click at [344, 120] on icon "button" at bounding box center [345, 119] width 7 height 7
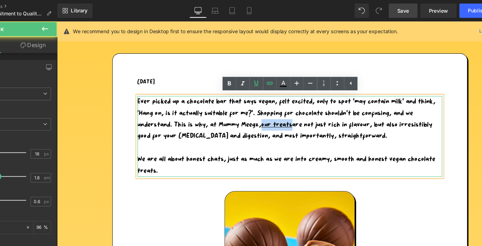
click at [219, 101] on p "Ever picked up a chocolate bar that says vegan, felt excited, only to spot ‘may…" at bounding box center [254, 103] width 259 height 39
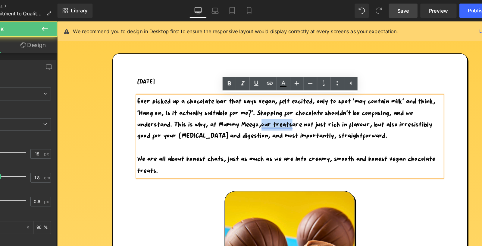
drag, startPoint x: 258, startPoint y: 109, endPoint x: 233, endPoint y: 109, distance: 25.0
click at [233, 109] on link "our treats" at bounding box center [244, 108] width 26 height 5
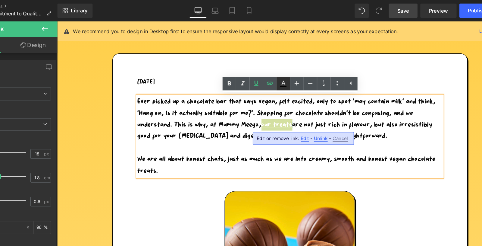
click at [280, 71] on icon at bounding box center [279, 70] width 3 height 4
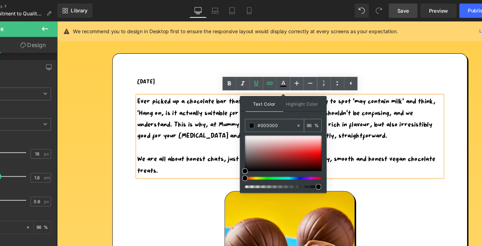
click at [292, 106] on icon at bounding box center [292, 107] width 2 height 2
drag, startPoint x: 274, startPoint y: 107, endPoint x: 255, endPoint y: 106, distance: 19.0
click at [257, 106] on div "none" at bounding box center [268, 106] width 43 height 11
paste input "#000000"
click at [286, 87] on span "Highlight Color" at bounding box center [295, 87] width 32 height 13
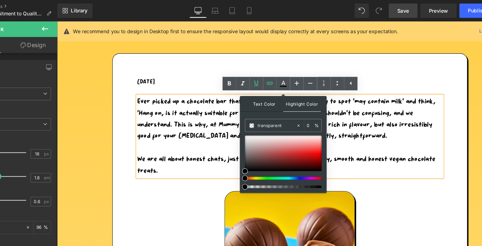
click at [266, 87] on span "Text Color" at bounding box center [263, 87] width 32 height 13
click at [202, 94] on p "Ever picked up a chocolate bar that says vegan, felt excited, only to spot ‘may…" at bounding box center [254, 103] width 259 height 39
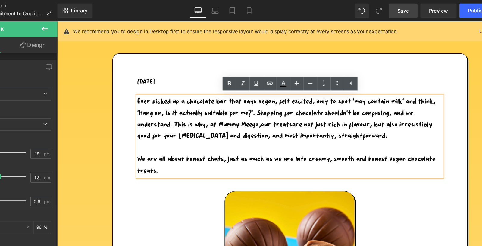
click at [381, 8] on span "Save" at bounding box center [381, 9] width 10 height 6
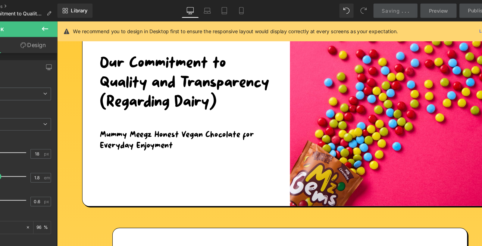
scroll to position [79, 0]
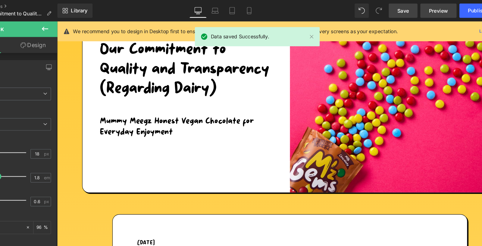
click at [409, 7] on span "Preview" at bounding box center [411, 9] width 16 height 6
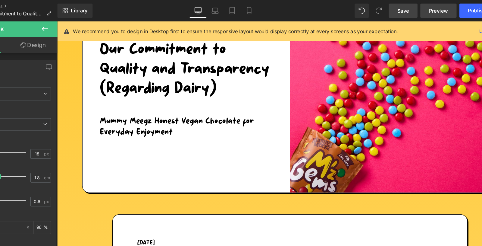
click at [407, 8] on span "Preview" at bounding box center [411, 9] width 16 height 6
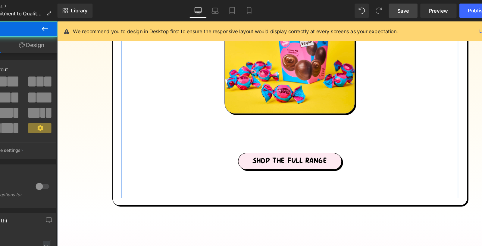
click at [255, 147] on div "SHOP THE FULL RANGE Button" at bounding box center [254, 140] width 277 height 14
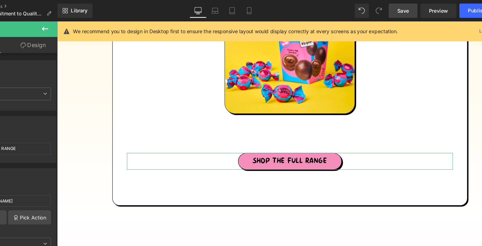
click at [73, 38] on link "Design" at bounding box center [67, 38] width 44 height 14
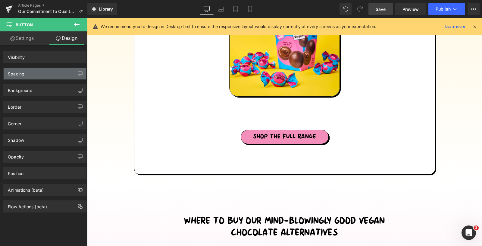
click at [43, 72] on div "Spacing" at bounding box center [45, 73] width 83 height 11
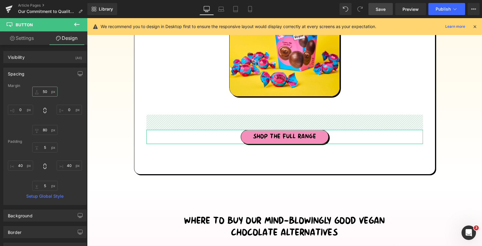
click at [45, 91] on input "50" at bounding box center [44, 92] width 25 height 10
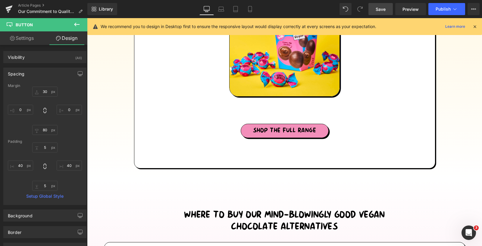
click at [377, 8] on span "Save" at bounding box center [381, 9] width 10 height 6
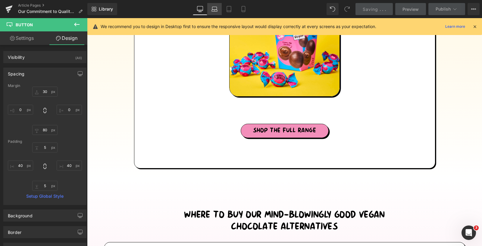
click at [213, 7] on icon at bounding box center [215, 9] width 6 height 6
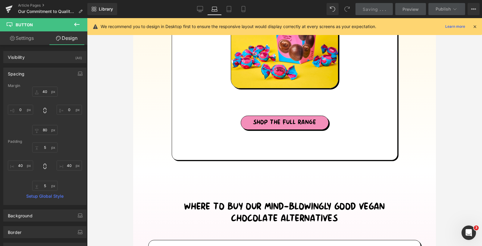
scroll to position [1274, 0]
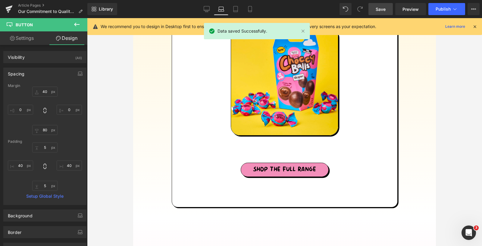
click at [227, 7] on link "Laptop" at bounding box center [221, 9] width 14 height 12
click at [234, 9] on icon at bounding box center [236, 9] width 6 height 6
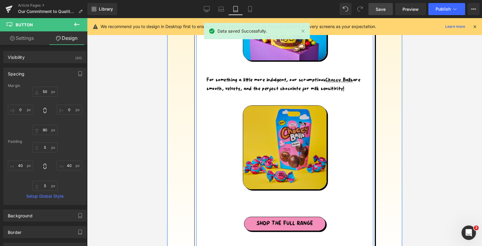
scroll to position [1095, 0]
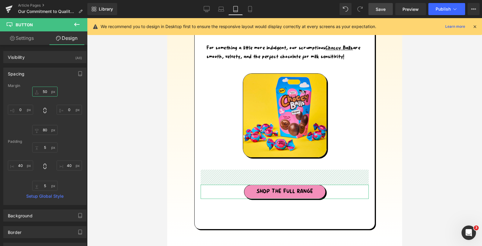
click at [46, 89] on input "50" at bounding box center [44, 92] width 25 height 10
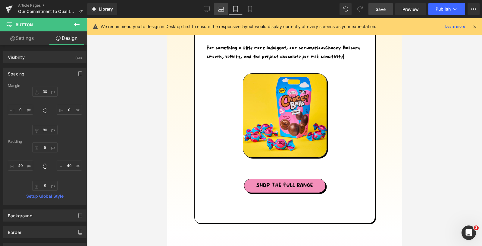
click at [221, 8] on icon at bounding box center [221, 9] width 6 height 6
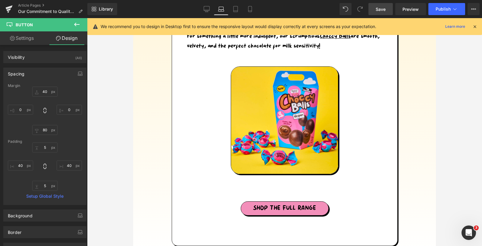
scroll to position [1248, 0]
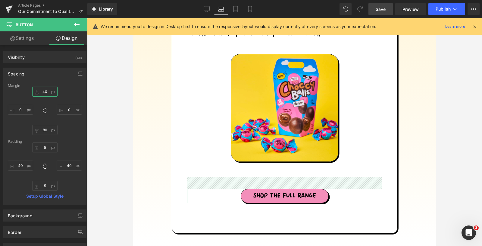
click at [44, 91] on input "40" at bounding box center [44, 92] width 25 height 10
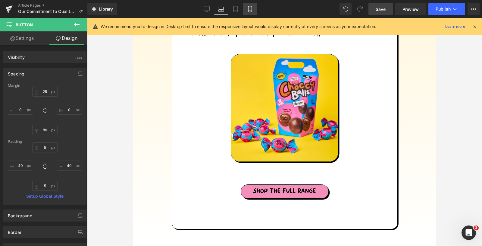
click at [248, 9] on icon at bounding box center [250, 9] width 6 height 6
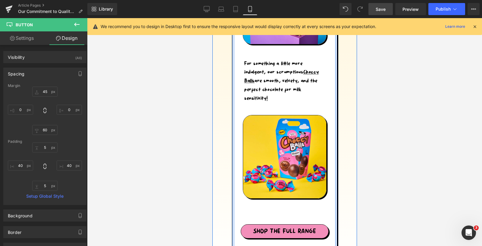
scroll to position [1625, 0]
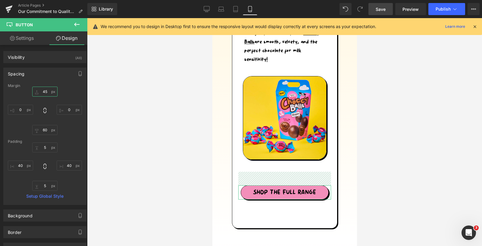
click at [45, 90] on input "45" at bounding box center [44, 92] width 25 height 10
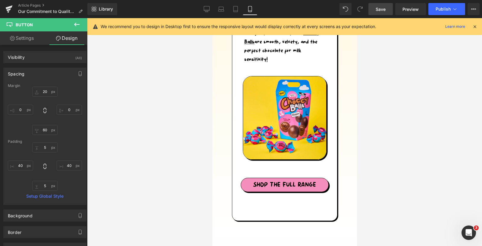
click at [379, 7] on span "Save" at bounding box center [381, 9] width 10 height 6
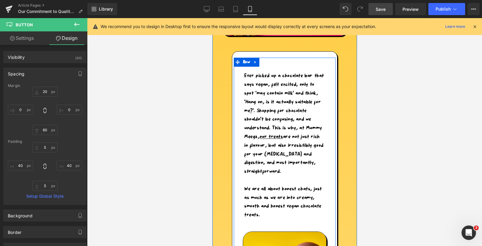
scroll to position [0, 0]
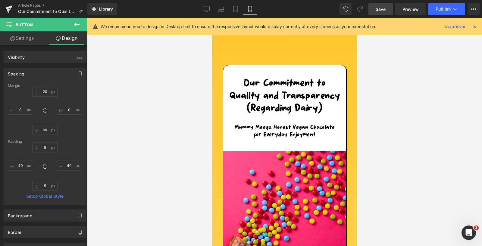
click at [379, 9] on span "Save" at bounding box center [381, 9] width 10 height 6
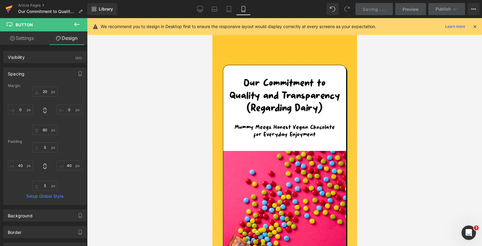
click at [7, 8] on icon at bounding box center [9, 7] width 7 height 4
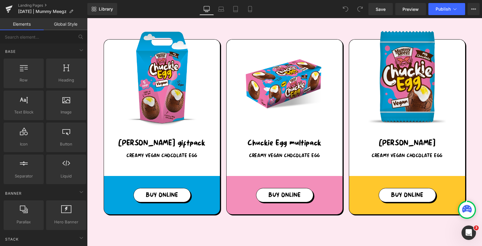
scroll to position [569, 0]
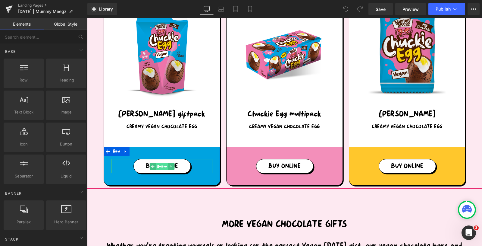
click at [161, 166] on span "Button" at bounding box center [162, 166] width 12 height 7
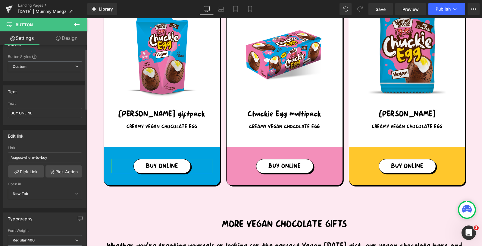
scroll to position [15, 0]
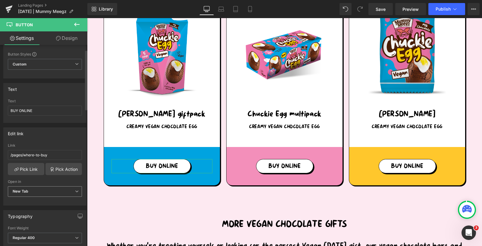
click at [75, 190] on icon at bounding box center [77, 191] width 4 height 4
click at [62, 198] on li "Current Tab" at bounding box center [44, 201] width 72 height 9
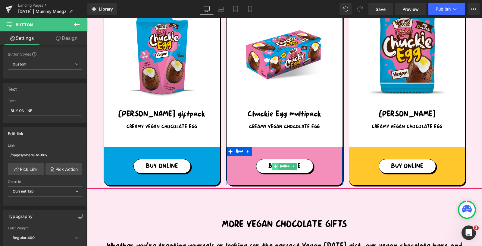
click at [273, 169] on span at bounding box center [276, 166] width 6 height 7
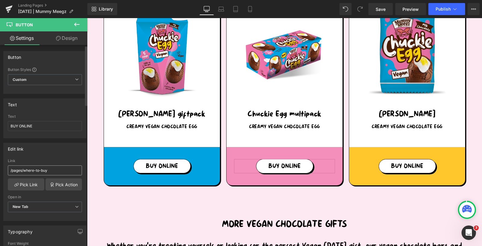
scroll to position [10, 0]
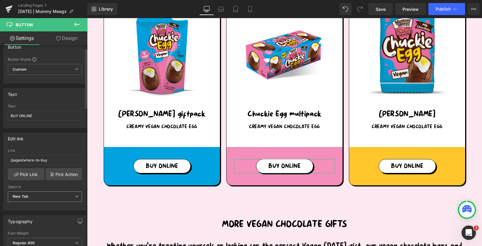
click at [58, 192] on span "New Tab" at bounding box center [45, 196] width 74 height 11
click at [54, 203] on li "Current Tab" at bounding box center [44, 207] width 72 height 9
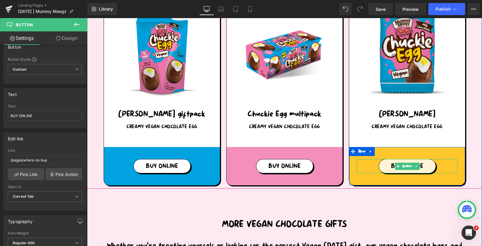
click at [405, 170] on span "BUY ONLINE" at bounding box center [407, 166] width 33 height 7
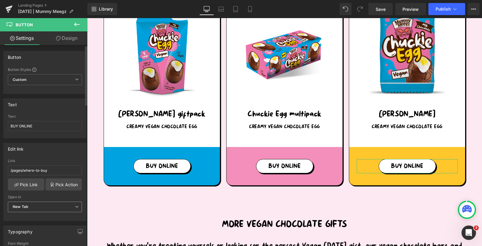
click at [52, 204] on span "New Tab" at bounding box center [45, 206] width 74 height 11
click at [50, 216] on li "Current Tab" at bounding box center [44, 217] width 72 height 9
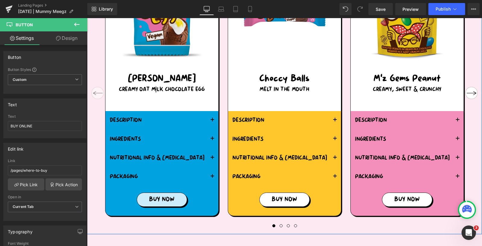
scroll to position [891, 0]
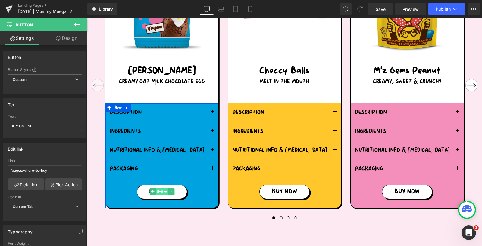
click at [163, 189] on span "Button" at bounding box center [162, 191] width 12 height 7
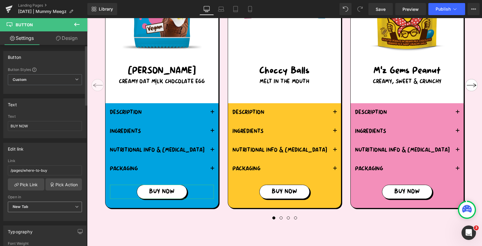
click at [55, 204] on span "New Tab" at bounding box center [45, 206] width 74 height 11
click at [54, 213] on li "Current Tab" at bounding box center [44, 217] width 72 height 9
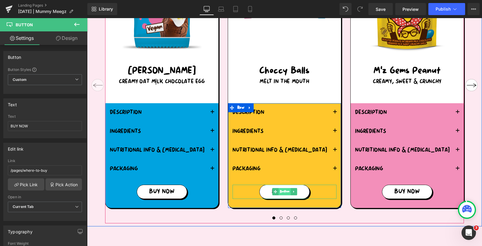
click at [285, 192] on span "Button" at bounding box center [285, 191] width 12 height 7
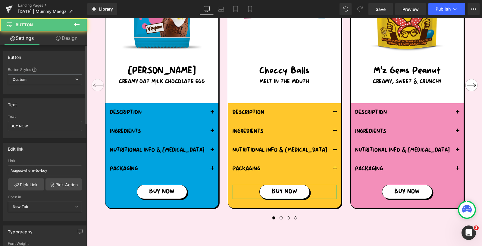
click at [60, 205] on span "New Tab" at bounding box center [45, 206] width 74 height 11
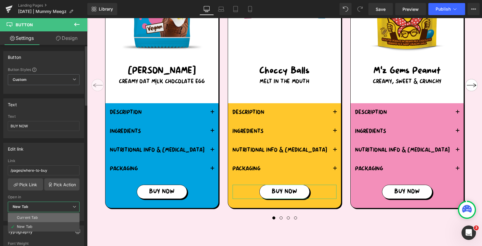
click at [56, 214] on li "Current Tab" at bounding box center [44, 217] width 72 height 9
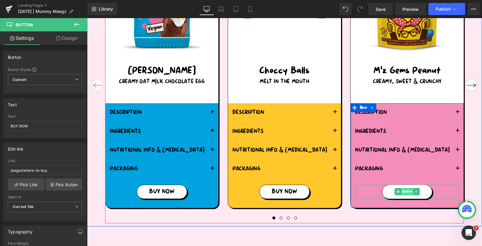
click at [402, 190] on span "Button" at bounding box center [408, 191] width 12 height 7
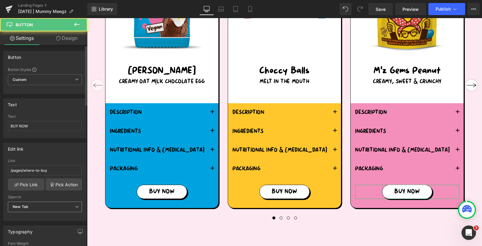
click at [56, 205] on span "New Tab" at bounding box center [45, 206] width 74 height 11
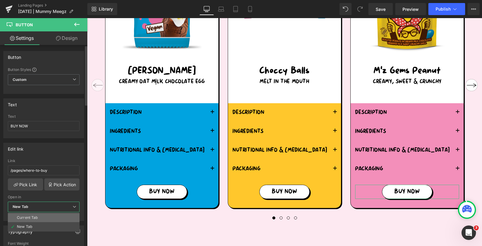
click at [46, 214] on li "Current Tab" at bounding box center [44, 217] width 72 height 9
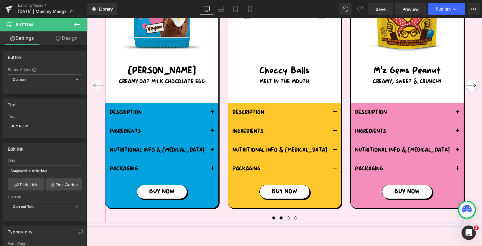
click at [280, 217] on span at bounding box center [281, 217] width 3 height 3
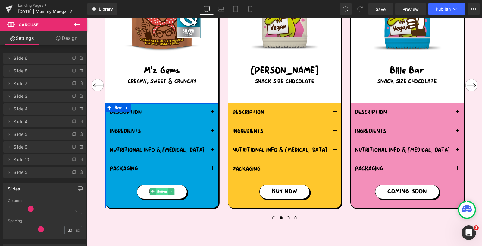
click at [161, 191] on span "Button" at bounding box center [162, 191] width 12 height 7
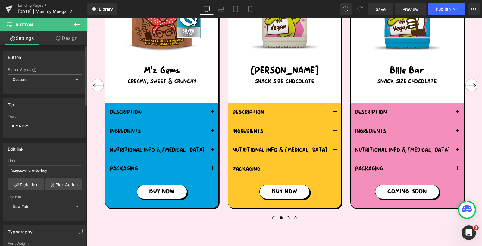
click at [43, 206] on span "New Tab" at bounding box center [45, 206] width 74 height 11
click at [43, 215] on li "Current Tab" at bounding box center [44, 217] width 72 height 9
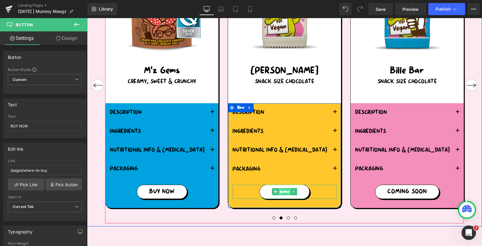
click at [285, 192] on span "Button" at bounding box center [285, 191] width 12 height 7
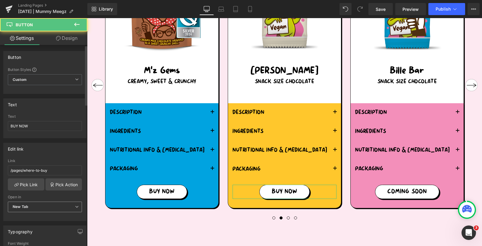
click at [50, 201] on span "New Tab" at bounding box center [45, 206] width 74 height 11
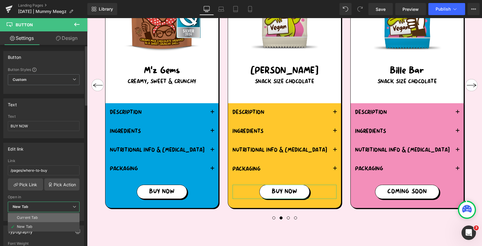
click at [49, 213] on li "Current Tab" at bounding box center [44, 217] width 72 height 9
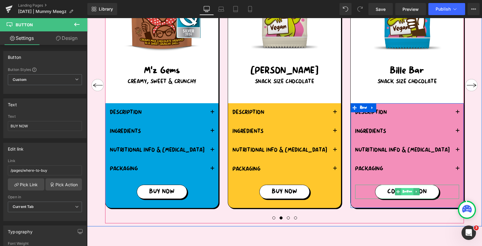
click at [407, 192] on span "Button" at bounding box center [408, 191] width 12 height 7
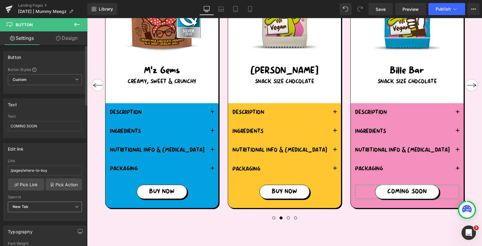
click at [59, 206] on span "New Tab" at bounding box center [45, 206] width 74 height 11
click at [54, 215] on li "Current Tab" at bounding box center [44, 217] width 72 height 9
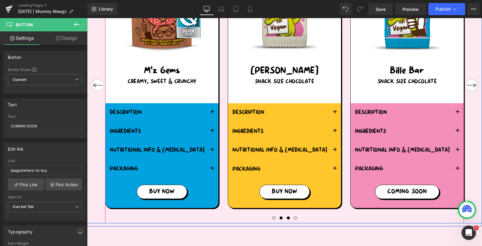
click at [287, 218] on span at bounding box center [288, 217] width 3 height 3
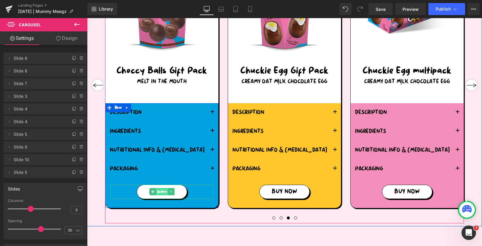
click at [159, 191] on span "Button" at bounding box center [162, 191] width 12 height 7
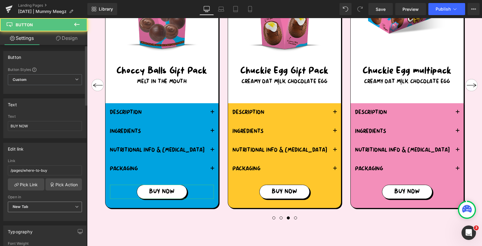
click at [46, 204] on span "New Tab" at bounding box center [45, 206] width 74 height 11
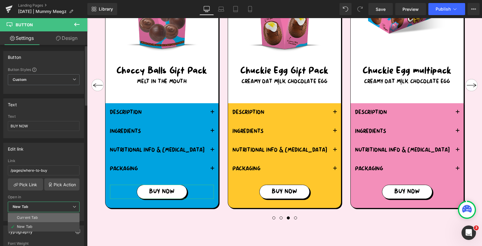
click at [46, 213] on li "Current Tab" at bounding box center [44, 217] width 72 height 9
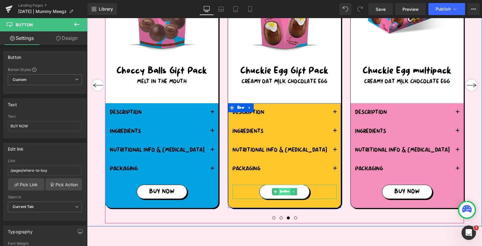
click at [284, 193] on span "Button" at bounding box center [285, 191] width 12 height 7
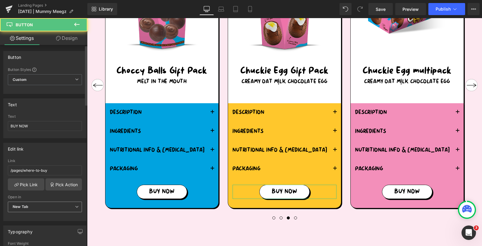
click at [55, 202] on span "New Tab" at bounding box center [45, 206] width 74 height 11
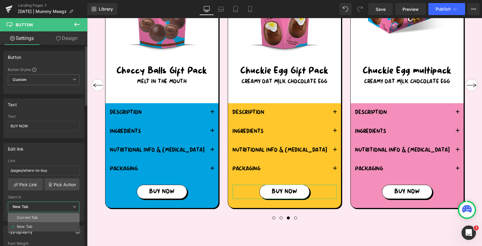
click at [54, 215] on li "Current Tab" at bounding box center [44, 217] width 72 height 9
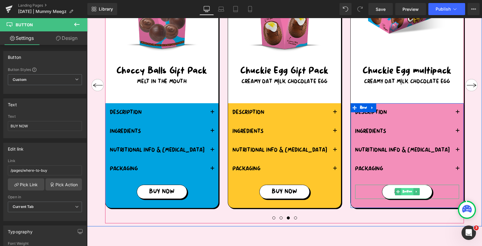
click at [407, 190] on span "Button" at bounding box center [408, 191] width 12 height 7
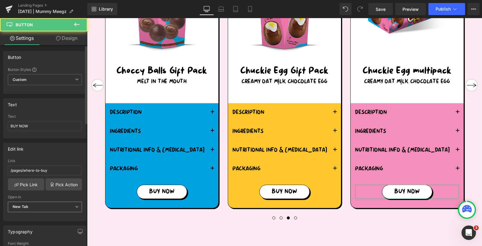
click at [71, 203] on span "New Tab" at bounding box center [45, 206] width 74 height 11
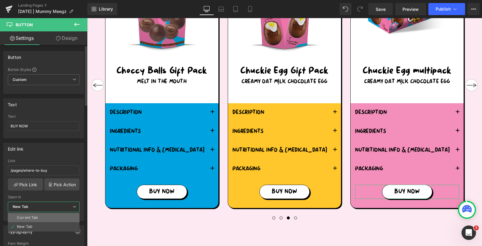
click at [57, 215] on li "Current Tab" at bounding box center [44, 217] width 72 height 9
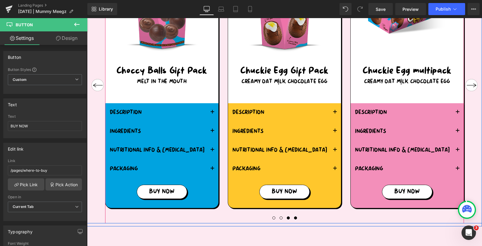
click at [296, 216] on span at bounding box center [295, 217] width 3 height 3
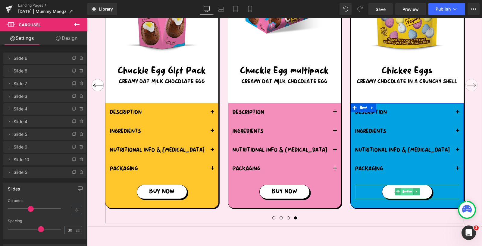
click at [407, 192] on span "Button" at bounding box center [408, 191] width 12 height 7
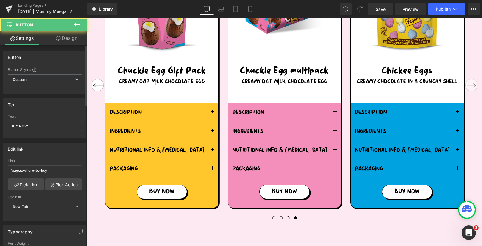
click at [63, 205] on span "New Tab" at bounding box center [45, 206] width 74 height 11
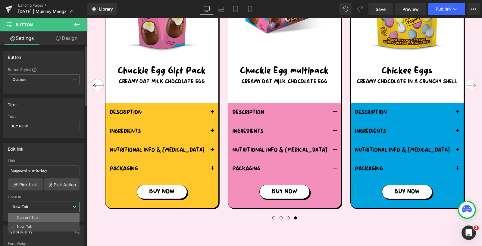
click at [58, 216] on li "Current Tab" at bounding box center [44, 217] width 72 height 9
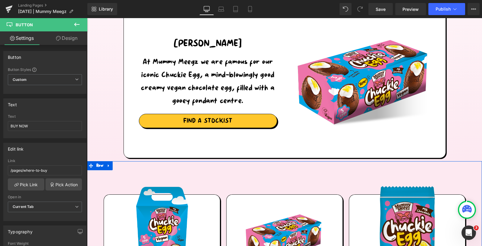
scroll to position [374, 0]
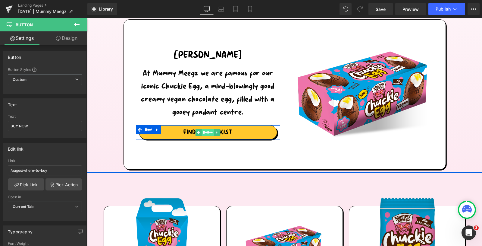
click at [206, 131] on span "Button" at bounding box center [208, 132] width 12 height 7
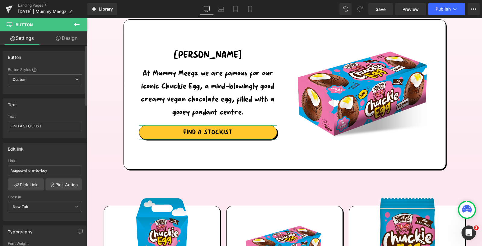
click at [51, 204] on span "New Tab" at bounding box center [45, 206] width 74 height 11
click at [50, 213] on li "Current Tab" at bounding box center [44, 217] width 72 height 9
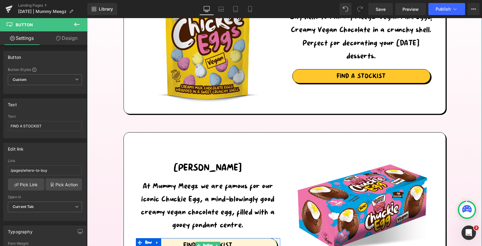
scroll to position [204, 0]
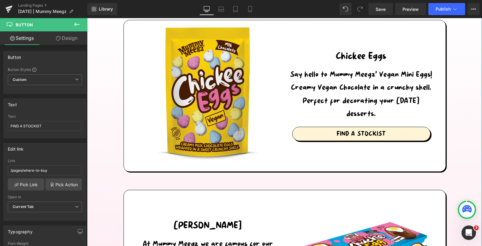
click at [340, 130] on span "FIND A STOCKIST" at bounding box center [361, 133] width 49 height 7
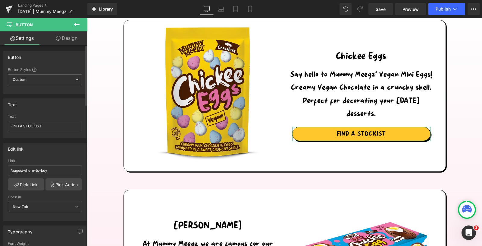
click at [53, 208] on span "New Tab" at bounding box center [45, 206] width 74 height 11
click at [47, 215] on li "Current Tab" at bounding box center [44, 217] width 72 height 9
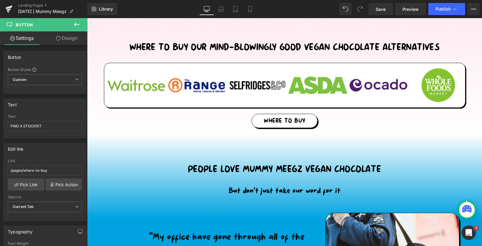
scroll to position [1342, 0]
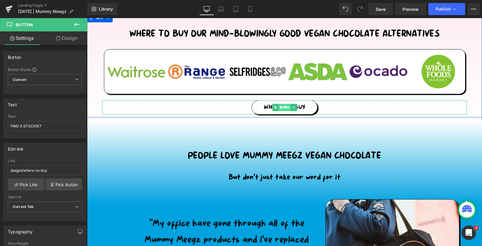
click at [285, 106] on span "Button" at bounding box center [285, 107] width 12 height 7
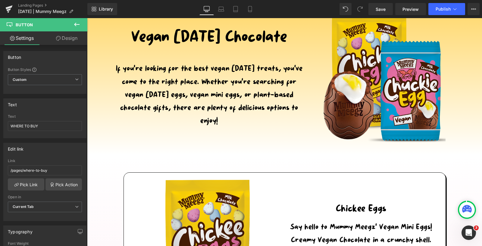
scroll to position [0, 0]
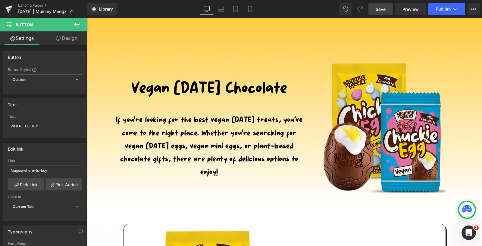
drag, startPoint x: 381, startPoint y: 8, endPoint x: 354, endPoint y: 4, distance: 26.9
click at [381, 8] on span "Save" at bounding box center [381, 9] width 10 height 6
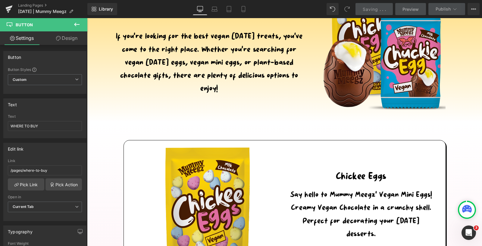
scroll to position [46, 0]
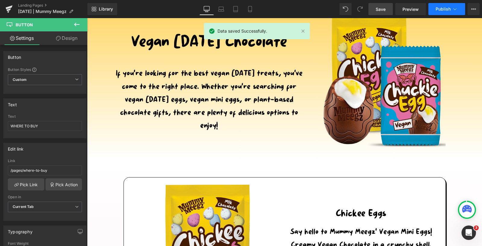
click at [439, 8] on span "Publish" at bounding box center [443, 9] width 15 height 5
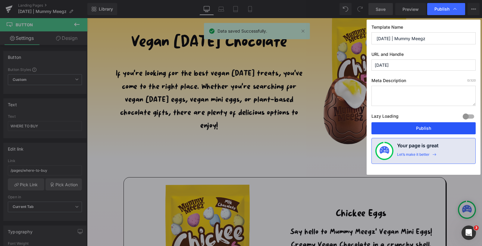
click at [412, 125] on button "Publish" at bounding box center [424, 128] width 104 height 12
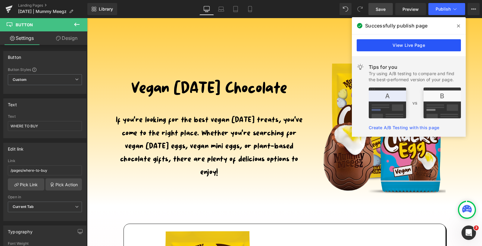
click at [400, 46] on link "View Live Page" at bounding box center [409, 45] width 104 height 12
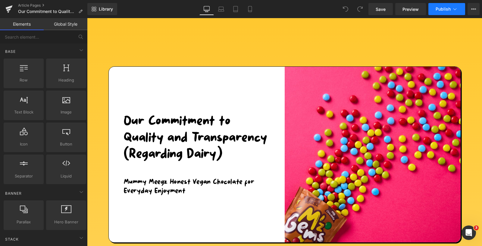
click at [441, 11] on button "Publish" at bounding box center [447, 9] width 37 height 12
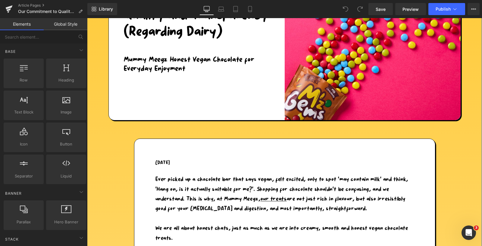
scroll to position [133, 0]
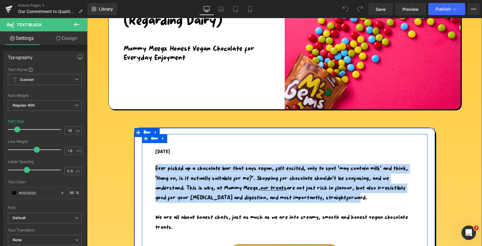
drag, startPoint x: 354, startPoint y: 195, endPoint x: 162, endPoint y: 160, distance: 195.8
copy p "Ever picked up a chocolate bar that says vegan, felt excited, only to spot ‘may…"
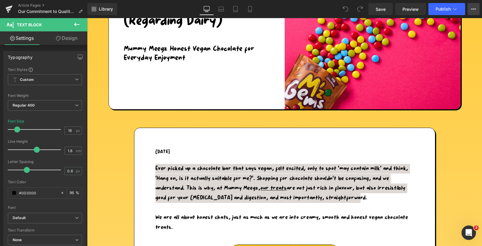
click at [473, 11] on icon at bounding box center [474, 9] width 5 height 5
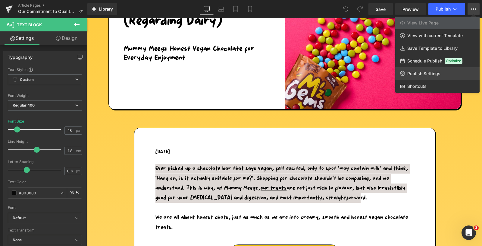
click at [433, 71] on span "Publish Settings" at bounding box center [424, 73] width 33 height 5
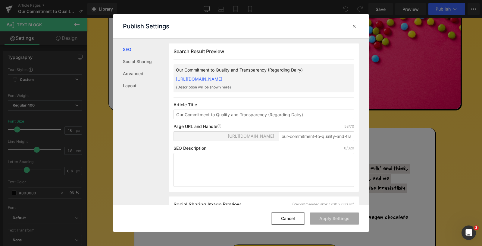
scroll to position [0, 0]
click at [204, 165] on textarea at bounding box center [264, 170] width 181 height 34
paste textarea "Ever picked up a chocolate bar that says vegan, felt excited, only to spot ‘may…"
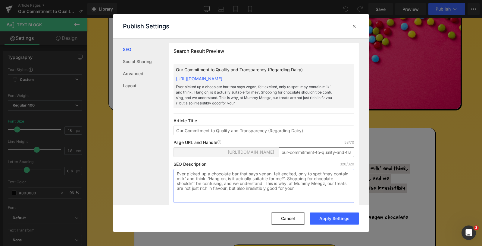
type textarea "Ever picked up a chocolate bar that says vegan, felt excited, only to spot ‘may…"
drag, startPoint x: 294, startPoint y: 159, endPoint x: 354, endPoint y: 159, distance: 60.3
click at [354, 159] on div "Search Result Preview Our Commitment to Quality and Transparency (Regarding Dai…" at bounding box center [264, 125] width 191 height 164
click at [330, 217] on button "Apply Settings" at bounding box center [334, 218] width 49 height 12
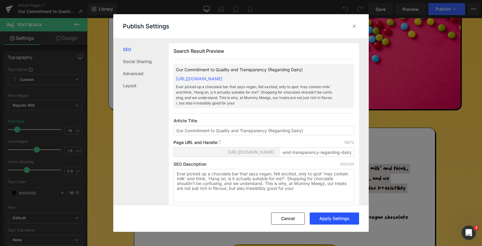
scroll to position [0, 0]
click at [354, 26] on icon at bounding box center [355, 26] width 6 height 6
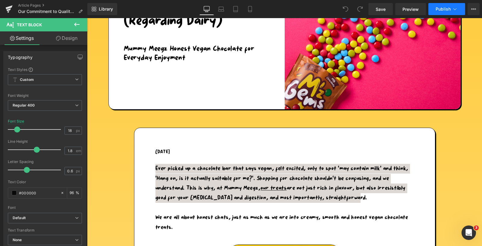
click at [440, 8] on span "Publish" at bounding box center [443, 9] width 15 height 5
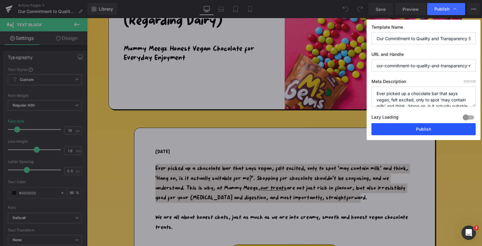
click at [421, 128] on button "Publish" at bounding box center [424, 129] width 104 height 12
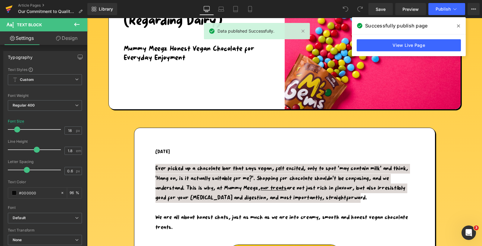
click at [9, 10] on icon at bounding box center [9, 9] width 4 height 3
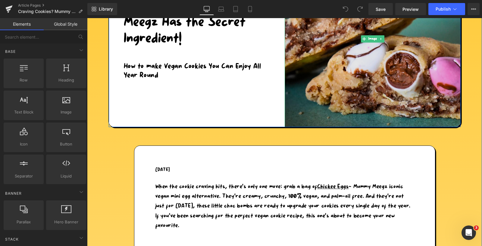
scroll to position [144, 0]
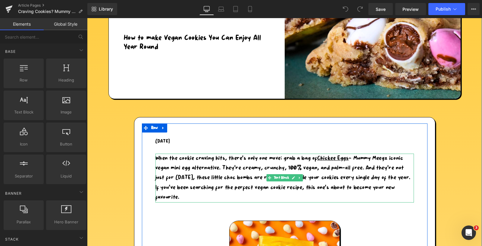
click at [184, 194] on p "When the cookie craving hits, there’s only one move: grab a bag of Chickee Eggs…" at bounding box center [285, 177] width 259 height 49
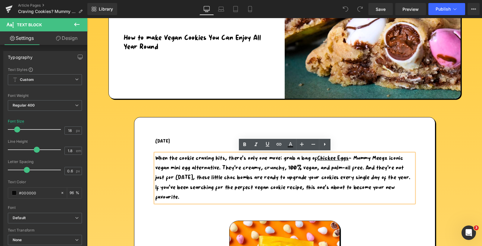
drag, startPoint x: 181, startPoint y: 196, endPoint x: 155, endPoint y: 160, distance: 44.2
click at [156, 160] on div "When the cookie craving hits, there’s only one move: grab a bag of Chickee Eggs…" at bounding box center [285, 177] width 259 height 49
drag, startPoint x: 185, startPoint y: 199, endPoint x: 156, endPoint y: 158, distance: 50.5
click at [156, 158] on p "When the cookie craving hits, there’s only one move: grab a bag of Chickee Eggs…" at bounding box center [285, 177] width 259 height 49
copy p "When the cookie craving hits, there’s only one move: grab a bag of Chickee Eggs…"
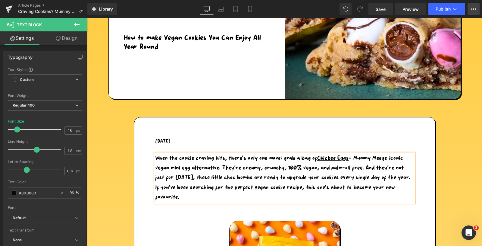
click at [475, 12] on button "View Live Page View with current Template Save Template to Library Schedule Pub…" at bounding box center [474, 9] width 12 height 12
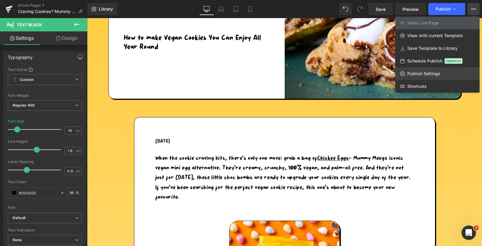
click at [432, 72] on span "Publish Settings" at bounding box center [424, 73] width 33 height 5
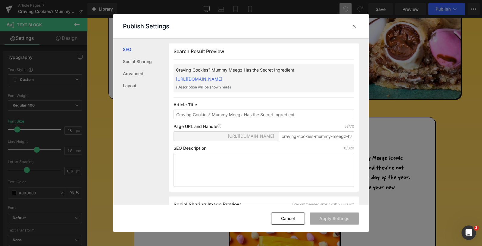
scroll to position [0, 0]
click at [224, 171] on textarea at bounding box center [264, 170] width 181 height 34
paste textarea "When the cookie craving hits, there’s only one move: grab a bag of Chickee Eggs…"
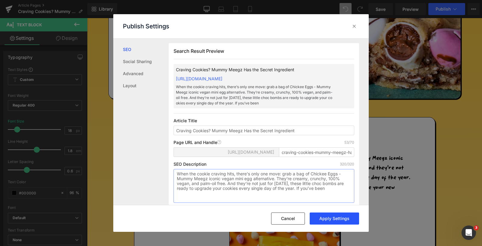
type textarea "When the cookie craving hits, there’s only one move: grab a bag of Chickee Eggs…"
click at [335, 220] on button "Apply Settings" at bounding box center [334, 218] width 49 height 12
click at [354, 28] on icon at bounding box center [355, 26] width 6 height 6
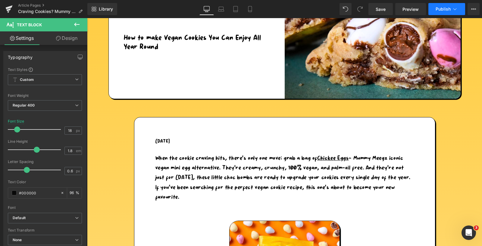
click at [443, 11] on span "Publish" at bounding box center [443, 9] width 15 height 5
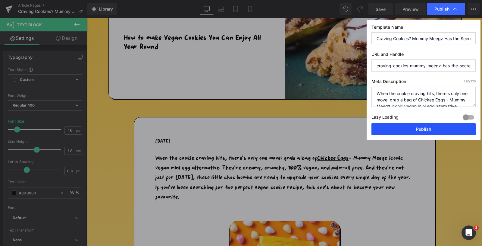
click at [436, 128] on button "Publish" at bounding box center [424, 129] width 104 height 12
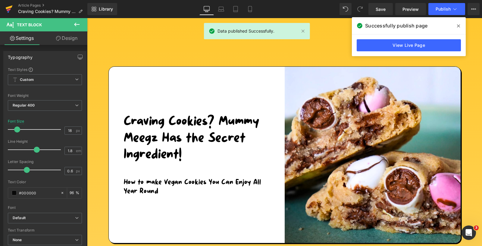
click at [9, 10] on icon at bounding box center [9, 9] width 4 height 3
